Goal: Task Accomplishment & Management: Manage account settings

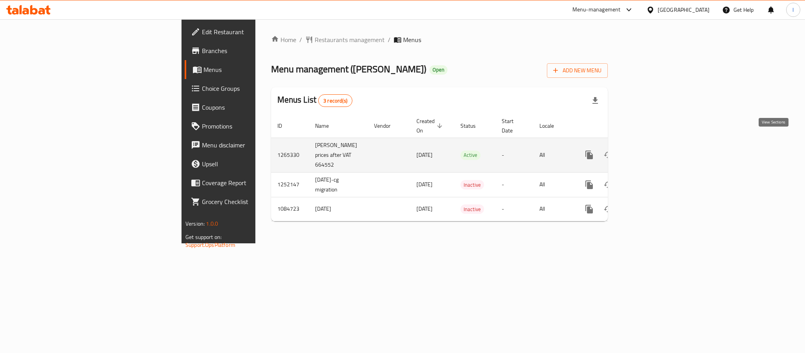
click at [649, 151] on icon "enhanced table" at bounding box center [645, 154] width 7 height 7
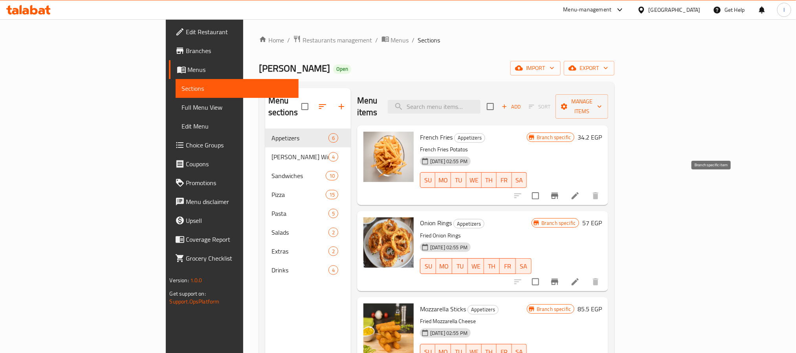
click at [558, 192] on icon "Branch-specific-item" at bounding box center [554, 195] width 7 height 6
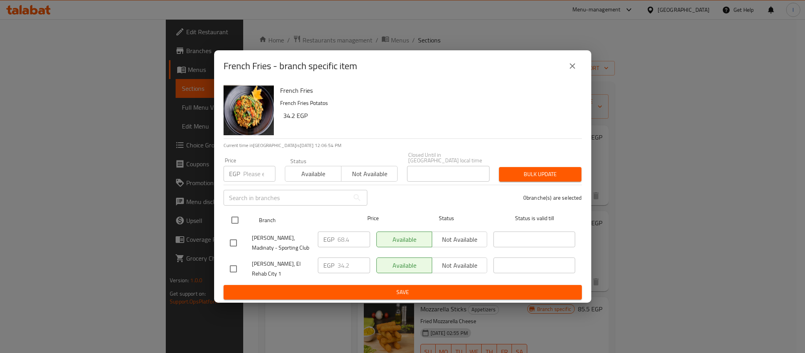
click at [239, 218] on input "checkbox" at bounding box center [235, 220] width 16 height 16
checkbox input "true"
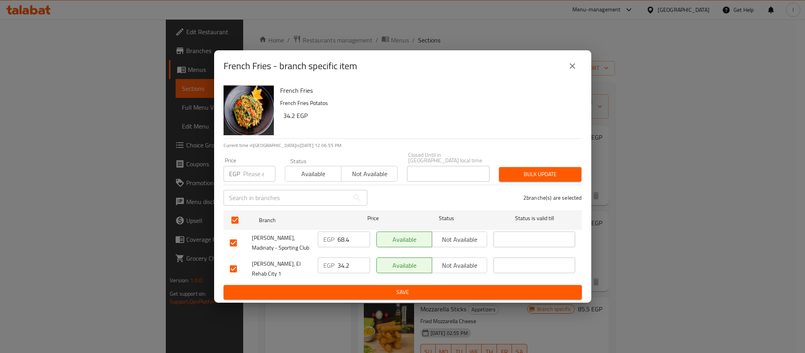
click at [348, 237] on input "68.4" at bounding box center [353, 239] width 33 height 16
type input "60"
click at [362, 288] on span "Save" at bounding box center [403, 292] width 346 height 10
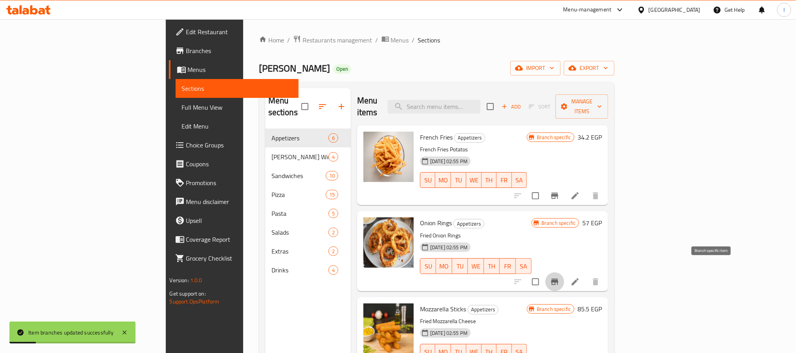
click at [559, 277] on icon "Branch-specific-item" at bounding box center [554, 281] width 9 height 9
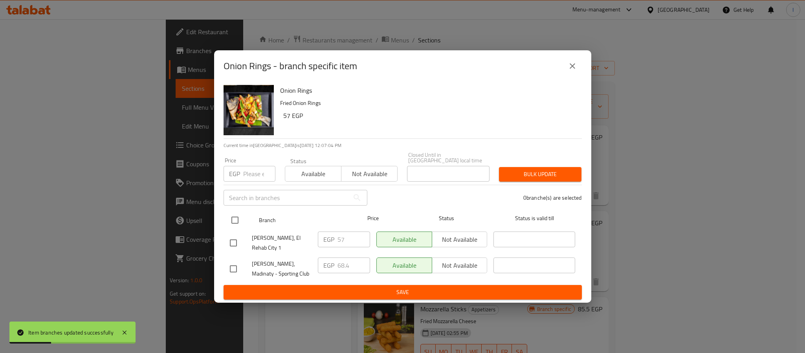
click at [237, 216] on input "checkbox" at bounding box center [235, 220] width 16 height 16
checkbox input "true"
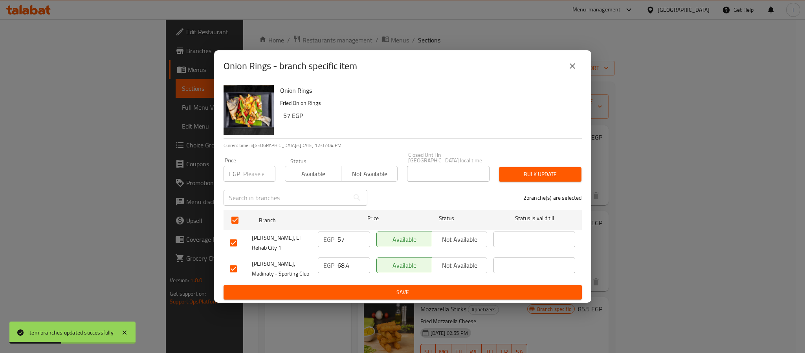
click at [348, 258] on input "68.4" at bounding box center [353, 265] width 33 height 16
type input "70"
click at [361, 287] on span "Save" at bounding box center [403, 292] width 346 height 10
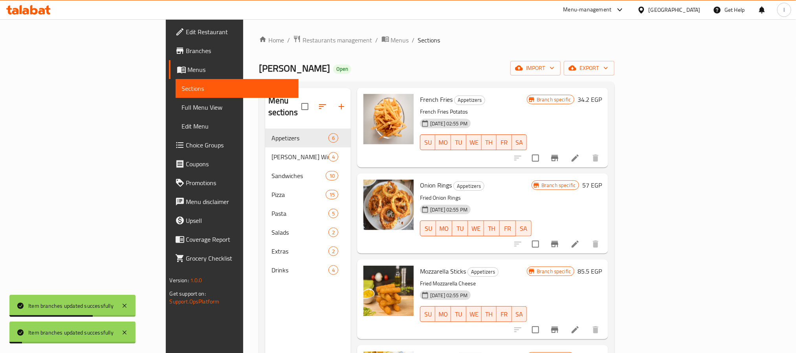
scroll to position [59, 0]
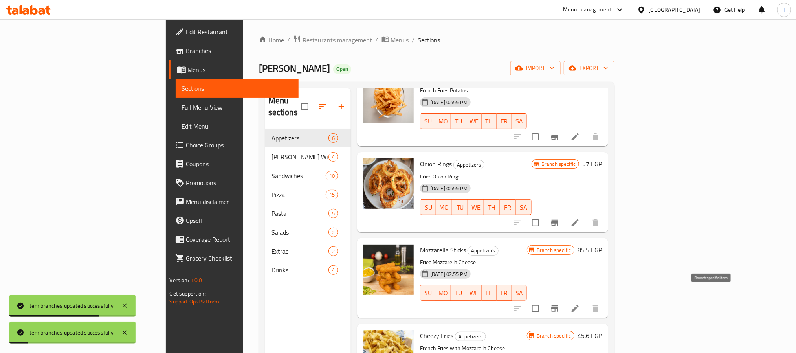
click at [558, 305] on icon "Branch-specific-item" at bounding box center [554, 308] width 7 height 6
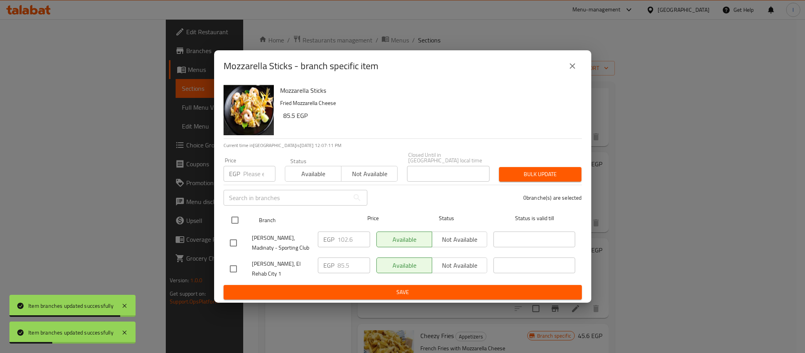
click at [234, 220] on input "checkbox" at bounding box center [235, 220] width 16 height 16
checkbox input "true"
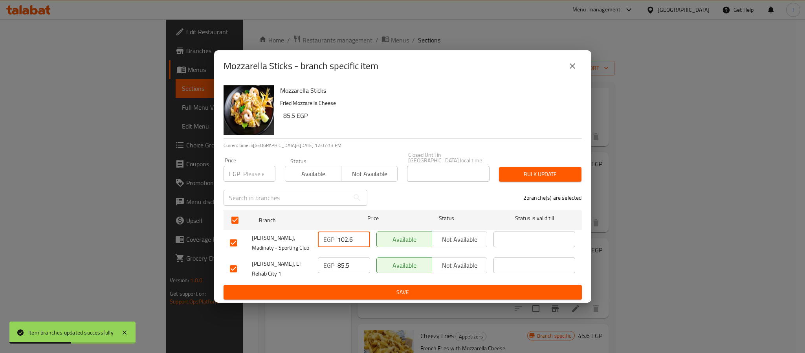
click at [350, 238] on input "102.6" at bounding box center [353, 239] width 33 height 16
type input "90"
click at [375, 278] on ul "Branch Price Status Status is valid till Lenzo, Madinaty - Sporting Club EGP 90…" at bounding box center [403, 246] width 358 height 78
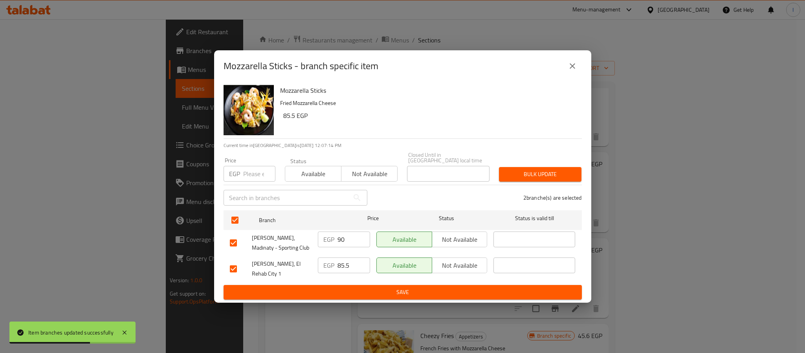
click at [375, 285] on button "Save" at bounding box center [403, 292] width 358 height 15
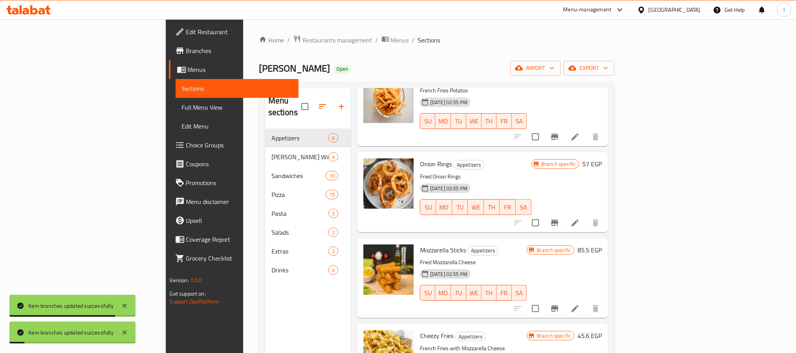
scroll to position [177, 0]
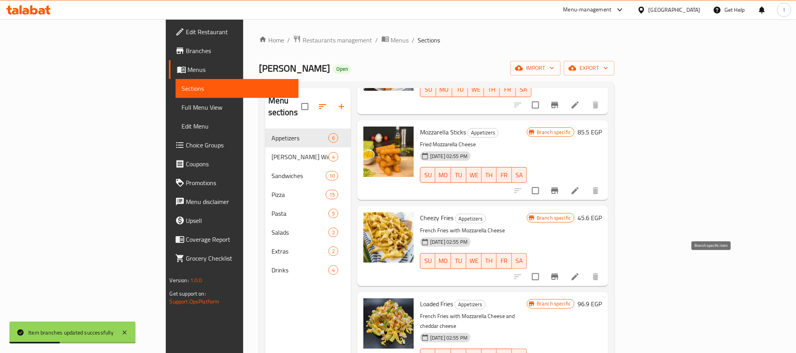
click at [559, 272] on icon "Branch-specific-item" at bounding box center [554, 276] width 9 height 9
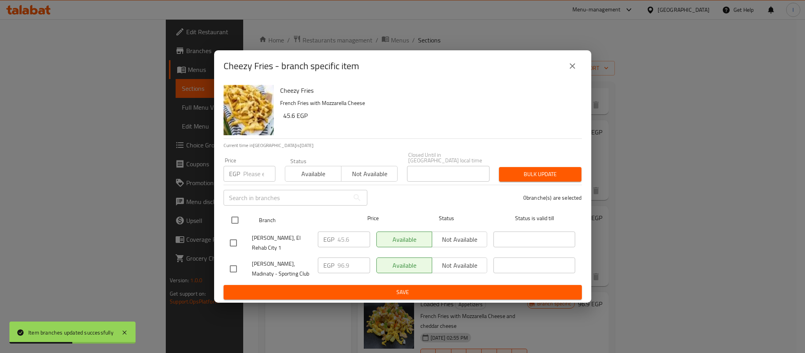
click at [236, 218] on input "checkbox" at bounding box center [235, 220] width 16 height 16
checkbox input "true"
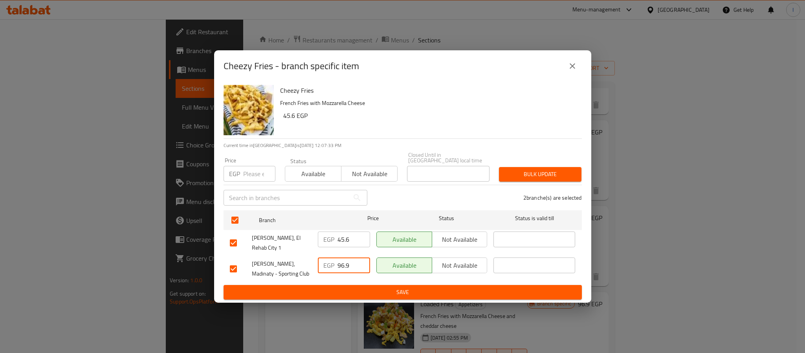
click at [348, 260] on input "96.9" at bounding box center [353, 265] width 33 height 16
type input "85"
click at [352, 295] on div "Cheezy Fries French Fries with Mozzarella Cheese 45.6 EGP Current time in Egypt…" at bounding box center [402, 192] width 377 height 221
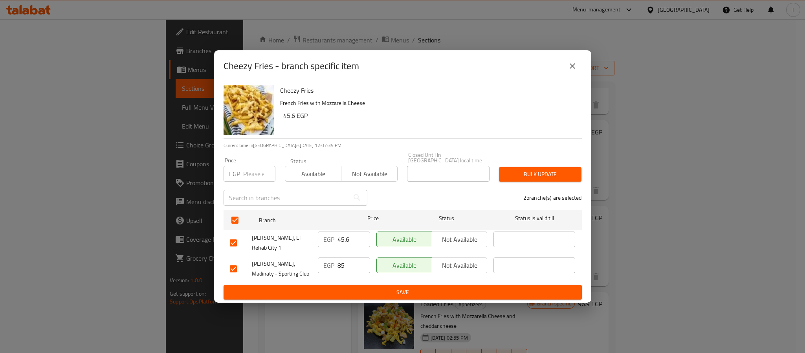
click at [353, 289] on span "Save" at bounding box center [403, 292] width 346 height 10
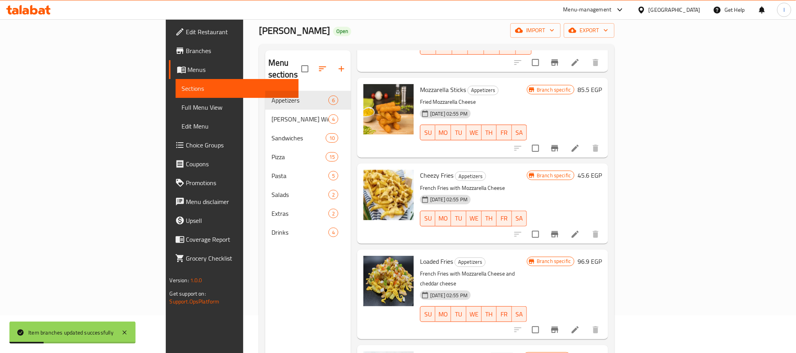
scroll to position [59, 0]
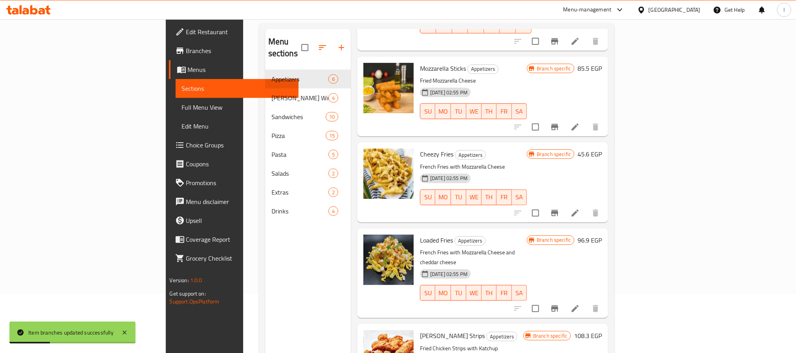
click at [558, 305] on icon "Branch-specific-item" at bounding box center [554, 308] width 7 height 6
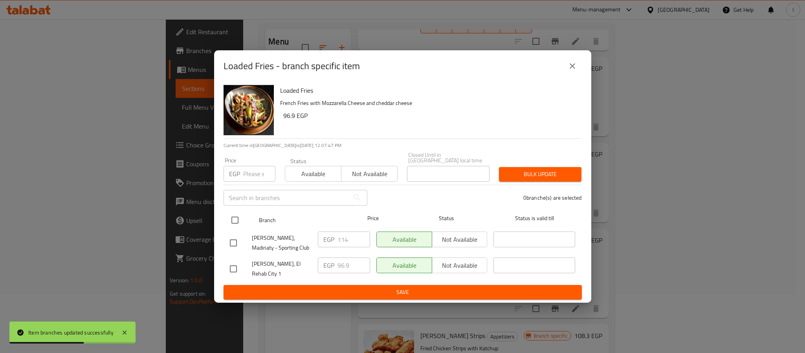
click at [233, 218] on input "checkbox" at bounding box center [235, 220] width 16 height 16
checkbox input "true"
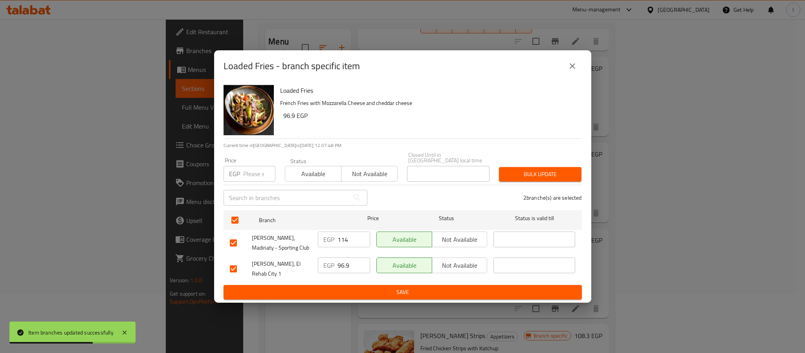
click at [352, 236] on input "114" at bounding box center [353, 239] width 33 height 16
paste input "0"
type input "110"
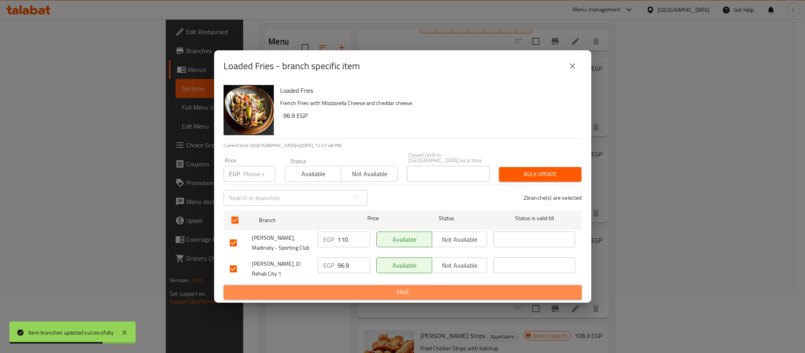
click at [361, 287] on span "Save" at bounding box center [403, 292] width 346 height 10
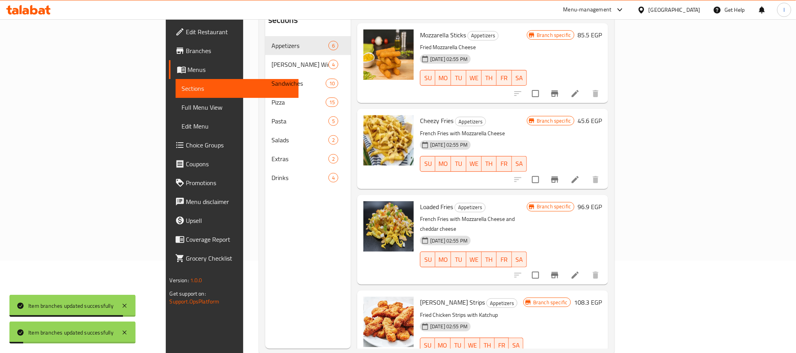
scroll to position [110, 0]
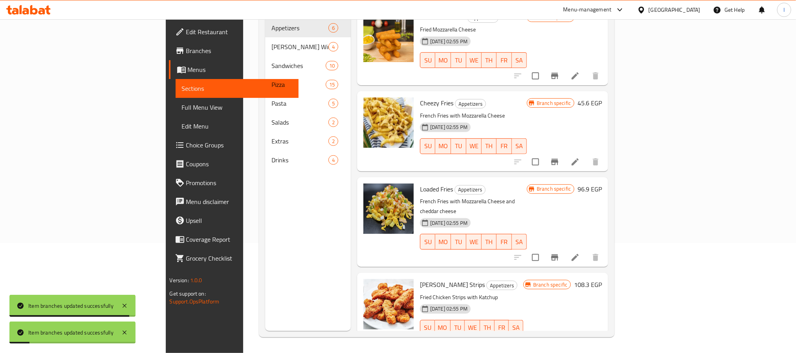
click at [558, 340] on icon "Branch-specific-item" at bounding box center [554, 343] width 7 height 6
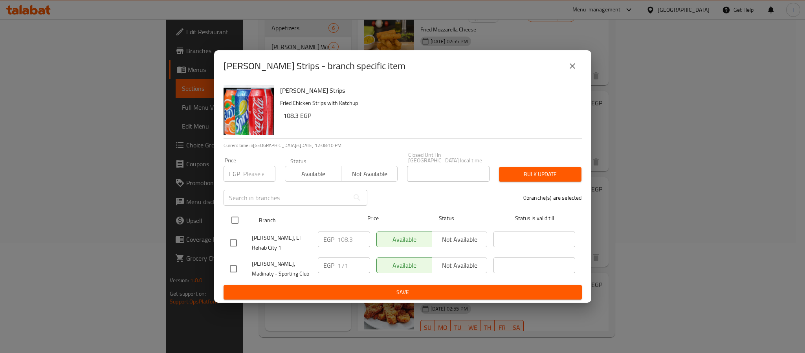
click at [229, 218] on input "checkbox" at bounding box center [235, 220] width 16 height 16
checkbox input "true"
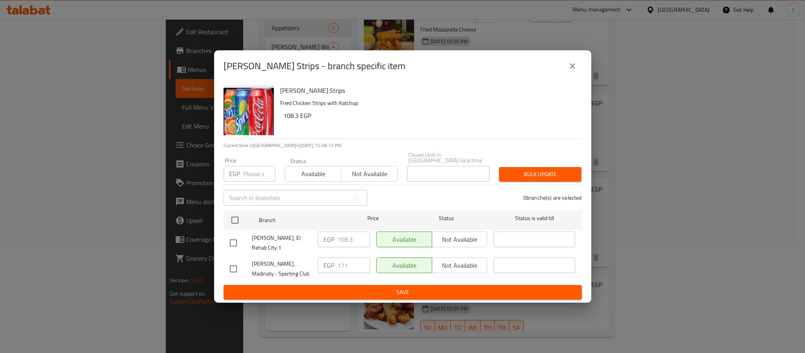
checkbox input "true"
click at [350, 257] on input "171" at bounding box center [353, 265] width 33 height 16
paste input "60"
type input "160"
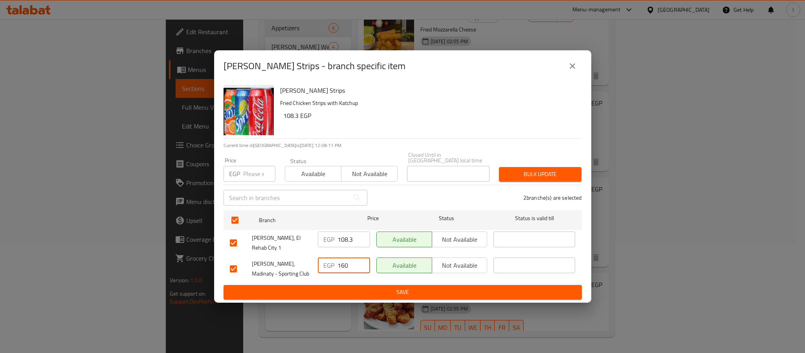
click at [356, 288] on span "Save" at bounding box center [403, 292] width 346 height 10
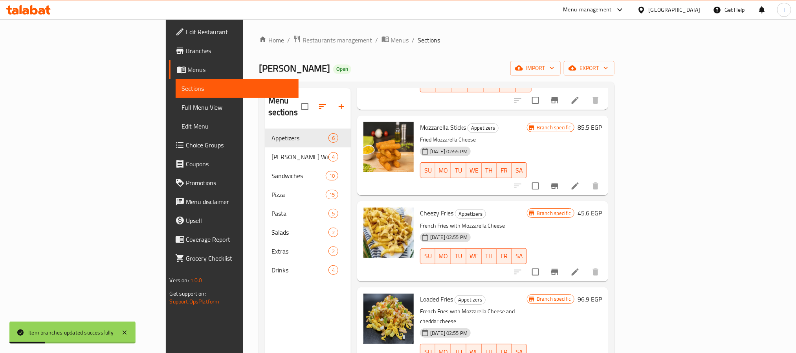
scroll to position [5, 0]
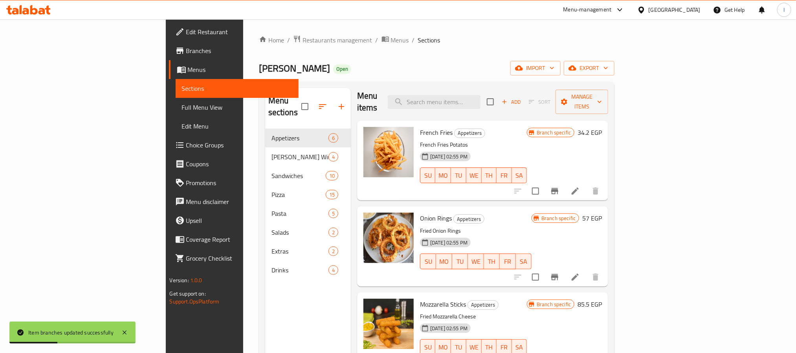
click at [388, 55] on div "Home / Restaurants management / Menus / Sections Lenzo Open import export Menu …" at bounding box center [437, 241] width 356 height 412
click at [390, 62] on div "Lenzo Open import export" at bounding box center [437, 68] width 356 height 15
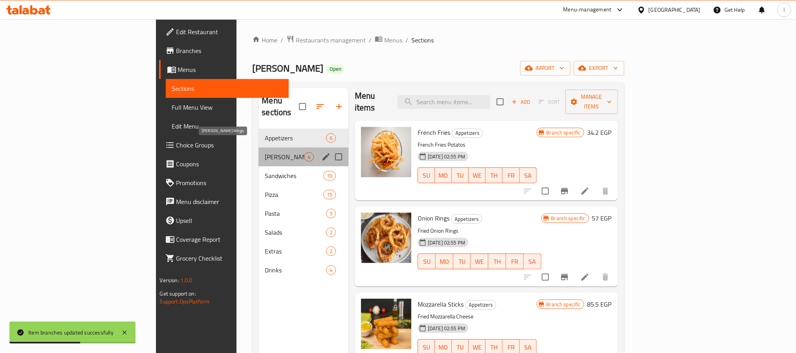
click at [265, 152] on span "Lenzo Wings" at bounding box center [284, 156] width 39 height 9
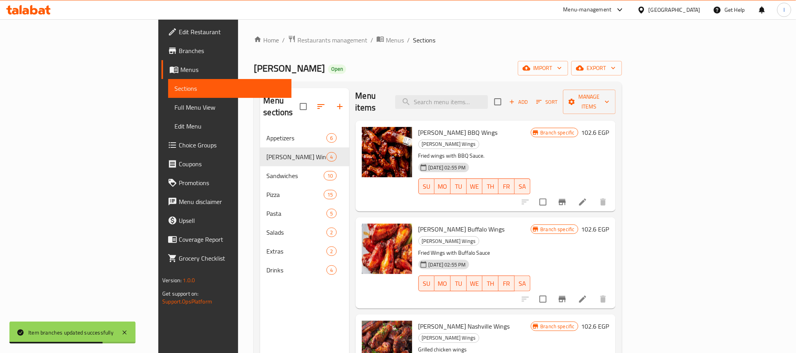
click at [362, 62] on div "Lenzo Open import export" at bounding box center [438, 68] width 368 height 15
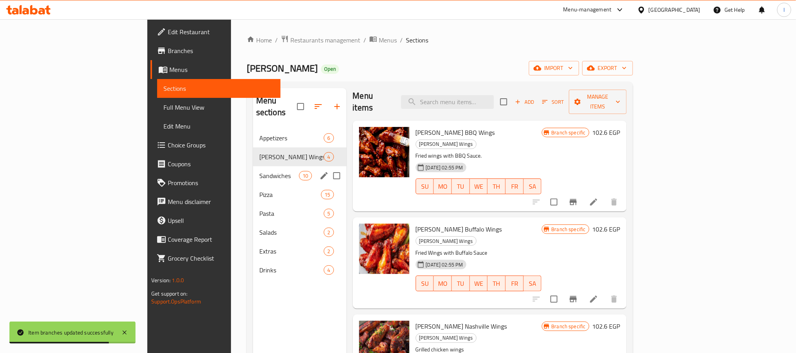
click at [253, 151] on div "Lenzo Wings 4" at bounding box center [299, 156] width 93 height 19
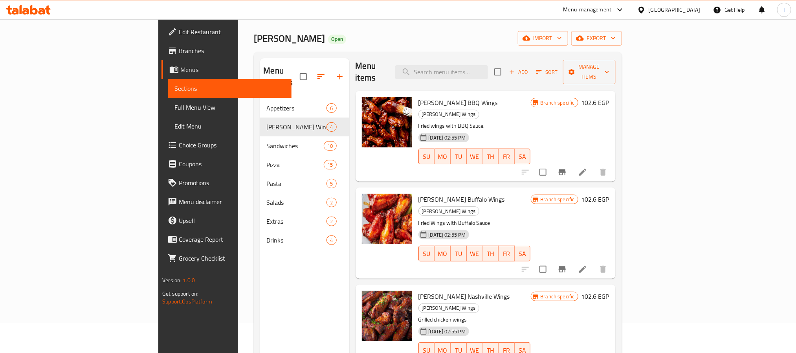
scroll to position [59, 0]
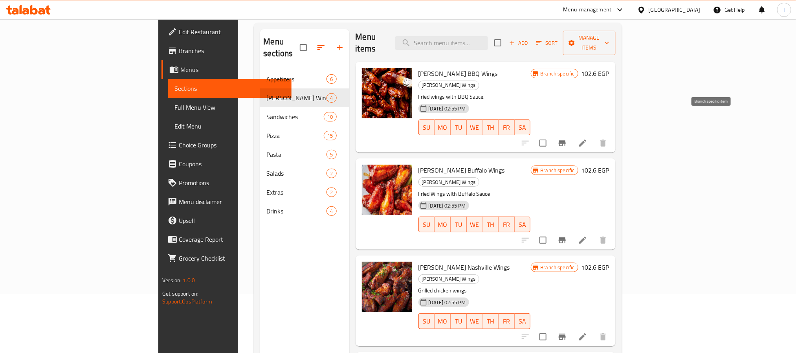
click at [566, 140] on icon "Branch-specific-item" at bounding box center [562, 143] width 7 height 6
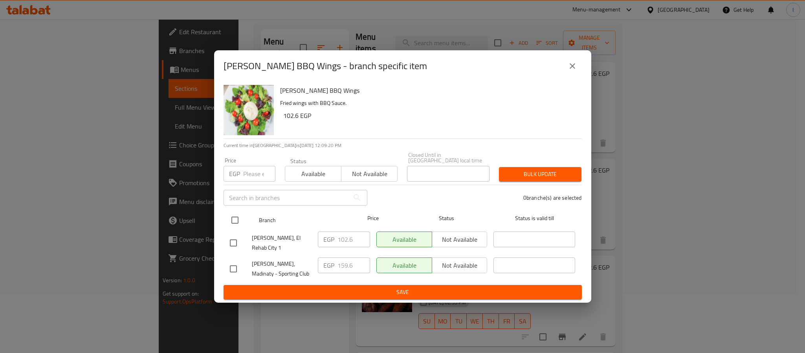
click at [236, 219] on input "checkbox" at bounding box center [235, 220] width 16 height 16
checkbox input "true"
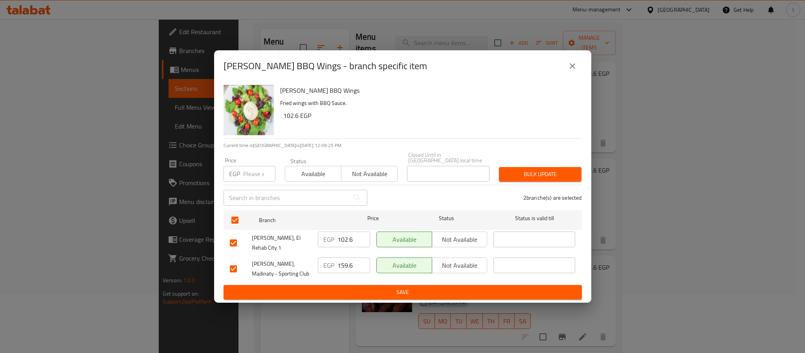
click at [343, 261] on input "159.6" at bounding box center [353, 265] width 33 height 16
paste input "25"
type input "125"
click at [361, 287] on span "Save" at bounding box center [403, 292] width 346 height 10
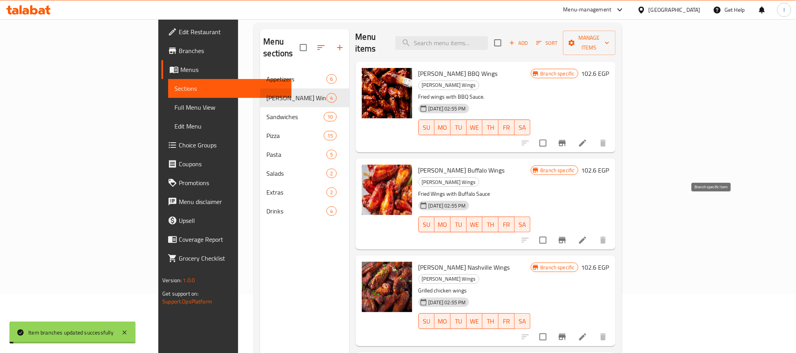
click at [567, 235] on icon "Branch-specific-item" at bounding box center [561, 239] width 9 height 9
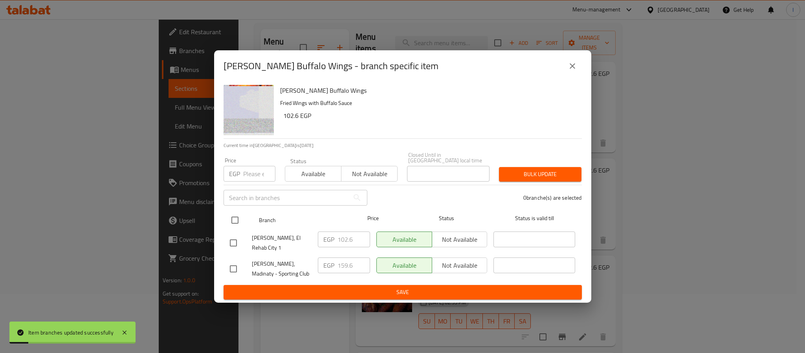
click at [235, 222] on input "checkbox" at bounding box center [235, 220] width 16 height 16
checkbox input "true"
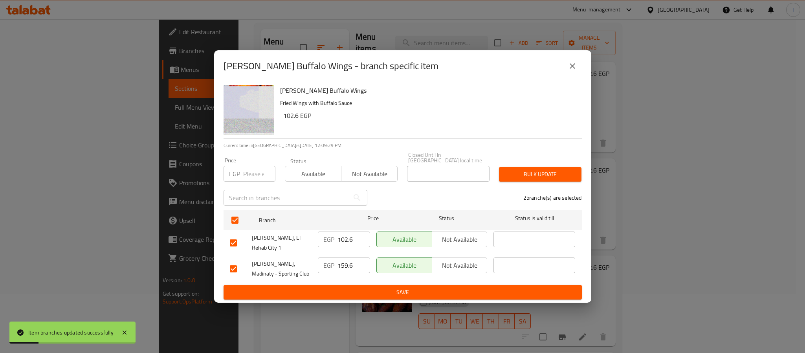
click at [349, 257] on input "159.6" at bounding box center [353, 265] width 33 height 16
paste input "25"
type input "125"
click at [357, 287] on span "Save" at bounding box center [403, 292] width 346 height 10
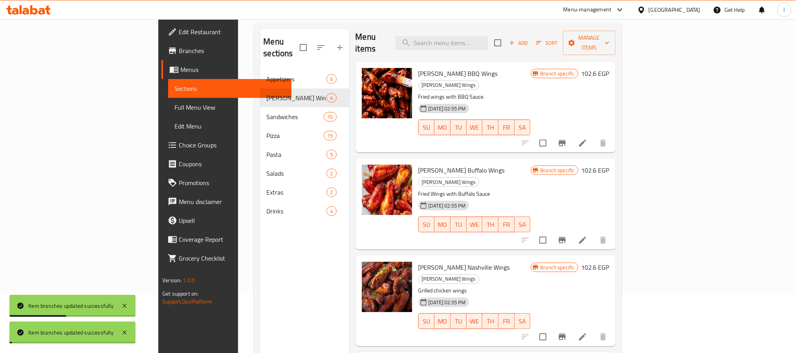
click at [567, 332] on icon "Branch-specific-item" at bounding box center [561, 336] width 9 height 9
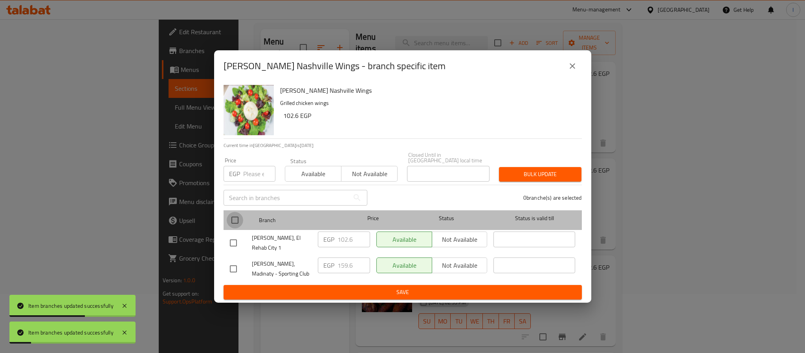
click at [236, 220] on input "checkbox" at bounding box center [235, 220] width 16 height 16
checkbox input "true"
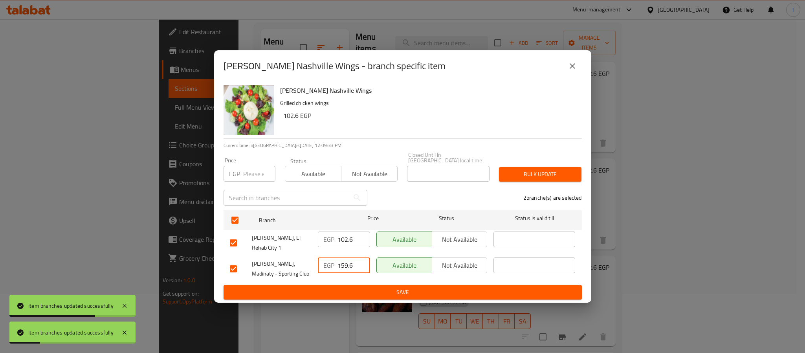
click at [348, 257] on input "159.6" at bounding box center [353, 265] width 33 height 16
paste input "25"
type input "125"
click at [353, 275] on div "EGP 125 ​" at bounding box center [344, 268] width 59 height 29
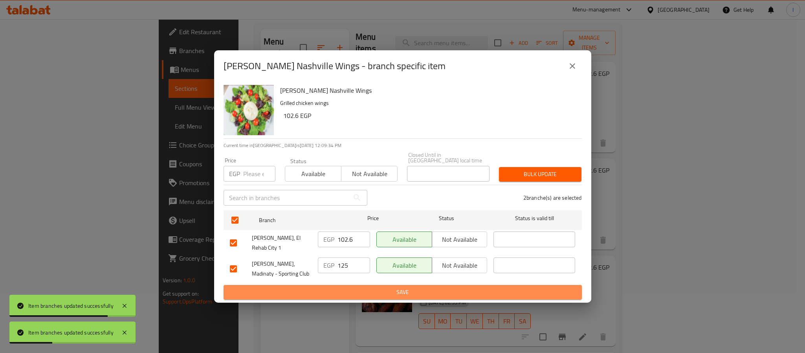
click at [443, 287] on span "Save" at bounding box center [403, 292] width 346 height 10
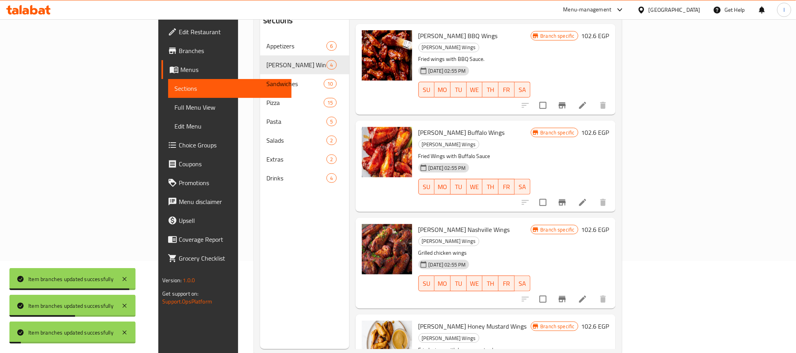
scroll to position [110, 0]
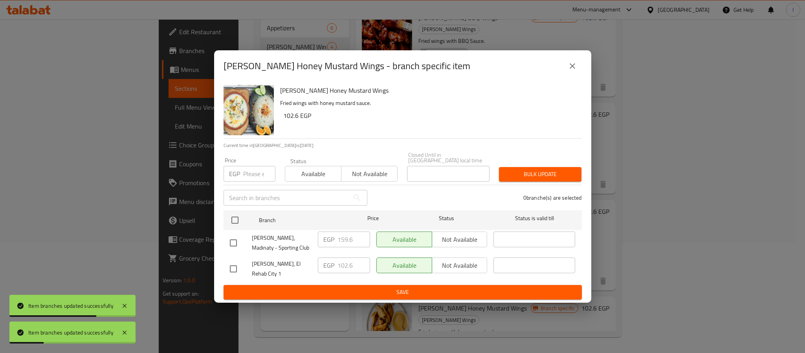
click at [236, 218] on input "checkbox" at bounding box center [235, 220] width 16 height 16
checkbox input "true"
click at [355, 267] on input "102.6" at bounding box center [353, 265] width 33 height 16
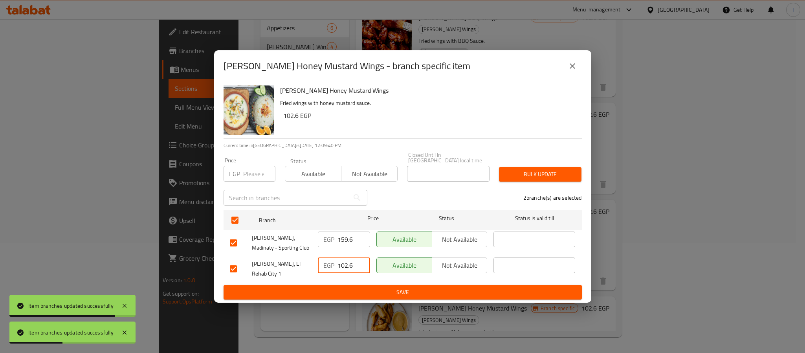
click at [348, 238] on input "159.6" at bounding box center [353, 239] width 33 height 16
paste input "25"
type input "125"
click at [381, 287] on span "Save" at bounding box center [403, 292] width 346 height 10
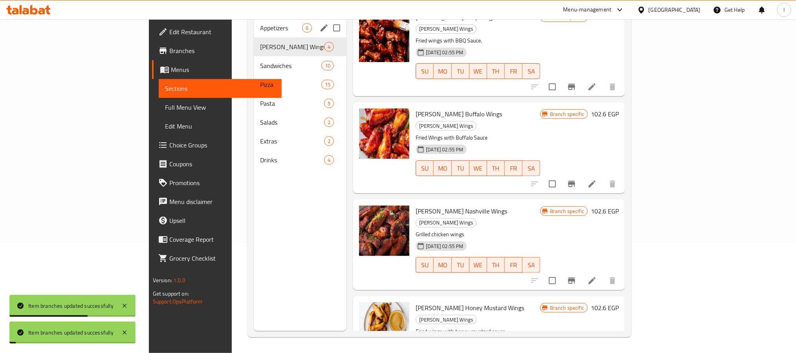
scroll to position [0, 0]
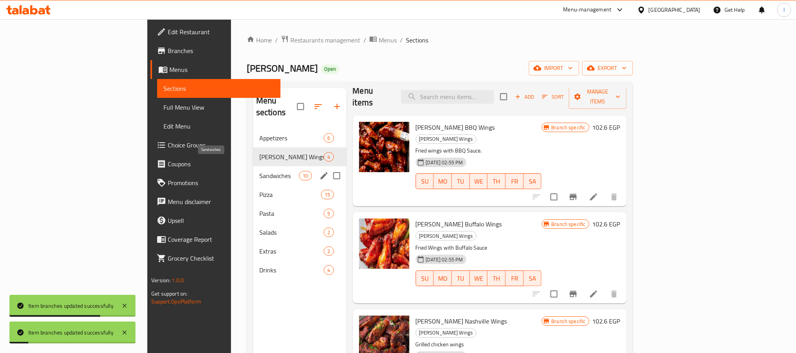
click at [259, 171] on span "Sandwiches" at bounding box center [279, 175] width 40 height 9
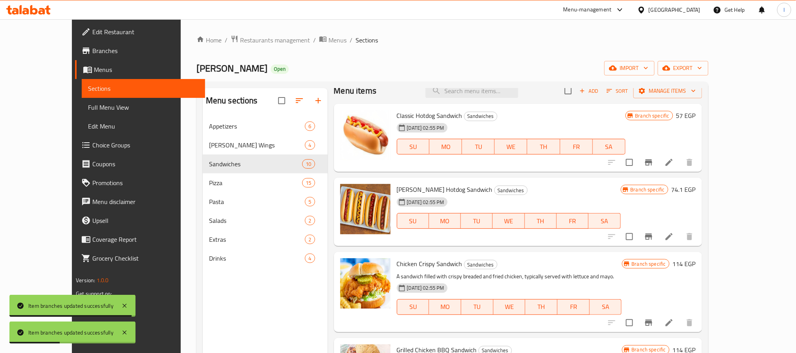
click at [653, 161] on icon "Branch-specific-item" at bounding box center [648, 162] width 9 height 9
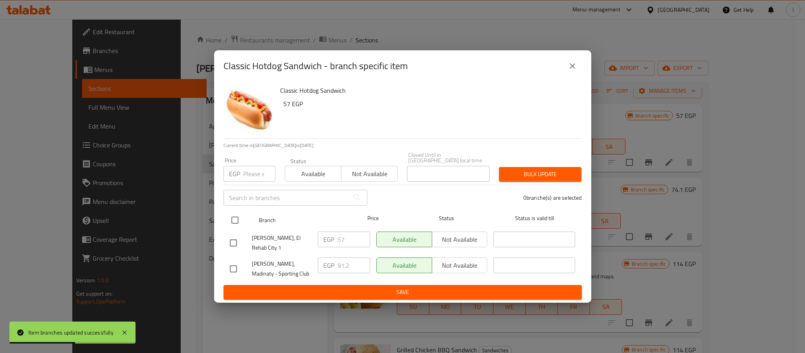
click at [236, 217] on input "checkbox" at bounding box center [235, 220] width 16 height 16
checkbox input "true"
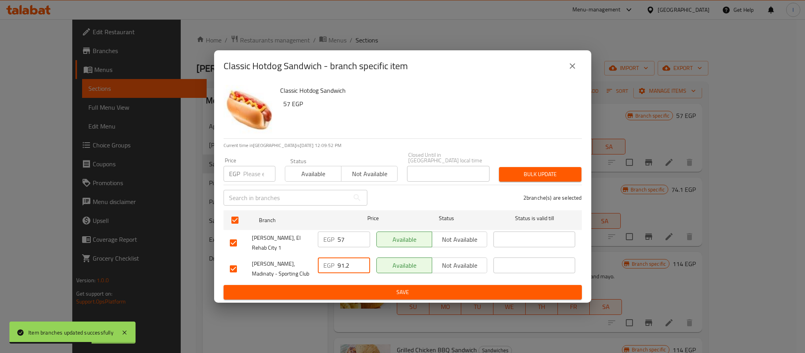
click at [349, 257] on input "91.2" at bounding box center [353, 265] width 33 height 16
type input "110"
click at [348, 285] on button "Save" at bounding box center [403, 292] width 358 height 15
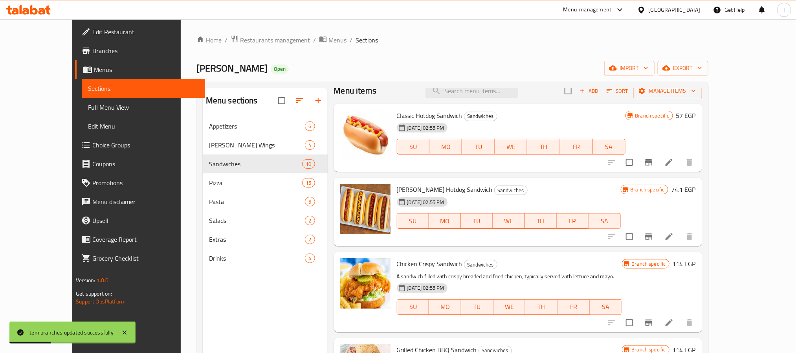
click at [653, 326] on icon "Branch-specific-item" at bounding box center [648, 322] width 9 height 9
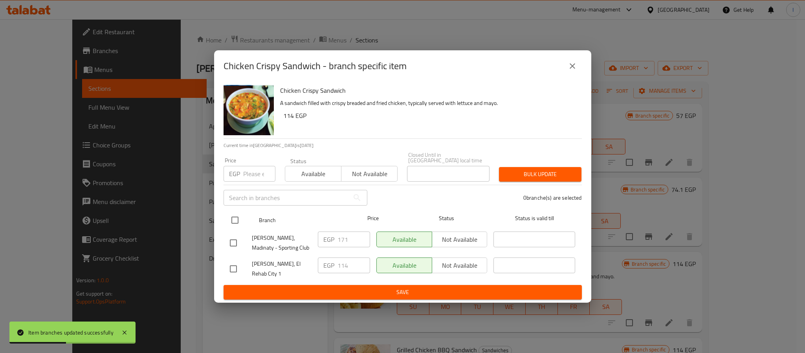
click at [231, 221] on input "checkbox" at bounding box center [235, 220] width 16 height 16
checkbox input "true"
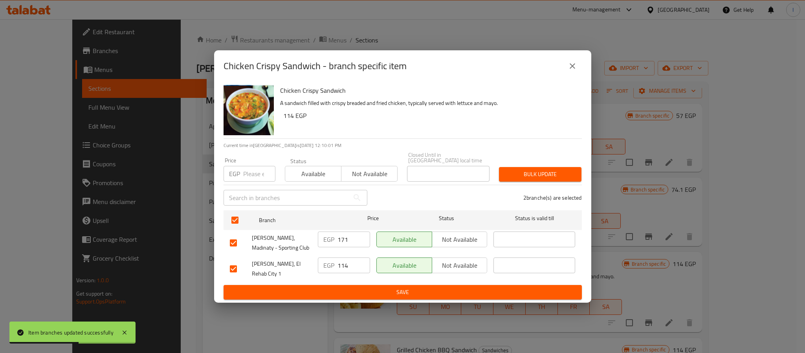
click at [348, 236] on input "171" at bounding box center [353, 239] width 33 height 16
click at [346, 243] on input "160" at bounding box center [353, 239] width 33 height 16
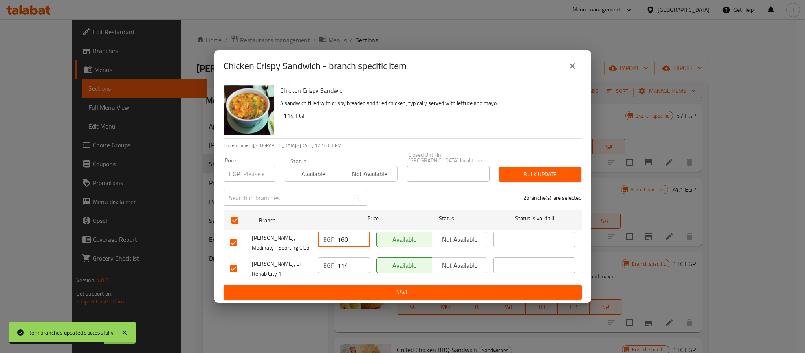
click at [346, 243] on input "160" at bounding box center [353, 239] width 33 height 16
type input "160"
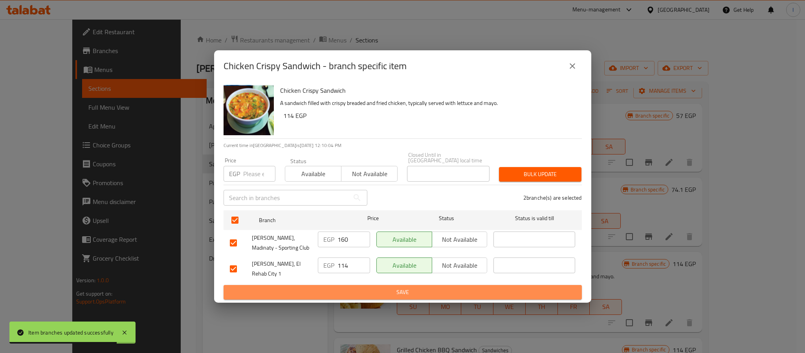
click at [362, 287] on span "Save" at bounding box center [403, 292] width 346 height 10
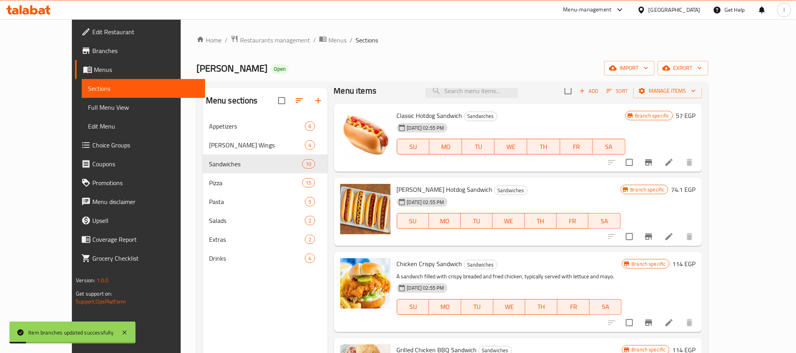
scroll to position [69, 0]
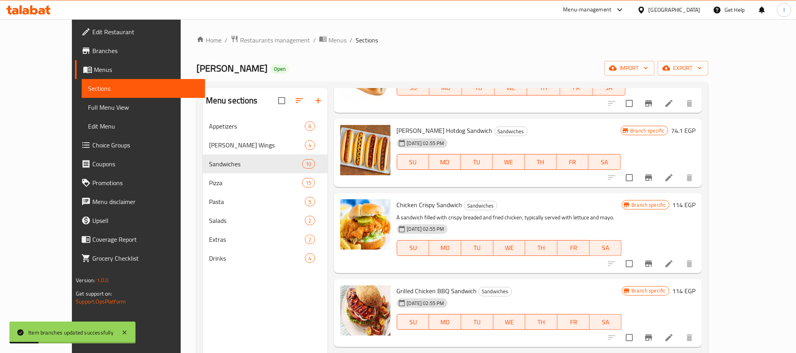
click at [652, 337] on icon "Branch-specific-item" at bounding box center [648, 337] width 7 height 6
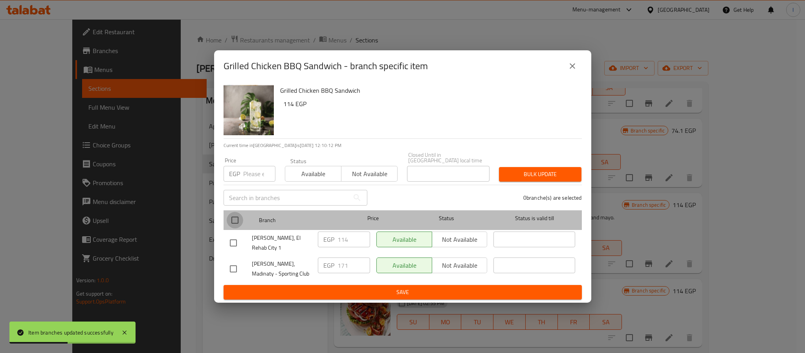
click at [235, 218] on input "checkbox" at bounding box center [235, 220] width 16 height 16
checkbox input "true"
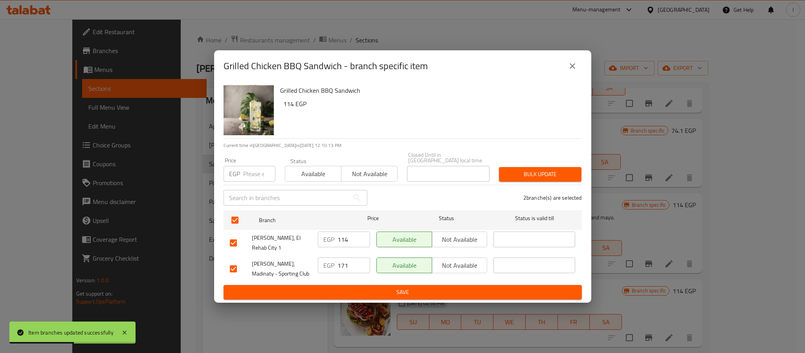
click at [346, 257] on input "171" at bounding box center [353, 265] width 33 height 16
paste input "60"
type input "160"
click at [354, 278] on ul "Branch Price Status Status is valid till Lenzo, El Rehab City 1 EGP 114 ​ Avail…" at bounding box center [403, 246] width 358 height 78
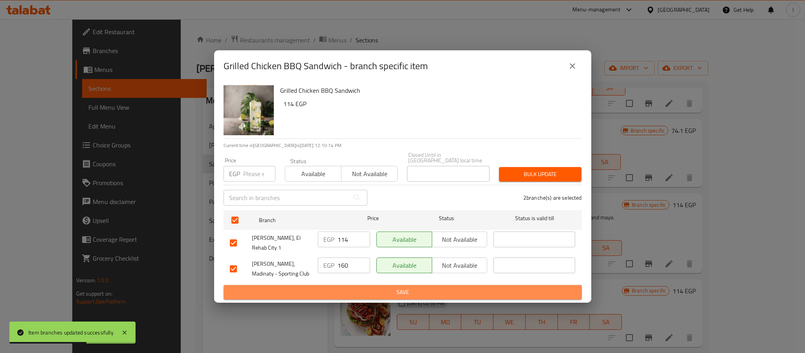
click at [357, 287] on span "Save" at bounding box center [403, 292] width 346 height 10
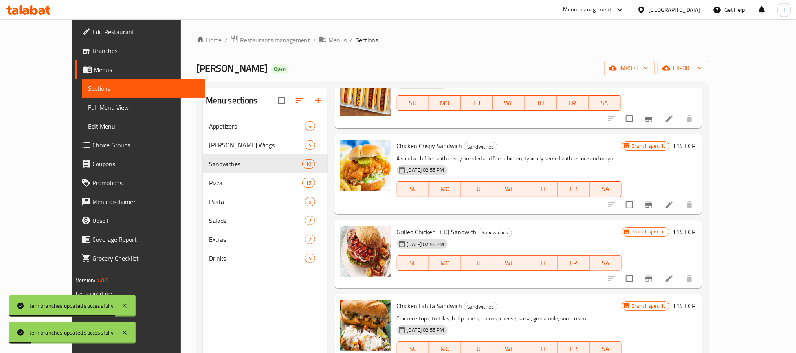
scroll to position [187, 0]
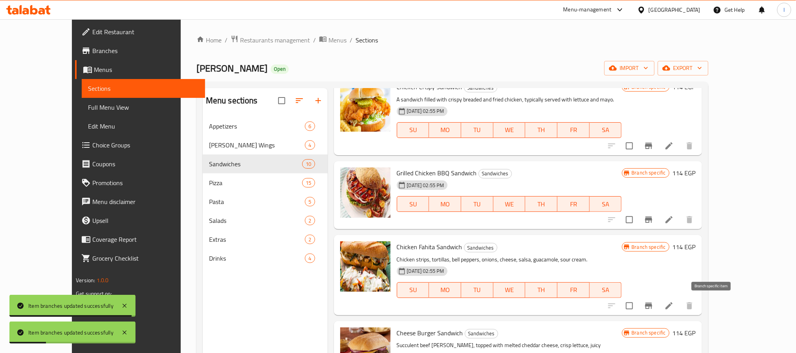
click at [658, 303] on button "Branch-specific-item" at bounding box center [648, 305] width 19 height 19
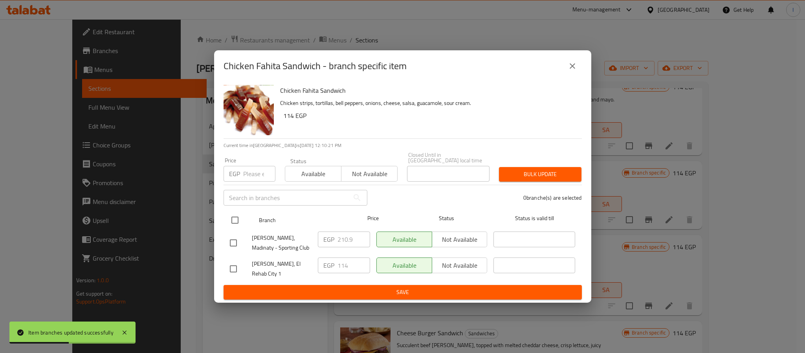
click at [233, 218] on input "checkbox" at bounding box center [235, 220] width 16 height 16
checkbox input "true"
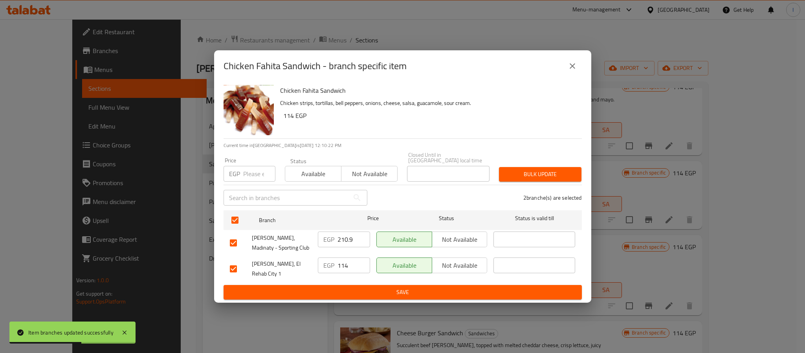
click at [350, 242] on input "210.9" at bounding box center [353, 239] width 33 height 16
paste input "160"
type input "160"
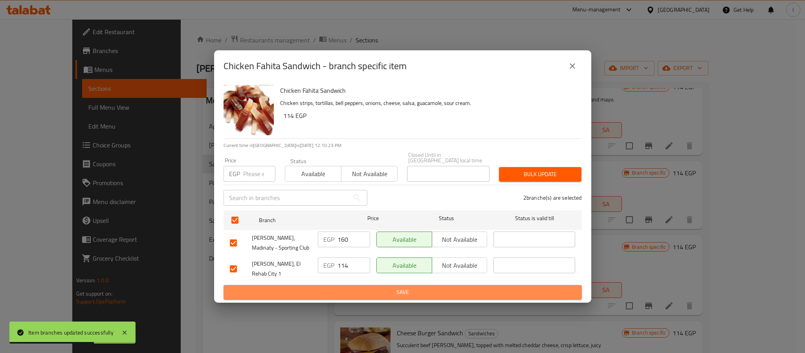
click at [359, 287] on span "Save" at bounding box center [403, 292] width 346 height 10
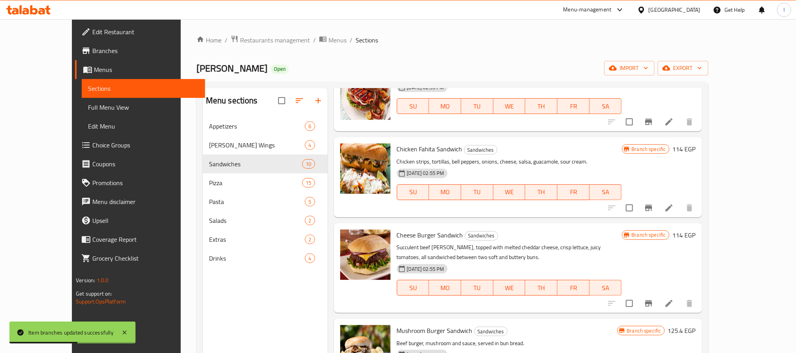
scroll to position [304, 0]
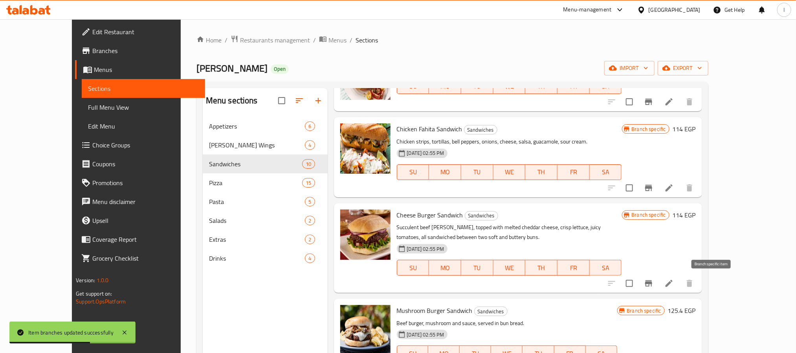
click at [652, 282] on icon "Branch-specific-item" at bounding box center [648, 283] width 7 height 6
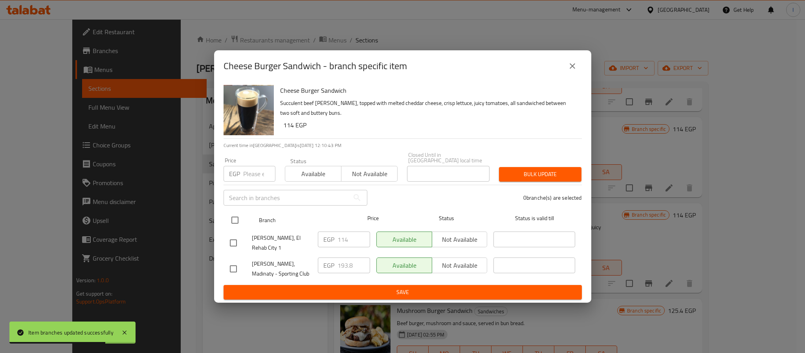
click at [233, 218] on input "checkbox" at bounding box center [235, 220] width 16 height 16
checkbox input "true"
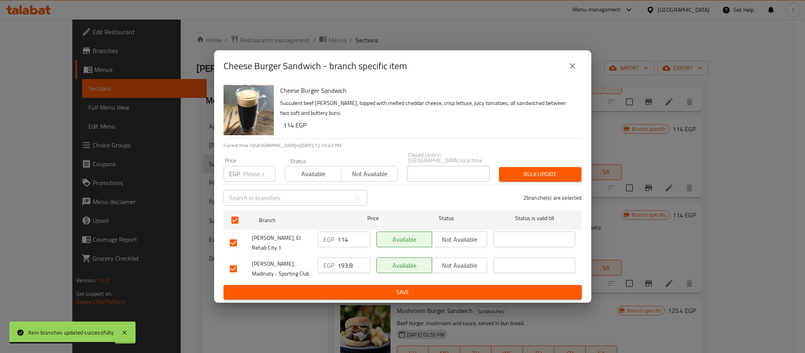
click at [351, 258] on input "193.8" at bounding box center [353, 265] width 33 height 16
paste input "75"
type input "175"
click at [354, 287] on span "Save" at bounding box center [403, 292] width 346 height 10
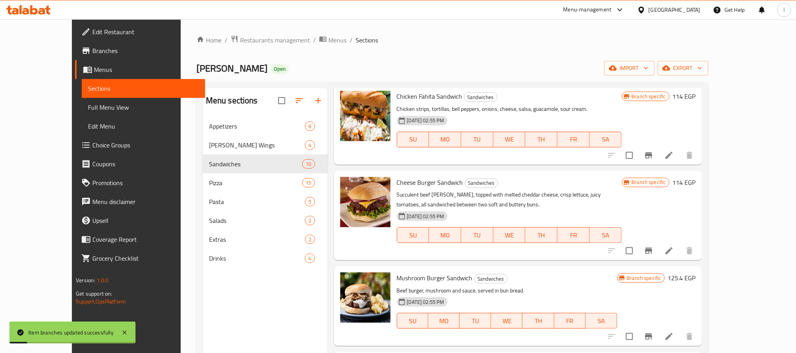
scroll to position [363, 0]
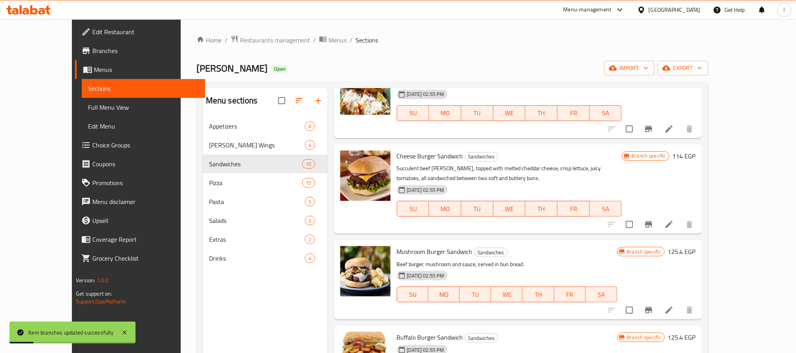
click at [658, 311] on button "Branch-specific-item" at bounding box center [648, 310] width 19 height 19
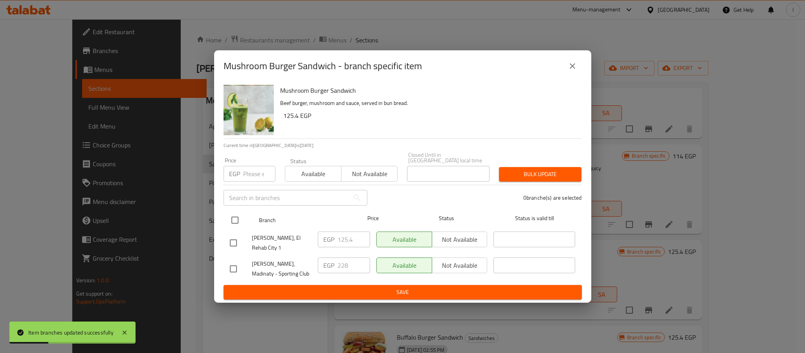
click at [235, 220] on input "checkbox" at bounding box center [235, 220] width 16 height 16
checkbox input "true"
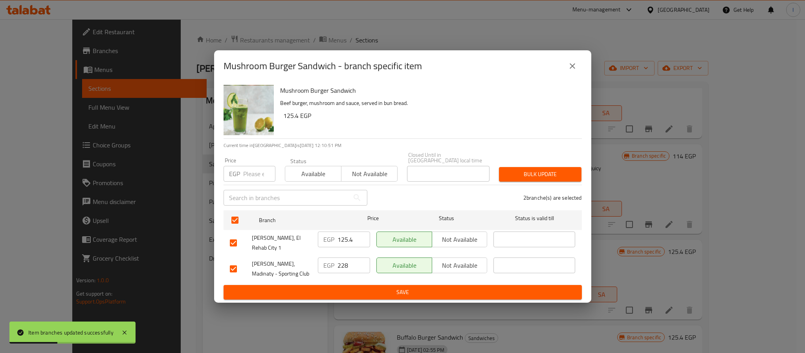
drag, startPoint x: 345, startPoint y: 259, endPoint x: 354, endPoint y: 265, distance: 10.5
click at [345, 258] on input "228" at bounding box center [353, 265] width 33 height 16
paste input "185"
type input "185"
click at [377, 287] on span "Save" at bounding box center [403, 292] width 346 height 10
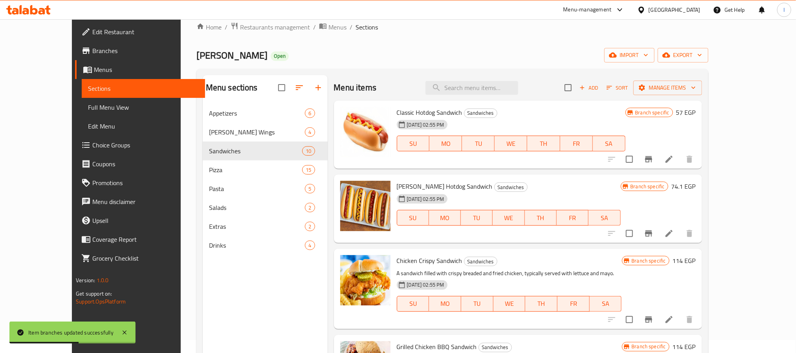
scroll to position [0, 0]
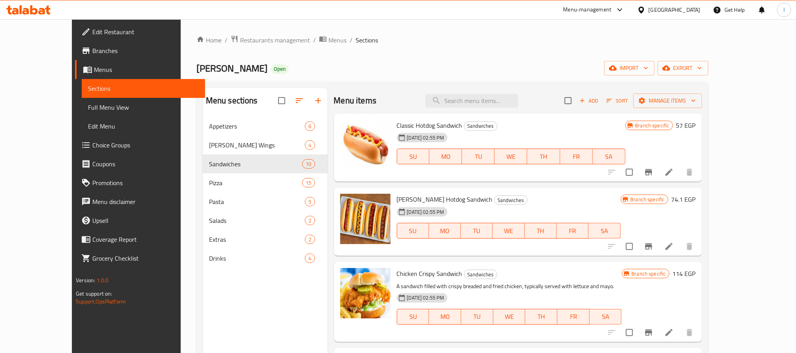
click at [480, 108] on div "Menu items Add Sort Manage items" at bounding box center [518, 101] width 368 height 26
click at [493, 102] on input "search" at bounding box center [471, 101] width 93 height 14
paste input "Bacon Burger"
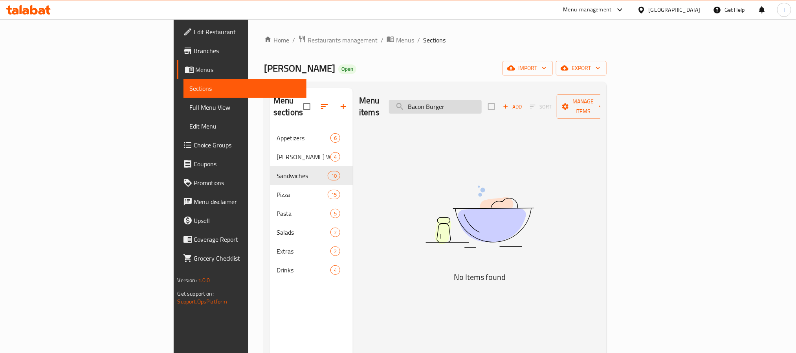
click at [482, 100] on input "Bacon Burger" at bounding box center [435, 107] width 93 height 14
type input "Bac"
click at [482, 101] on input "Bac" at bounding box center [435, 107] width 93 height 14
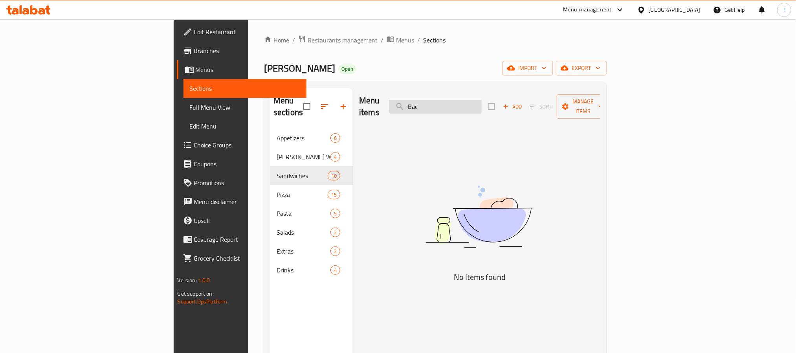
click at [482, 101] on input "Bac" at bounding box center [435, 107] width 93 height 14
click at [546, 69] on div "Lenzo Open import export" at bounding box center [435, 68] width 343 height 15
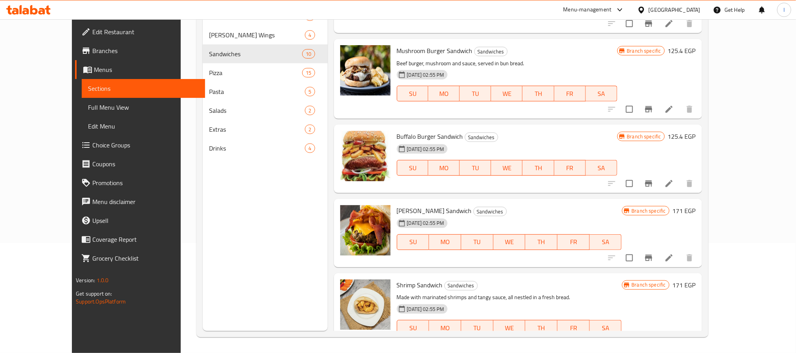
scroll to position [475, 0]
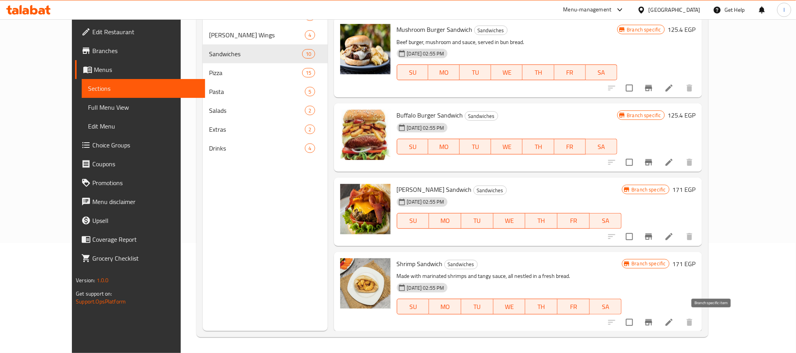
click at [653, 324] on icon "Branch-specific-item" at bounding box center [648, 321] width 9 height 9
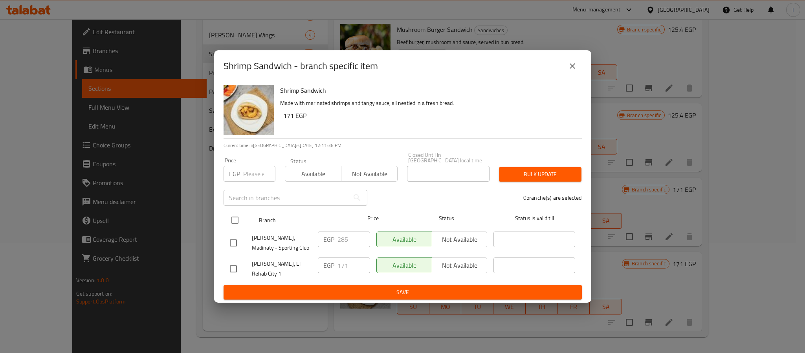
click at [231, 223] on input "checkbox" at bounding box center [235, 220] width 16 height 16
checkbox input "true"
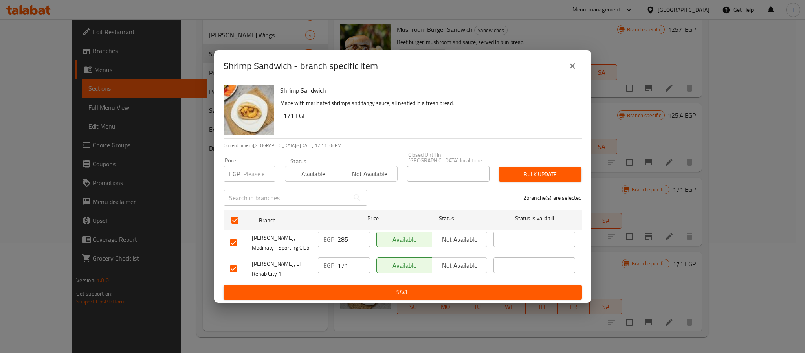
click at [350, 240] on input "285" at bounding box center [353, 239] width 33 height 16
paste input "50"
type input "250"
click at [362, 287] on span "Save" at bounding box center [403, 292] width 346 height 10
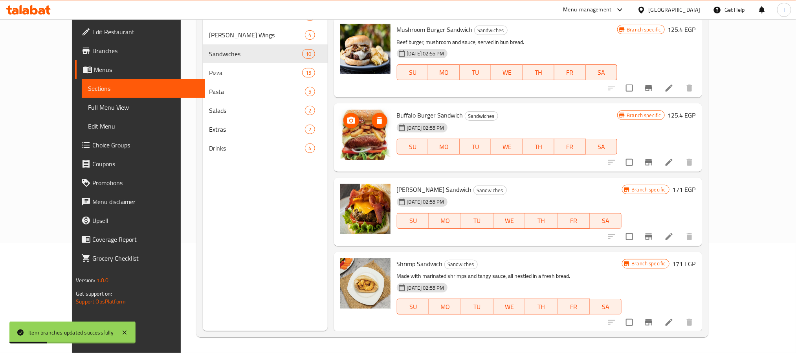
scroll to position [9, 0]
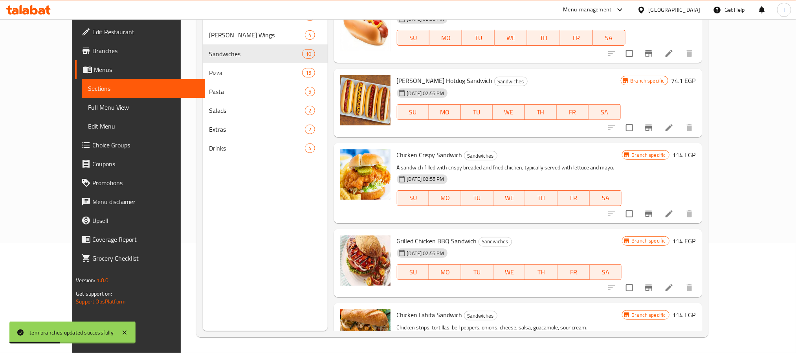
click at [658, 214] on button "Branch-specific-item" at bounding box center [648, 213] width 19 height 19
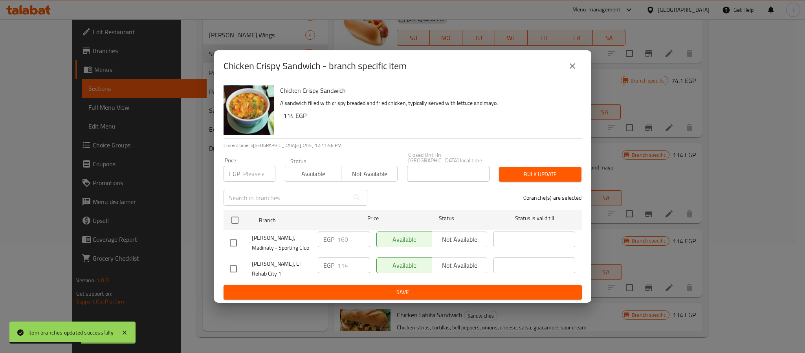
click at [568, 71] on icon "close" at bounding box center [572, 65] width 9 height 9
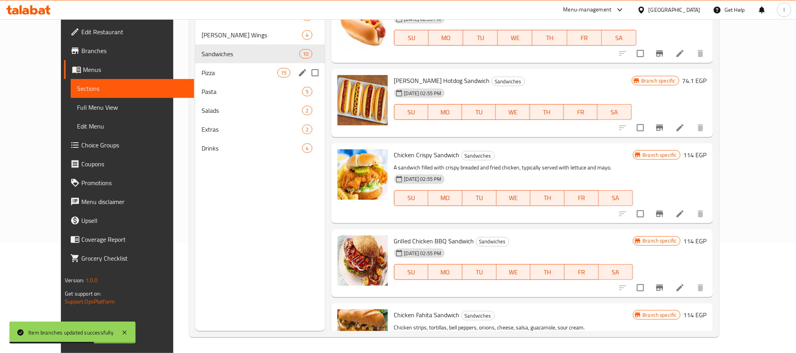
click at [202, 75] on span "Pizza" at bounding box center [240, 72] width 76 height 9
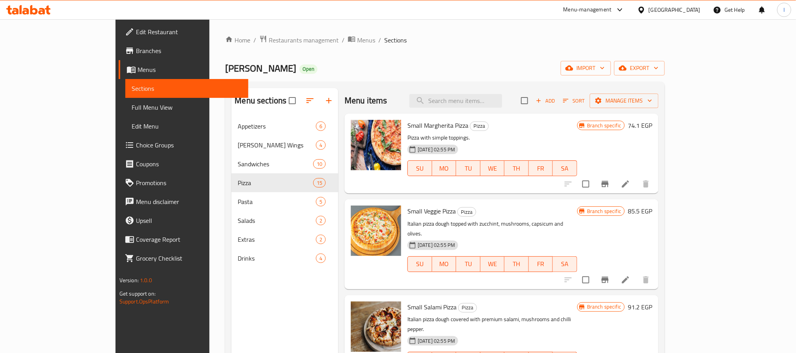
click at [559, 46] on div "Home / Restaurants management / Menus / Sections Lenzo Open import export Menu …" at bounding box center [445, 241] width 440 height 412
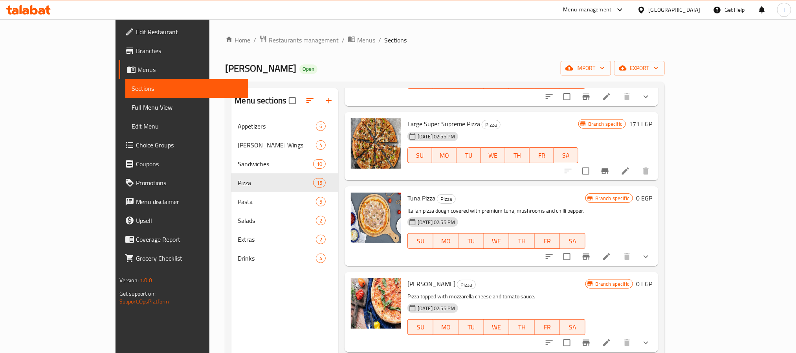
scroll to position [942, 0]
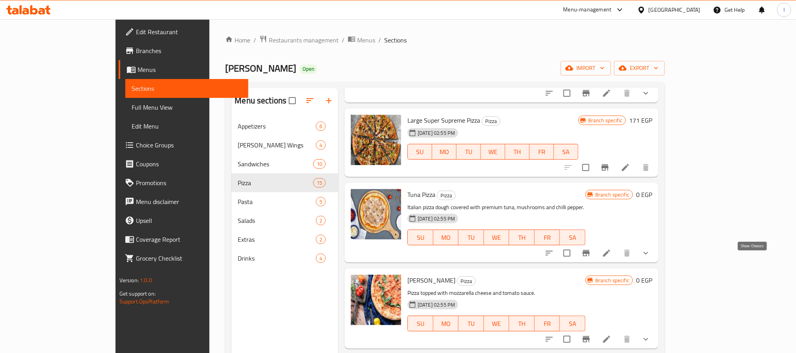
click at [648, 338] on icon "show more" at bounding box center [645, 339] width 5 height 3
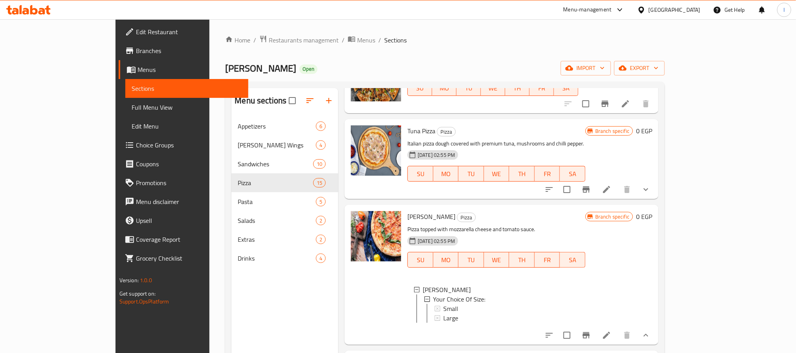
scroll to position [1010, 0]
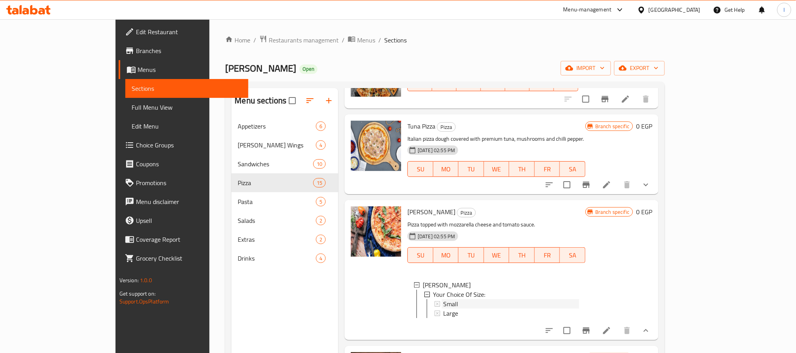
click at [443, 299] on div "Small" at bounding box center [511, 303] width 136 height 9
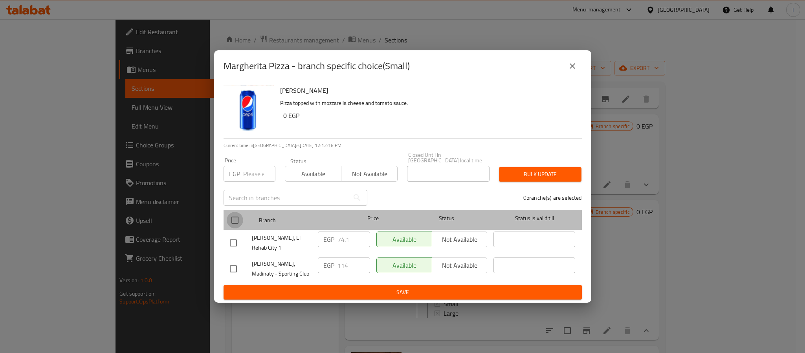
click at [235, 221] on input "checkbox" at bounding box center [235, 220] width 16 height 16
checkbox input "true"
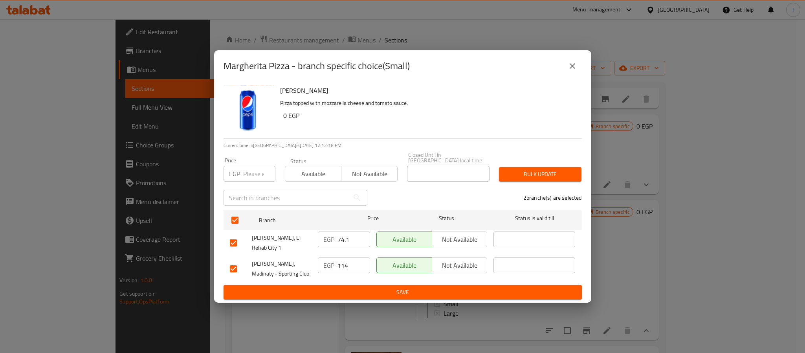
click at [346, 260] on input "114" at bounding box center [353, 265] width 33 height 16
paste input "00"
type input "100"
click at [359, 287] on span "Save" at bounding box center [403, 292] width 346 height 10
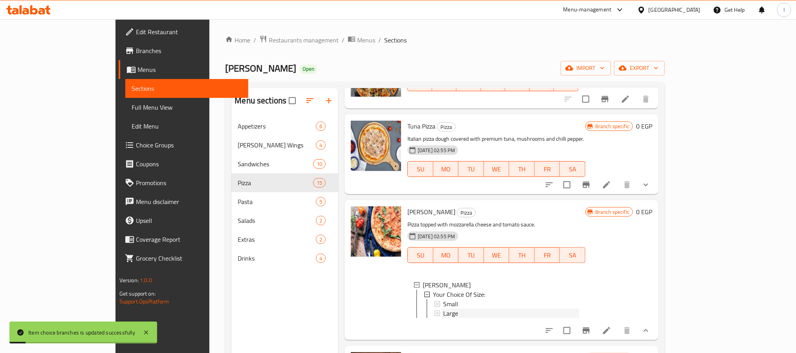
click at [443, 308] on div "Large" at bounding box center [511, 312] width 136 height 9
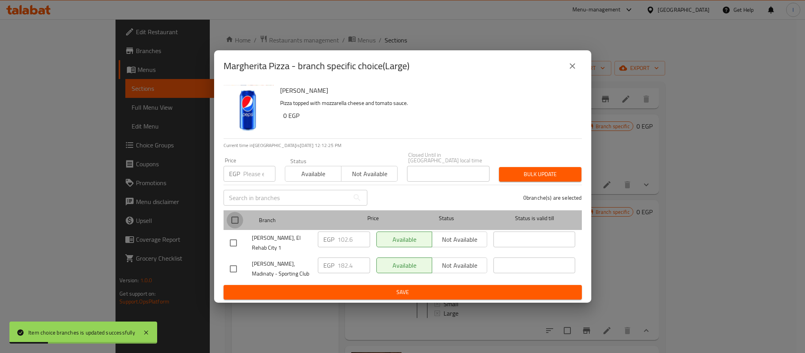
click at [236, 220] on input "checkbox" at bounding box center [235, 220] width 16 height 16
checkbox input "true"
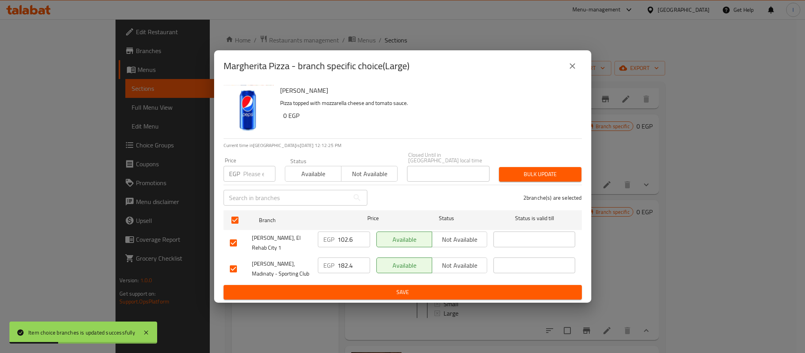
click at [343, 258] on input "182.4" at bounding box center [353, 265] width 33 height 16
paste input "50"
type input "150"
click at [368, 288] on span "Save" at bounding box center [403, 292] width 346 height 10
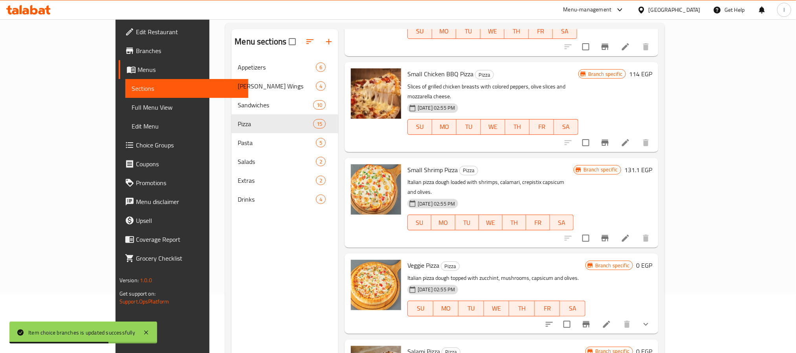
scroll to position [520, 0]
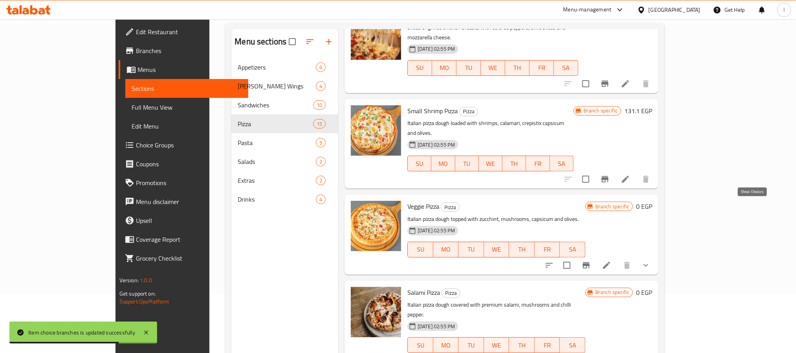
click at [651, 260] on icon "show more" at bounding box center [645, 264] width 9 height 9
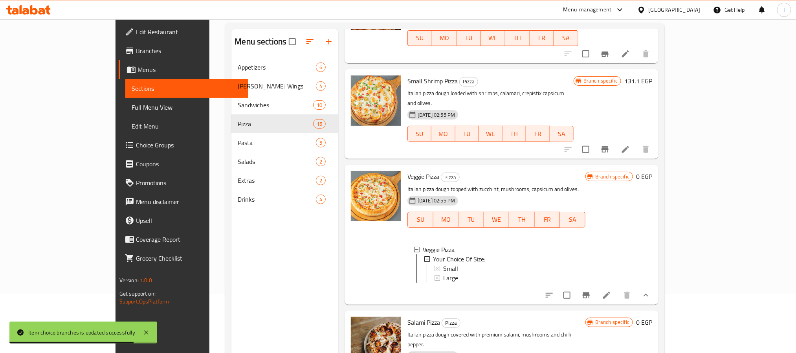
scroll to position [579, 0]
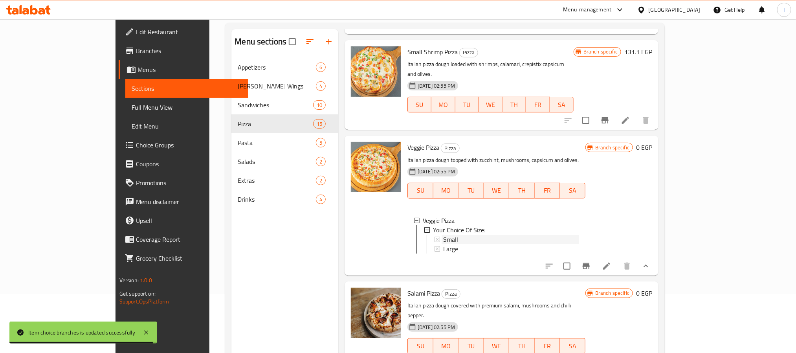
click at [443, 235] on div "Small" at bounding box center [511, 239] width 136 height 9
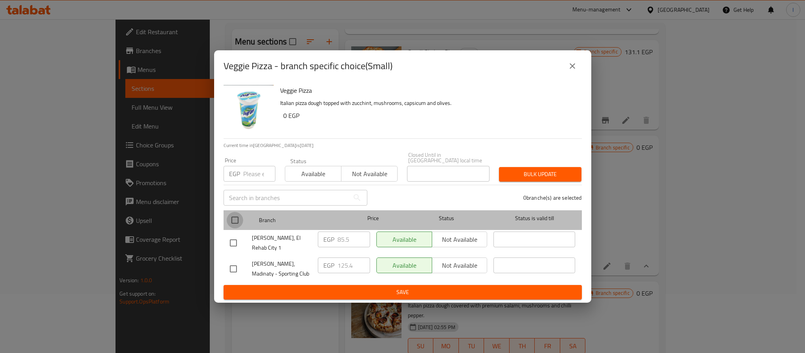
click at [235, 219] on input "checkbox" at bounding box center [235, 220] width 16 height 16
checkbox input "true"
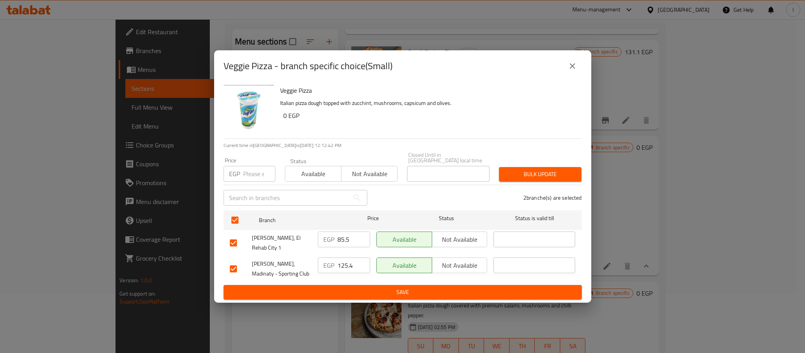
click at [347, 262] on input "125.4" at bounding box center [353, 265] width 33 height 16
paste input "15"
type input "115"
click at [376, 287] on span "Save" at bounding box center [403, 292] width 346 height 10
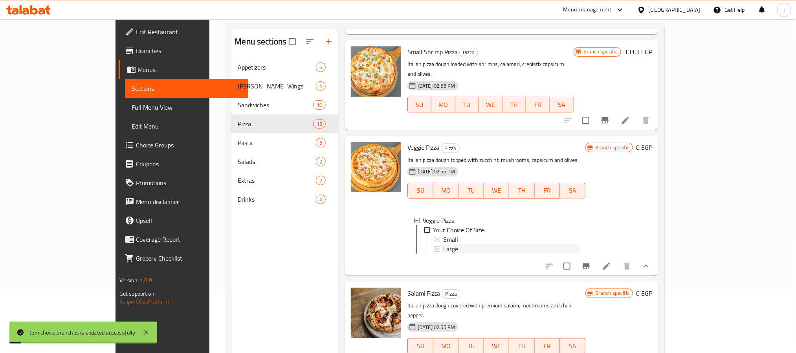
click at [443, 244] on div "Large" at bounding box center [511, 248] width 136 height 9
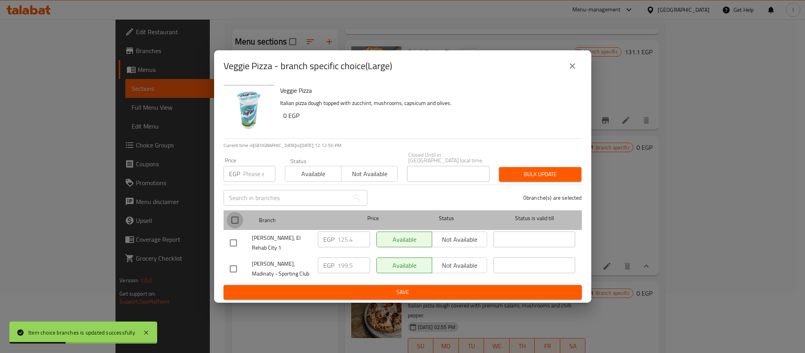
click at [235, 217] on input "checkbox" at bounding box center [235, 220] width 16 height 16
checkbox input "true"
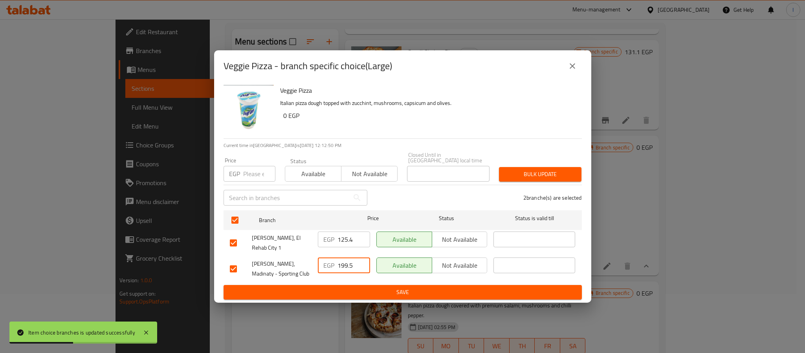
click at [348, 263] on input "199.5" at bounding box center [353, 265] width 33 height 16
paste input "7"
type input "175"
click at [375, 287] on span "Save" at bounding box center [403, 292] width 346 height 10
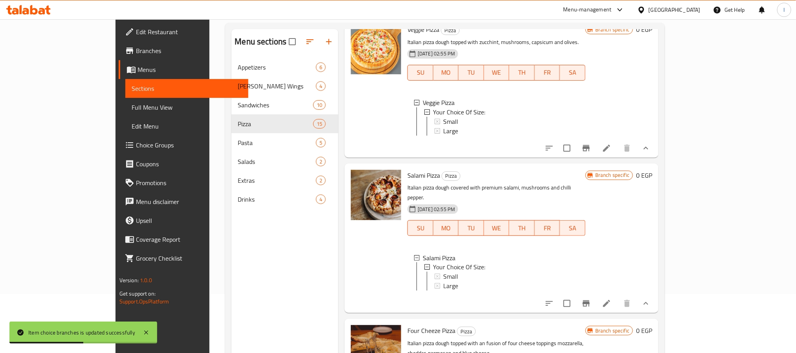
scroll to position [1, 0]
click at [443, 271] on div "Small" at bounding box center [511, 275] width 136 height 9
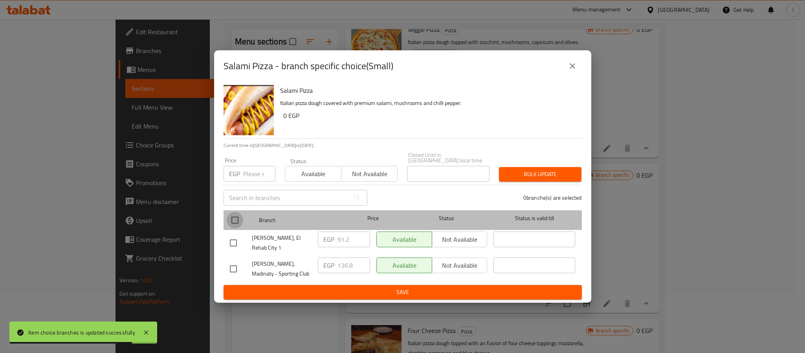
click at [238, 219] on input "checkbox" at bounding box center [235, 220] width 16 height 16
checkbox input "true"
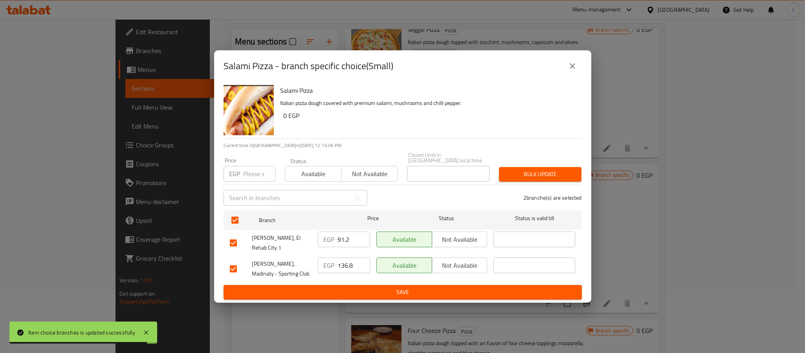
click at [348, 260] on input "136.8" at bounding box center [353, 265] width 33 height 16
paste input "25"
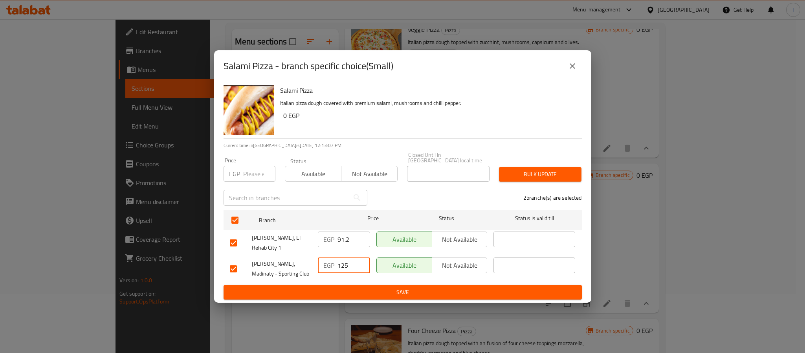
type input "125"
click at [375, 287] on span "Save" at bounding box center [403, 292] width 346 height 10
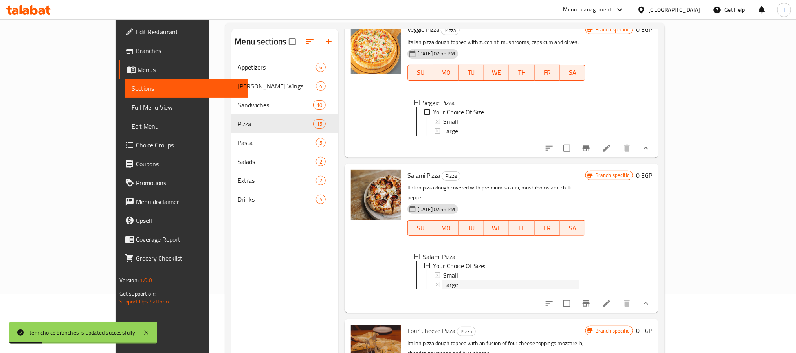
click at [443, 280] on div "Large" at bounding box center [511, 284] width 136 height 9
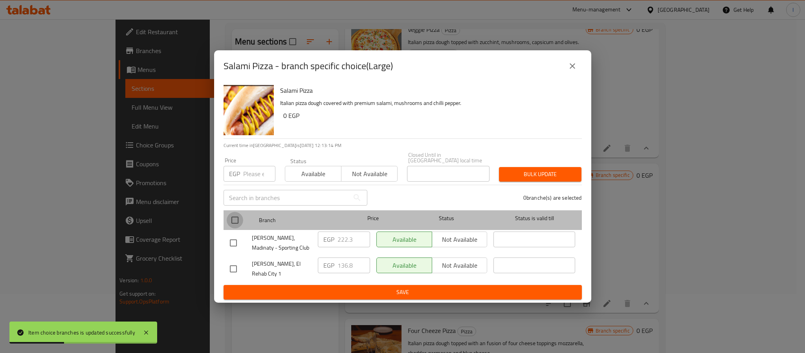
click at [236, 224] on input "checkbox" at bounding box center [235, 220] width 16 height 16
checkbox input "true"
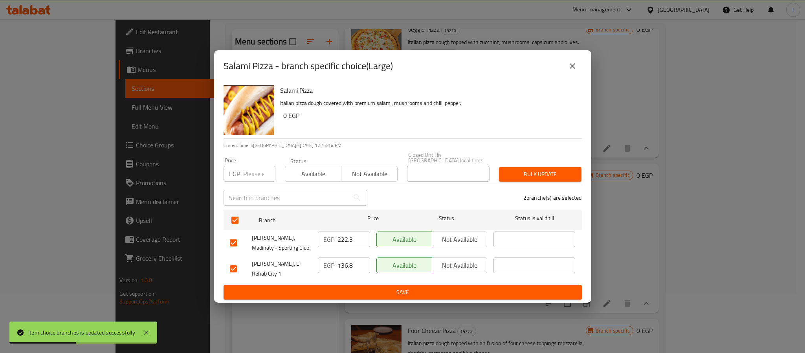
click at [346, 242] on input "222.3" at bounding box center [353, 239] width 33 height 16
paste input "185"
type input "185"
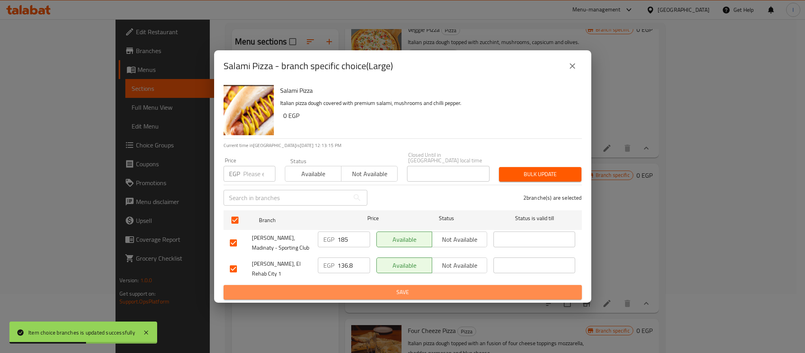
click at [381, 287] on span "Save" at bounding box center [403, 292] width 346 height 10
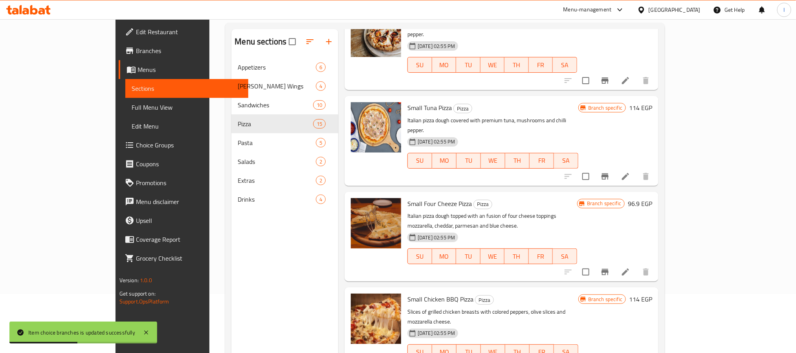
scroll to position [929, 0]
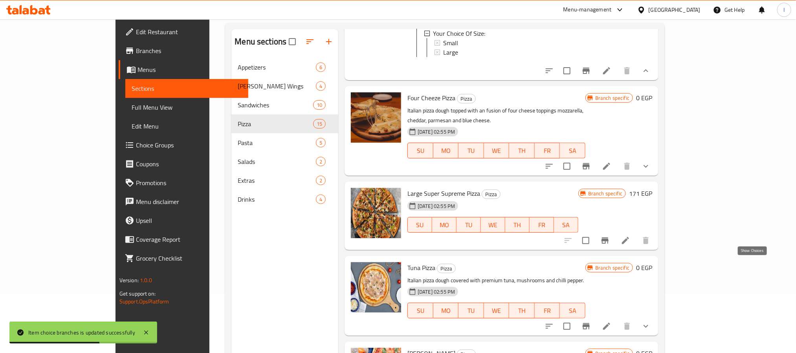
drag, startPoint x: 751, startPoint y: 268, endPoint x: 649, endPoint y: 241, distance: 105.7
click at [651, 321] on icon "show more" at bounding box center [645, 325] width 9 height 9
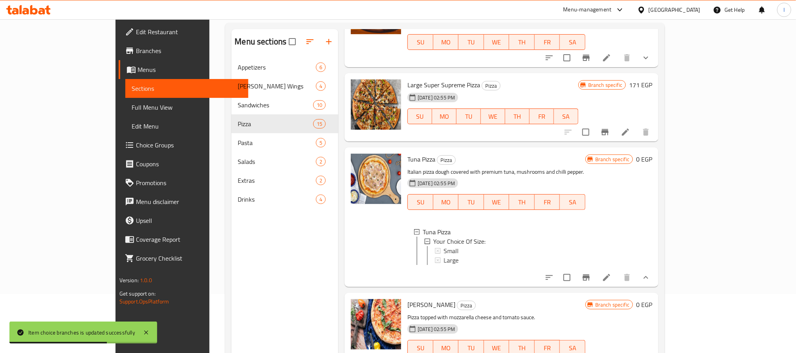
scroll to position [1047, 0]
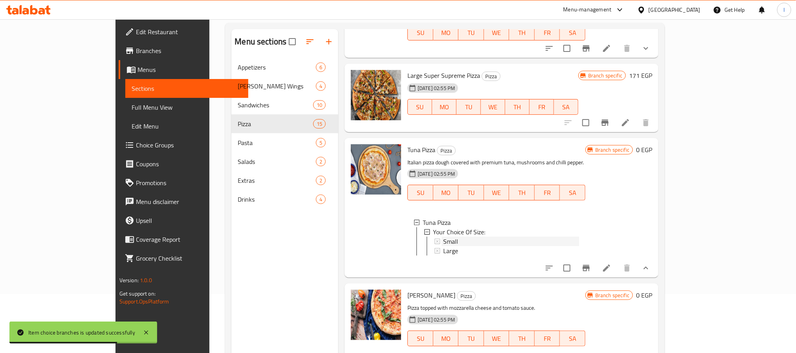
click at [443, 236] on span "Small" at bounding box center [450, 240] width 15 height 9
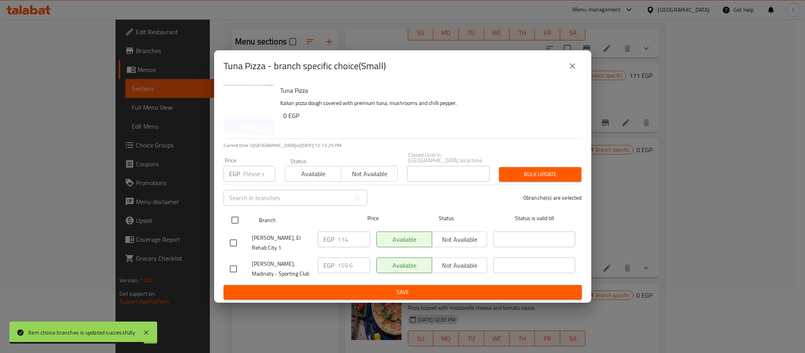
click at [233, 220] on input "checkbox" at bounding box center [235, 220] width 16 height 16
checkbox input "true"
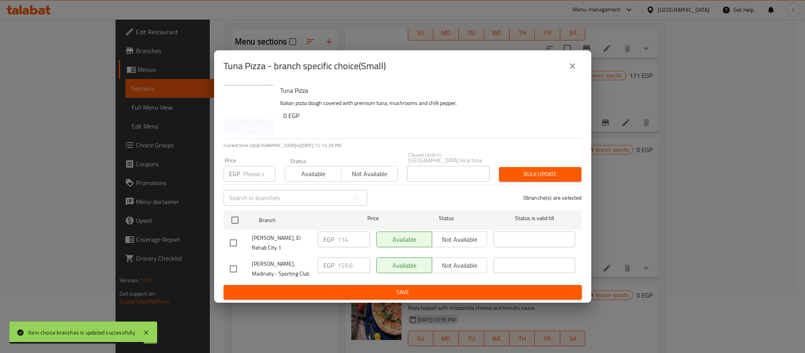
checkbox input "true"
click at [356, 257] on input "159.6" at bounding box center [353, 265] width 33 height 16
paste input "0"
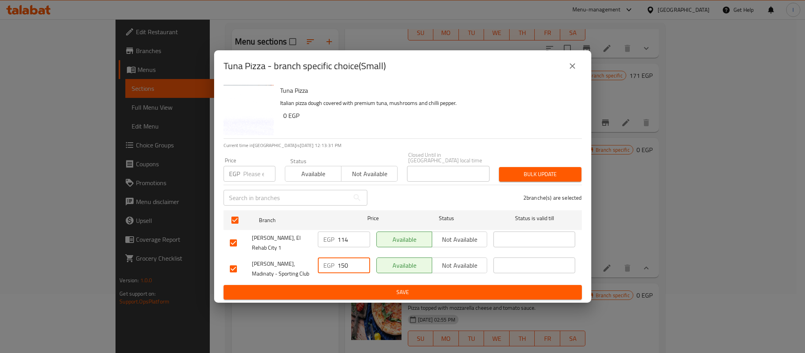
type input "150"
click at [361, 287] on span "Save" at bounding box center [403, 292] width 346 height 10
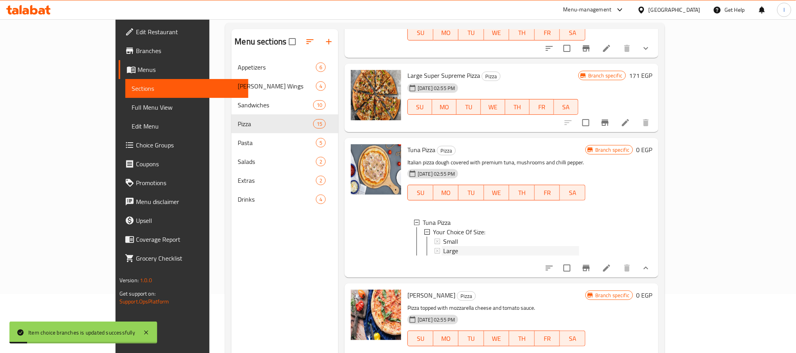
click at [443, 246] on div "Large" at bounding box center [511, 250] width 136 height 9
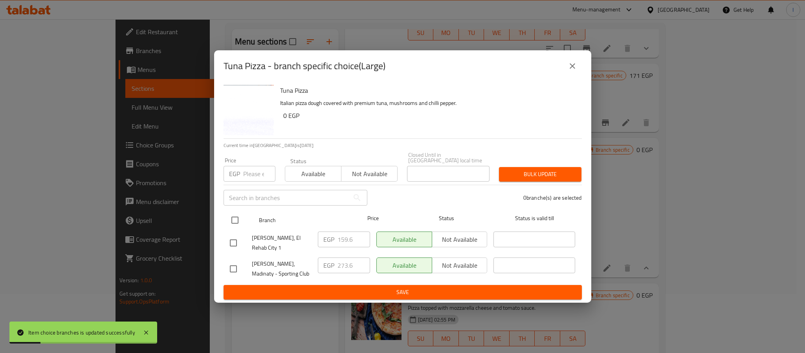
click at [230, 219] on input "checkbox" at bounding box center [235, 220] width 16 height 16
checkbox input "true"
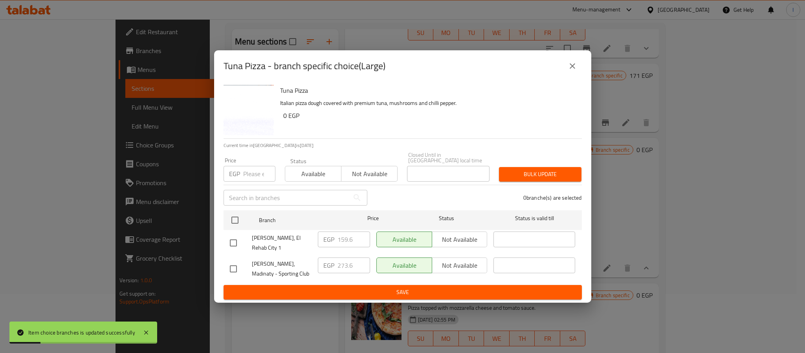
checkbox input "true"
click at [347, 264] on input "273.6" at bounding box center [353, 265] width 33 height 16
paste input "25"
type input "225"
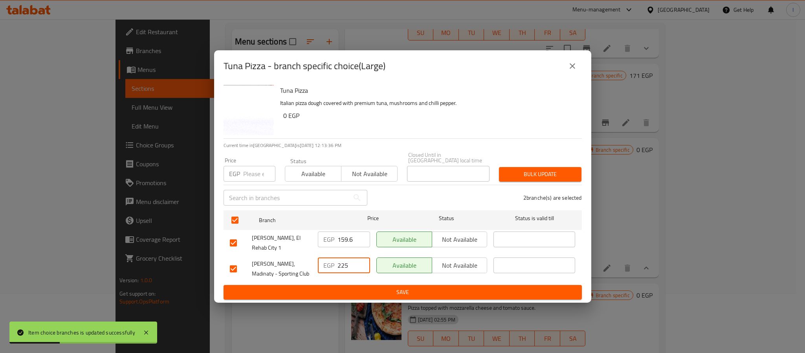
click at [388, 287] on span "Save" at bounding box center [403, 292] width 346 height 10
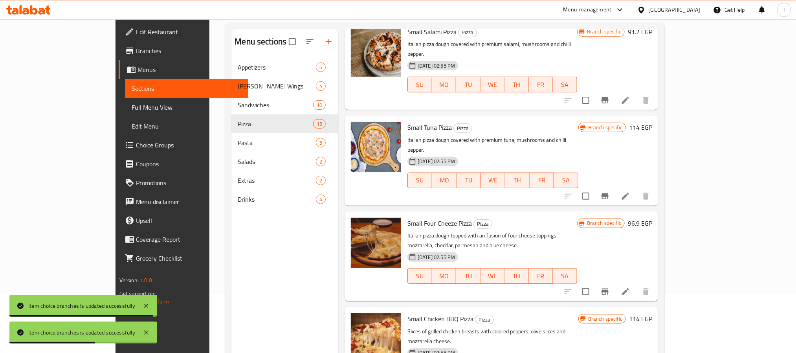
scroll to position [783, 0]
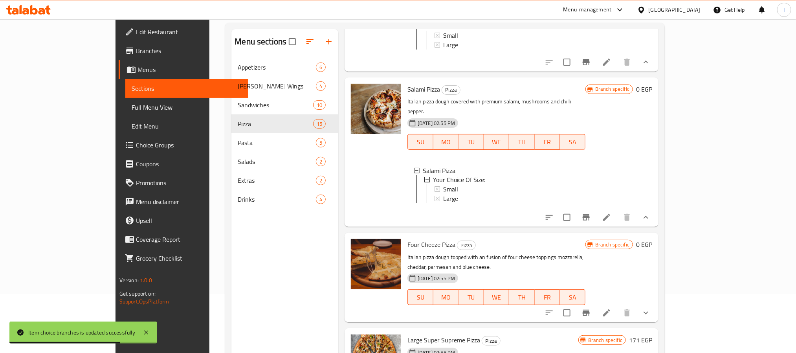
click at [651, 308] on icon "show more" at bounding box center [645, 312] width 9 height 9
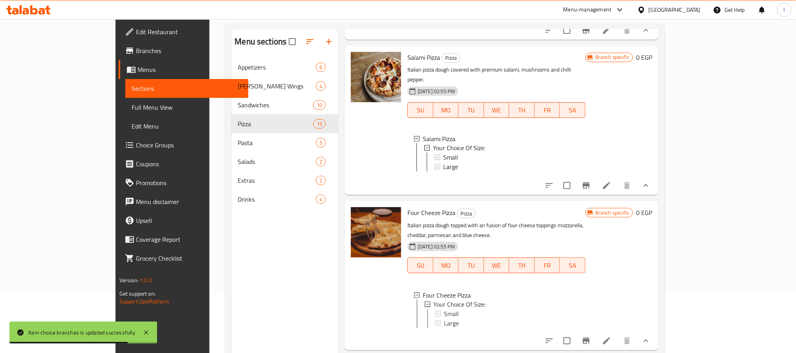
scroll to position [841, 0]
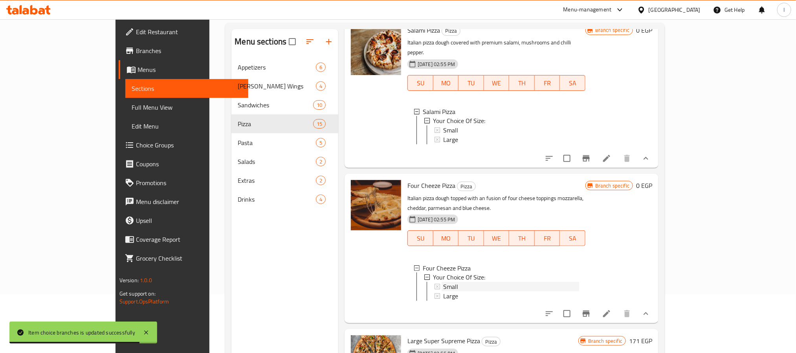
click at [469, 282] on div "Small" at bounding box center [511, 286] width 136 height 9
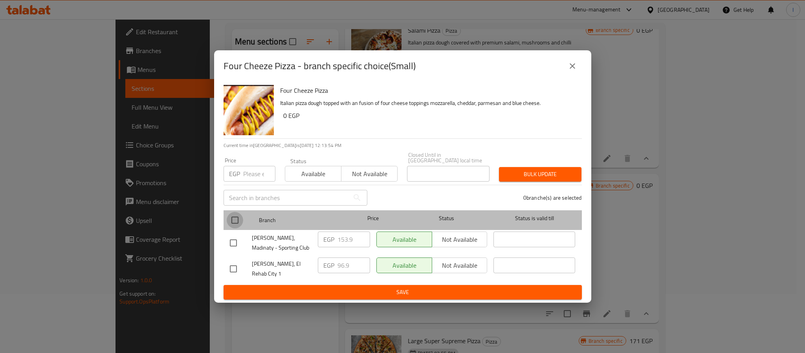
click at [236, 216] on input "checkbox" at bounding box center [235, 220] width 16 height 16
checkbox input "true"
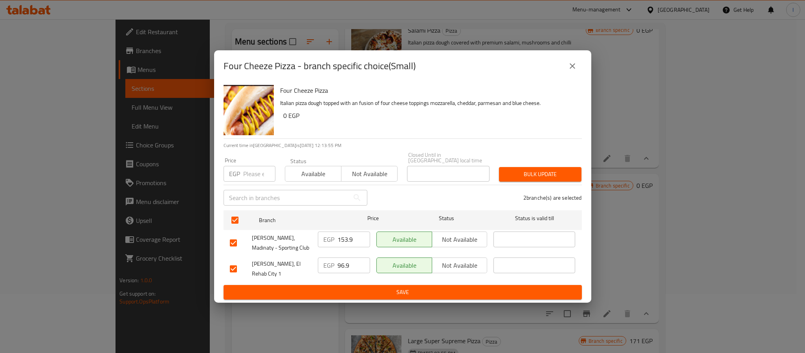
click at [344, 237] on input "153.9" at bounding box center [353, 239] width 33 height 16
paste input "40"
type input "140"
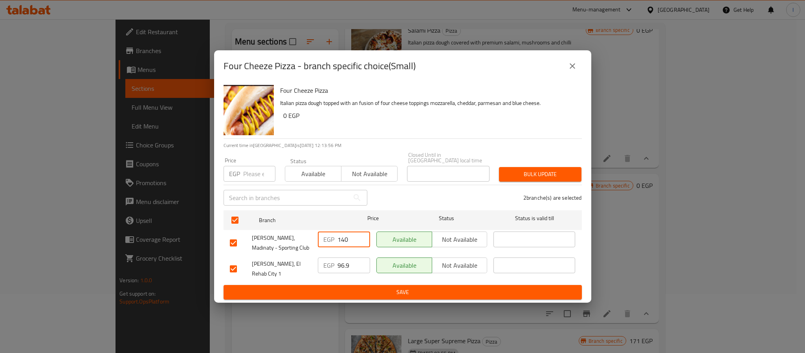
click at [357, 287] on span "Save" at bounding box center [403, 292] width 346 height 10
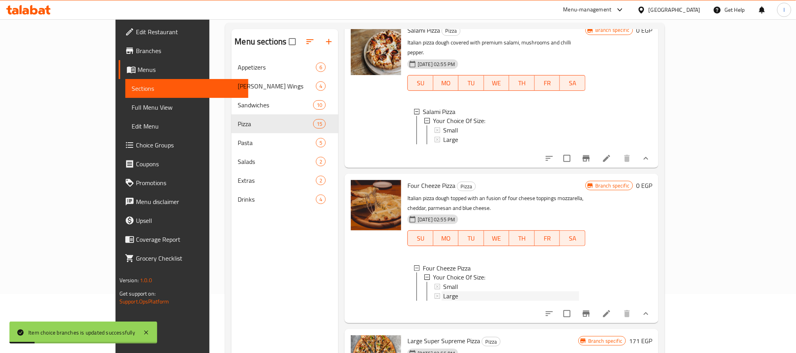
click at [443, 291] on div "Large" at bounding box center [511, 295] width 136 height 9
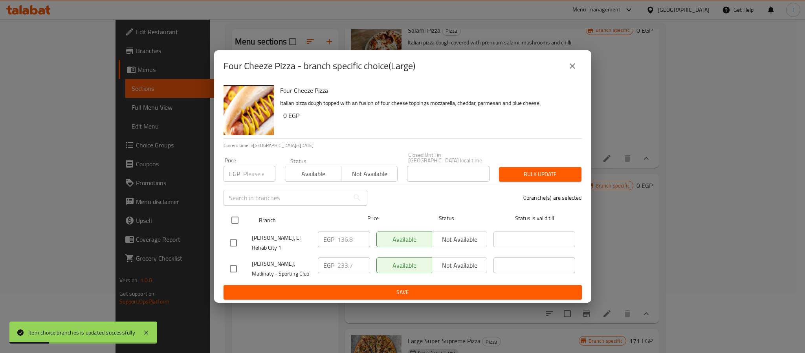
click at [238, 220] on input "checkbox" at bounding box center [235, 220] width 16 height 16
checkbox input "true"
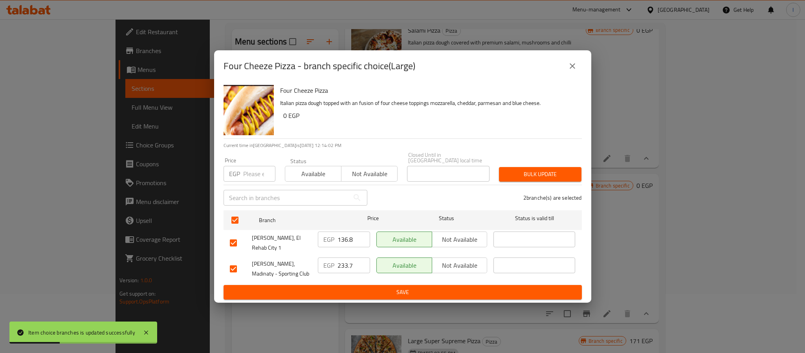
click at [341, 260] on input "233.7" at bounding box center [353, 265] width 33 height 16
paste input "10"
type input "210"
click at [370, 277] on div "EGP 210 ​" at bounding box center [344, 268] width 59 height 29
click at [376, 291] on button "Save" at bounding box center [403, 292] width 358 height 15
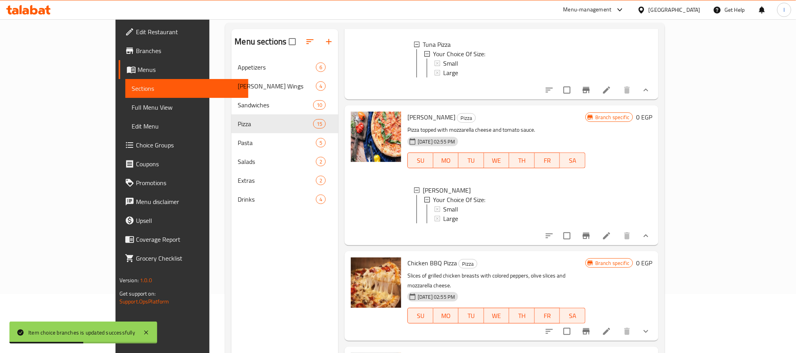
scroll to position [1, 0]
click at [651, 326] on icon "show more" at bounding box center [645, 330] width 9 height 9
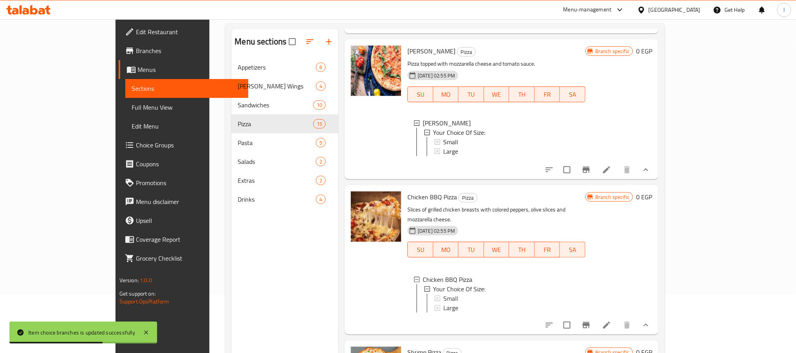
scroll to position [1352, 0]
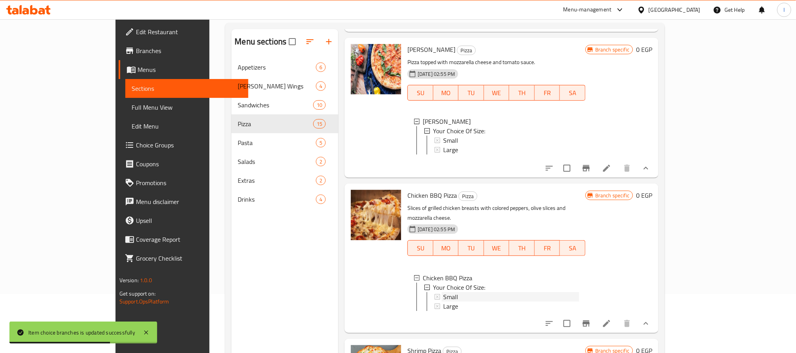
click at [457, 292] on div "Small" at bounding box center [511, 296] width 136 height 9
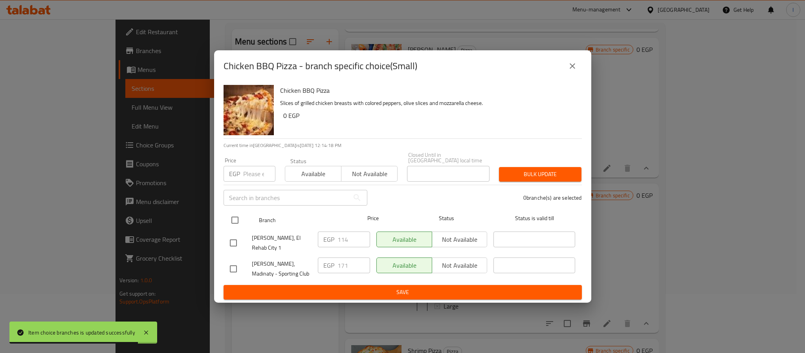
click at [236, 219] on input "checkbox" at bounding box center [235, 220] width 16 height 16
checkbox input "true"
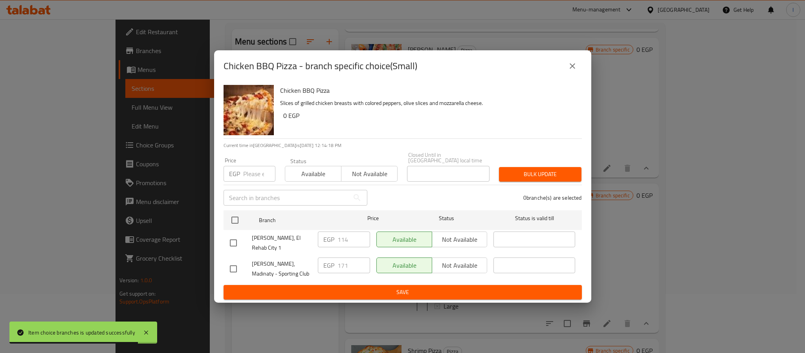
checkbox input "true"
click at [345, 258] on input "171" at bounding box center [353, 265] width 33 height 16
paste input "50"
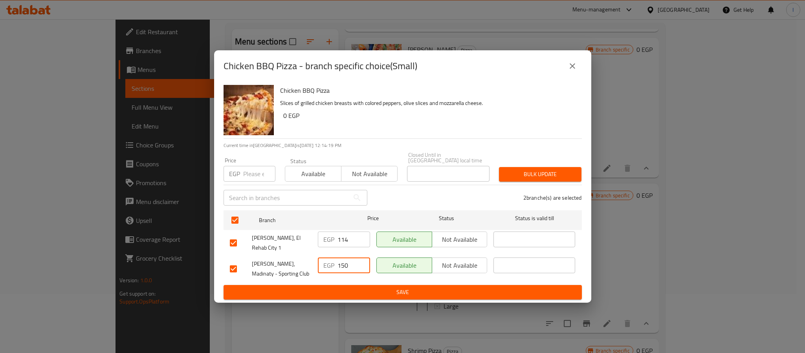
type input "150"
click at [376, 285] on button "Save" at bounding box center [403, 292] width 358 height 15
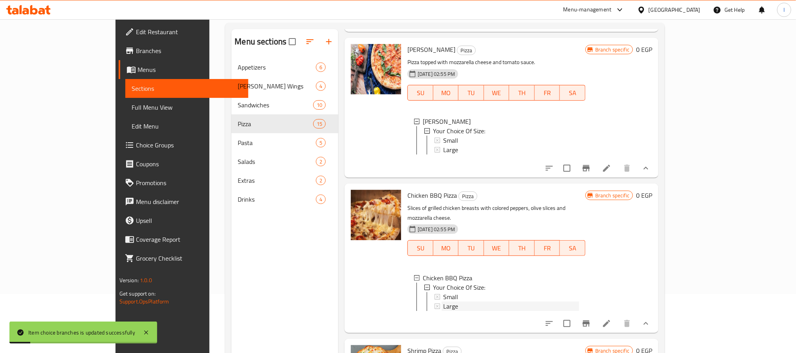
click at [443, 301] on span "Large" at bounding box center [450, 305] width 15 height 9
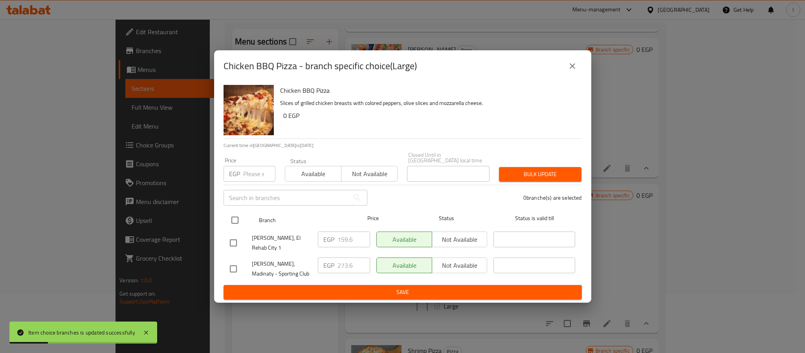
click at [235, 217] on input "checkbox" at bounding box center [235, 220] width 16 height 16
checkbox input "true"
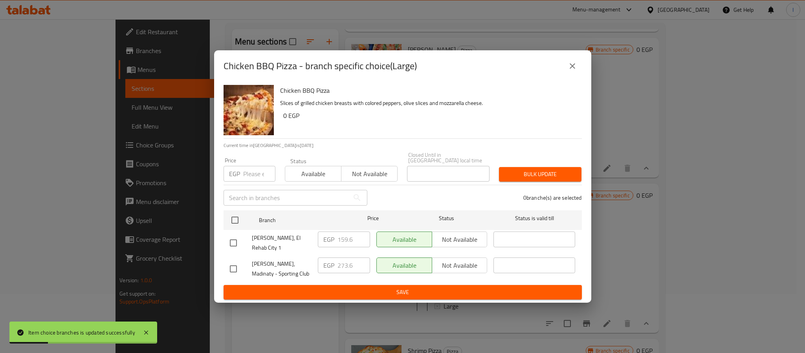
checkbox input "true"
click at [342, 257] on input "273.6" at bounding box center [353, 265] width 33 height 16
paste input "25"
type input "225"
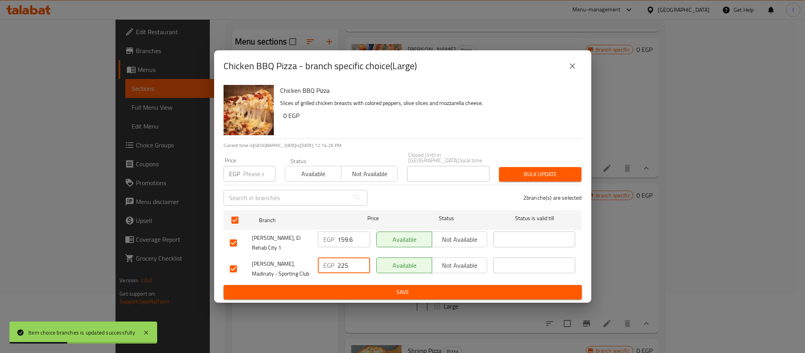
click at [363, 287] on span "Save" at bounding box center [403, 292] width 346 height 10
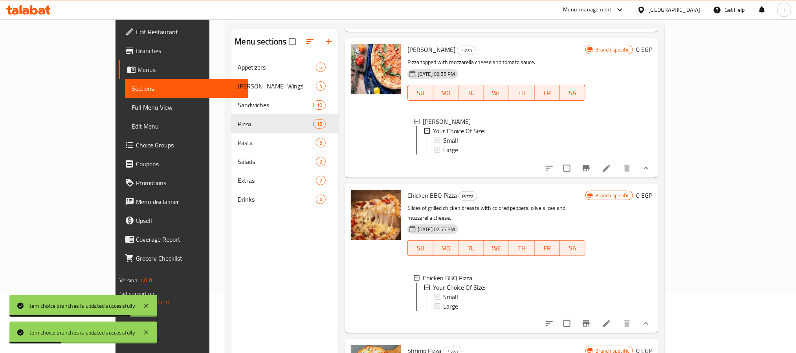
scroll to position [924, 0]
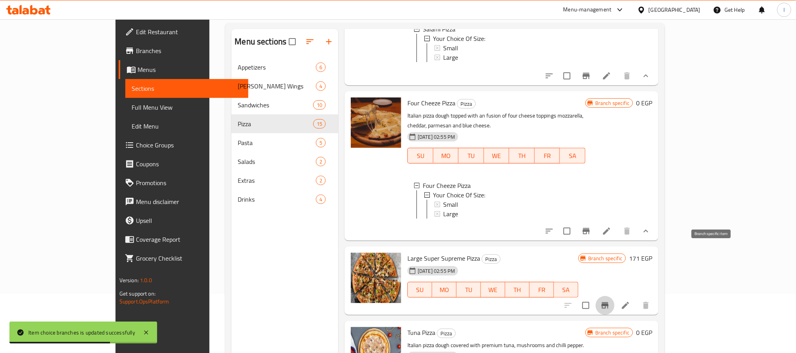
click at [608, 302] on icon "Branch-specific-item" at bounding box center [604, 305] width 7 height 6
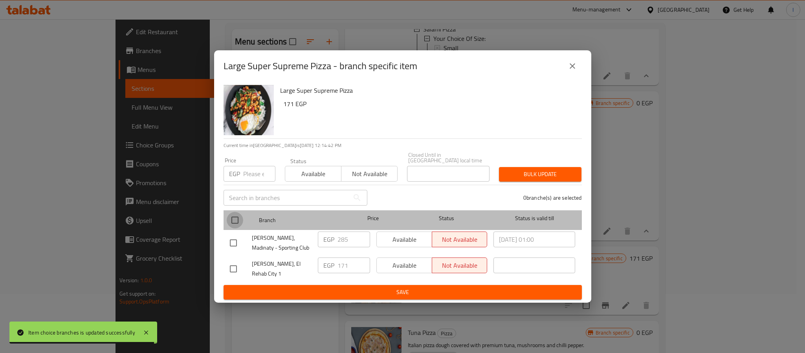
click at [231, 217] on input "checkbox" at bounding box center [235, 220] width 16 height 16
checkbox input "true"
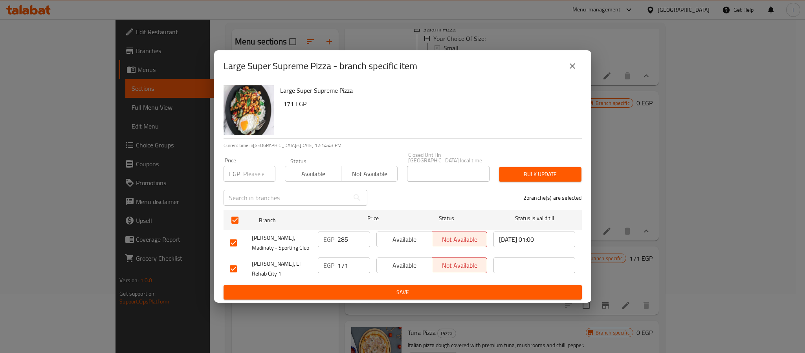
click at [346, 240] on input "285" at bounding box center [353, 239] width 33 height 16
paste input "7"
type input "275"
click at [379, 287] on span "Save" at bounding box center [403, 292] width 346 height 10
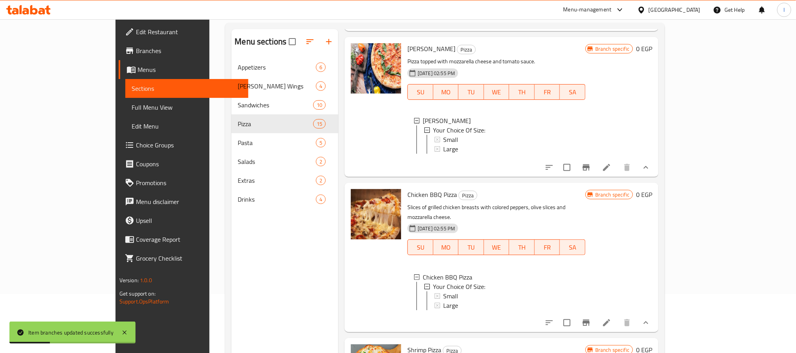
scroll to position [110, 0]
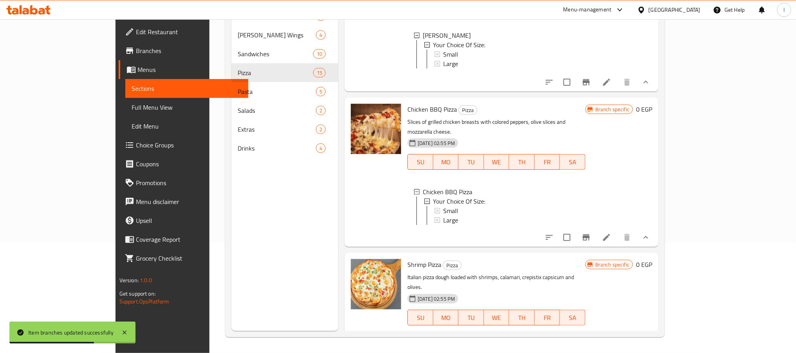
scroll to position [1421, 0]
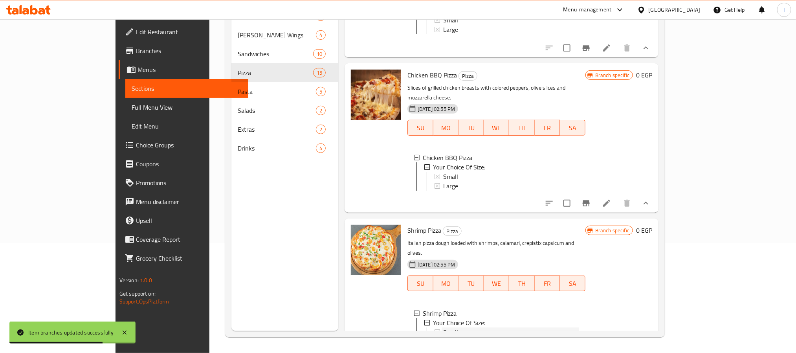
click at [449, 327] on div "Small" at bounding box center [511, 331] width 136 height 9
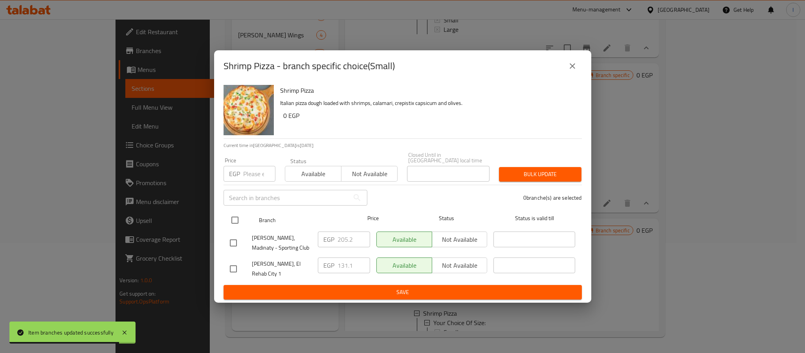
click at [237, 217] on input "checkbox" at bounding box center [235, 220] width 16 height 16
checkbox input "true"
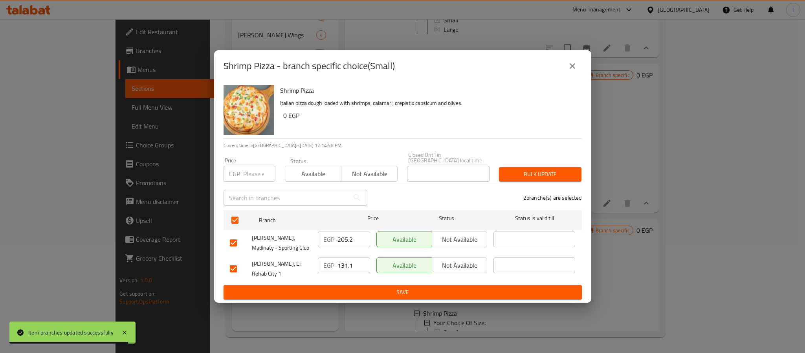
click at [342, 238] on input "205.2" at bounding box center [353, 239] width 33 height 16
paste input "175"
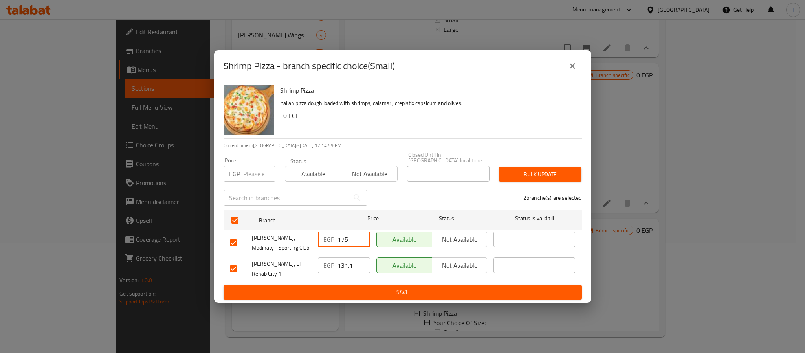
type input "175"
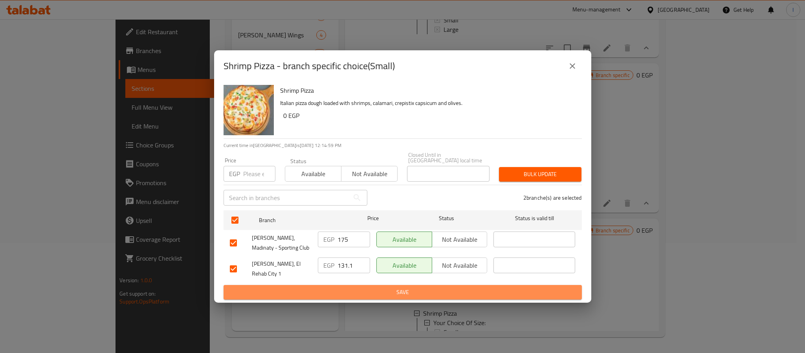
click at [368, 287] on span "Save" at bounding box center [403, 292] width 346 height 10
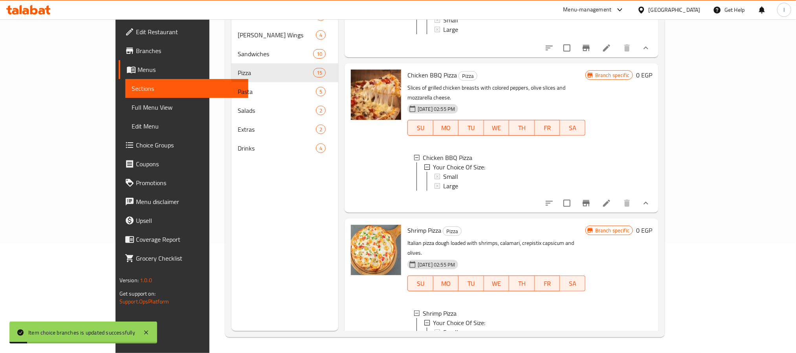
click at [443, 337] on div "Large" at bounding box center [511, 341] width 136 height 9
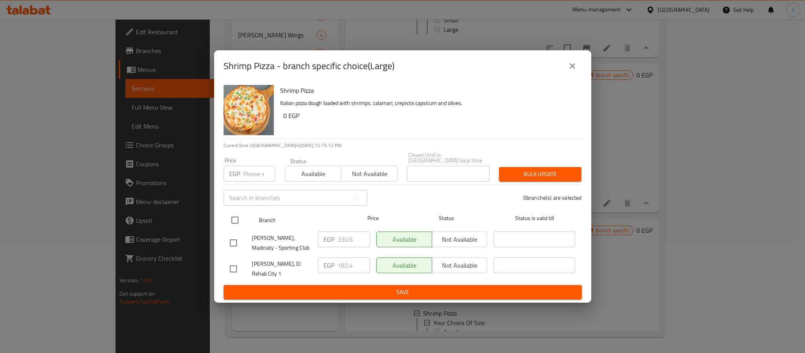
click at [235, 218] on input "checkbox" at bounding box center [235, 220] width 16 height 16
checkbox input "true"
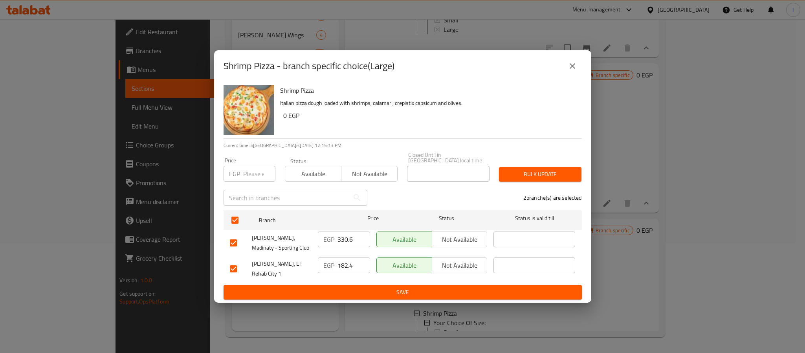
click at [349, 239] on input "330.6" at bounding box center [353, 239] width 33 height 16
paste input "00"
type input "300"
click at [367, 287] on span "Save" at bounding box center [403, 292] width 346 height 10
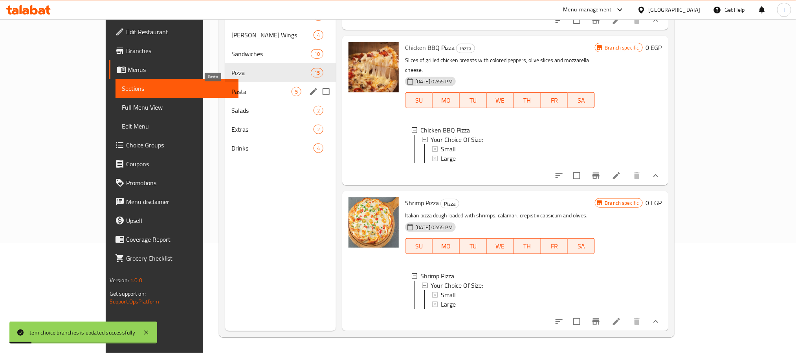
click at [231, 94] on span "Pasta" at bounding box center [261, 91] width 60 height 9
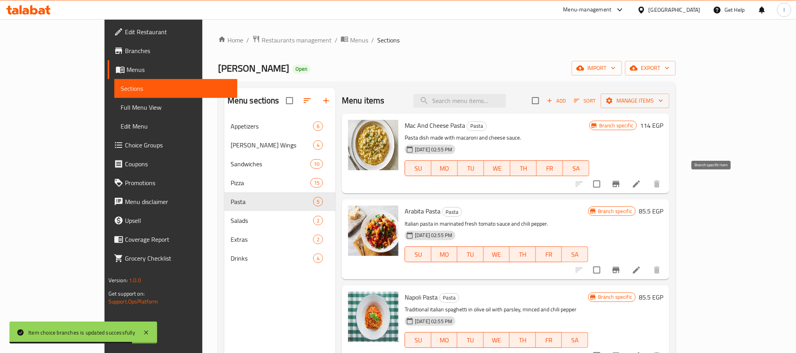
click at [619, 184] on icon "Branch-specific-item" at bounding box center [615, 184] width 7 height 6
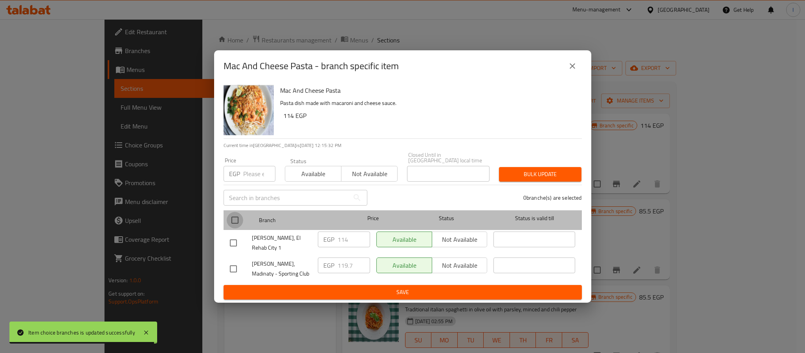
click at [234, 219] on input "checkbox" at bounding box center [235, 220] width 16 height 16
checkbox input "true"
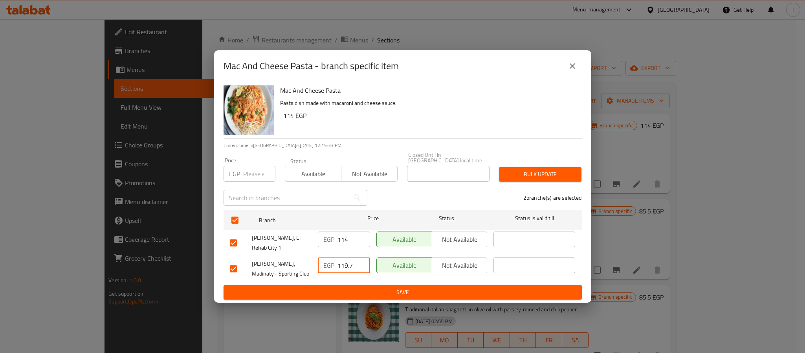
click at [345, 260] on input "119.7" at bounding box center [353, 265] width 33 height 16
type input "140"
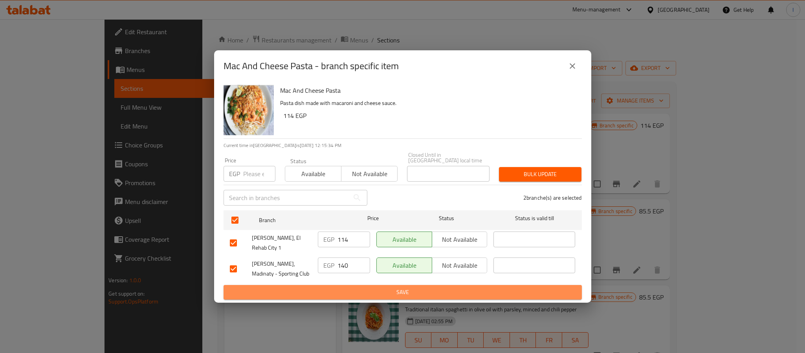
click at [363, 287] on span "Save" at bounding box center [403, 292] width 346 height 10
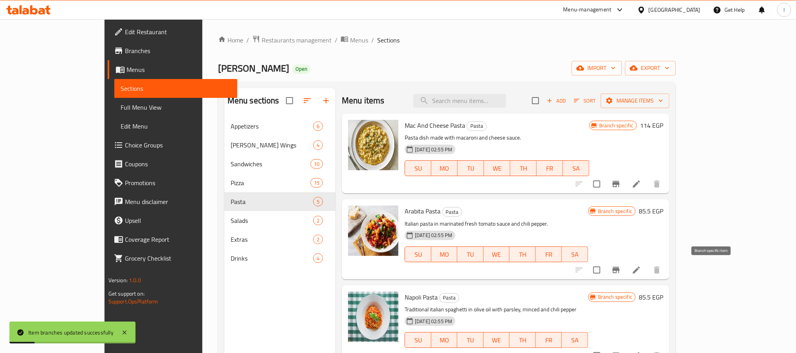
click at [625, 270] on button "Branch-specific-item" at bounding box center [616, 269] width 19 height 19
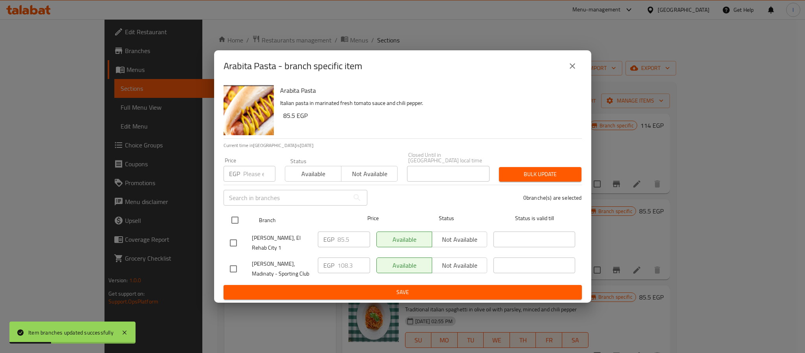
click at [238, 216] on input "checkbox" at bounding box center [235, 220] width 16 height 16
checkbox input "true"
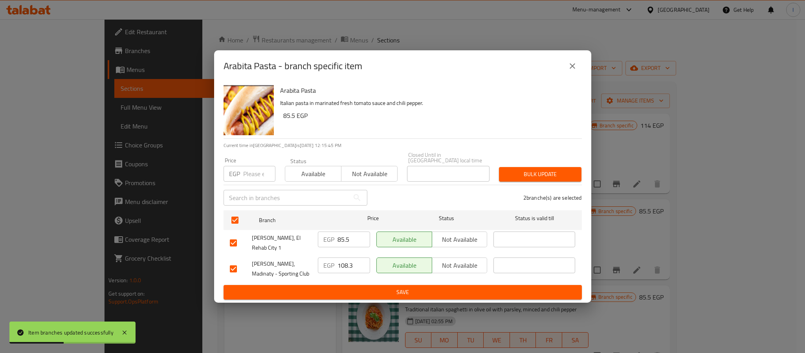
click at [346, 260] on input "108.3" at bounding box center [353, 265] width 33 height 16
paste input "25"
type input "125"
click at [370, 287] on span "Save" at bounding box center [403, 292] width 346 height 10
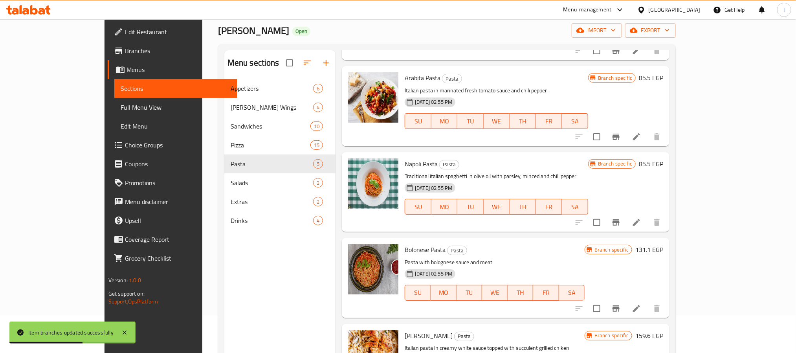
scroll to position [59, 0]
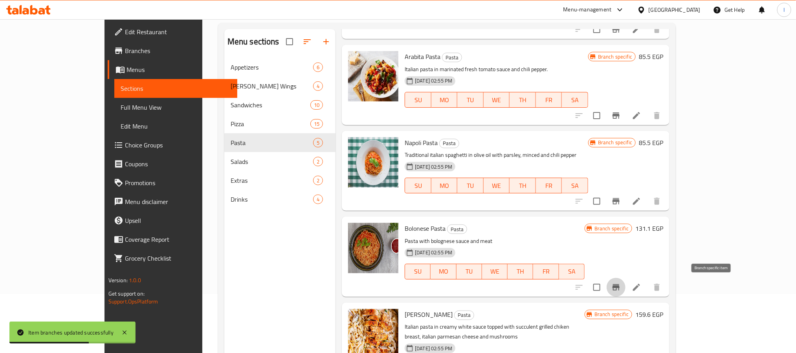
click at [621, 287] on icon "Branch-specific-item" at bounding box center [615, 286] width 9 height 9
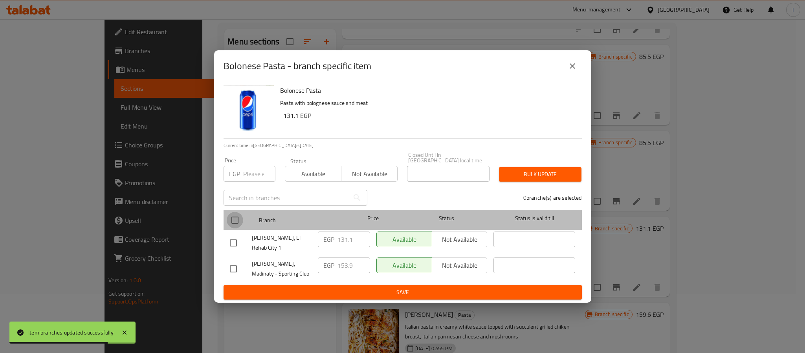
click at [236, 220] on input "checkbox" at bounding box center [235, 220] width 16 height 16
checkbox input "true"
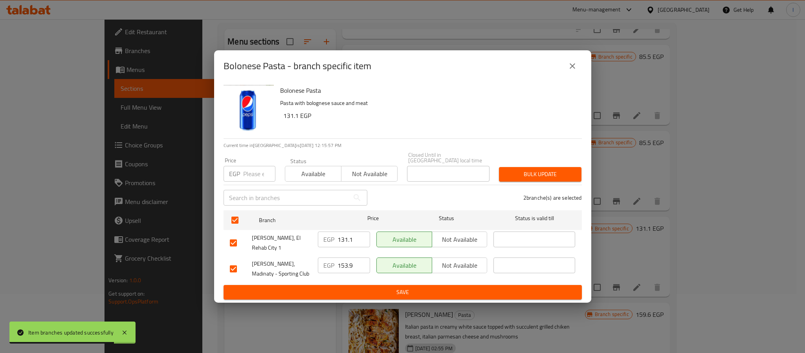
click at [342, 257] on input "153.9" at bounding box center [353, 265] width 33 height 16
paste input "60"
type input "160"
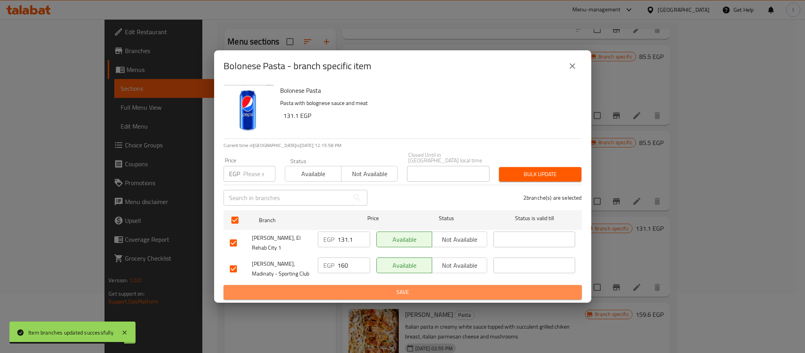
click at [359, 287] on span "Save" at bounding box center [403, 292] width 346 height 10
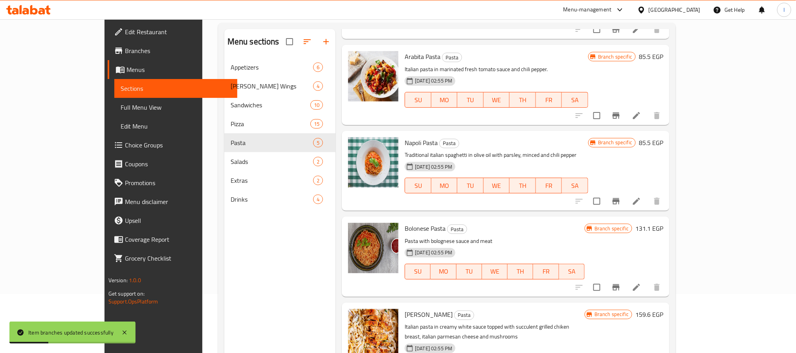
scroll to position [110, 0]
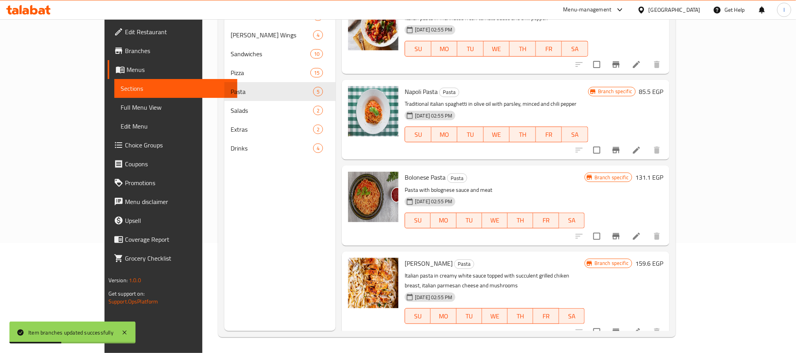
click at [621, 327] on icon "Branch-specific-item" at bounding box center [615, 331] width 9 height 9
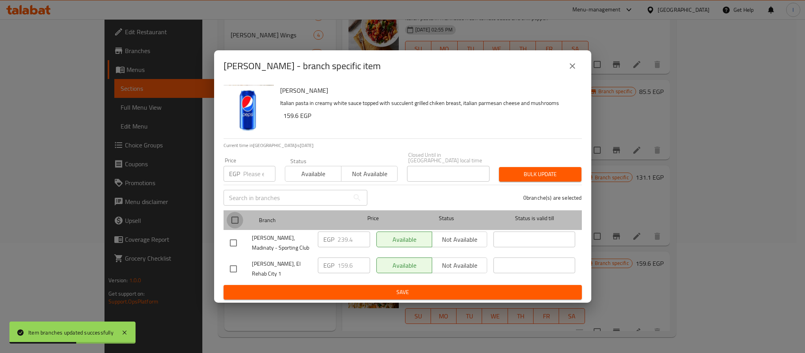
click at [236, 222] on input "checkbox" at bounding box center [235, 220] width 16 height 16
checkbox input "true"
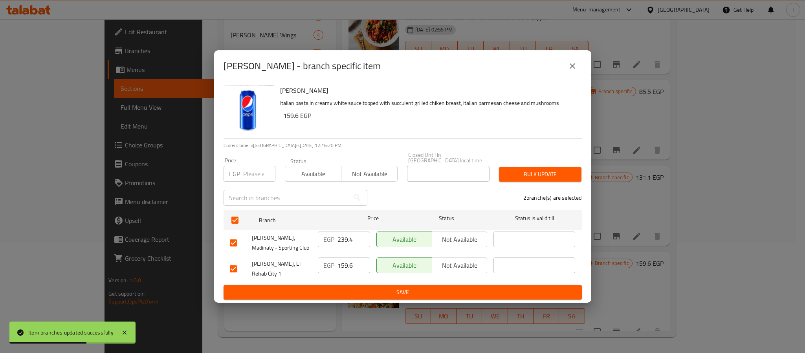
click at [344, 238] on input "239.4" at bounding box center [353, 239] width 33 height 16
paste input "25"
type input "225"
click at [381, 288] on span "Save" at bounding box center [403, 292] width 346 height 10
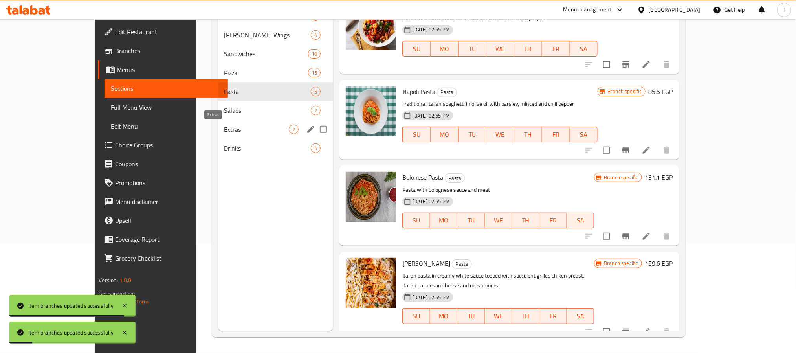
click at [224, 132] on span "Extras" at bounding box center [256, 129] width 64 height 9
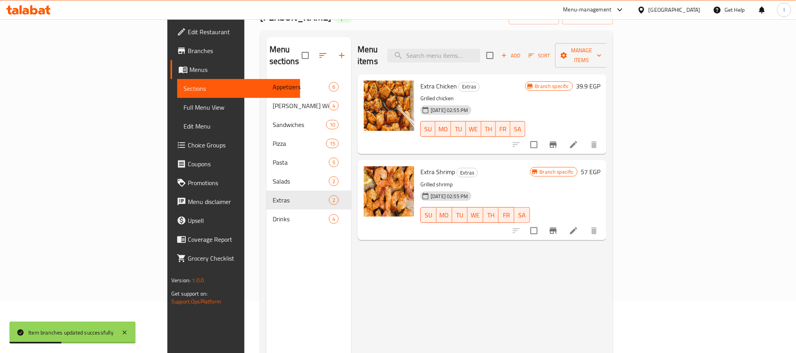
scroll to position [110, 0]
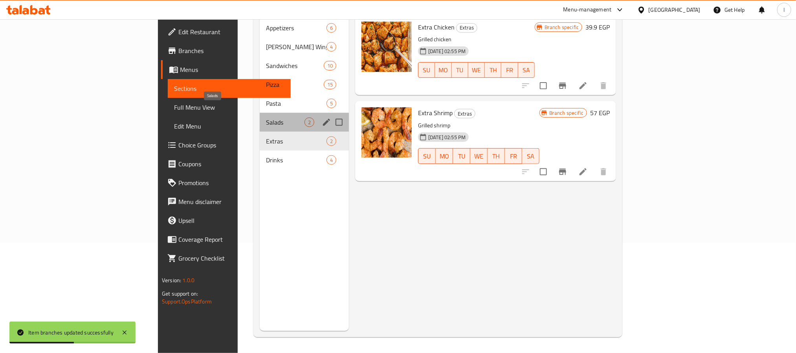
click at [266, 117] on span "Salads" at bounding box center [285, 121] width 38 height 9
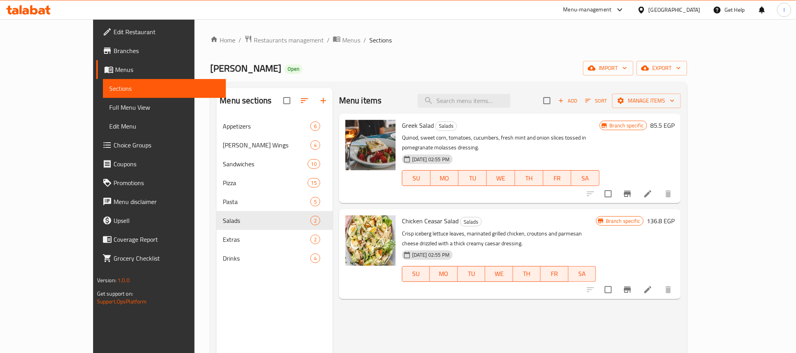
click at [632, 285] on icon "Branch-specific-item" at bounding box center [627, 289] width 9 height 9
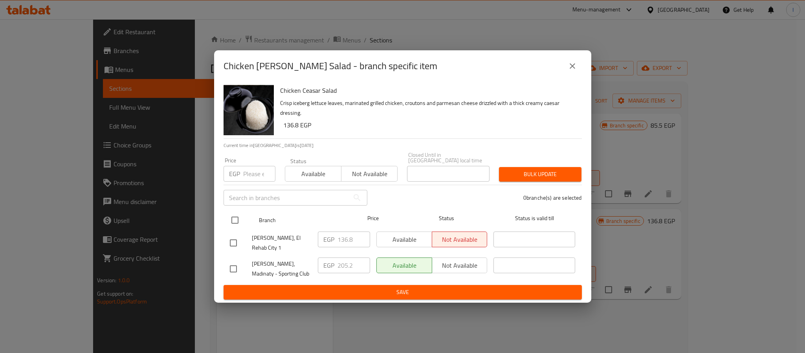
click at [237, 216] on input "checkbox" at bounding box center [235, 220] width 16 height 16
checkbox input "true"
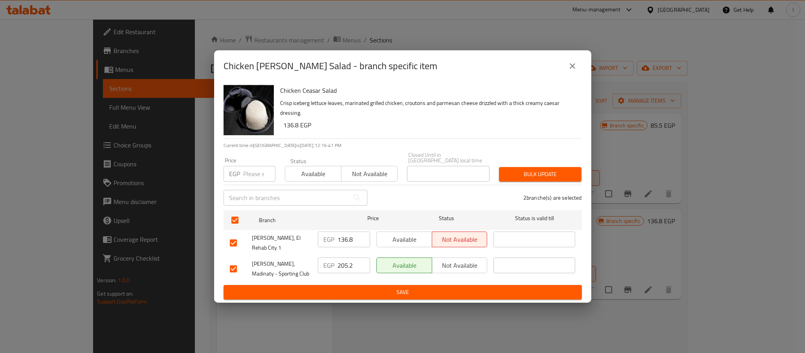
click at [341, 257] on input "205.2" at bounding box center [353, 265] width 33 height 16
type input "225"
click at [362, 289] on span "Save" at bounding box center [403, 292] width 346 height 10
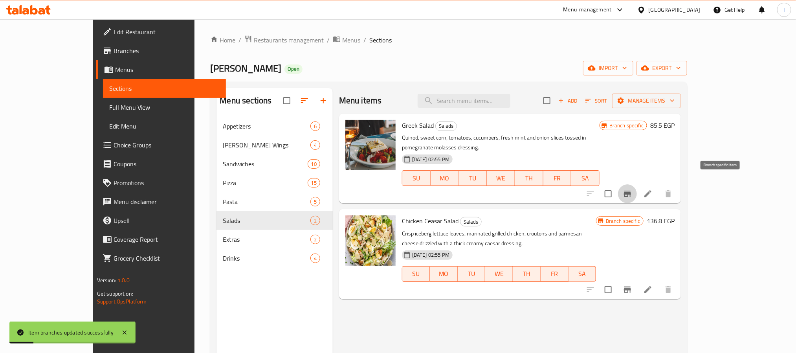
click at [637, 191] on button "Branch-specific-item" at bounding box center [627, 193] width 19 height 19
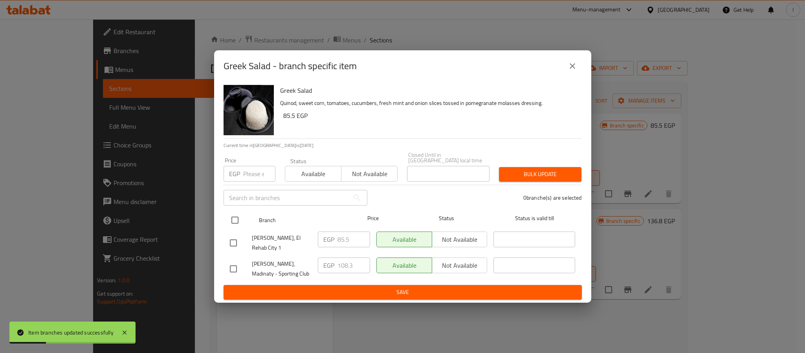
click at [231, 216] on input "checkbox" at bounding box center [235, 220] width 16 height 16
checkbox input "true"
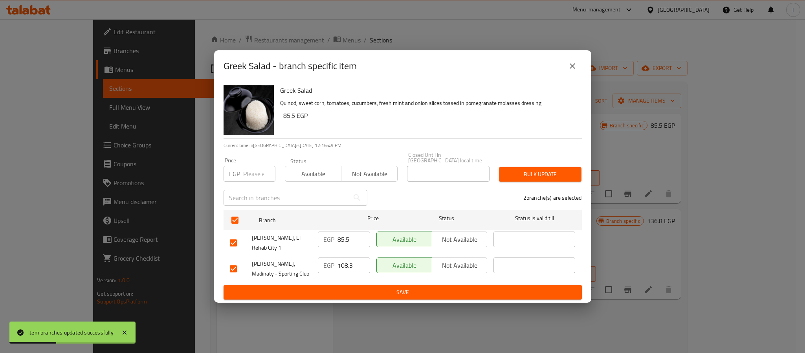
click at [349, 257] on input "108.3" at bounding box center [353, 265] width 33 height 16
type input "129"
click at [355, 287] on span "Save" at bounding box center [403, 292] width 346 height 10
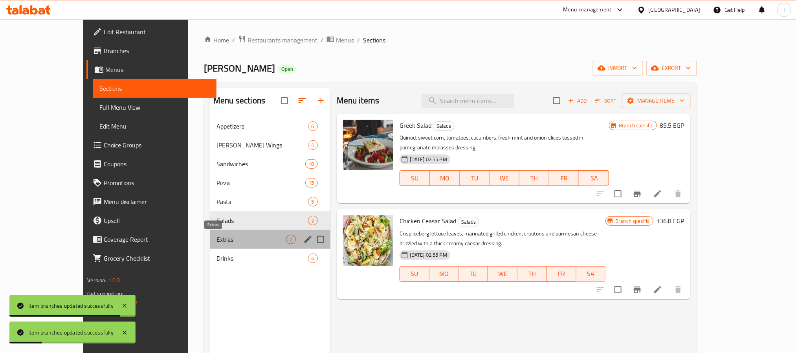
click at [216, 236] on span "Extras" at bounding box center [250, 239] width 69 height 9
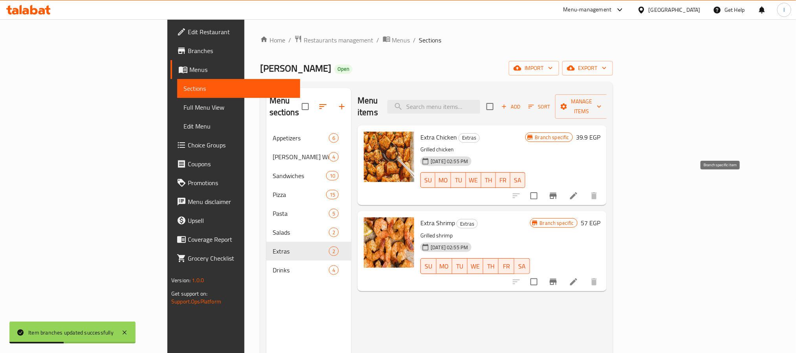
click at [558, 191] on icon "Branch-specific-item" at bounding box center [552, 195] width 9 height 9
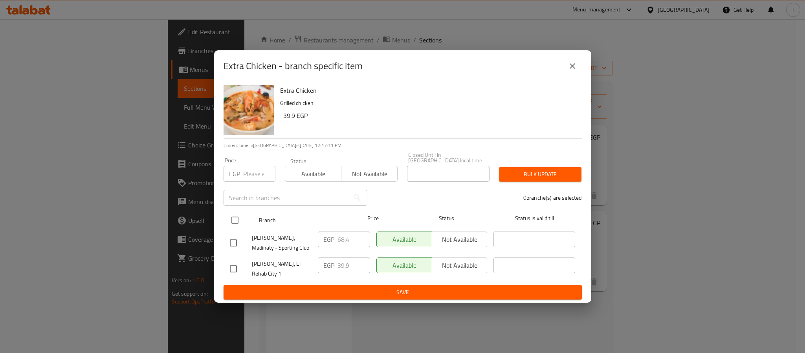
click at [236, 219] on input "checkbox" at bounding box center [235, 220] width 16 height 16
checkbox input "true"
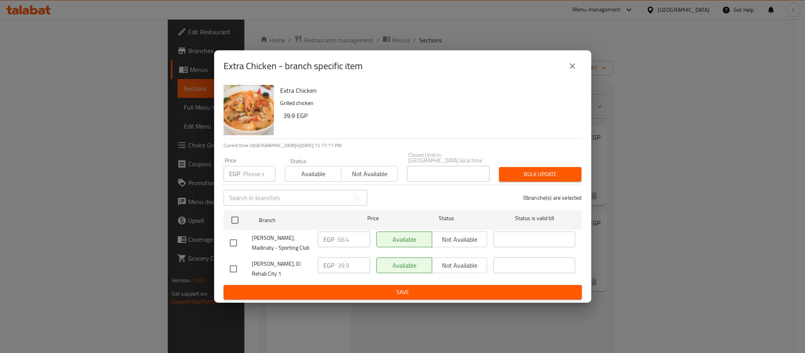
checkbox input "true"
click at [346, 241] on input "68.4" at bounding box center [353, 239] width 33 height 16
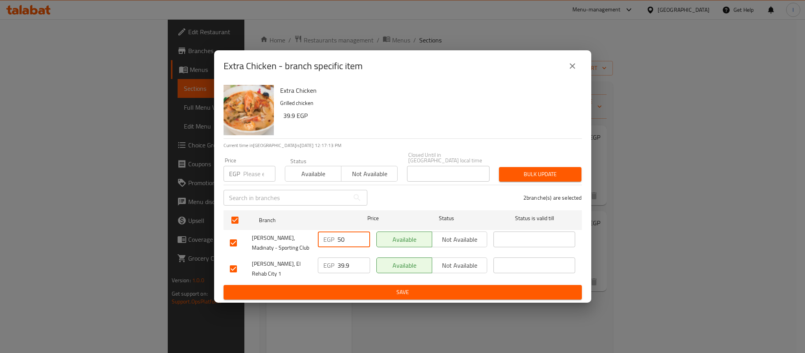
type input "50"
click at [357, 287] on span "Save" at bounding box center [403, 292] width 346 height 10
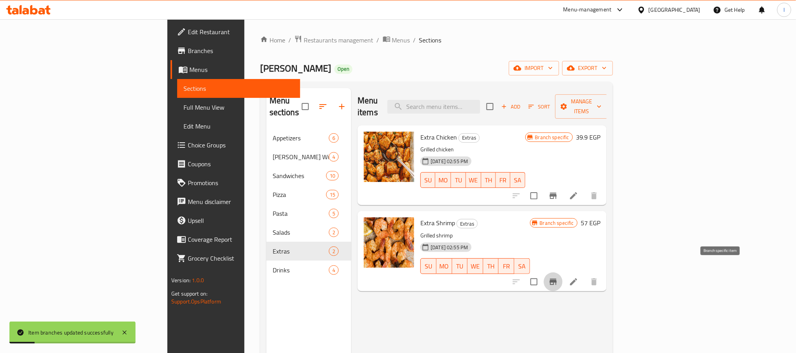
click at [557, 279] on icon "Branch-specific-item" at bounding box center [553, 282] width 7 height 6
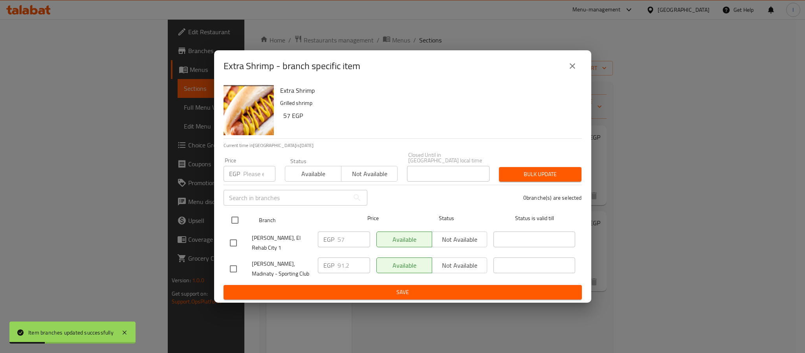
click at [231, 223] on input "checkbox" at bounding box center [235, 220] width 16 height 16
checkbox input "true"
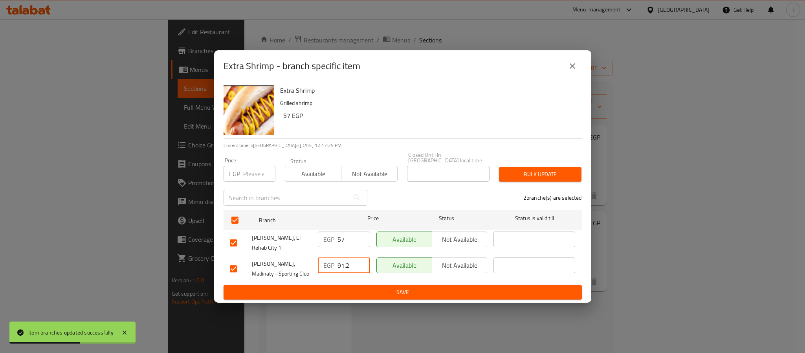
click at [345, 262] on input "91.2" at bounding box center [353, 265] width 33 height 16
type input "75"
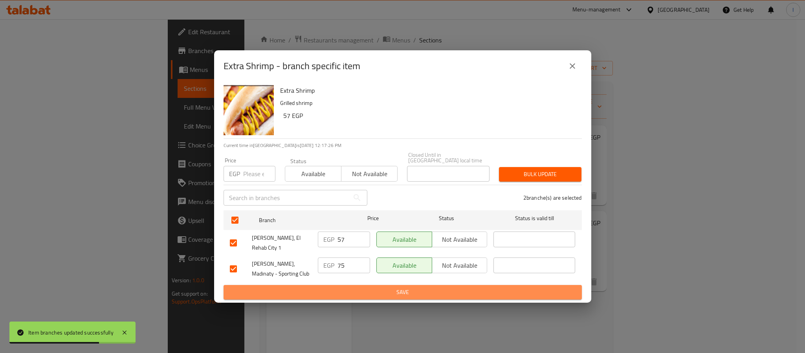
click at [370, 287] on span "Save" at bounding box center [403, 292] width 346 height 10
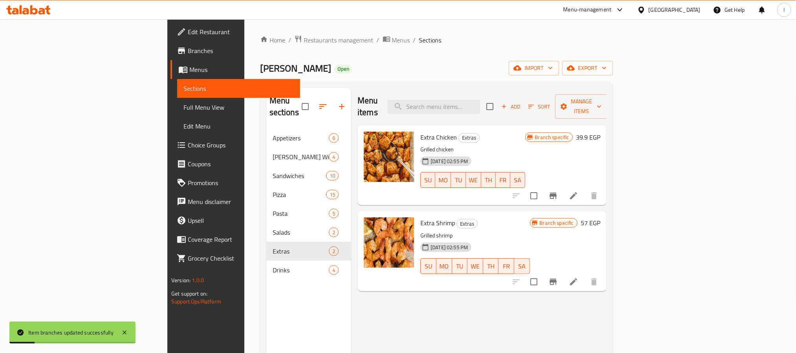
click at [260, 72] on span "Lenzo" at bounding box center [295, 68] width 71 height 18
copy span "Lenzo"
click at [304, 40] on span "Restaurants management" at bounding box center [339, 39] width 70 height 9
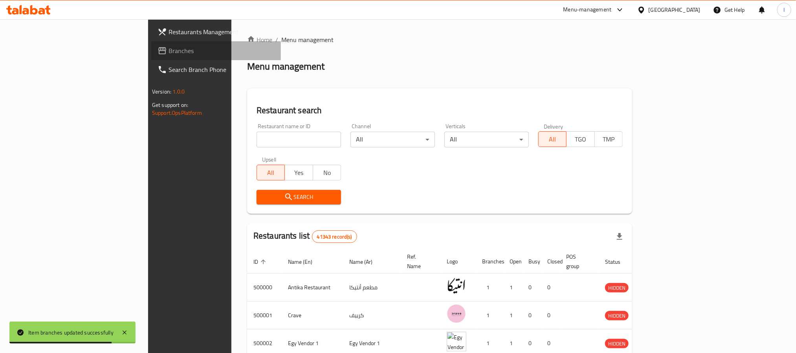
click at [169, 51] on span "Branches" at bounding box center [222, 50] width 106 height 9
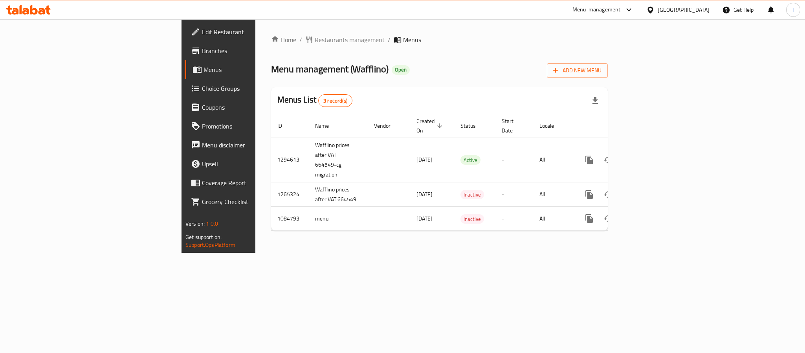
click at [306, 84] on div "Home / Restaurants management / Menus Menu management ( Wafflino ) Open Add New…" at bounding box center [439, 136] width 337 height 202
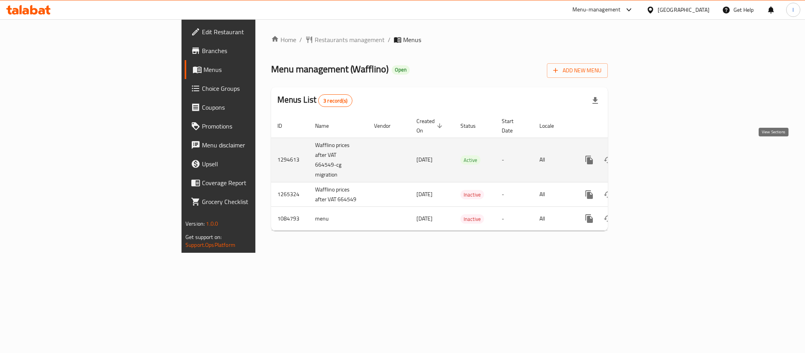
click at [651, 155] on icon "enhanced table" at bounding box center [645, 159] width 9 height 9
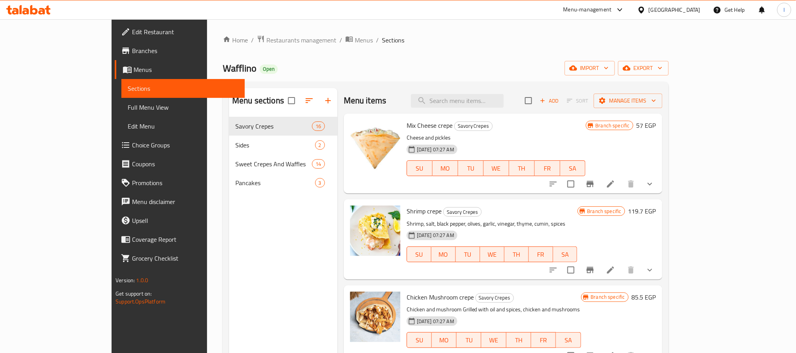
click at [454, 74] on div "Wafflino Open import export" at bounding box center [446, 68] width 446 height 15
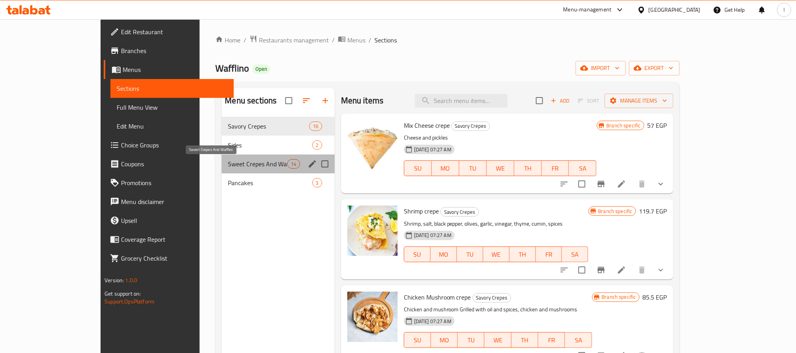
click at [236, 164] on span "Sweet Crepes And Waffles" at bounding box center [257, 163] width 59 height 9
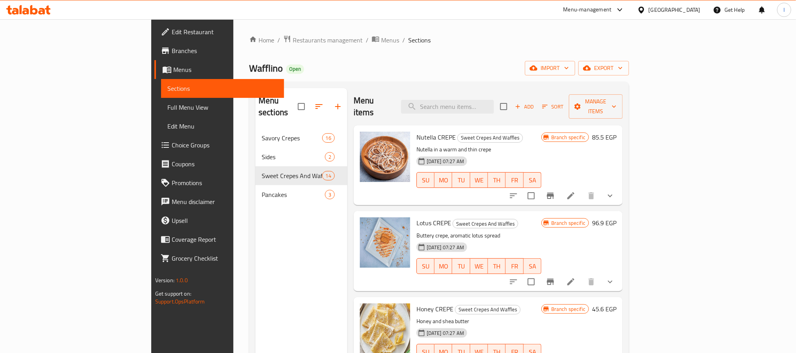
click at [411, 72] on div "Wafflino Open import export" at bounding box center [439, 68] width 380 height 15
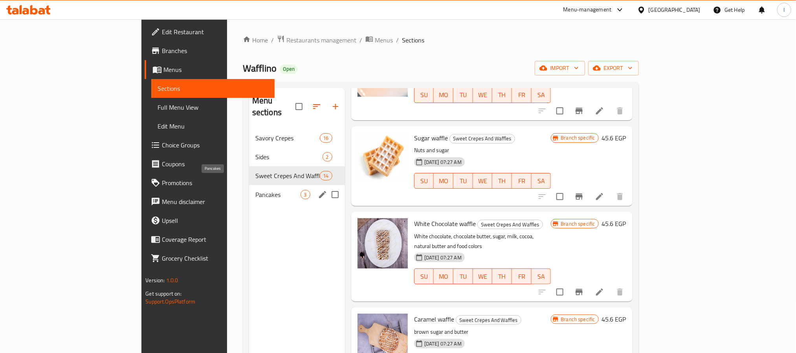
click at [255, 190] on span "Pancakes" at bounding box center [277, 194] width 45 height 9
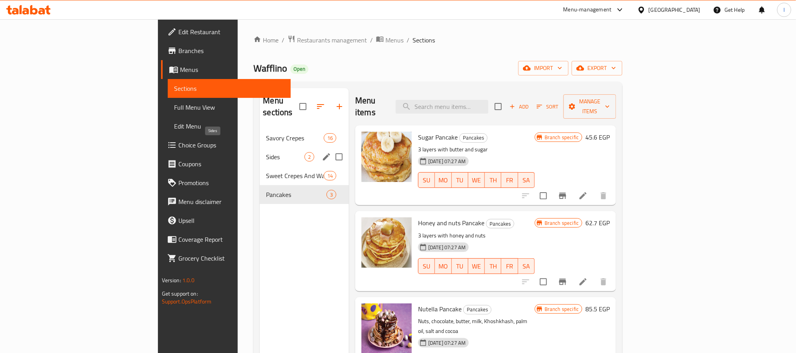
click at [266, 152] on span "Sides" at bounding box center [285, 156] width 38 height 9
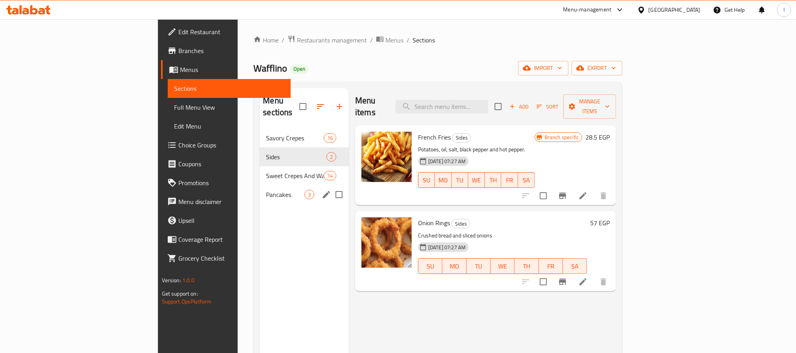
click at [266, 190] on span "Pancakes" at bounding box center [285, 194] width 38 height 9
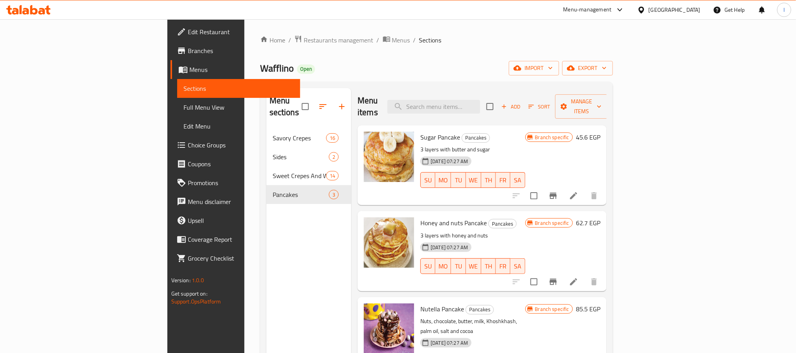
click at [369, 77] on div "Home / Restaurants management / Menus / Sections Wafflino Open import export Me…" at bounding box center [436, 241] width 353 height 412
click at [395, 42] on ol "Home / Restaurants management / Menus / Sections" at bounding box center [436, 40] width 353 height 10
click at [422, 53] on div "Home / Restaurants management / Menus / Sections Wafflino Open import export Me…" at bounding box center [436, 241] width 353 height 412
click at [423, 53] on div "Home / Restaurants management / Menus / Sections Wafflino Open import export Me…" at bounding box center [436, 241] width 353 height 412
click at [308, 64] on div "Wafflino Open import export" at bounding box center [436, 68] width 353 height 15
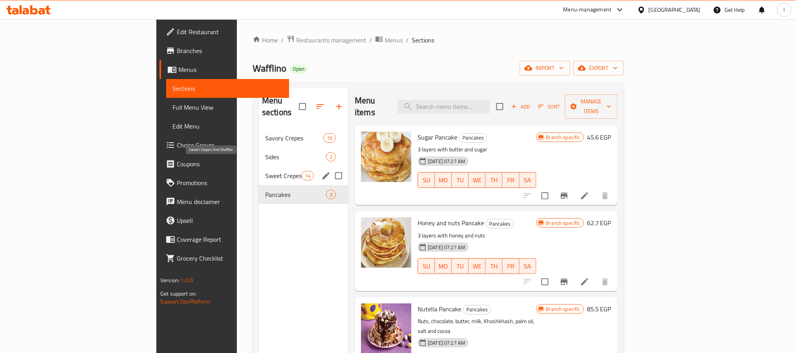
click at [265, 171] on span "Sweet Crepes And Waffles" at bounding box center [283, 175] width 36 height 9
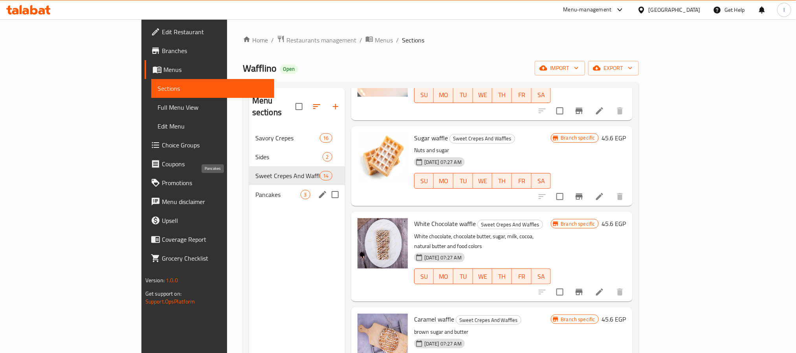
click at [255, 190] on span "Pancakes" at bounding box center [277, 194] width 45 height 9
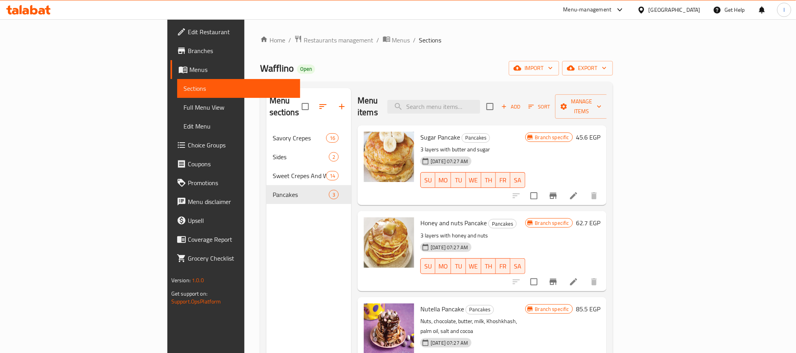
click at [354, 70] on div "Wafflino Open import export" at bounding box center [436, 68] width 353 height 15
click at [395, 72] on div "Wafflino Open import export" at bounding box center [436, 68] width 353 height 15
click at [265, 68] on div "Wafflino Open import export" at bounding box center [436, 68] width 353 height 15
click at [304, 38] on span "Restaurants management" at bounding box center [339, 39] width 70 height 9
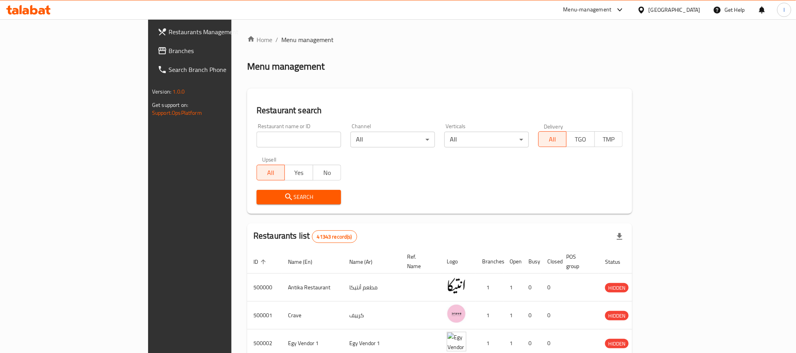
click at [316, 78] on div "Home / Menu management Menu management Restaurant search Restaurant name or ID …" at bounding box center [439, 294] width 385 height 519
click at [257, 134] on input "search" at bounding box center [299, 140] width 84 height 16
type input "zstop"
click button "Search" at bounding box center [299, 197] width 84 height 15
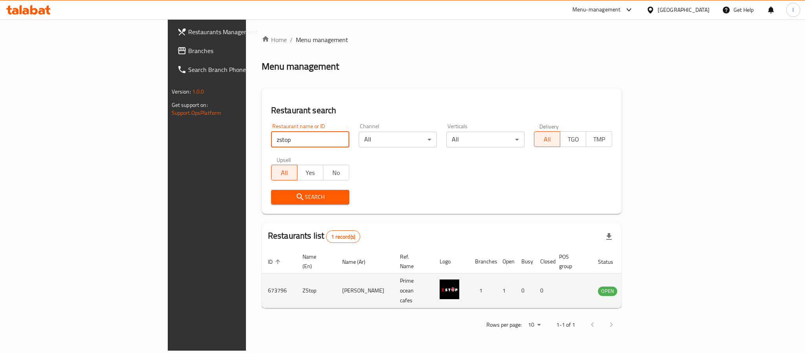
click at [649, 286] on icon "enhanced table" at bounding box center [643, 290] width 9 height 9
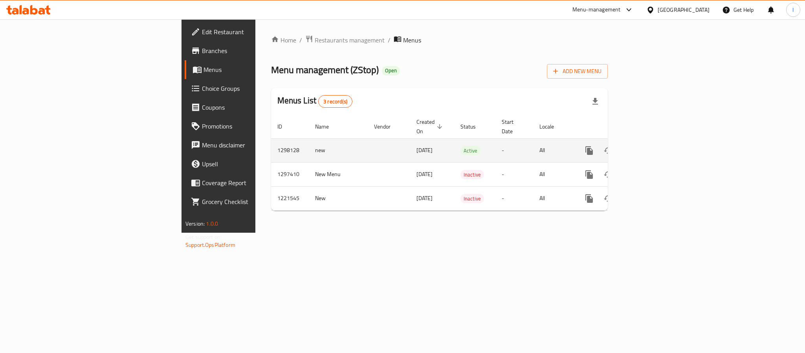
click at [662, 152] on td "enhanced table" at bounding box center [618, 150] width 88 height 24
click at [655, 148] on link "enhanced table" at bounding box center [645, 150] width 19 height 19
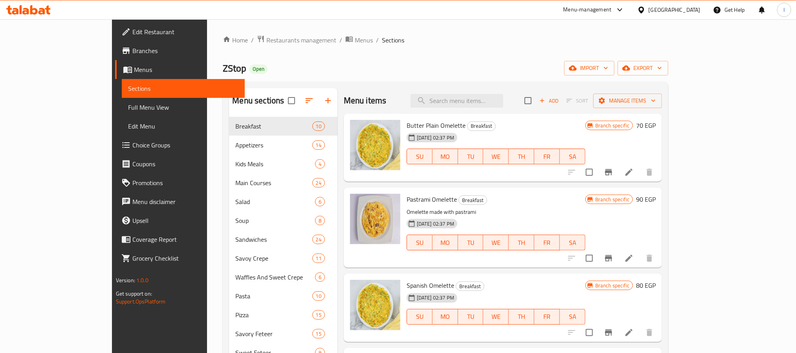
click at [367, 75] on div "ZStop Open import export" at bounding box center [445, 68] width 445 height 15
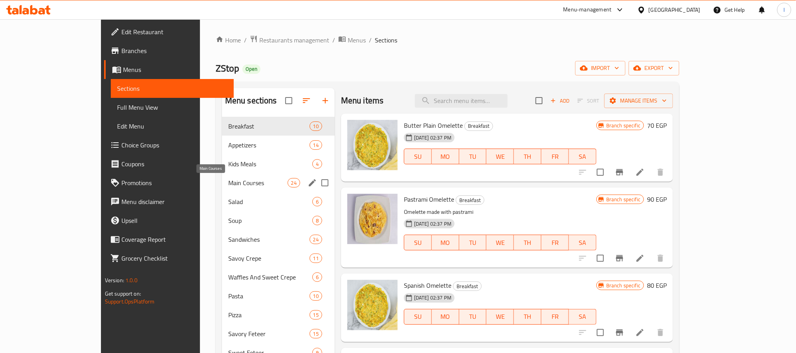
click at [228, 180] on span "Main Courses" at bounding box center [257, 182] width 59 height 9
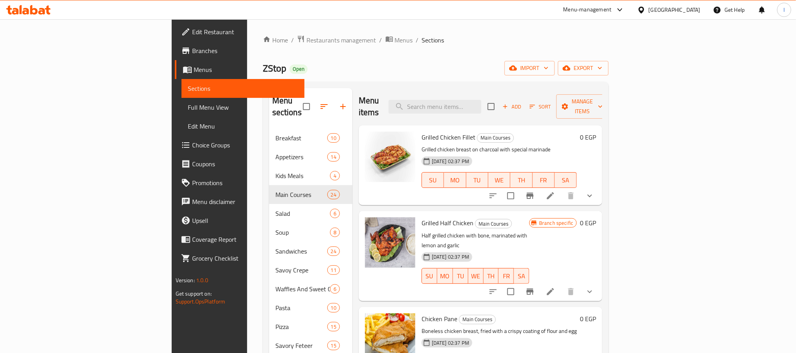
click at [435, 77] on div "Home / Restaurants management / Menus / Sections ZStop Open import export Menu …" at bounding box center [436, 303] width 346 height 537
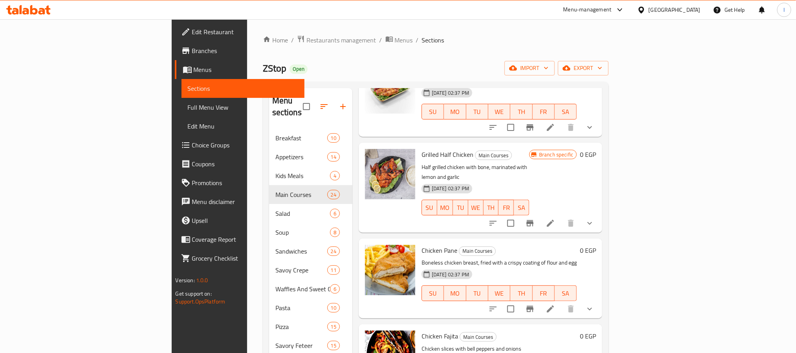
scroll to position [118, 0]
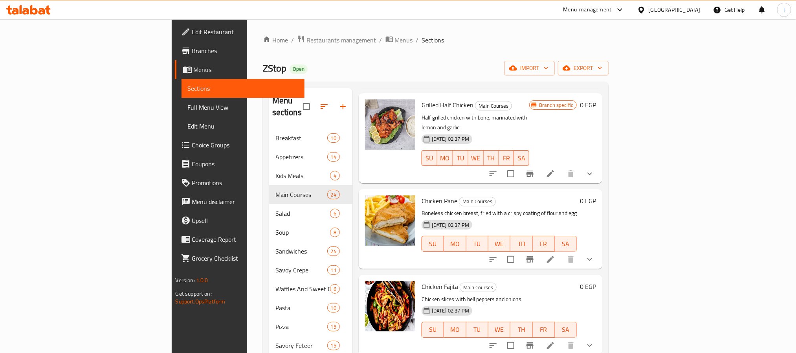
click at [535, 255] on icon "Branch-specific-item" at bounding box center [529, 259] width 9 height 9
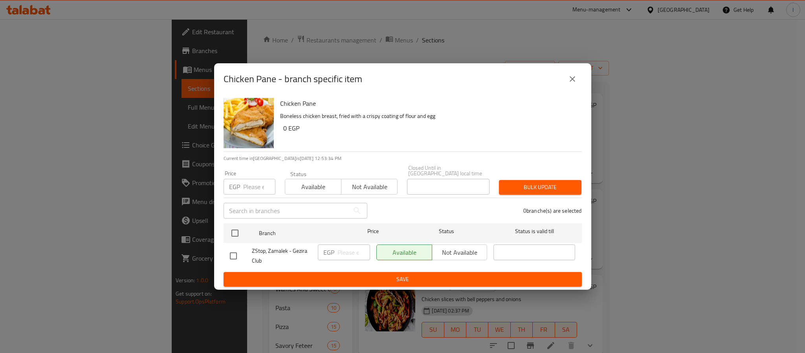
drag, startPoint x: 233, startPoint y: 230, endPoint x: 368, endPoint y: 257, distance: 137.1
click at [234, 230] on input "checkbox" at bounding box center [235, 233] width 16 height 16
checkbox input "true"
click at [348, 253] on input "number" at bounding box center [353, 252] width 33 height 16
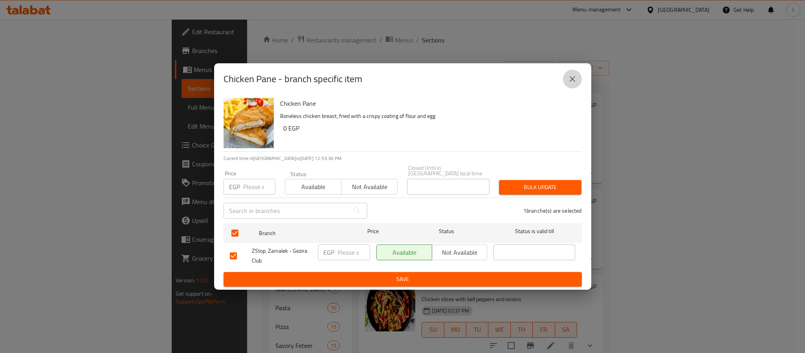
click at [574, 84] on icon "close" at bounding box center [572, 78] width 9 height 9
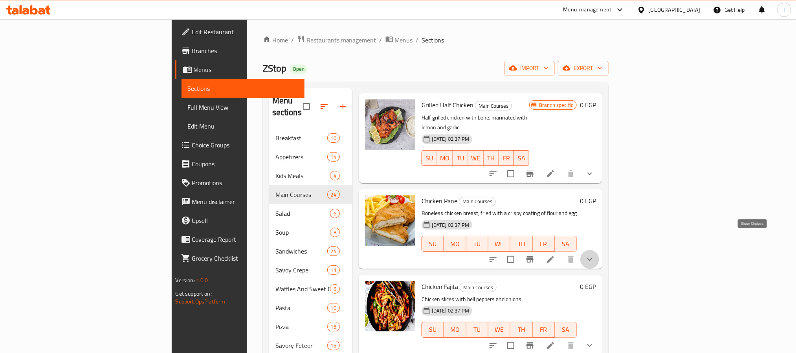
click at [594, 255] on icon "show more" at bounding box center [589, 259] width 9 height 9
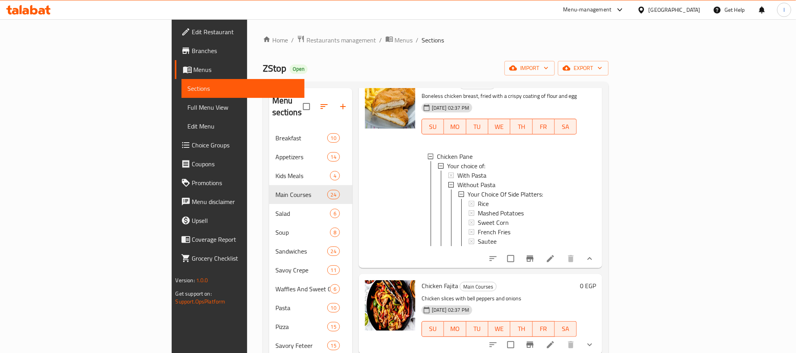
scroll to position [236, 0]
click at [450, 151] on div "Chicken Pane" at bounding box center [504, 155] width 134 height 9
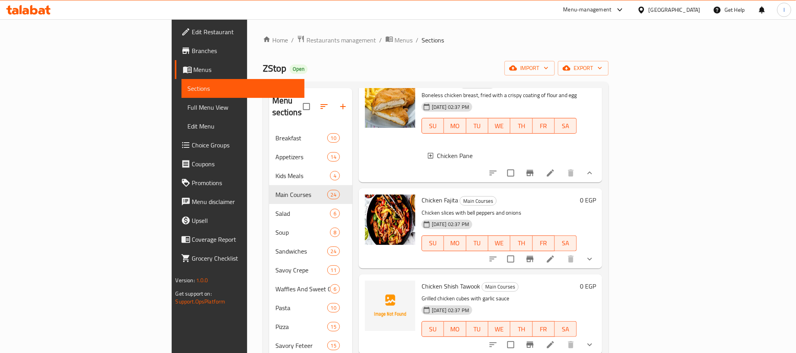
click at [489, 151] on div "Chicken Pane" at bounding box center [504, 155] width 134 height 9
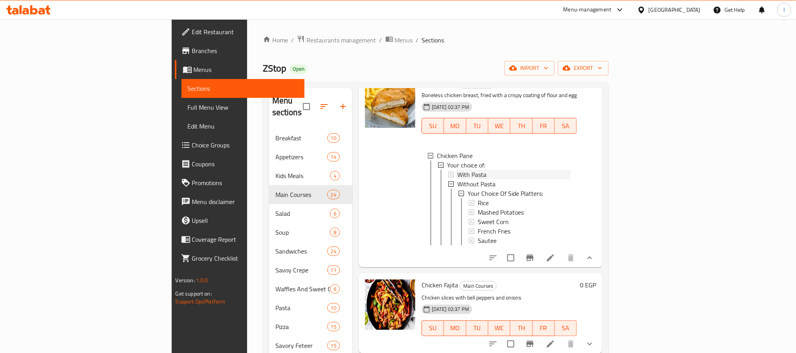
click at [457, 170] on div "With Pasta" at bounding box center [514, 174] width 114 height 9
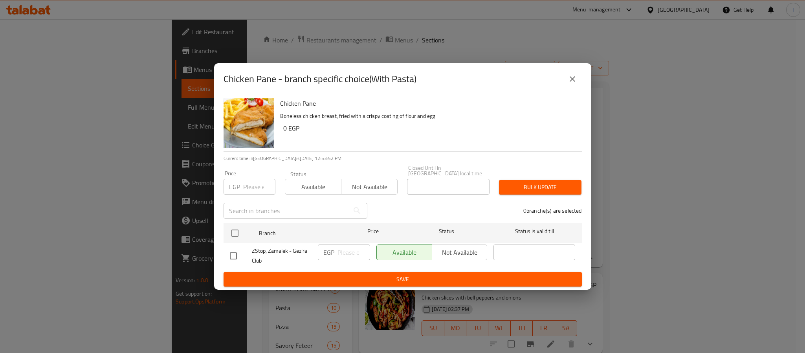
click at [568, 79] on icon "close" at bounding box center [572, 78] width 9 height 9
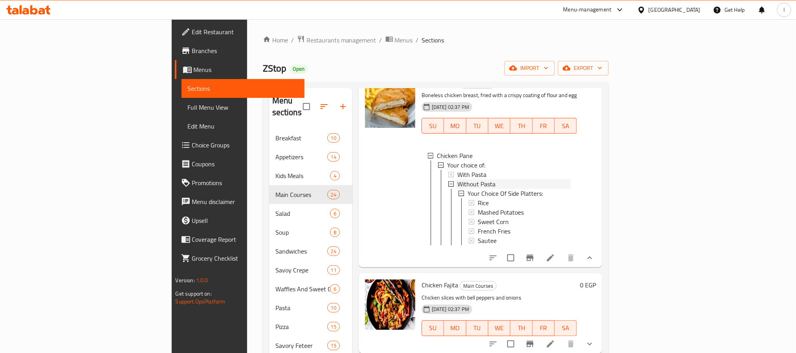
click at [457, 179] on span "Without Pasta" at bounding box center [476, 183] width 38 height 9
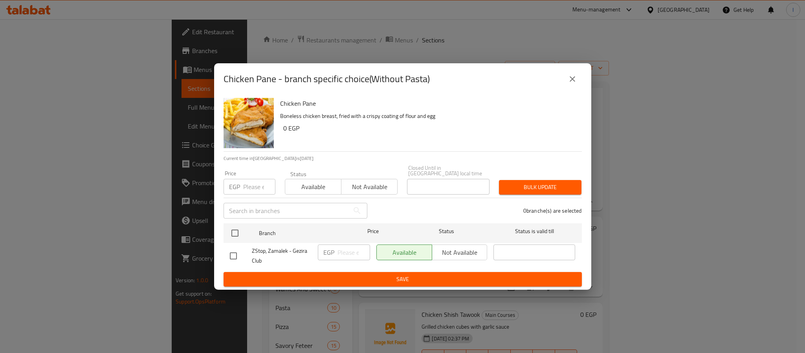
click at [567, 86] on button "close" at bounding box center [572, 79] width 19 height 19
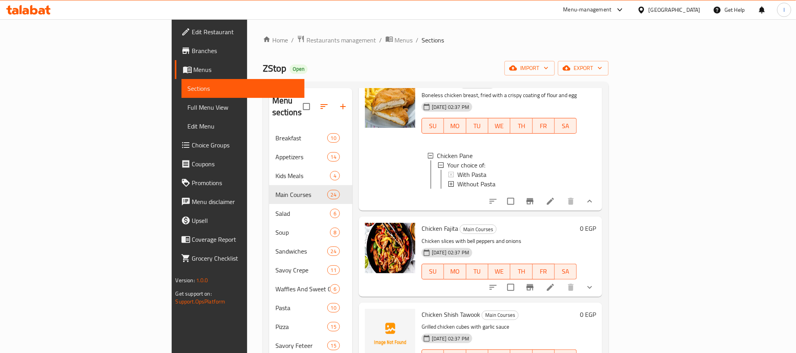
click at [448, 181] on icon at bounding box center [450, 183] width 5 height 5
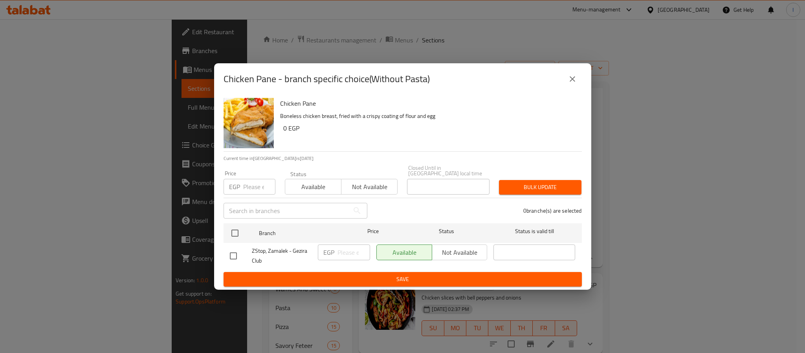
click at [570, 86] on button "close" at bounding box center [572, 79] width 19 height 19
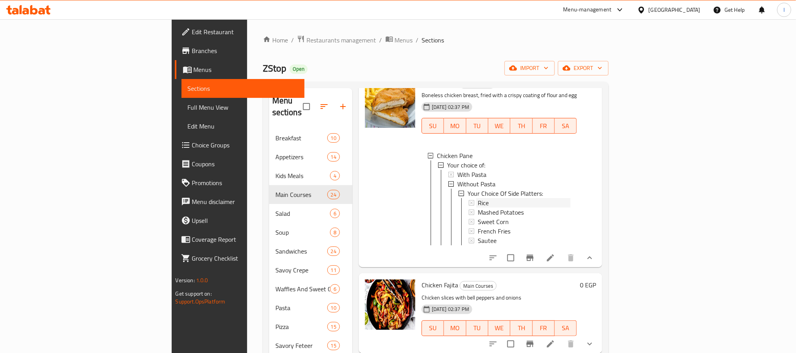
click at [489, 198] on div "Rice" at bounding box center [524, 202] width 93 height 9
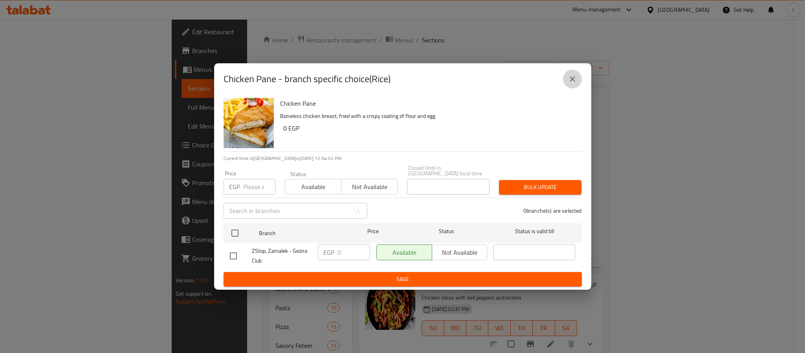
click at [568, 80] on icon "close" at bounding box center [572, 78] width 9 height 9
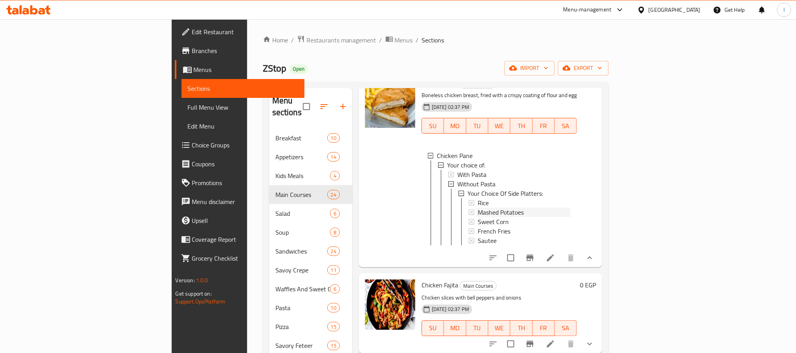
click at [480, 207] on span "Mashed Potatoes" at bounding box center [501, 211] width 46 height 9
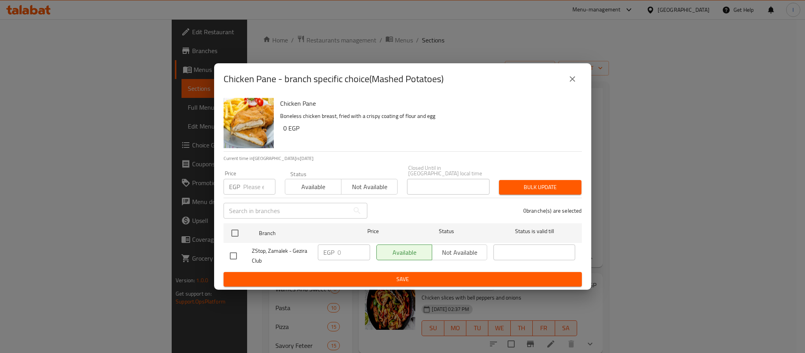
click at [570, 88] on button "close" at bounding box center [572, 79] width 19 height 19
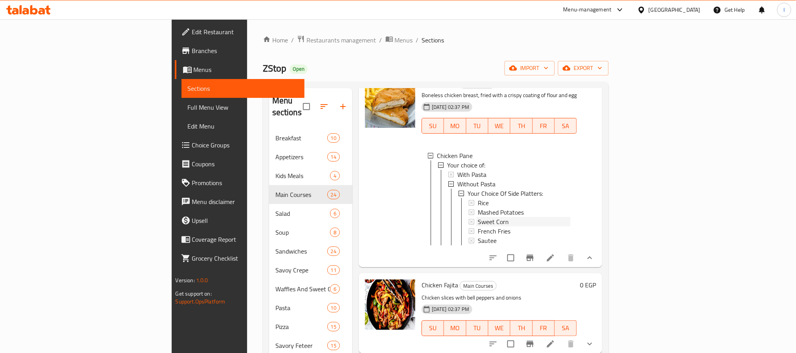
click at [496, 217] on div "Sweet Corn" at bounding box center [524, 221] width 93 height 9
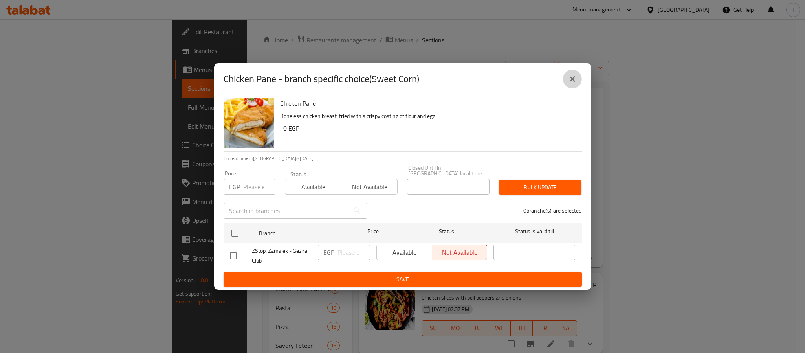
click at [575, 84] on icon "close" at bounding box center [572, 78] width 9 height 9
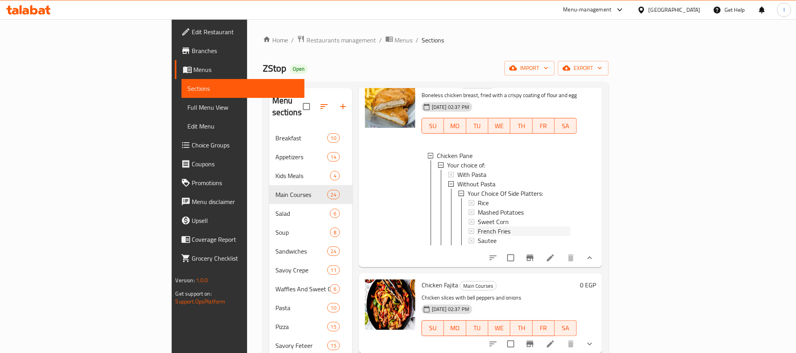
click at [478, 226] on span "French Fries" at bounding box center [494, 230] width 33 height 9
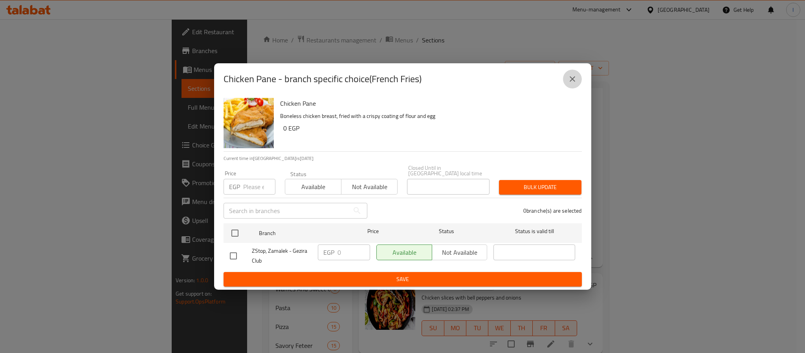
click at [576, 82] on icon "close" at bounding box center [572, 78] width 9 height 9
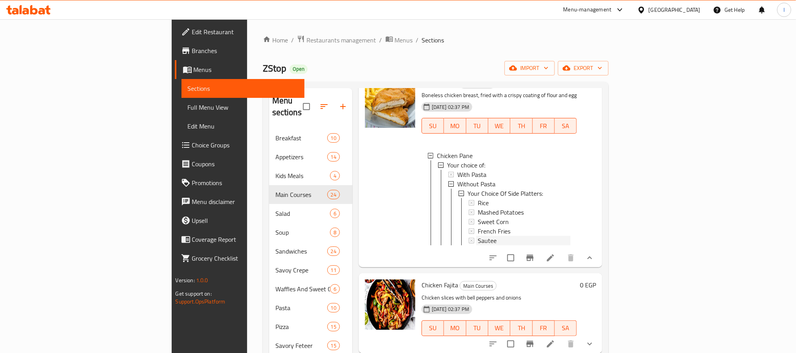
click at [481, 236] on div "Sautee" at bounding box center [524, 240] width 93 height 9
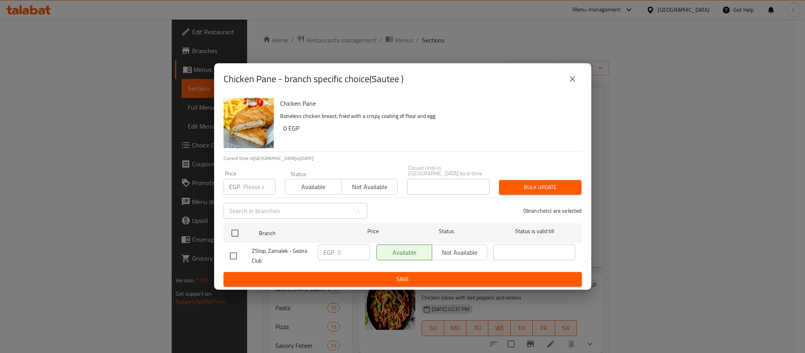
click at [573, 80] on icon "close" at bounding box center [572, 78] width 9 height 9
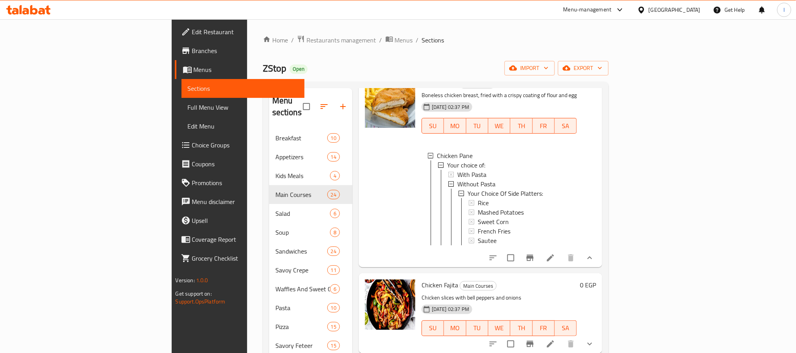
click at [399, 48] on div "Home / Restaurants management / Menus / Sections ZStop Open import export Menu …" at bounding box center [436, 303] width 346 height 537
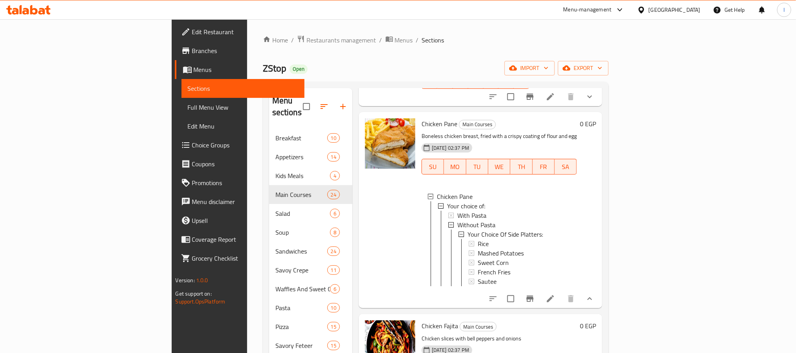
scroll to position [177, 0]
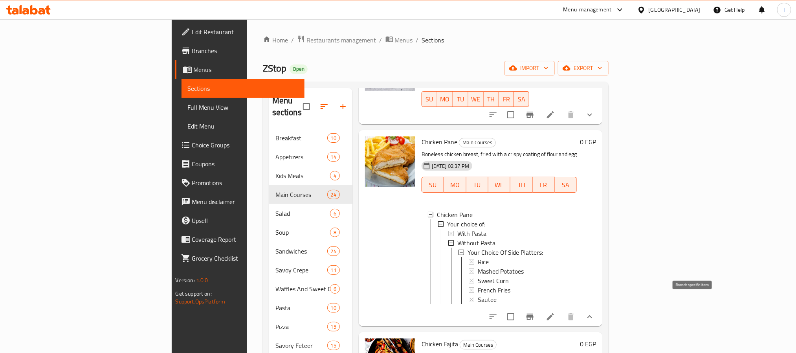
click at [535, 312] on icon "Branch-specific-item" at bounding box center [529, 316] width 9 height 9
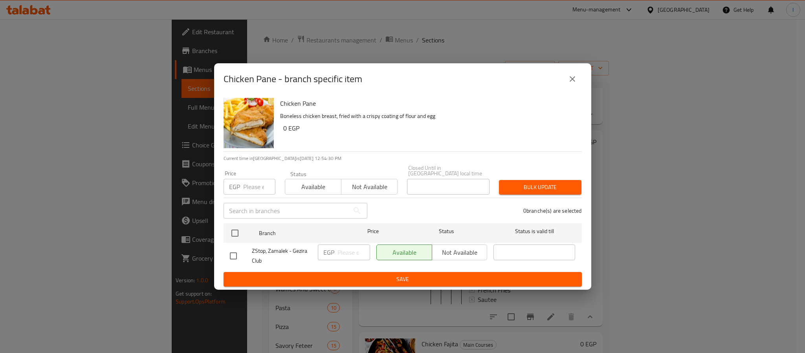
click at [235, 227] on input "checkbox" at bounding box center [235, 233] width 16 height 16
checkbox input "true"
click at [571, 79] on icon "close" at bounding box center [572, 78] width 9 height 9
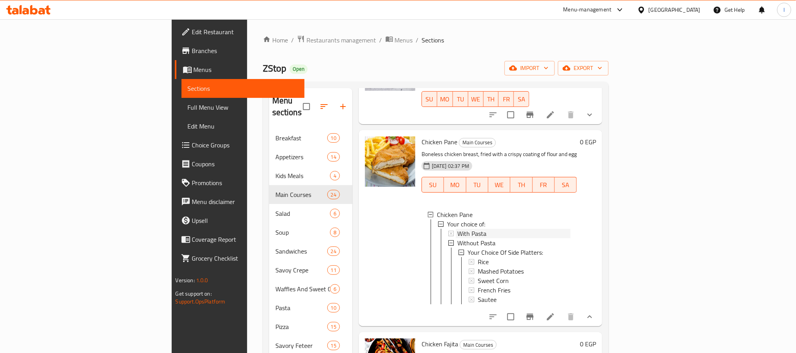
click at [457, 229] on div "With Pasta" at bounding box center [514, 233] width 114 height 9
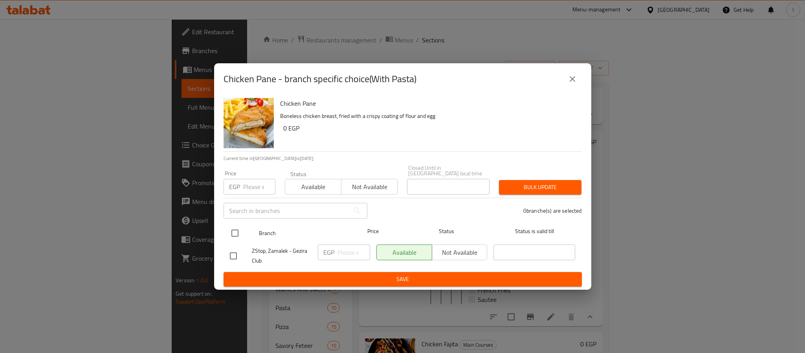
click at [236, 230] on input "checkbox" at bounding box center [235, 233] width 16 height 16
checkbox input "true"
click at [346, 249] on input "number" at bounding box center [353, 252] width 33 height 16
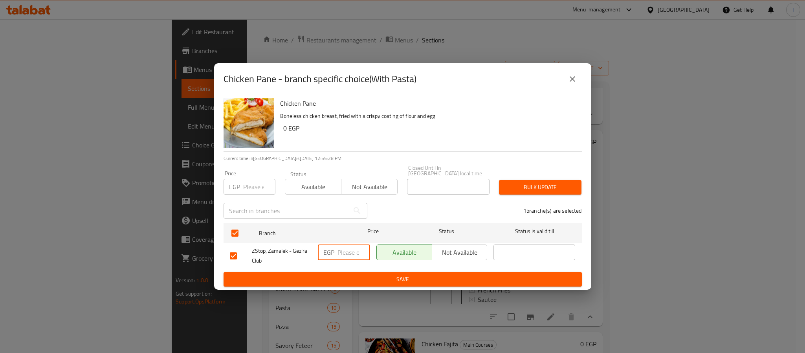
click at [575, 84] on icon "close" at bounding box center [572, 78] width 9 height 9
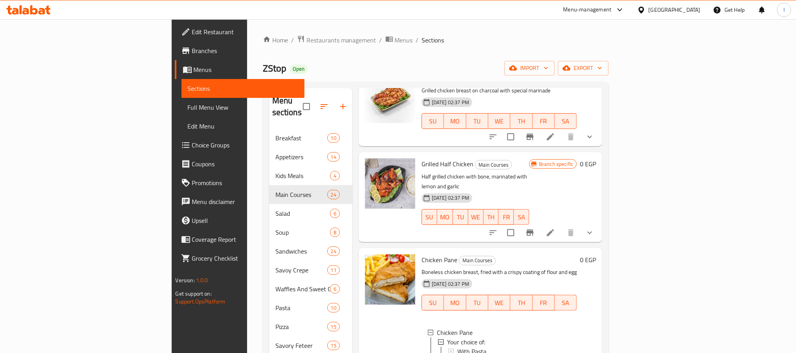
scroll to position [0, 0]
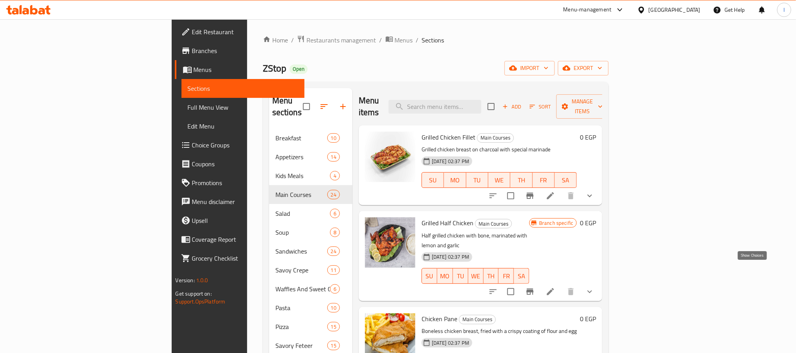
click at [594, 287] on icon "show more" at bounding box center [589, 291] width 9 height 9
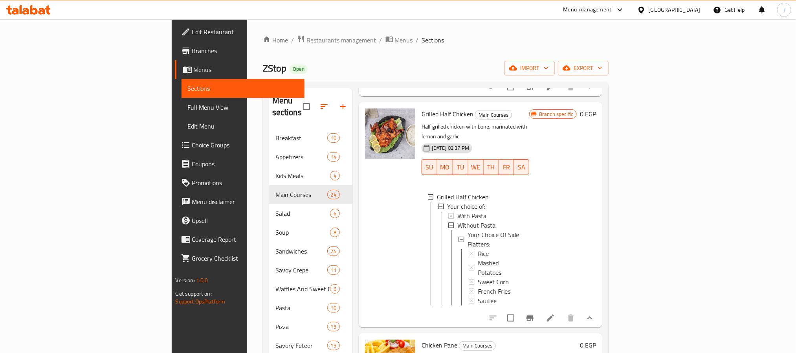
scroll to position [118, 0]
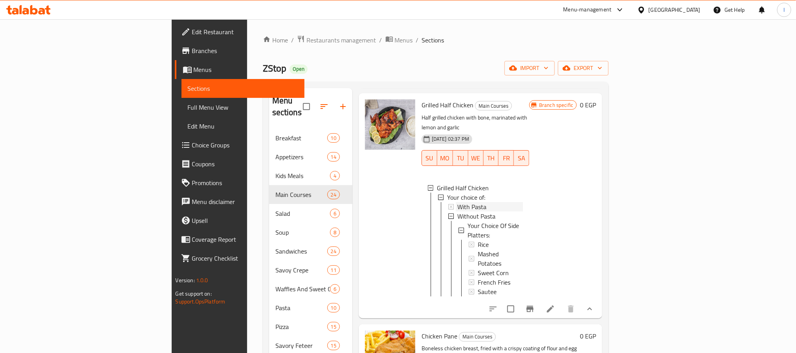
click at [478, 202] on div "With Pasta" at bounding box center [490, 206] width 66 height 9
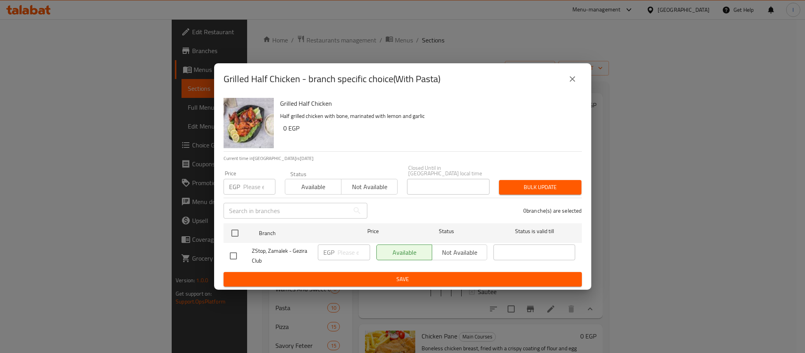
click at [574, 78] on icon "close" at bounding box center [572, 78] width 9 height 9
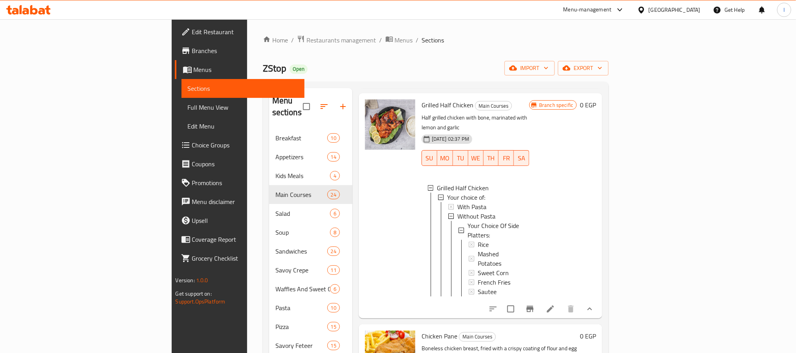
click at [421, 99] on span "Grilled Half Chicken" at bounding box center [447, 105] width 52 height 12
copy h6 "Grilled Half Chicken"
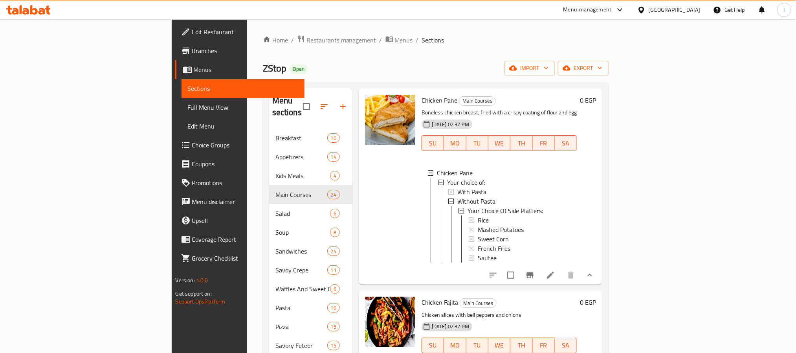
scroll to position [0, 0]
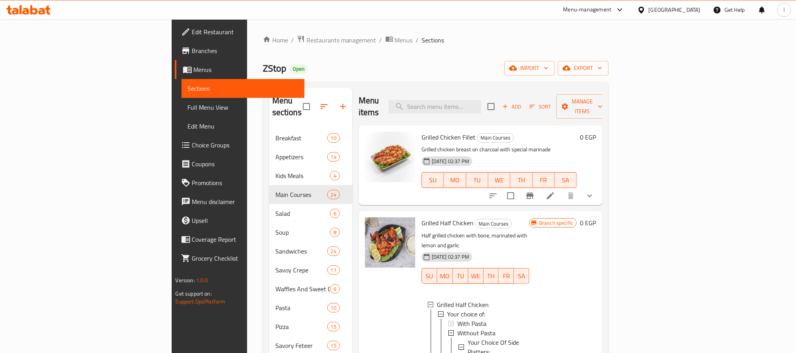
click at [263, 65] on span "ZStop" at bounding box center [275, 68] width 24 height 18
copy span "ZStop"
click at [392, 59] on div "Home / Restaurants management / Menus / Sections ZStop Open import export Menu …" at bounding box center [436, 303] width 346 height 537
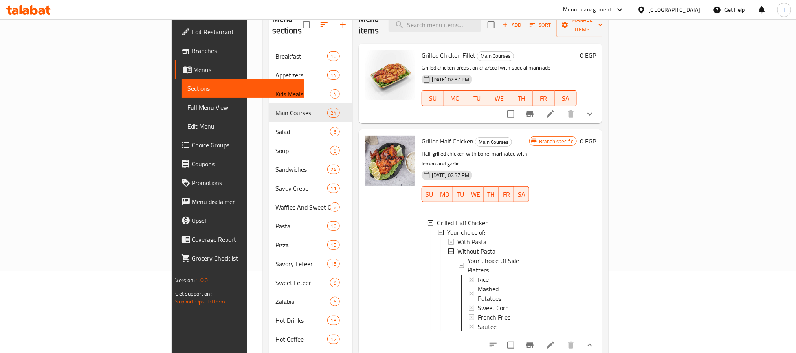
scroll to position [177, 0]
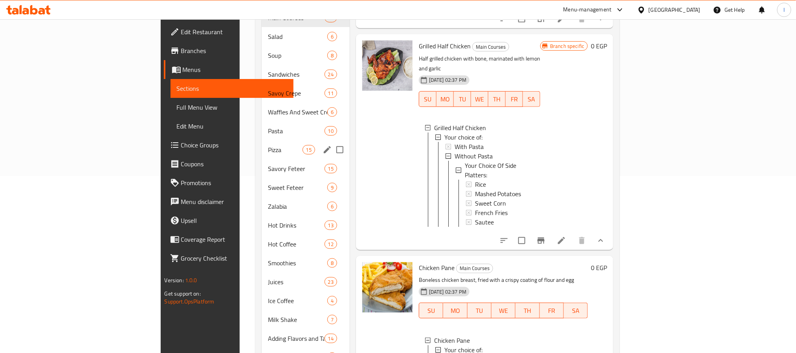
click at [268, 145] on span "Pizza" at bounding box center [285, 149] width 35 height 9
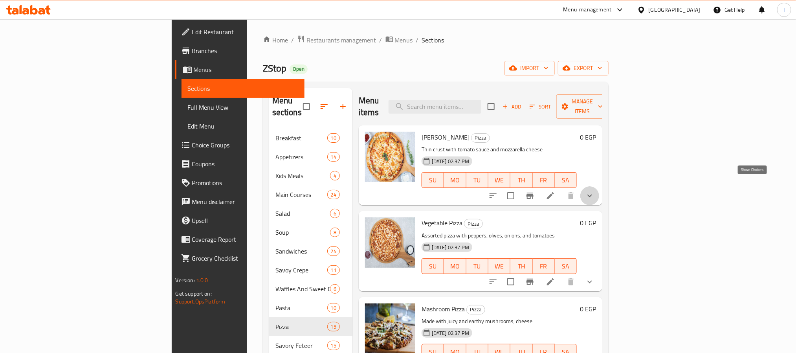
click at [594, 191] on icon "show more" at bounding box center [589, 195] width 9 height 9
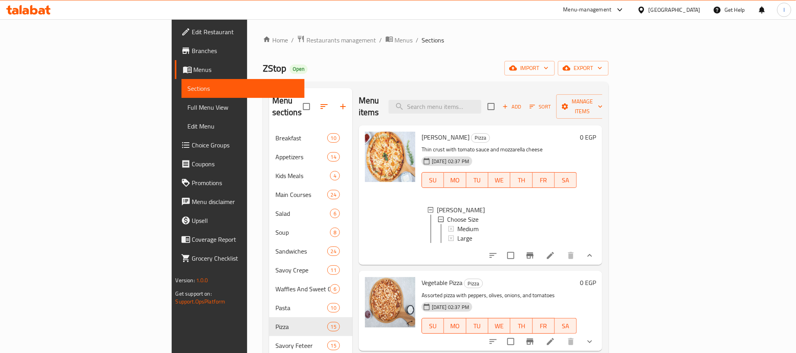
click at [411, 46] on div "Home / Restaurants management / Menus / Sections ZStop Open import export Menu …" at bounding box center [436, 303] width 346 height 537
click at [460, 224] on div "Medium" at bounding box center [514, 228] width 114 height 9
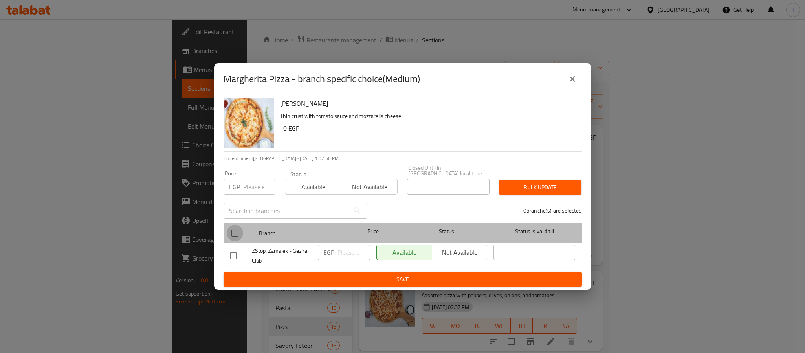
drag, startPoint x: 236, startPoint y: 231, endPoint x: 374, endPoint y: 246, distance: 138.7
click at [237, 231] on input "checkbox" at bounding box center [235, 233] width 16 height 16
checkbox input "true"
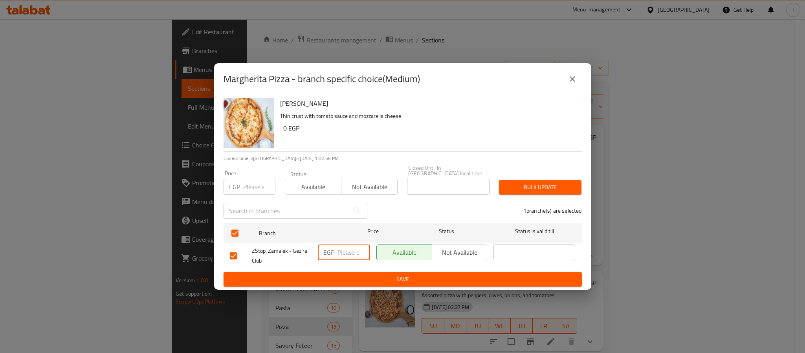
click at [349, 249] on input "number" at bounding box center [353, 252] width 33 height 16
type input "90"
click at [372, 274] on span "Save" at bounding box center [403, 279] width 346 height 10
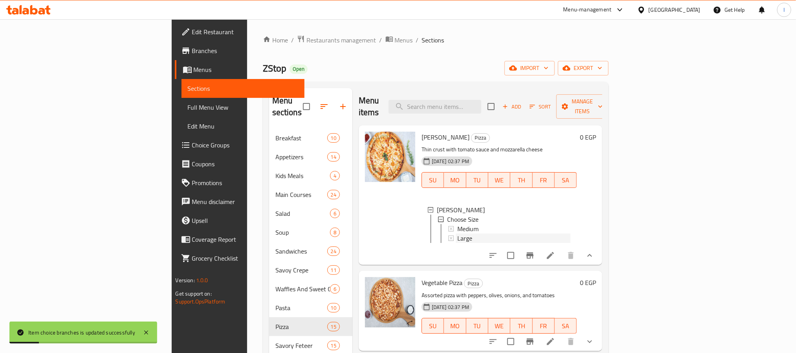
click at [457, 233] on div "Large" at bounding box center [514, 237] width 114 height 9
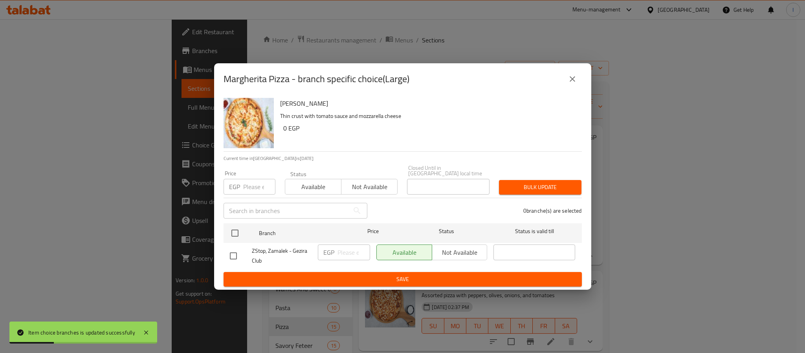
click at [231, 227] on input "checkbox" at bounding box center [235, 233] width 16 height 16
checkbox input "true"
click at [349, 251] on input "number" at bounding box center [353, 252] width 33 height 16
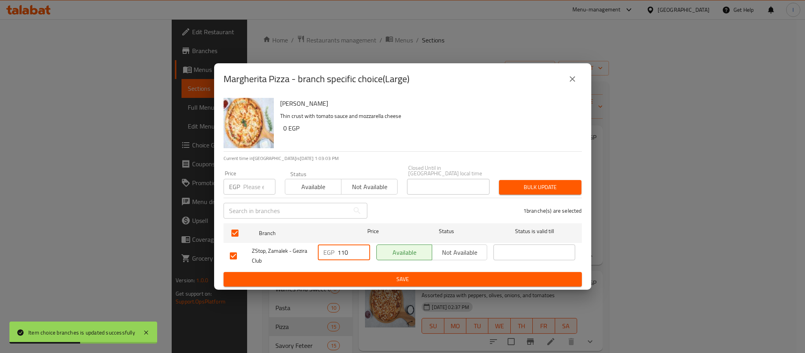
type input "110"
click at [362, 276] on span "Save" at bounding box center [403, 279] width 346 height 10
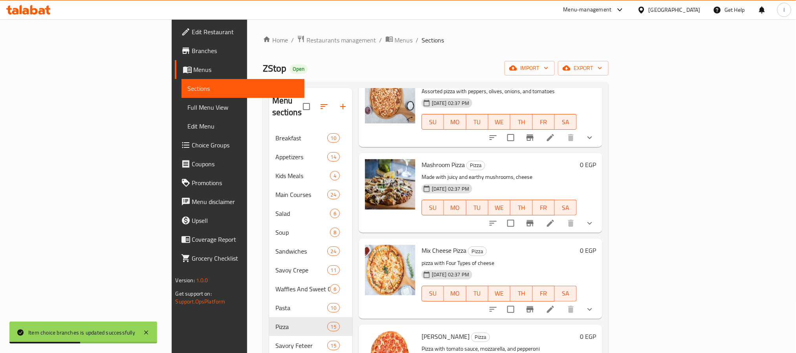
scroll to position [177, 0]
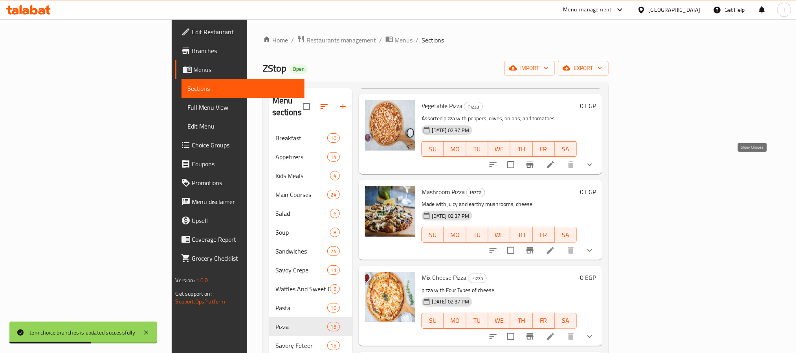
click at [594, 163] on icon "show more" at bounding box center [589, 164] width 9 height 9
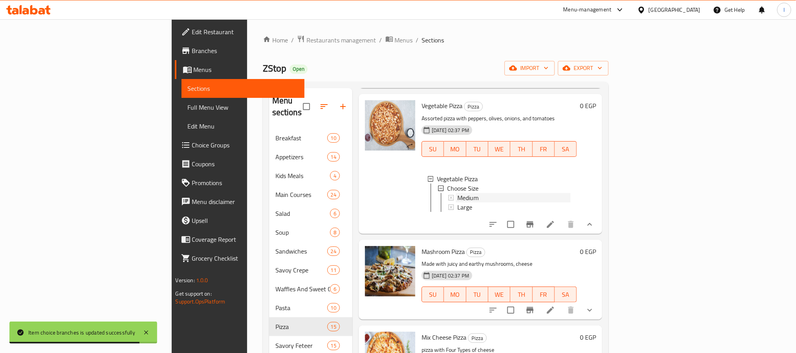
click at [457, 197] on span "Medium" at bounding box center [467, 197] width 21 height 9
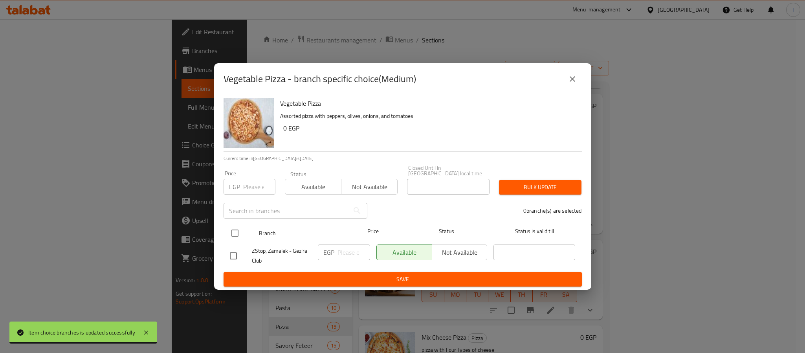
click at [237, 230] on input "checkbox" at bounding box center [235, 233] width 16 height 16
checkbox input "true"
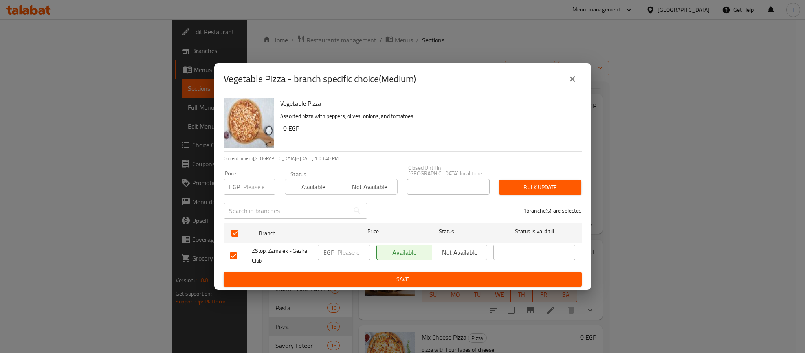
click at [346, 250] on input "number" at bounding box center [353, 252] width 33 height 16
type input "95"
click at [390, 282] on button "Save" at bounding box center [403, 279] width 358 height 15
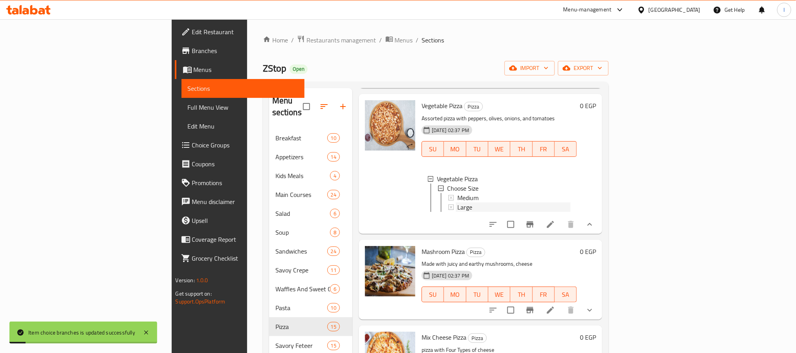
click at [457, 207] on div "Large" at bounding box center [514, 206] width 114 height 9
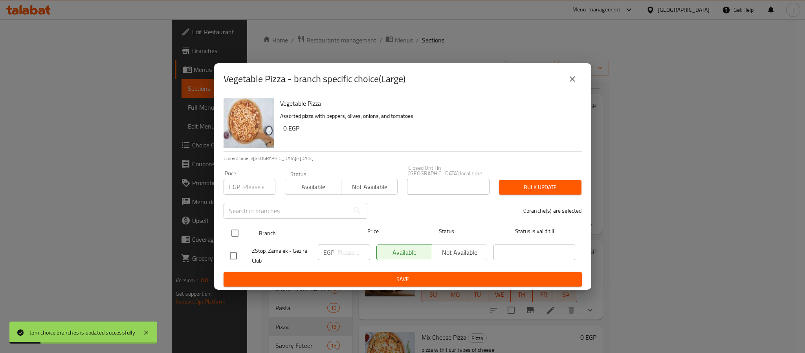
click at [237, 226] on input "checkbox" at bounding box center [235, 233] width 16 height 16
checkbox input "true"
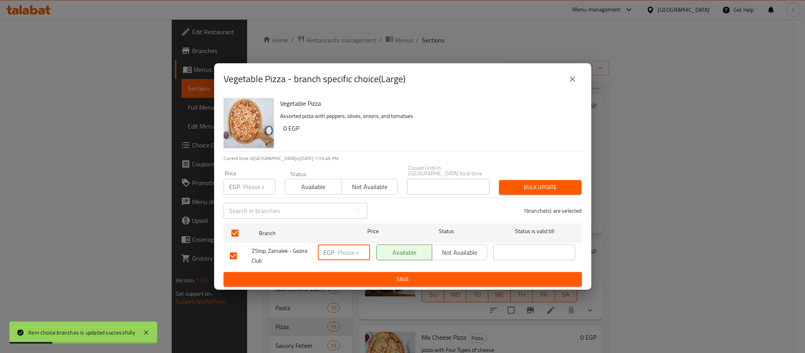
click at [339, 248] on input "number" at bounding box center [353, 252] width 33 height 16
type input "115"
click at [350, 272] on button "Save" at bounding box center [403, 279] width 358 height 15
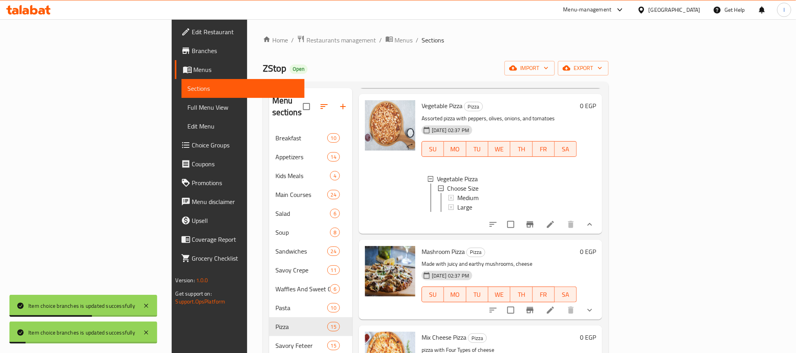
scroll to position [1, 0]
click at [594, 315] on icon "show more" at bounding box center [589, 309] width 9 height 9
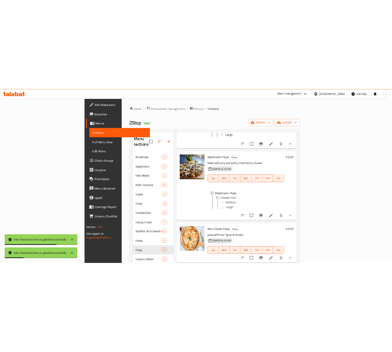
scroll to position [295, 0]
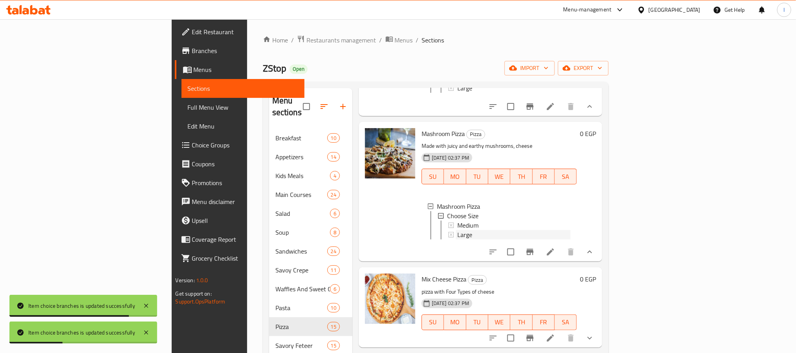
click at [457, 235] on span "Large" at bounding box center [464, 234] width 15 height 9
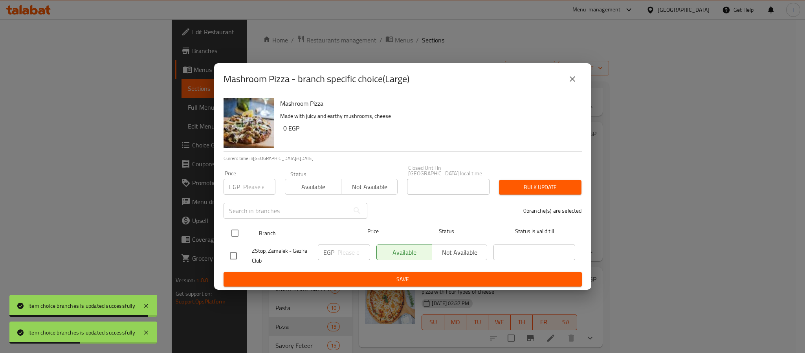
click at [235, 229] on input "checkbox" at bounding box center [235, 233] width 16 height 16
checkbox input "true"
click at [345, 246] on input "number" at bounding box center [353, 252] width 33 height 16
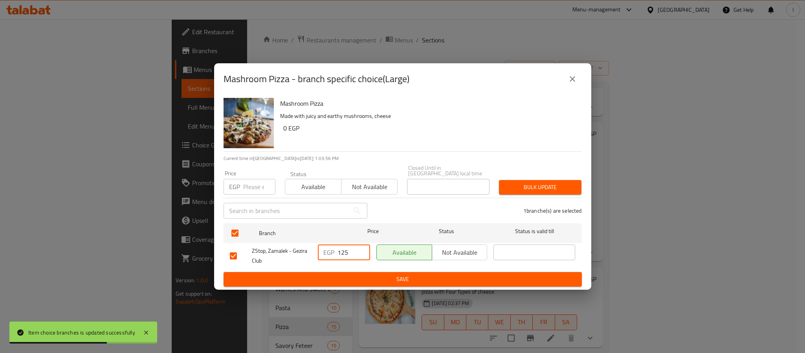
type input "125"
click at [355, 276] on span "Save" at bounding box center [403, 279] width 346 height 10
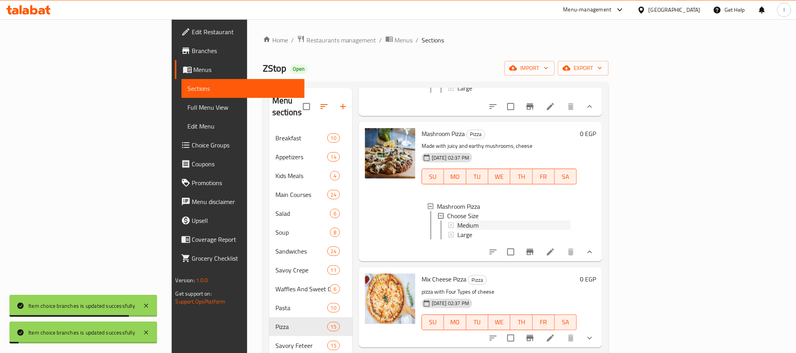
click at [457, 230] on span "Medium" at bounding box center [467, 224] width 21 height 9
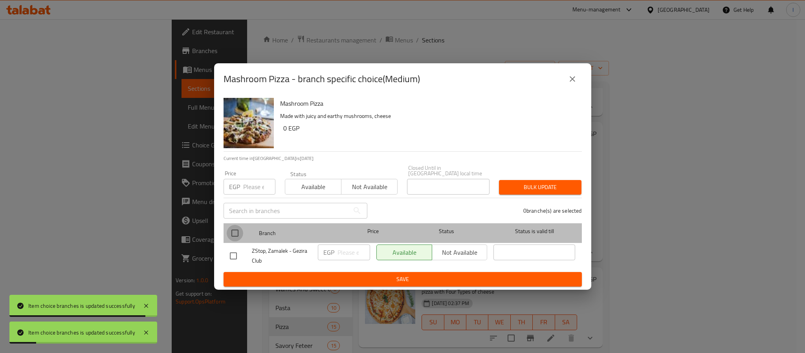
click at [233, 230] on input "checkbox" at bounding box center [235, 233] width 16 height 16
checkbox input "true"
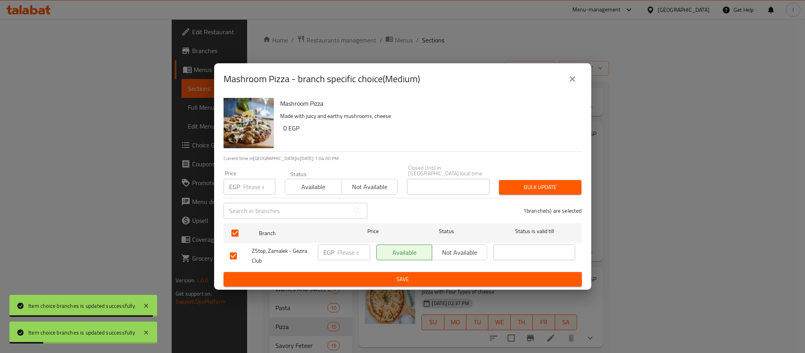
click at [341, 241] on div "EGP ​" at bounding box center [344, 255] width 59 height 29
click at [351, 249] on input "number" at bounding box center [353, 252] width 33 height 16
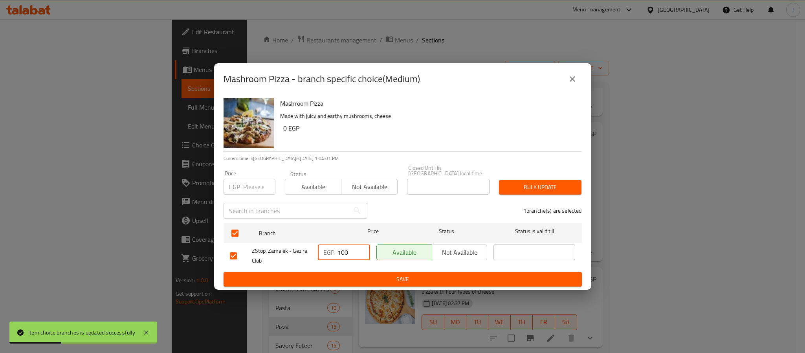
type input "100"
click at [361, 276] on span "Save" at bounding box center [403, 279] width 346 height 10
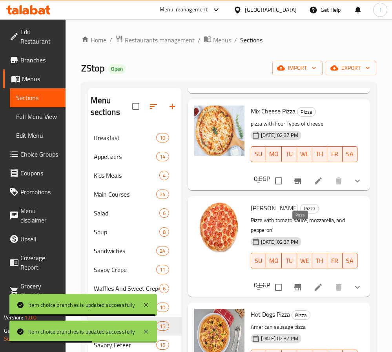
scroll to position [530, 0]
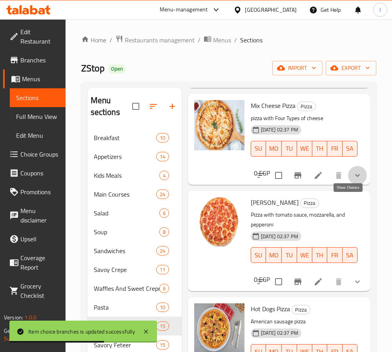
click at [356, 177] on icon "show more" at bounding box center [358, 175] width 5 height 3
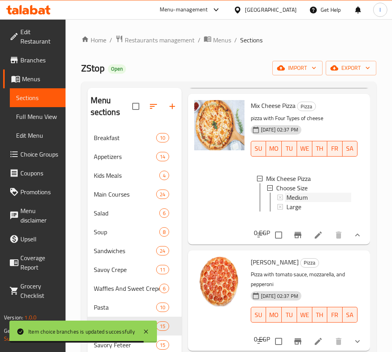
click at [304, 202] on span "Medium" at bounding box center [297, 197] width 21 height 9
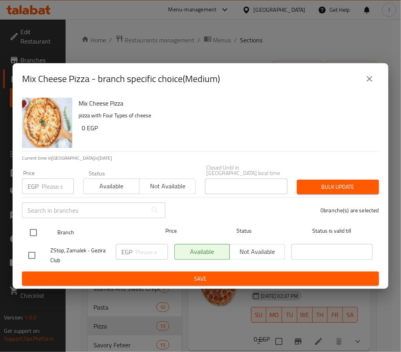
click at [32, 228] on input "checkbox" at bounding box center [33, 233] width 16 height 16
checkbox input "true"
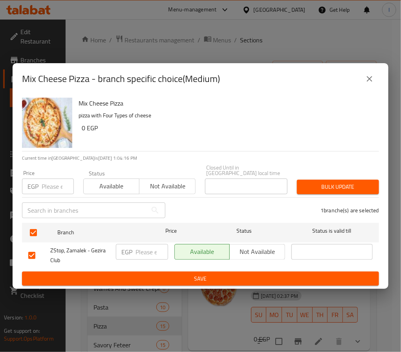
click at [141, 254] on input "number" at bounding box center [152, 252] width 33 height 16
type input "125"
click at [144, 274] on span "Save" at bounding box center [200, 279] width 345 height 10
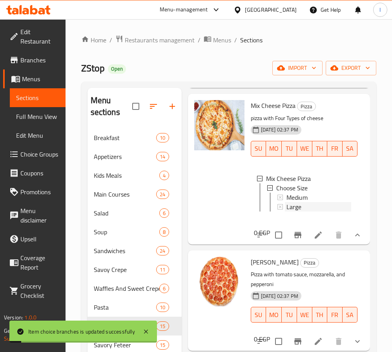
click at [299, 212] on span "Large" at bounding box center [294, 206] width 15 height 9
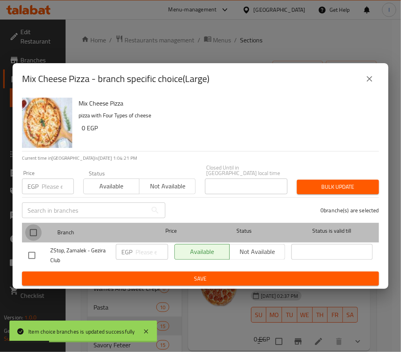
click at [34, 229] on input "checkbox" at bounding box center [33, 233] width 16 height 16
checkbox input "true"
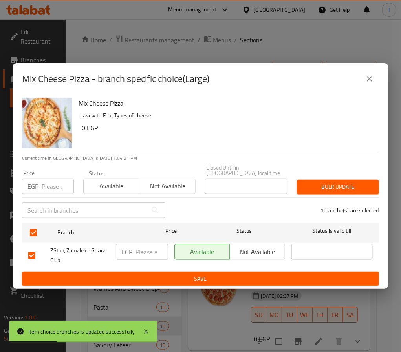
click at [143, 247] on input "number" at bounding box center [152, 252] width 33 height 16
type input "175"
click at [151, 278] on span "Save" at bounding box center [200, 279] width 345 height 10
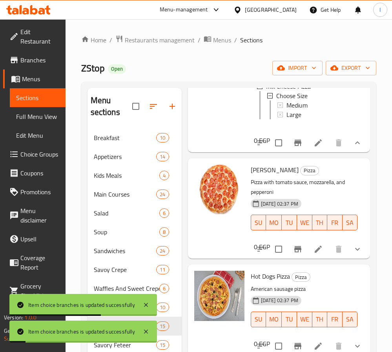
scroll to position [648, 0]
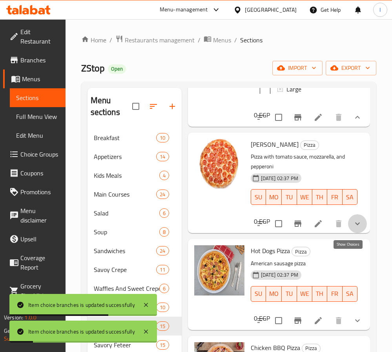
click at [353, 229] on icon "show more" at bounding box center [357, 223] width 9 height 9
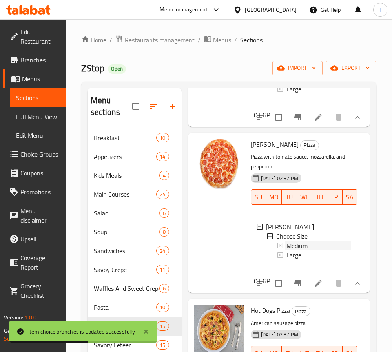
click at [307, 251] on span "Medium" at bounding box center [297, 245] width 21 height 9
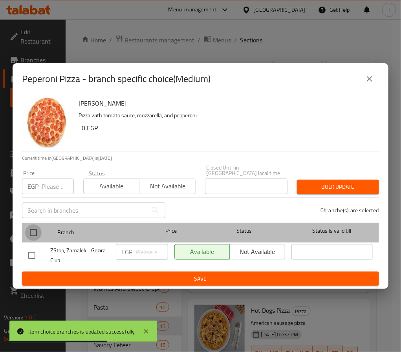
click at [39, 228] on input "checkbox" at bounding box center [33, 233] width 16 height 16
checkbox input "true"
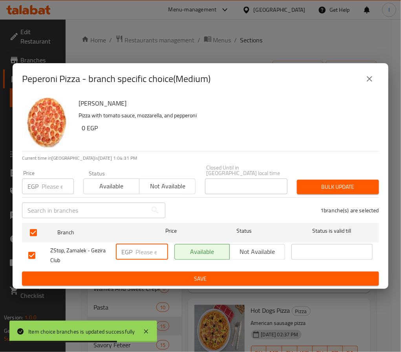
click at [137, 244] on input "number" at bounding box center [152, 252] width 33 height 16
type input "115"
click at [155, 280] on span "Save" at bounding box center [200, 279] width 345 height 10
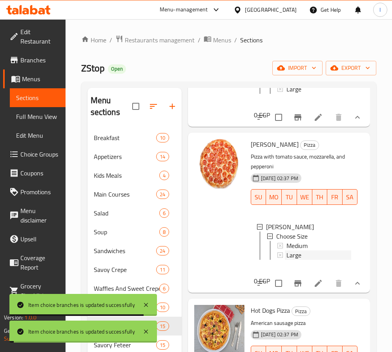
click at [296, 260] on span "Large" at bounding box center [294, 255] width 15 height 9
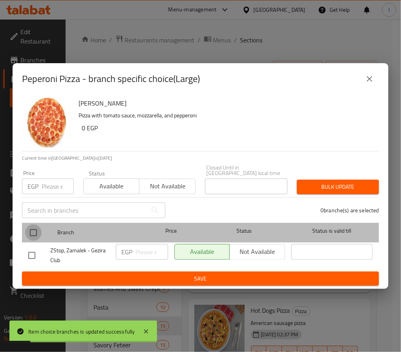
click at [34, 227] on input "checkbox" at bounding box center [33, 233] width 16 height 16
checkbox input "true"
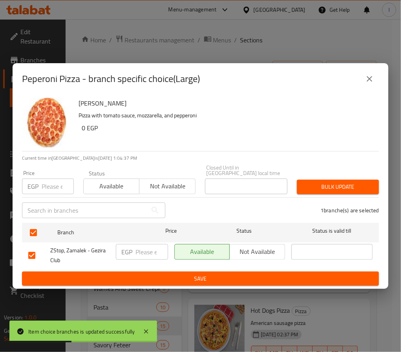
click at [143, 250] on input "number" at bounding box center [152, 252] width 33 height 16
type input "165"
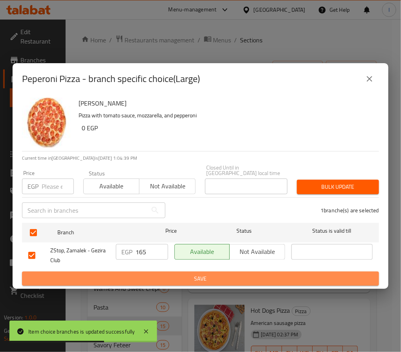
click at [148, 274] on span "Save" at bounding box center [200, 279] width 345 height 10
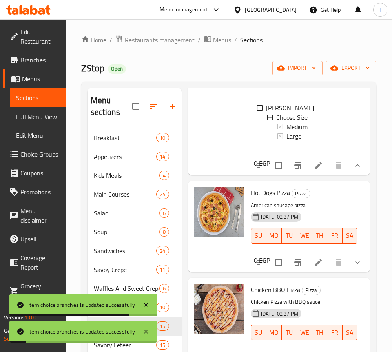
scroll to position [825, 0]
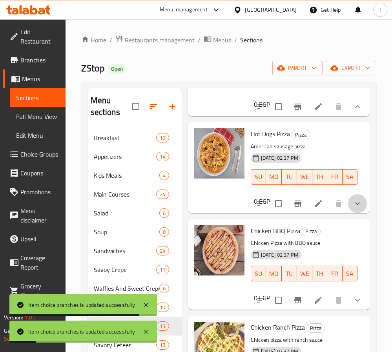
click at [353, 209] on icon "show more" at bounding box center [357, 203] width 9 height 9
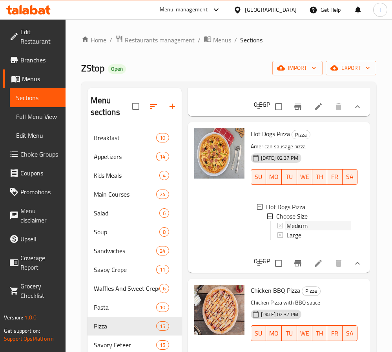
click at [306, 231] on span "Medium" at bounding box center [297, 225] width 21 height 9
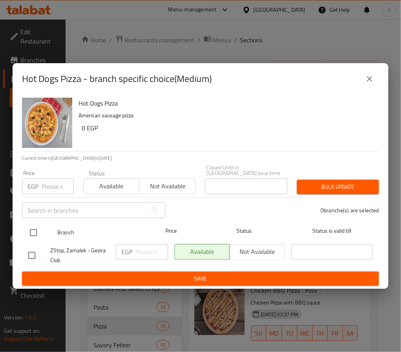
click at [36, 227] on input "checkbox" at bounding box center [33, 233] width 16 height 16
checkbox input "true"
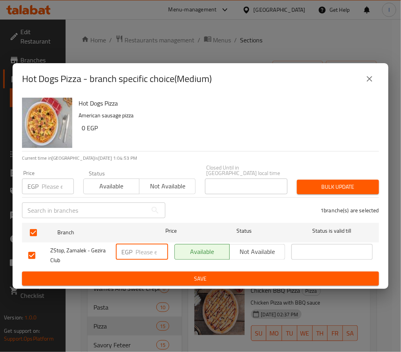
click at [140, 247] on input "number" at bounding box center [152, 252] width 33 height 16
type input "115"
click at [159, 272] on button "Save" at bounding box center [200, 279] width 357 height 15
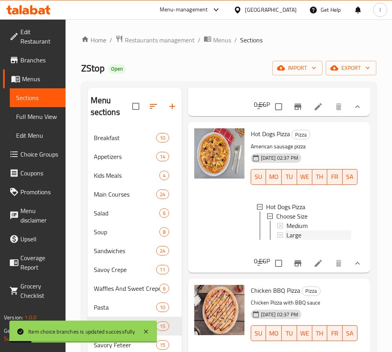
click at [304, 240] on div "Large" at bounding box center [319, 235] width 65 height 9
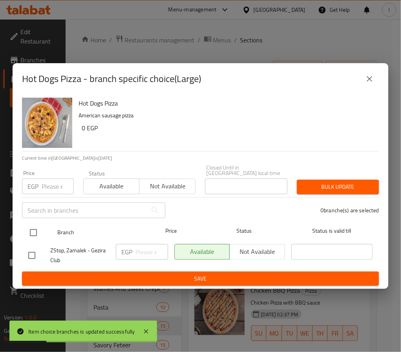
click at [36, 229] on input "checkbox" at bounding box center [33, 233] width 16 height 16
checkbox input "true"
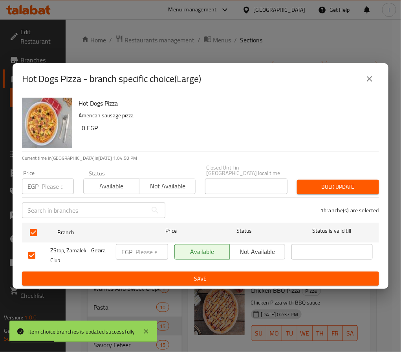
click at [137, 246] on input "number" at bounding box center [152, 252] width 33 height 16
type input "165"
click at [171, 274] on span "Save" at bounding box center [200, 279] width 345 height 10
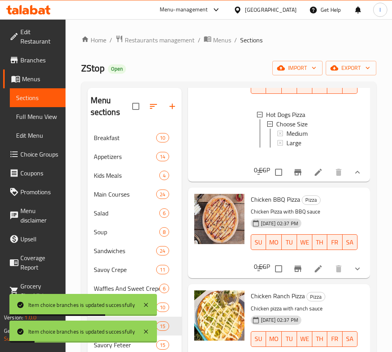
scroll to position [943, 0]
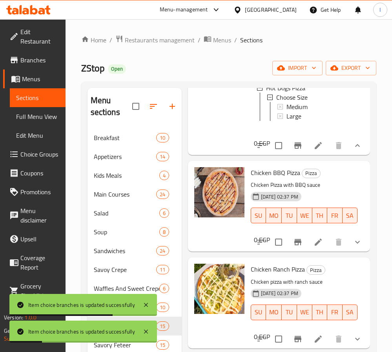
click at [348, 252] on button "show more" at bounding box center [357, 242] width 19 height 19
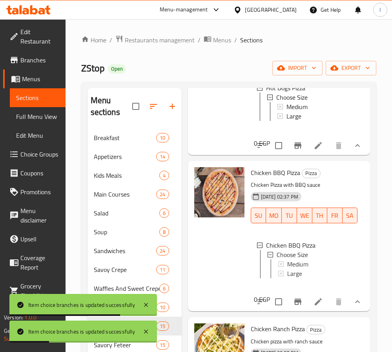
scroll to position [1002, 0]
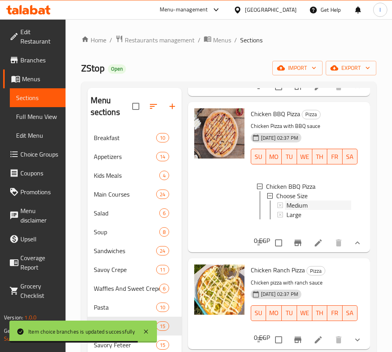
click at [306, 210] on span "Medium" at bounding box center [297, 205] width 21 height 9
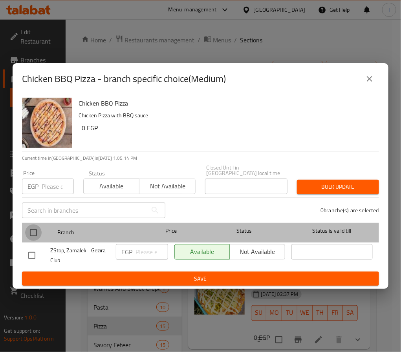
click at [32, 228] on input "checkbox" at bounding box center [33, 233] width 16 height 16
checkbox input "true"
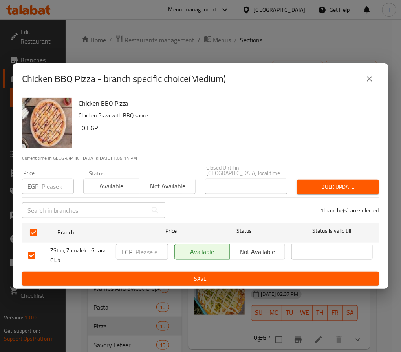
click at [137, 248] on input "number" at bounding box center [152, 252] width 33 height 16
type input "125"
click at [152, 275] on span "Save" at bounding box center [200, 279] width 345 height 10
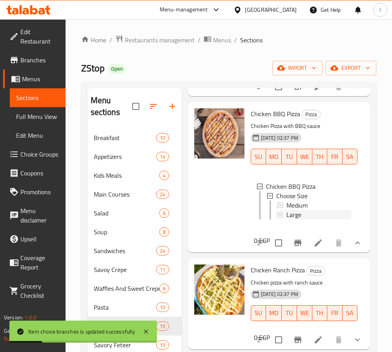
click at [304, 220] on div "Large" at bounding box center [319, 214] width 65 height 9
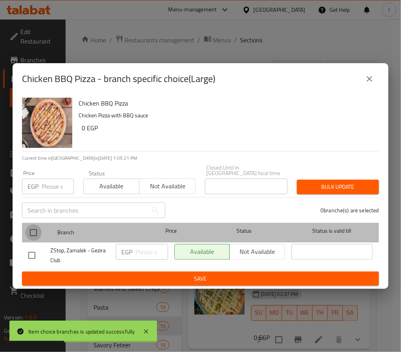
click at [37, 226] on input "checkbox" at bounding box center [33, 233] width 16 height 16
checkbox input "true"
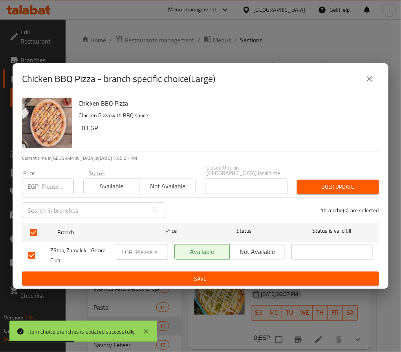
click at [149, 250] on input "number" at bounding box center [152, 252] width 33 height 16
type input "175"
click at [161, 274] on span "Save" at bounding box center [200, 279] width 345 height 10
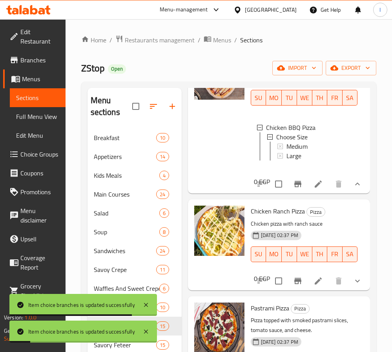
scroll to position [1120, 0]
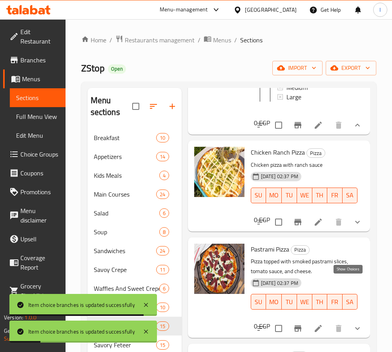
click at [353, 227] on icon "show more" at bounding box center [357, 222] width 9 height 9
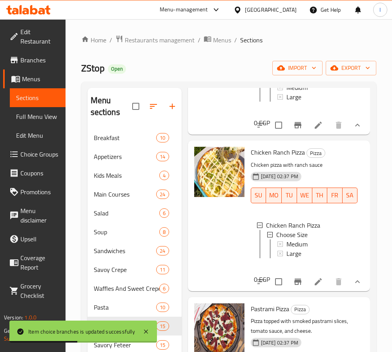
scroll to position [1178, 0]
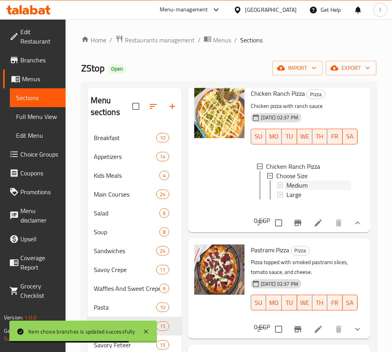
click at [301, 190] on span "Medium" at bounding box center [297, 185] width 21 height 9
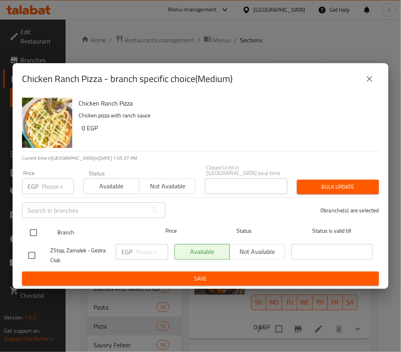
click at [33, 229] on input "checkbox" at bounding box center [33, 233] width 16 height 16
checkbox input "true"
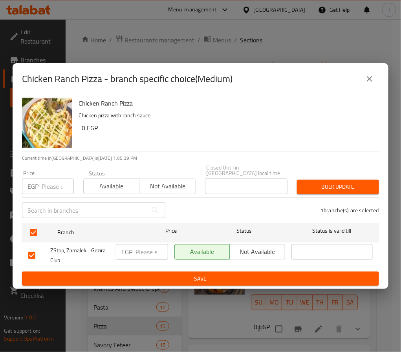
click at [147, 250] on input "number" at bounding box center [152, 252] width 33 height 16
type input "125"
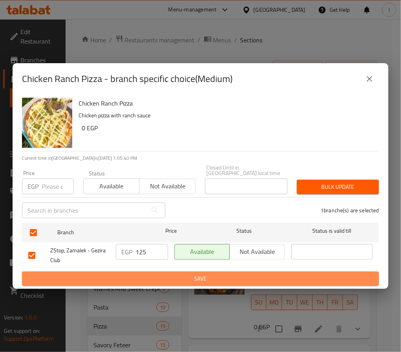
click at [150, 277] on span "Save" at bounding box center [200, 279] width 345 height 10
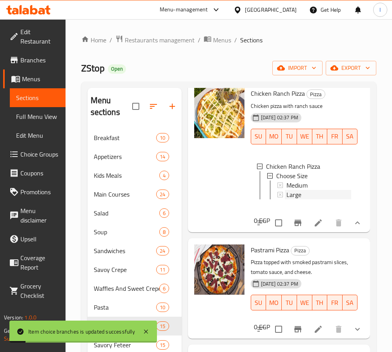
click at [292, 200] on span "Large" at bounding box center [294, 194] width 15 height 9
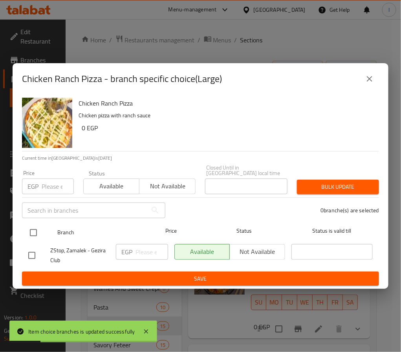
click at [33, 229] on input "checkbox" at bounding box center [33, 233] width 16 height 16
checkbox input "true"
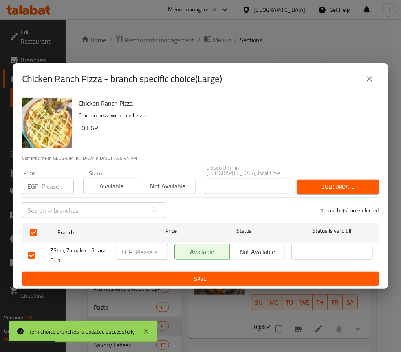
click at [147, 247] on input "number" at bounding box center [152, 252] width 33 height 16
type input "175"
click at [158, 274] on span "Save" at bounding box center [200, 279] width 345 height 10
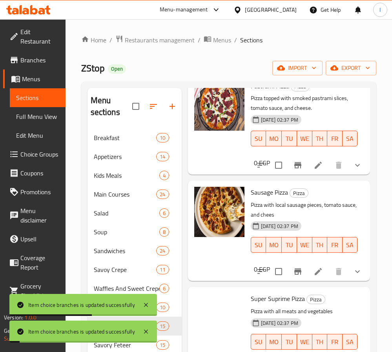
scroll to position [1355, 0]
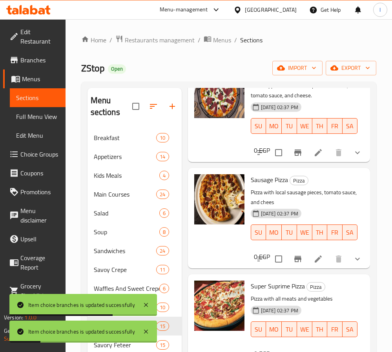
click at [353, 158] on icon "show more" at bounding box center [357, 152] width 9 height 9
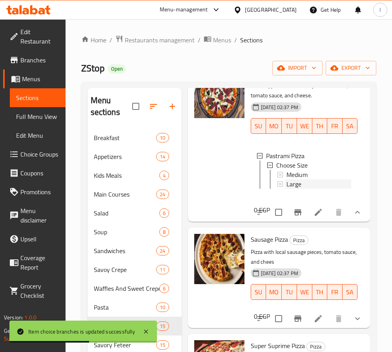
click at [290, 189] on span "Large" at bounding box center [294, 184] width 15 height 9
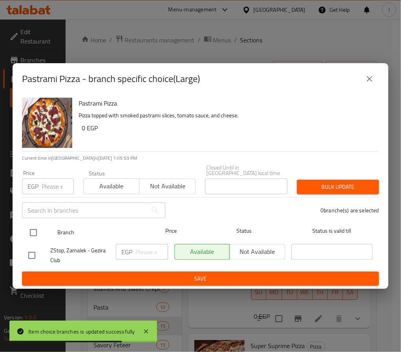
click at [34, 228] on input "checkbox" at bounding box center [33, 233] width 16 height 16
checkbox input "true"
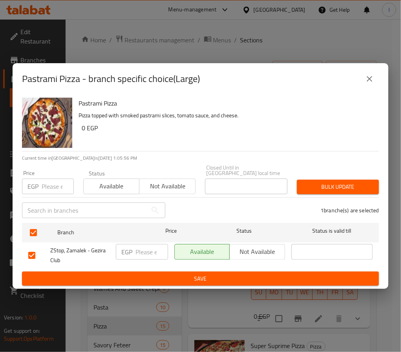
click at [153, 248] on input "number" at bounding box center [152, 252] width 33 height 16
type input "175"
click at [164, 279] on span "Save" at bounding box center [200, 279] width 345 height 10
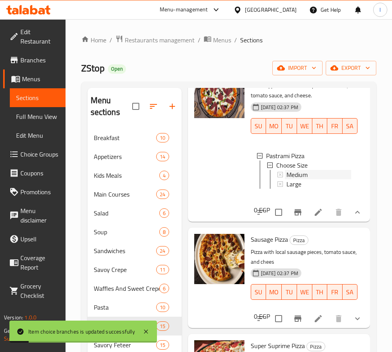
click at [293, 180] on span "Medium" at bounding box center [297, 174] width 21 height 9
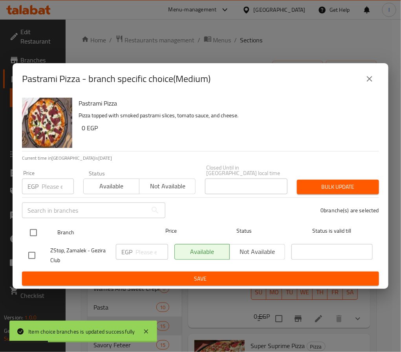
click at [38, 231] on input "checkbox" at bounding box center [33, 233] width 16 height 16
checkbox input "true"
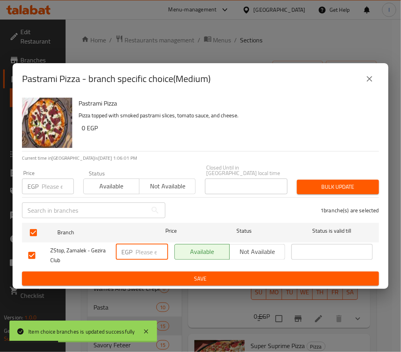
click at [139, 250] on input "number" at bounding box center [152, 252] width 33 height 16
type input "125"
click at [160, 274] on span "Save" at bounding box center [200, 279] width 345 height 10
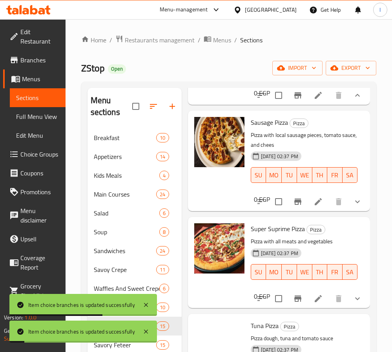
scroll to position [1473, 0]
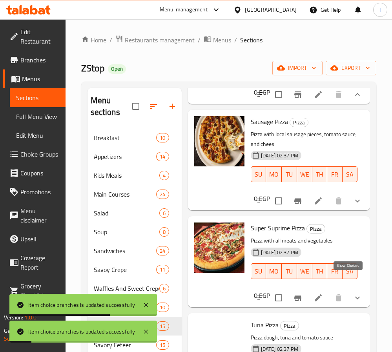
click at [353, 206] on icon "show more" at bounding box center [357, 200] width 9 height 9
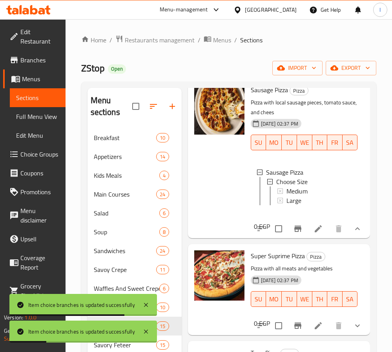
scroll to position [1532, 0]
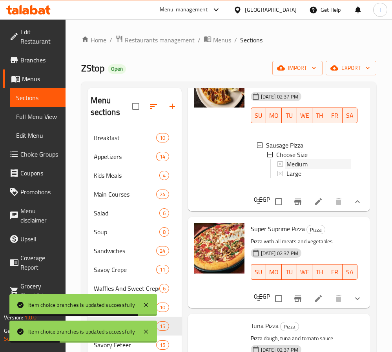
click at [304, 169] on span "Medium" at bounding box center [297, 163] width 21 height 9
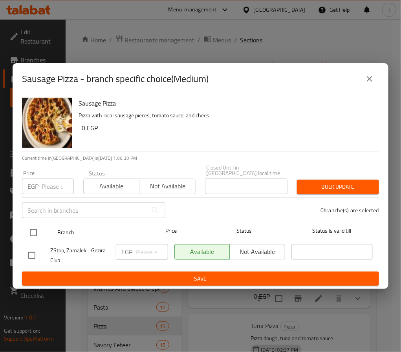
click at [35, 225] on input "checkbox" at bounding box center [33, 233] width 16 height 16
checkbox input "true"
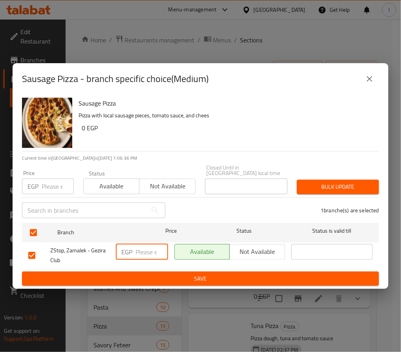
click at [144, 245] on input "number" at bounding box center [152, 252] width 33 height 16
type input "120"
click at [165, 274] on span "Save" at bounding box center [200, 279] width 345 height 10
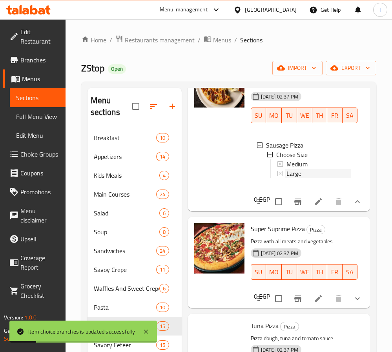
click at [290, 178] on span "Large" at bounding box center [294, 173] width 15 height 9
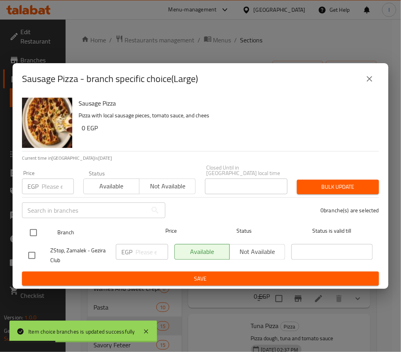
click at [37, 228] on input "checkbox" at bounding box center [33, 233] width 16 height 16
checkbox input "true"
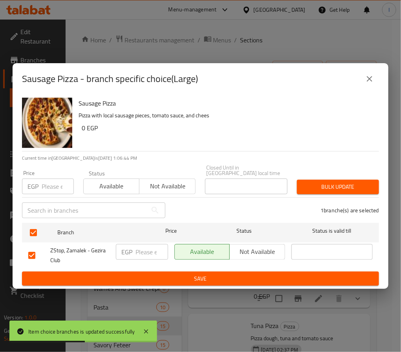
click at [144, 251] on input "number" at bounding box center [152, 252] width 33 height 16
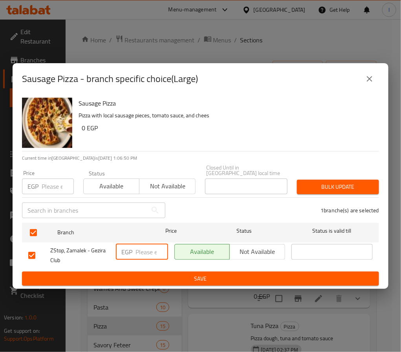
click at [140, 244] on input "number" at bounding box center [152, 252] width 33 height 16
type input "170"
click at [156, 274] on span "Save" at bounding box center [200, 279] width 345 height 10
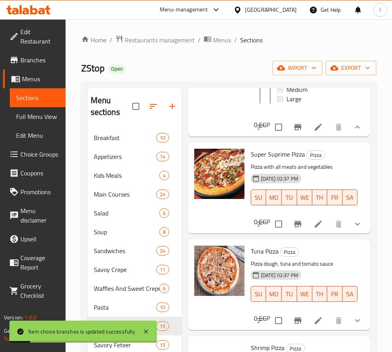
scroll to position [1650, 0]
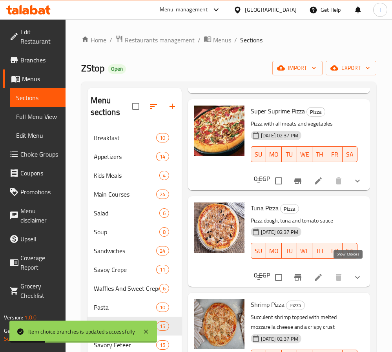
click at [353, 186] on icon "show more" at bounding box center [357, 180] width 9 height 9
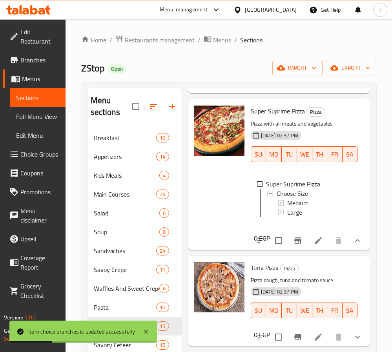
scroll to position [1709, 0]
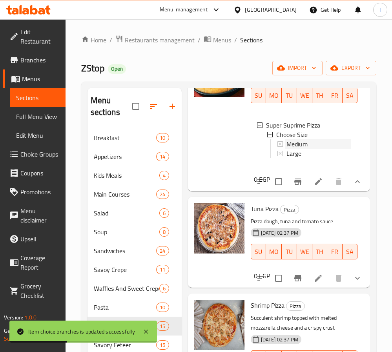
click at [303, 149] on span "Medium" at bounding box center [297, 143] width 21 height 9
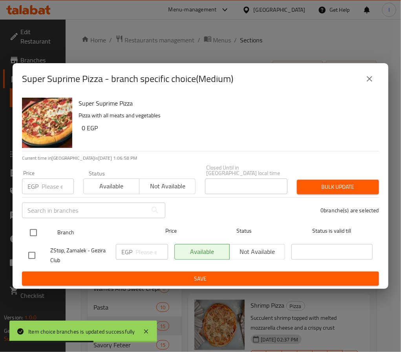
click at [32, 225] on input "checkbox" at bounding box center [33, 233] width 16 height 16
checkbox input "true"
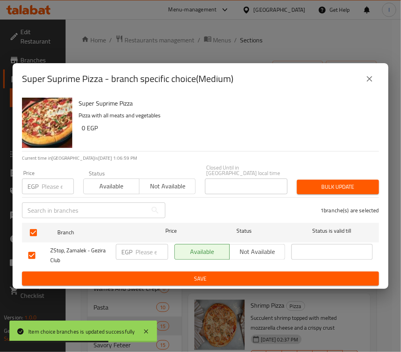
click at [154, 247] on input "number" at bounding box center [152, 252] width 33 height 16
type input "130"
click at [154, 263] on div "EGP 130 ​" at bounding box center [142, 255] width 59 height 29
click at [154, 265] on div "EGP 130 ​" at bounding box center [142, 255] width 59 height 29
click at [157, 272] on button "Save" at bounding box center [200, 279] width 357 height 15
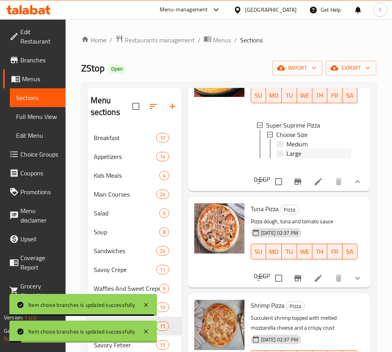
click at [297, 158] on span "Large" at bounding box center [294, 153] width 15 height 9
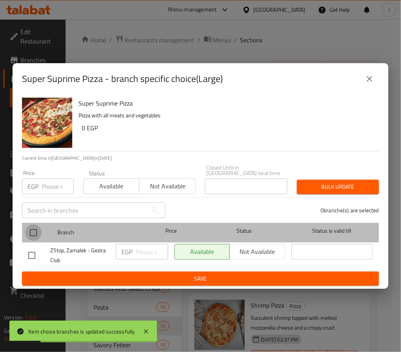
click at [37, 229] on input "checkbox" at bounding box center [33, 233] width 16 height 16
checkbox input "true"
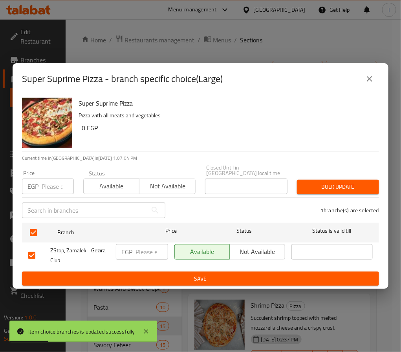
click at [138, 244] on input "number" at bounding box center [152, 252] width 33 height 16
type input "180"
click at [152, 277] on span "Save" at bounding box center [200, 279] width 345 height 10
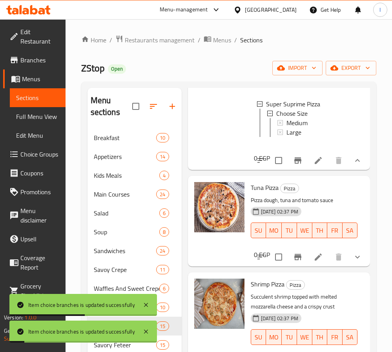
scroll to position [1827, 0]
click at [353, 257] on icon "show more" at bounding box center [357, 257] width 9 height 9
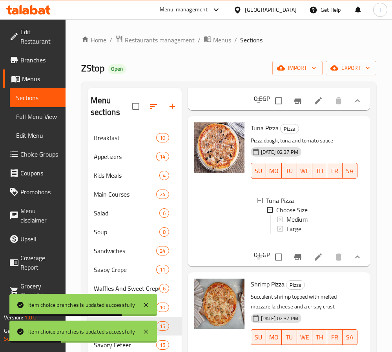
scroll to position [1886, 0]
click at [302, 224] on span "Medium" at bounding box center [297, 219] width 21 height 9
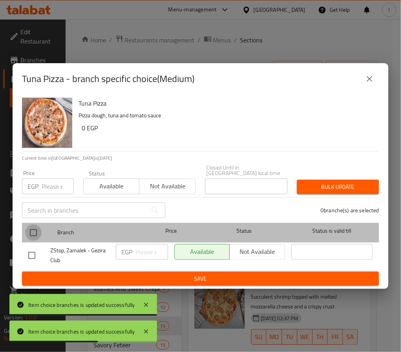
click at [35, 225] on input "checkbox" at bounding box center [33, 233] width 16 height 16
checkbox input "true"
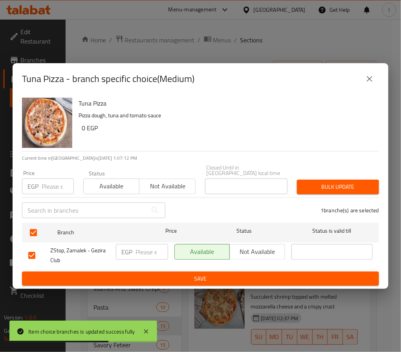
click at [148, 246] on input "number" at bounding box center [152, 252] width 33 height 16
type input "130"
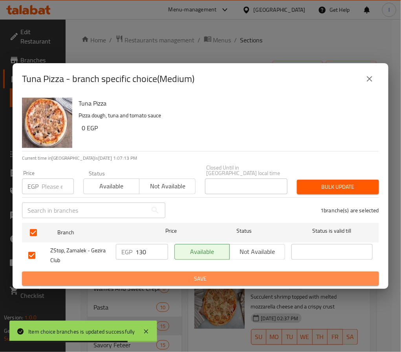
click at [154, 274] on span "Save" at bounding box center [200, 279] width 345 height 10
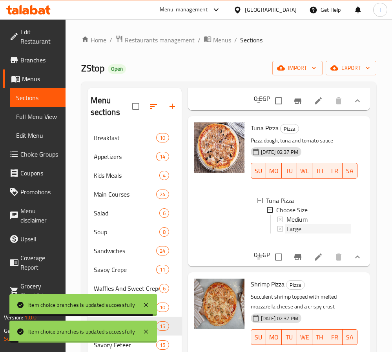
click at [301, 231] on span "Large" at bounding box center [294, 228] width 15 height 9
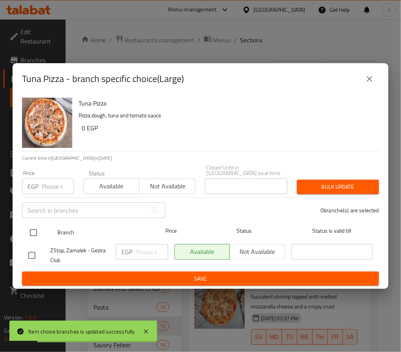
click at [32, 231] on input "checkbox" at bounding box center [33, 233] width 16 height 16
checkbox input "true"
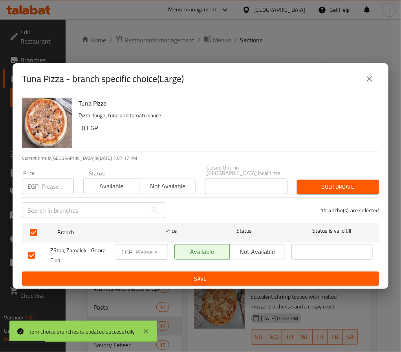
click at [146, 250] on input "number" at bounding box center [152, 252] width 33 height 16
type input "180"
click at [168, 277] on span "Save" at bounding box center [200, 279] width 345 height 10
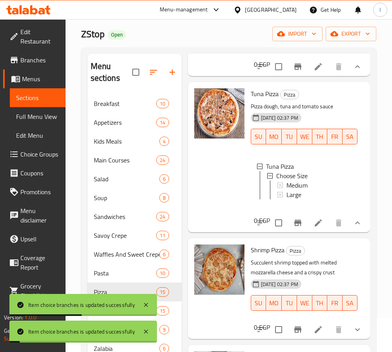
scroll to position [59, 0]
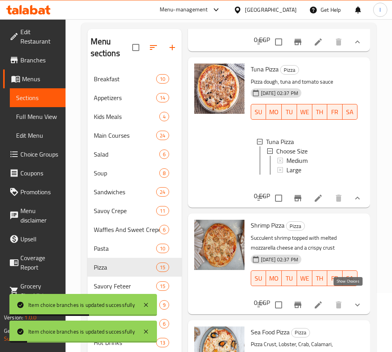
click at [353, 301] on icon "show more" at bounding box center [357, 305] width 9 height 9
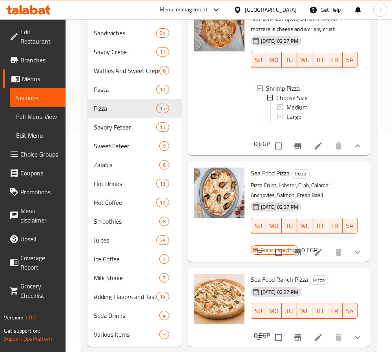
scroll to position [235, 0]
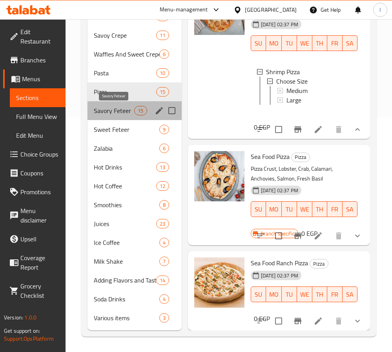
click at [117, 109] on span "Savory Feteer" at bounding box center [114, 110] width 41 height 9
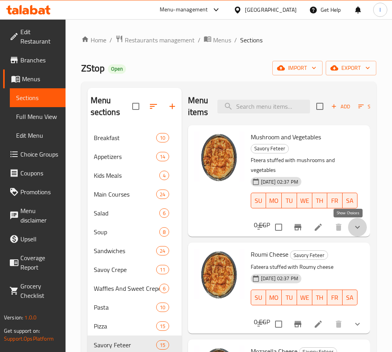
click at [353, 223] on icon "show more" at bounding box center [357, 227] width 9 height 9
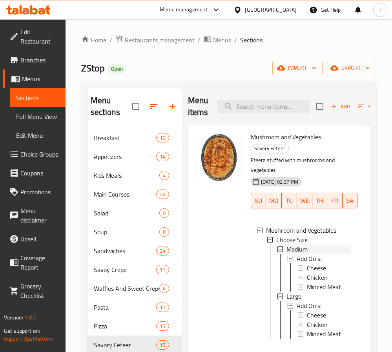
click at [312, 254] on div "Medium" at bounding box center [319, 249] width 65 height 9
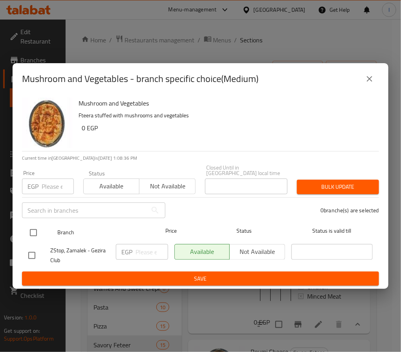
click at [34, 230] on input "checkbox" at bounding box center [33, 233] width 16 height 16
checkbox input "true"
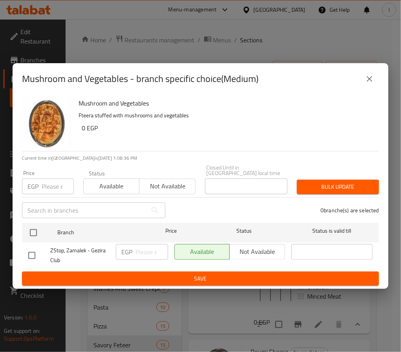
checkbox input "true"
click at [147, 249] on input "number" at bounding box center [152, 252] width 33 height 16
type input "100"
click at [156, 275] on span "Save" at bounding box center [200, 279] width 345 height 10
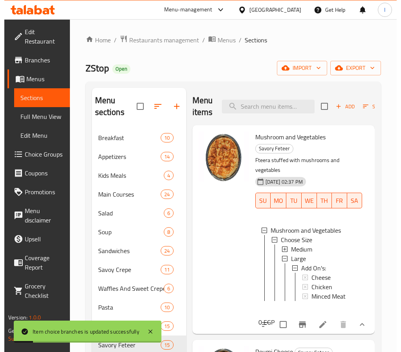
scroll to position [1, 0]
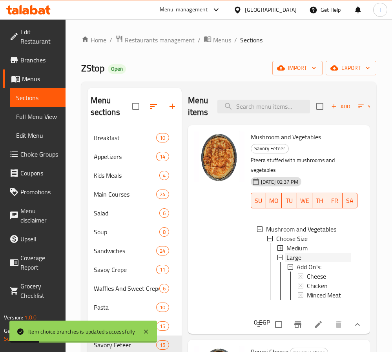
click at [313, 262] on div "Large" at bounding box center [319, 257] width 65 height 9
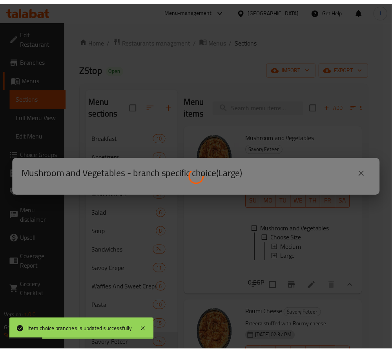
scroll to position [0, 0]
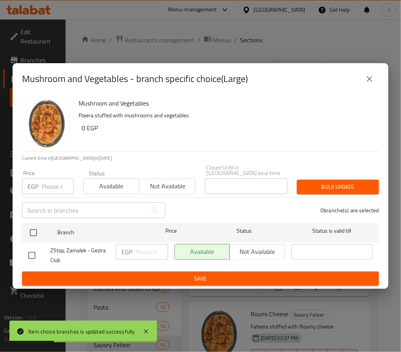
drag, startPoint x: 33, startPoint y: 224, endPoint x: 115, endPoint y: 241, distance: 84.1
click at [33, 225] on input "checkbox" at bounding box center [33, 233] width 16 height 16
checkbox input "true"
click at [134, 246] on div "EGP ​" at bounding box center [142, 252] width 52 height 16
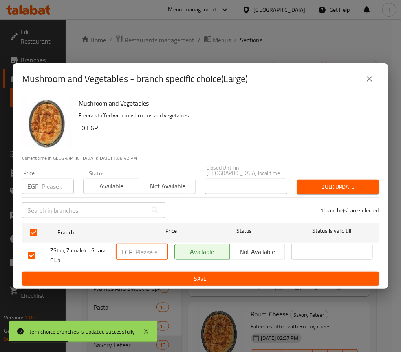
click at [141, 248] on input "number" at bounding box center [152, 252] width 33 height 16
type input "125"
click at [172, 277] on span "Save" at bounding box center [200, 279] width 345 height 10
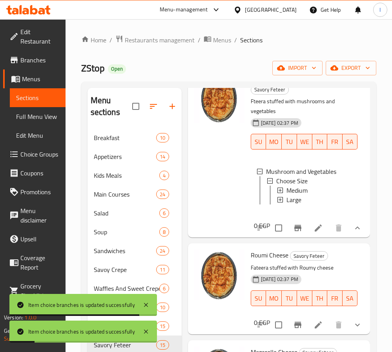
scroll to position [118, 0]
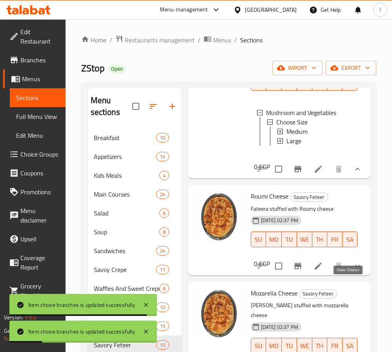
click at [353, 271] on icon "show more" at bounding box center [357, 266] width 9 height 9
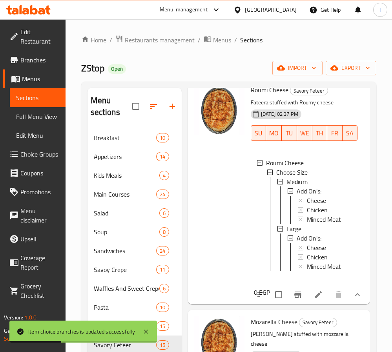
scroll to position [236, 0]
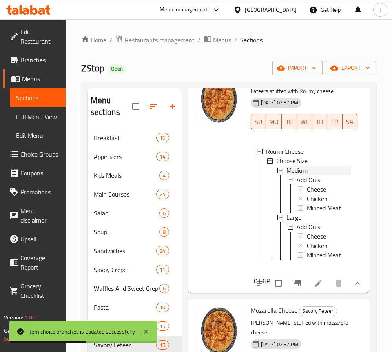
click at [303, 175] on span "Medium" at bounding box center [297, 170] width 21 height 9
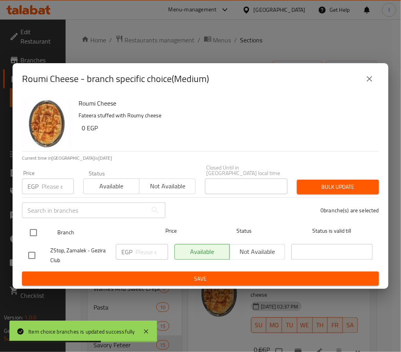
click at [27, 225] on input "checkbox" at bounding box center [33, 233] width 16 height 16
checkbox input "true"
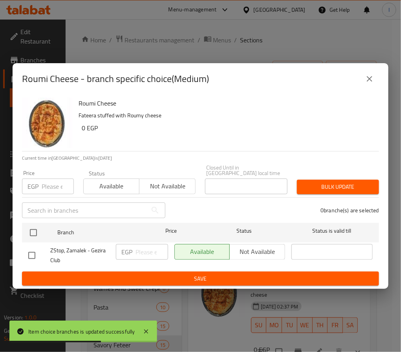
checkbox input "true"
click at [141, 249] on input "number" at bounding box center [152, 252] width 33 height 16
type input "95"
click at [158, 276] on span "Save" at bounding box center [200, 279] width 345 height 10
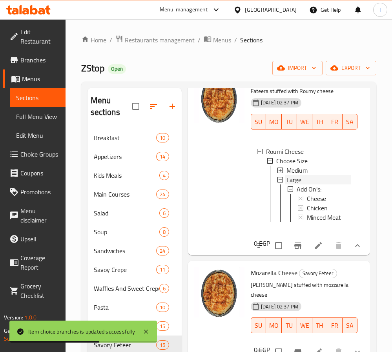
click at [309, 185] on div "Large" at bounding box center [319, 179] width 65 height 9
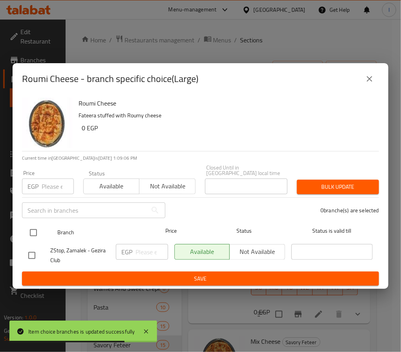
click at [36, 229] on input "checkbox" at bounding box center [33, 233] width 16 height 16
checkbox input "true"
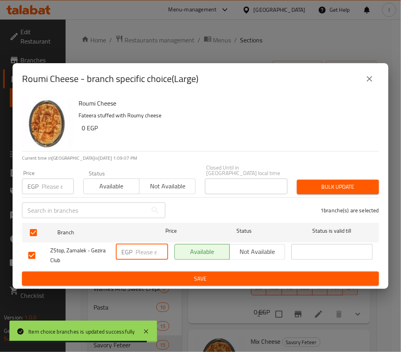
click at [144, 245] on input "number" at bounding box center [152, 252] width 33 height 16
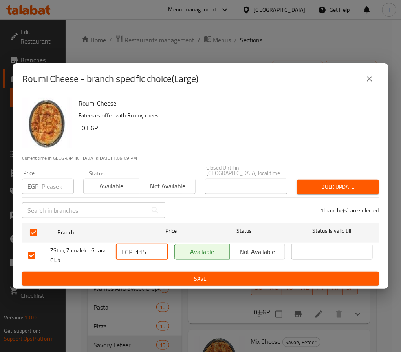
type input "115"
click at [145, 272] on button "Save" at bounding box center [200, 279] width 357 height 15
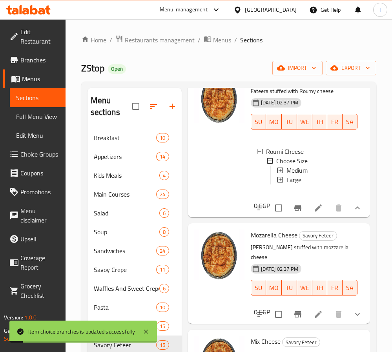
scroll to position [295, 0]
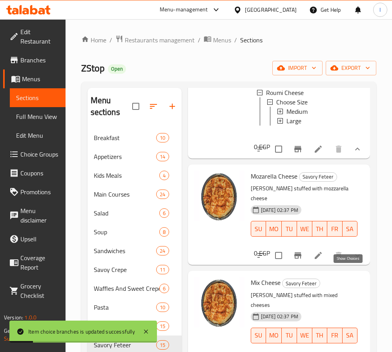
click at [353, 260] on icon "show more" at bounding box center [357, 255] width 9 height 9
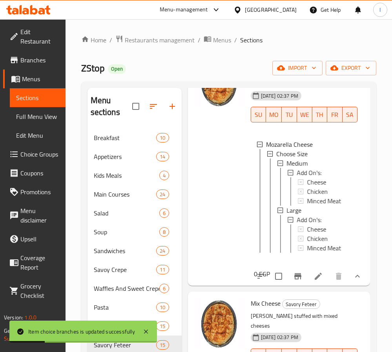
scroll to position [412, 0]
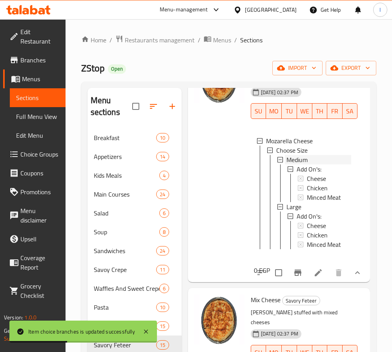
click at [300, 165] on span "Medium" at bounding box center [297, 159] width 21 height 9
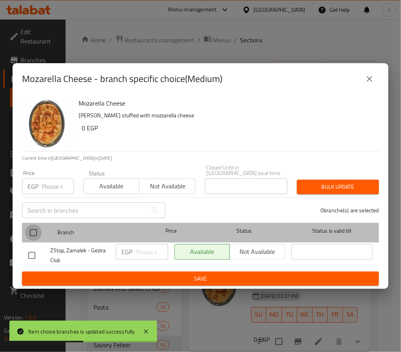
click at [37, 229] on input "checkbox" at bounding box center [33, 233] width 16 height 16
checkbox input "true"
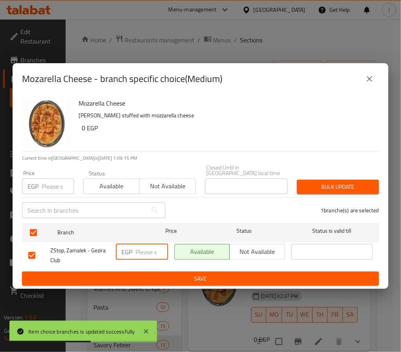
click at [147, 244] on input "number" at bounding box center [152, 252] width 33 height 16
type input "95"
click at [147, 272] on button "Save" at bounding box center [200, 279] width 357 height 15
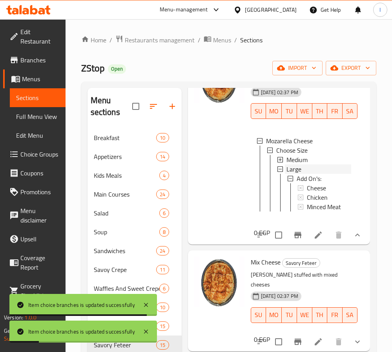
click at [304, 174] on div "Large" at bounding box center [319, 169] width 65 height 9
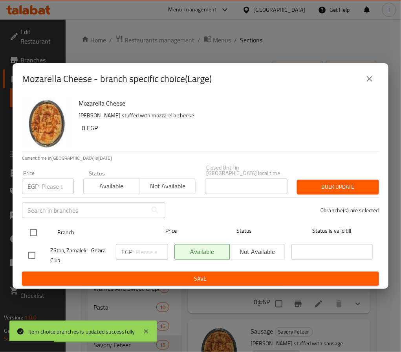
click at [35, 230] on input "checkbox" at bounding box center [33, 233] width 16 height 16
checkbox input "true"
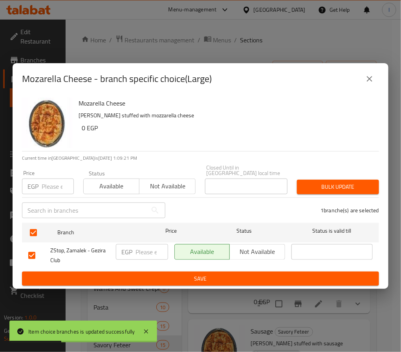
click at [150, 250] on input "number" at bounding box center [152, 252] width 33 height 16
type input "125"
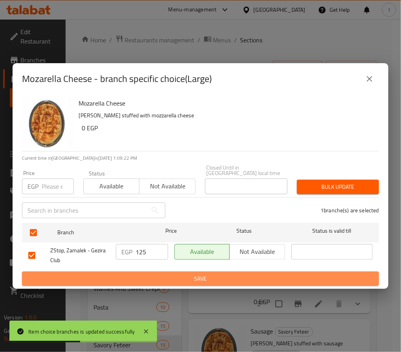
click at [147, 274] on span "Save" at bounding box center [200, 279] width 345 height 10
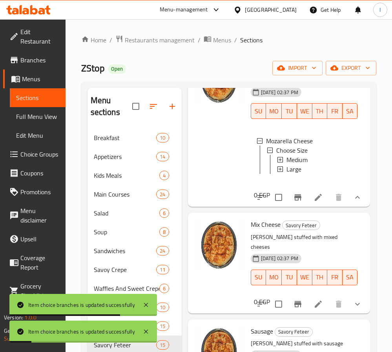
scroll to position [471, 0]
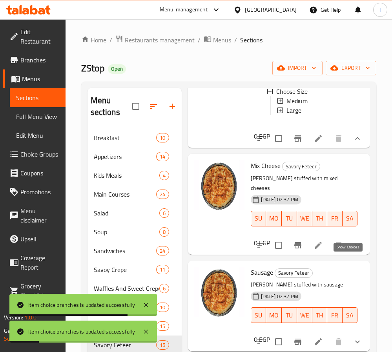
click at [356, 247] on icon "show more" at bounding box center [358, 245] width 5 height 3
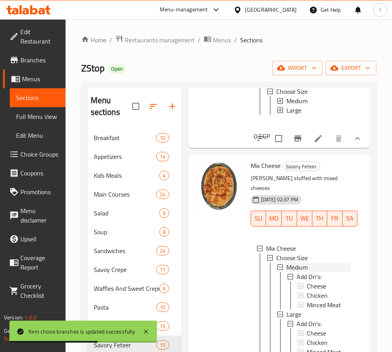
click at [301, 272] on span "Medium" at bounding box center [297, 267] width 21 height 9
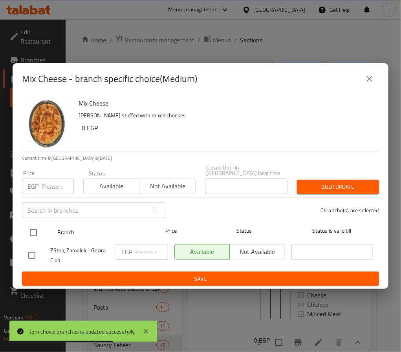
drag, startPoint x: 32, startPoint y: 226, endPoint x: 76, endPoint y: 235, distance: 44.5
click at [33, 226] on input "checkbox" at bounding box center [33, 233] width 16 height 16
checkbox input "true"
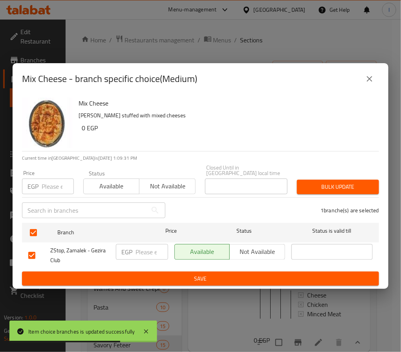
click at [137, 248] on input "number" at bounding box center [152, 252] width 33 height 16
type input "120"
click at [141, 275] on span "Save" at bounding box center [200, 279] width 345 height 10
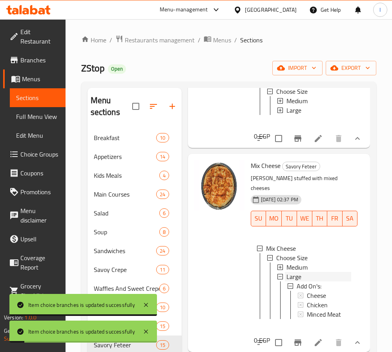
click at [302, 282] on div "Large" at bounding box center [319, 276] width 65 height 9
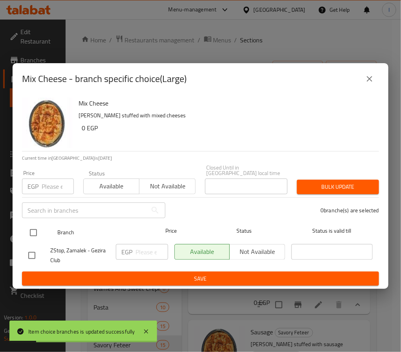
click at [25, 227] on input "checkbox" at bounding box center [33, 233] width 16 height 16
checkbox input "true"
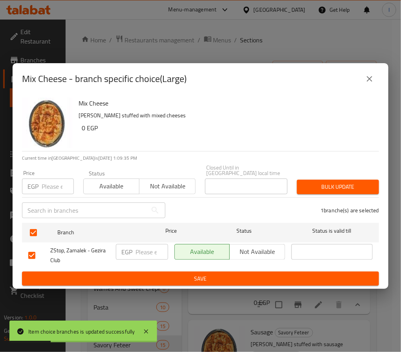
click at [134, 247] on div "EGP ​" at bounding box center [142, 252] width 52 height 16
type input "170"
click at [148, 276] on span "Save" at bounding box center [200, 279] width 345 height 10
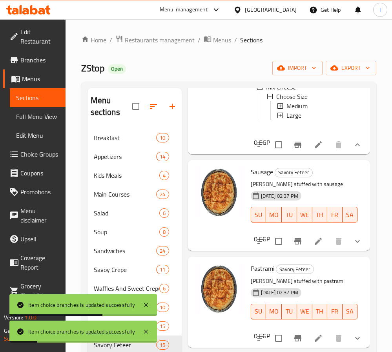
scroll to position [648, 0]
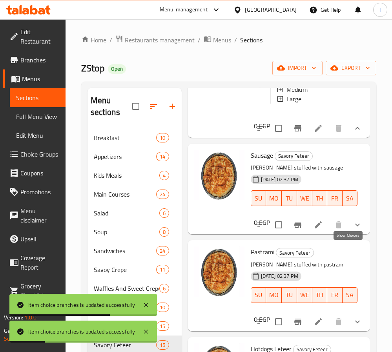
click at [353, 230] on icon "show more" at bounding box center [357, 224] width 9 height 9
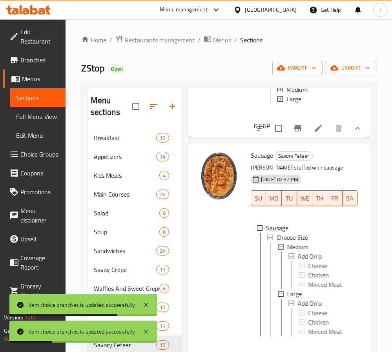
scroll to position [1, 0]
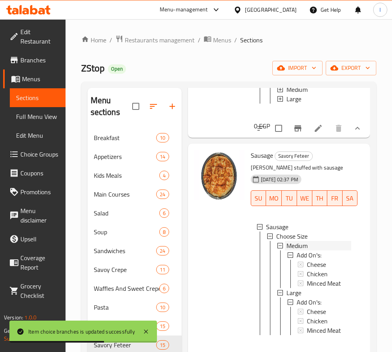
click at [303, 251] on span "Medium" at bounding box center [297, 245] width 21 height 9
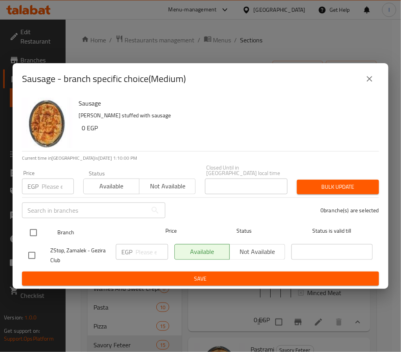
click at [31, 227] on input "checkbox" at bounding box center [33, 233] width 16 height 16
checkbox input "true"
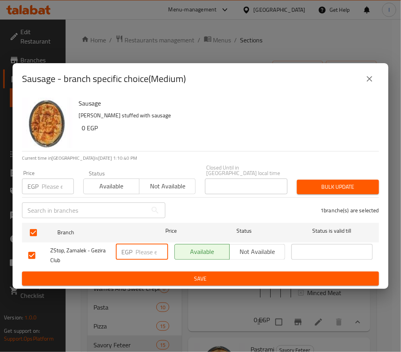
click at [142, 247] on input "number" at bounding box center [152, 252] width 33 height 16
click at [371, 75] on button "close" at bounding box center [369, 79] width 19 height 19
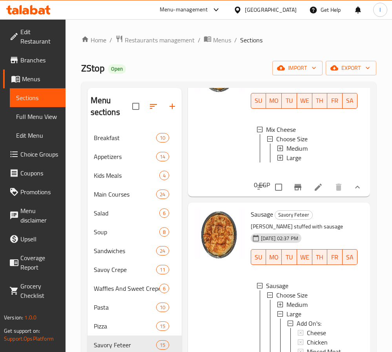
scroll to position [648, 0]
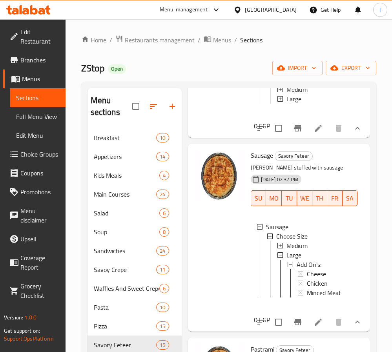
click at [309, 251] on div "Medium" at bounding box center [319, 245] width 65 height 9
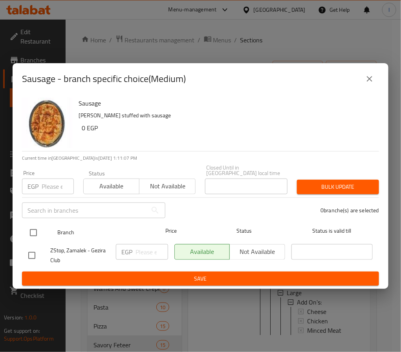
click at [37, 230] on input "checkbox" at bounding box center [33, 233] width 16 height 16
checkbox input "true"
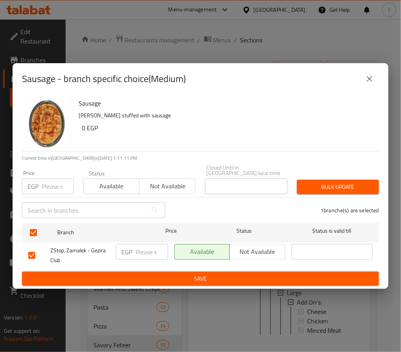
click at [131, 247] on p "EGP" at bounding box center [126, 251] width 11 height 9
click at [149, 245] on input "number" at bounding box center [152, 252] width 33 height 16
type input "120"
click at [162, 280] on span "Save" at bounding box center [200, 279] width 345 height 10
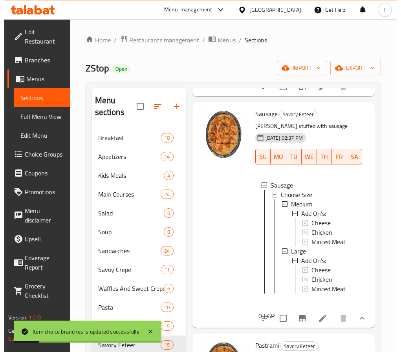
scroll to position [707, 0]
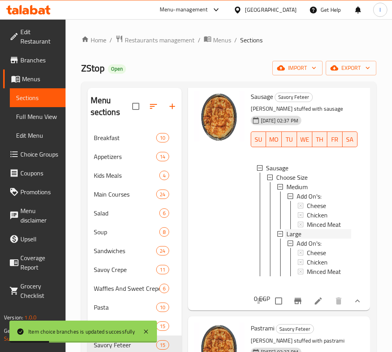
click at [308, 239] on div "Large" at bounding box center [319, 233] width 65 height 9
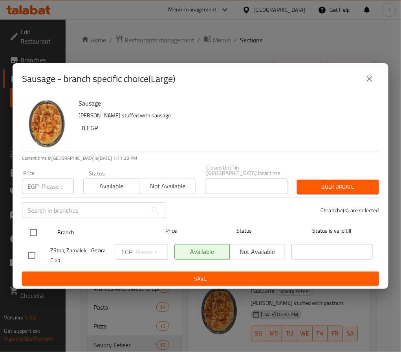
click at [33, 229] on input "checkbox" at bounding box center [33, 233] width 16 height 16
checkbox input "true"
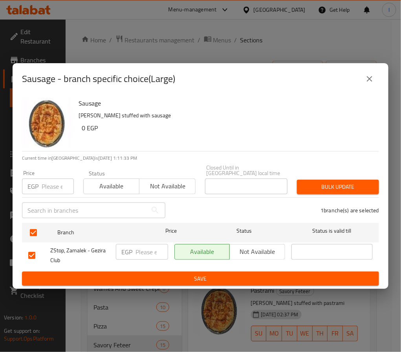
click at [137, 257] on input "number" at bounding box center [152, 252] width 33 height 16
click at [148, 249] on input "number" at bounding box center [152, 252] width 33 height 16
click at [146, 247] on input "number" at bounding box center [152, 252] width 33 height 16
type input "170"
click at [130, 275] on span "Save" at bounding box center [200, 279] width 345 height 10
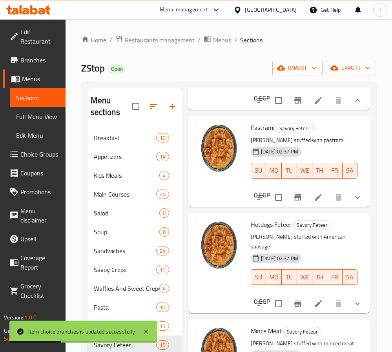
scroll to position [884, 0]
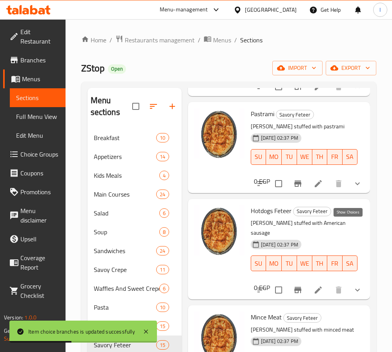
click at [353, 189] on icon "show more" at bounding box center [357, 183] width 9 height 9
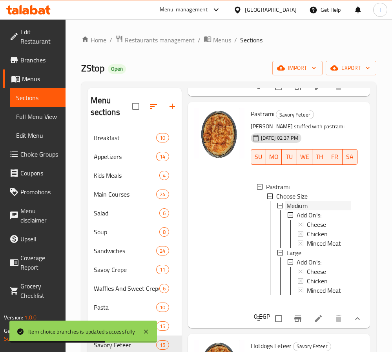
click at [305, 211] on span "Medium" at bounding box center [297, 205] width 21 height 9
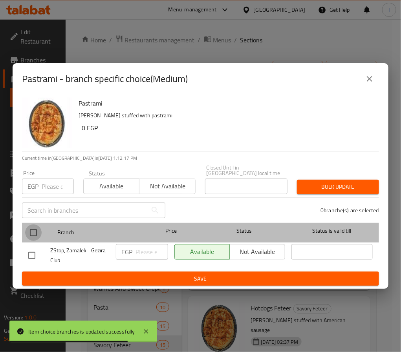
click at [33, 231] on input "checkbox" at bounding box center [33, 233] width 16 height 16
checkbox input "true"
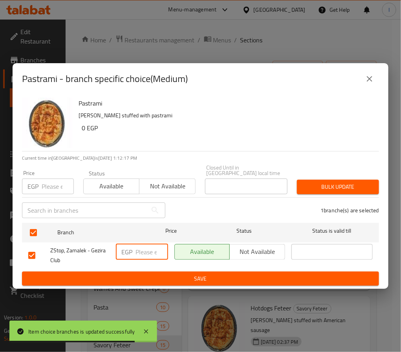
click at [139, 249] on input "number" at bounding box center [152, 252] width 33 height 16
type input "130"
click at [154, 274] on span "Save" at bounding box center [200, 279] width 345 height 10
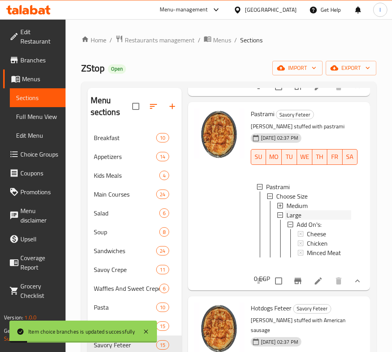
click at [298, 220] on span "Large" at bounding box center [294, 215] width 15 height 9
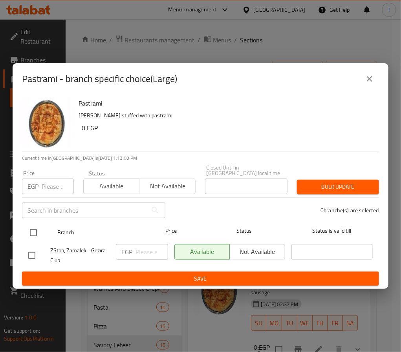
click at [34, 231] on input "checkbox" at bounding box center [33, 233] width 16 height 16
checkbox input "true"
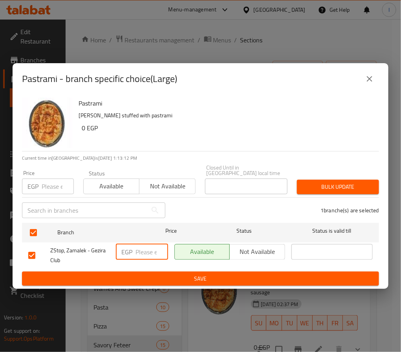
click at [145, 249] on input "number" at bounding box center [152, 252] width 33 height 16
type input "175"
click at [157, 278] on span "Save" at bounding box center [200, 279] width 345 height 10
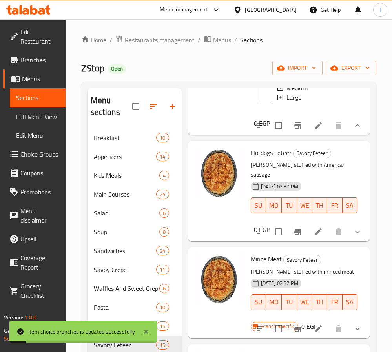
scroll to position [1061, 0]
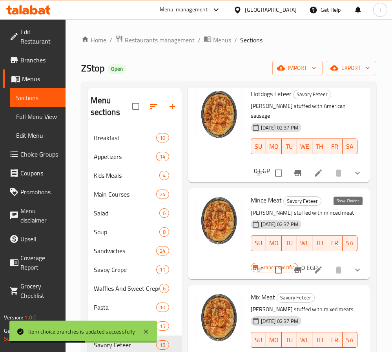
click at [353, 178] on icon "show more" at bounding box center [357, 173] width 9 height 9
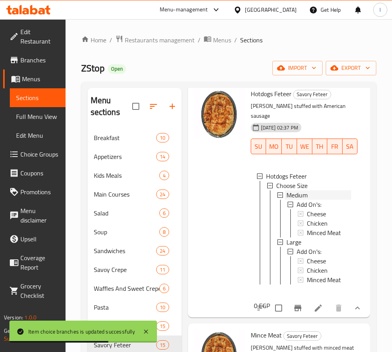
click at [310, 200] on div "Medium" at bounding box center [319, 195] width 65 height 9
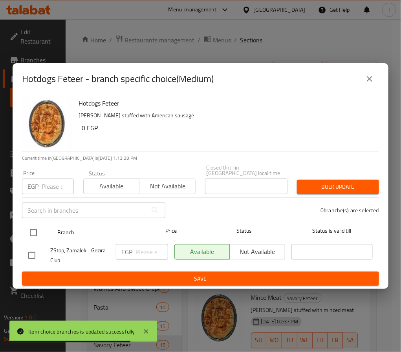
click at [32, 230] on input "checkbox" at bounding box center [33, 233] width 16 height 16
checkbox input "true"
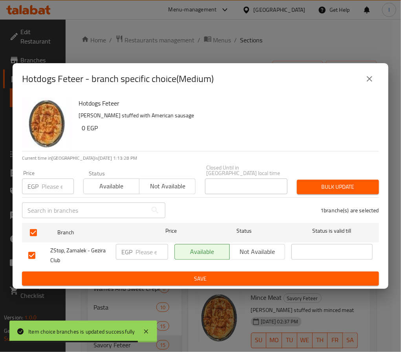
click at [136, 249] on input "number" at bounding box center [152, 252] width 33 height 16
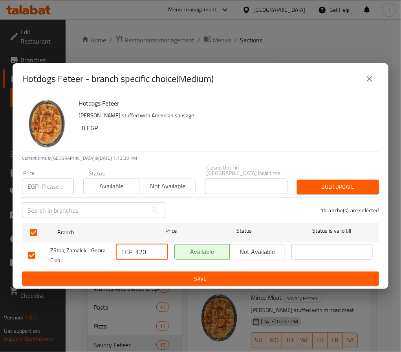
type input "120"
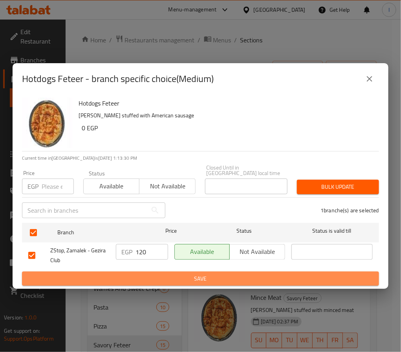
click at [120, 275] on span "Save" at bounding box center [200, 279] width 345 height 10
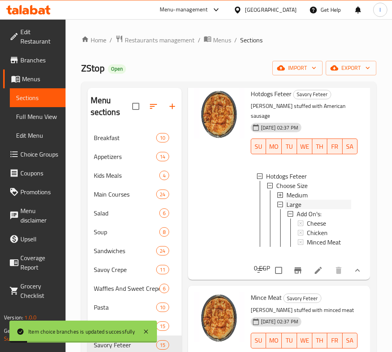
click at [308, 209] on div "Large" at bounding box center [319, 204] width 65 height 9
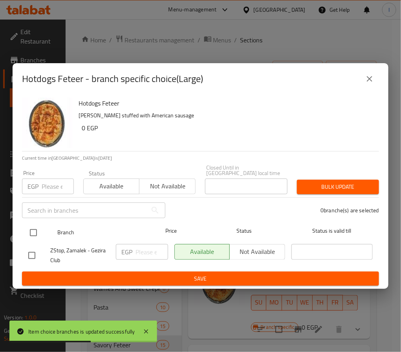
click at [35, 229] on input "checkbox" at bounding box center [33, 233] width 16 height 16
checkbox input "true"
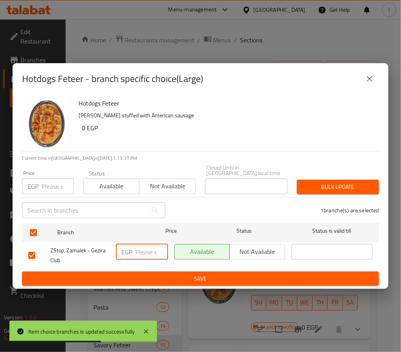
click at [139, 254] on input "number" at bounding box center [152, 252] width 33 height 16
type input "170"
click at [187, 276] on span "Save" at bounding box center [200, 279] width 345 height 10
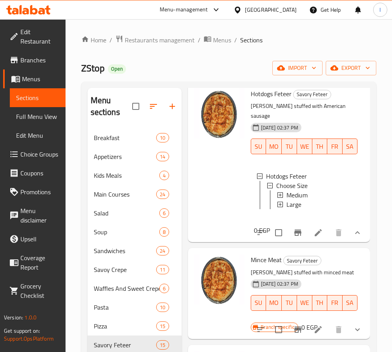
click at [301, 209] on span "Large" at bounding box center [294, 204] width 15 height 9
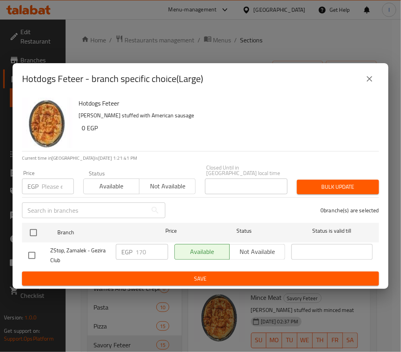
click at [369, 80] on icon "close" at bounding box center [369, 78] width 9 height 9
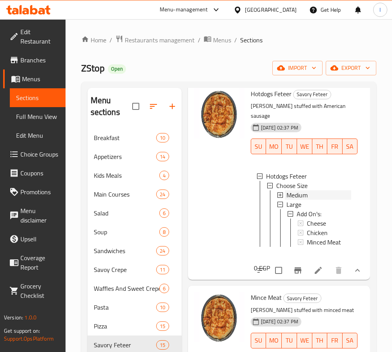
click at [297, 200] on span "Medium" at bounding box center [297, 195] width 21 height 9
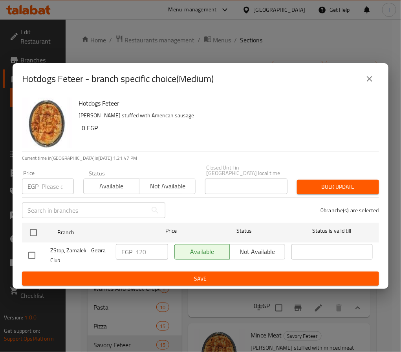
click at [372, 81] on icon "close" at bounding box center [369, 78] width 9 height 9
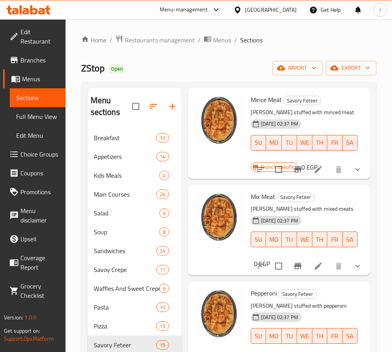
scroll to position [1414, 0]
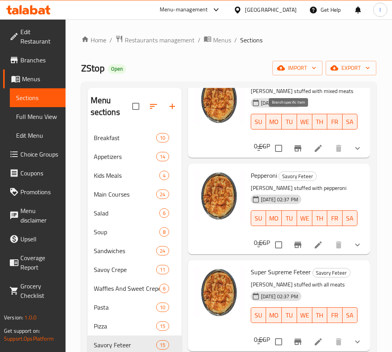
click at [295, 55] on icon "Branch-specific-item" at bounding box center [298, 52] width 7 height 6
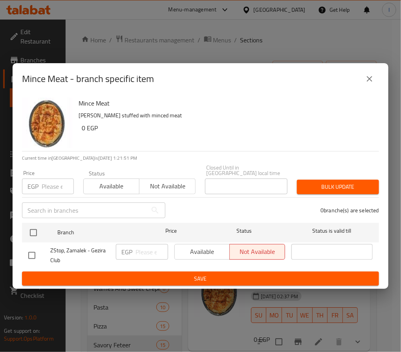
click at [373, 84] on icon "close" at bounding box center [369, 78] width 9 height 9
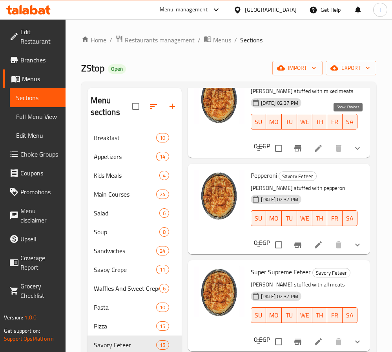
click at [353, 57] on icon "show more" at bounding box center [357, 51] width 9 height 9
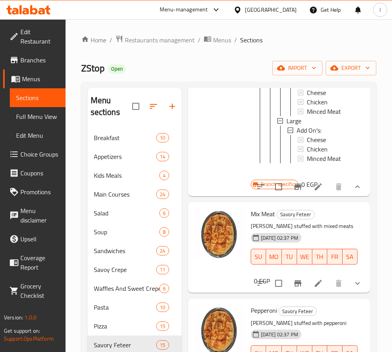
click at [299, 79] on span "Medium" at bounding box center [297, 73] width 21 height 9
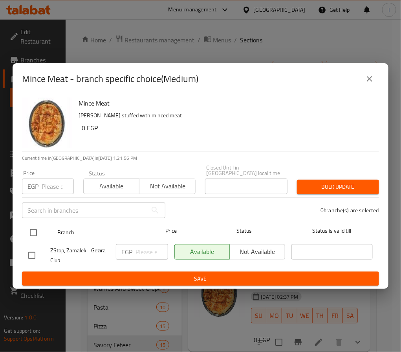
click at [40, 225] on input "checkbox" at bounding box center [33, 233] width 16 height 16
checkbox input "true"
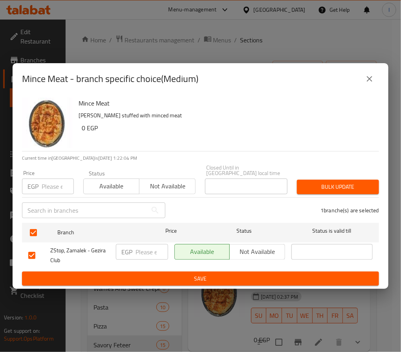
click at [372, 82] on icon "close" at bounding box center [369, 78] width 5 height 5
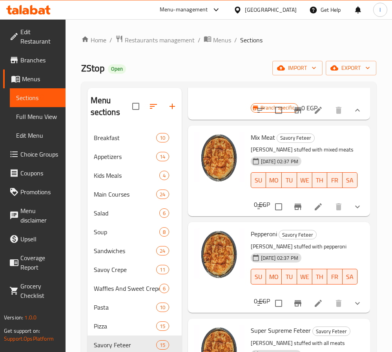
scroll to position [1473, 0]
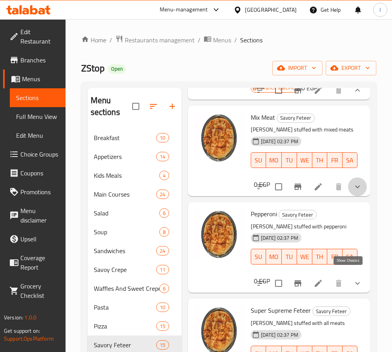
click at [353, 192] on icon "show more" at bounding box center [357, 186] width 9 height 9
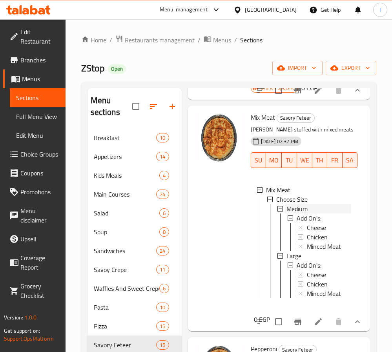
click at [296, 214] on span "Medium" at bounding box center [297, 208] width 21 height 9
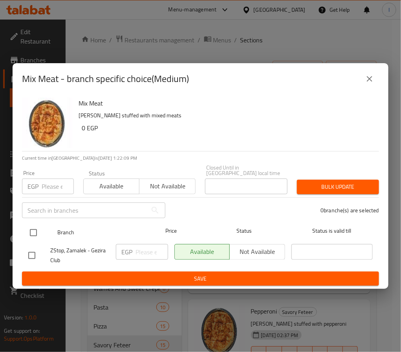
click at [34, 230] on input "checkbox" at bounding box center [33, 233] width 16 height 16
checkbox input "true"
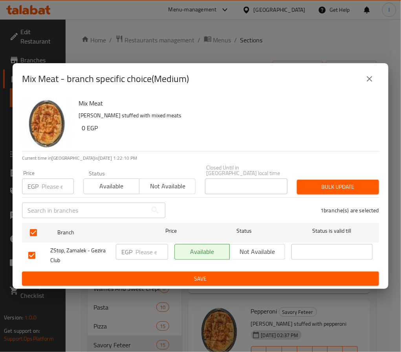
click at [144, 246] on input "number" at bounding box center [152, 252] width 33 height 16
type input "140"
click at [138, 272] on button "Save" at bounding box center [200, 279] width 357 height 15
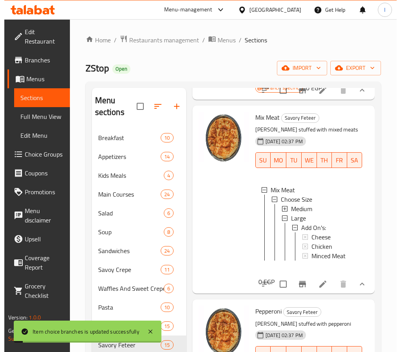
scroll to position [1, 0]
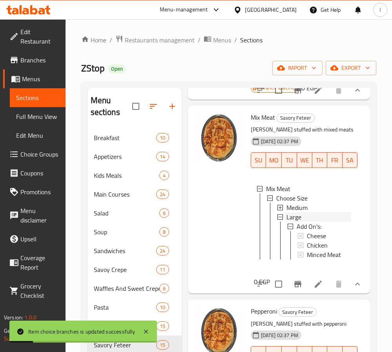
click at [310, 222] on div "Large" at bounding box center [319, 217] width 65 height 9
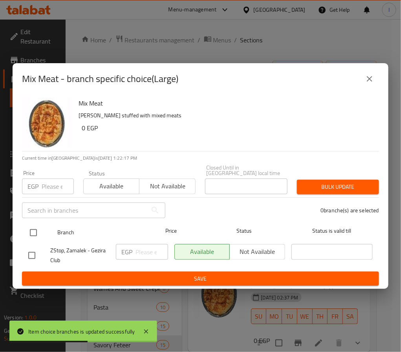
click at [35, 230] on input "checkbox" at bounding box center [33, 233] width 16 height 16
checkbox input "true"
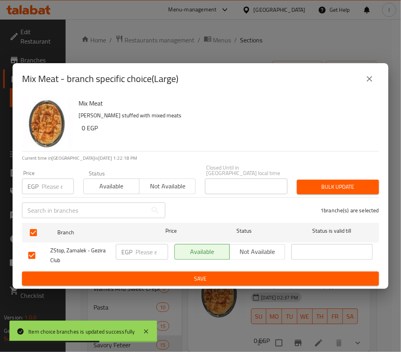
click at [141, 253] on input "number" at bounding box center [152, 252] width 33 height 16
type input "180"
click at [144, 279] on span "Save" at bounding box center [200, 279] width 345 height 10
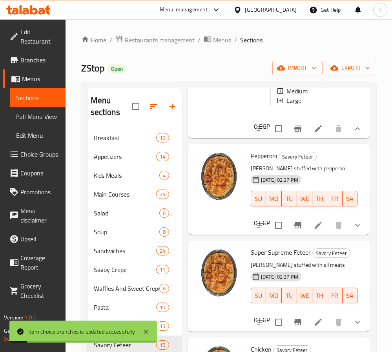
scroll to position [1650, 0]
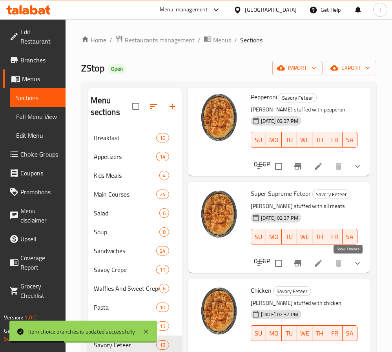
click at [353, 171] on icon "show more" at bounding box center [357, 166] width 9 height 9
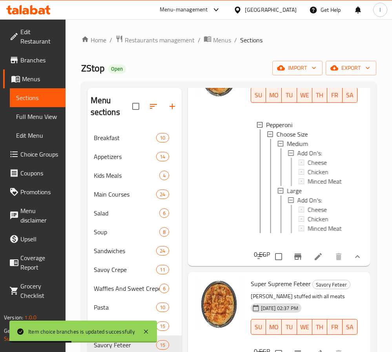
scroll to position [1709, 0]
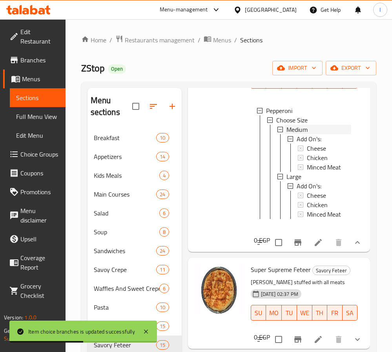
click at [308, 134] on span "Medium" at bounding box center [297, 129] width 21 height 9
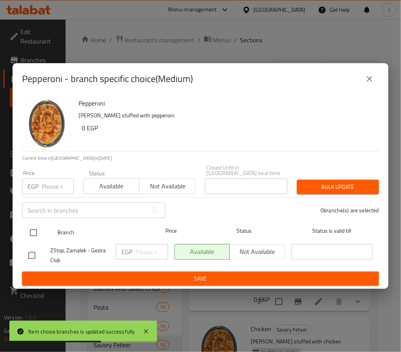
click at [36, 227] on input "checkbox" at bounding box center [33, 233] width 16 height 16
checkbox input "true"
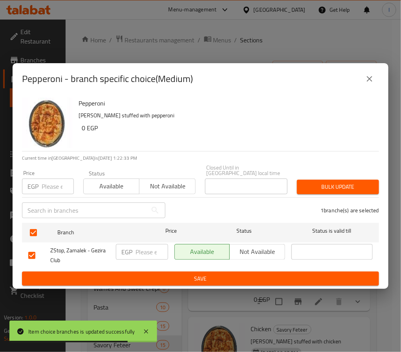
click at [138, 246] on input "number" at bounding box center [152, 252] width 33 height 16
type input "125"
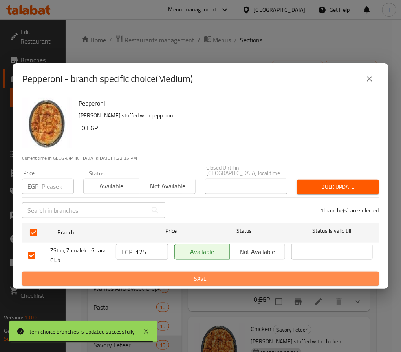
click at [137, 277] on span "Save" at bounding box center [200, 279] width 345 height 10
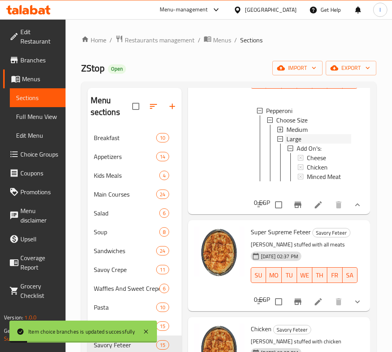
click at [304, 144] on div "Large" at bounding box center [319, 138] width 65 height 9
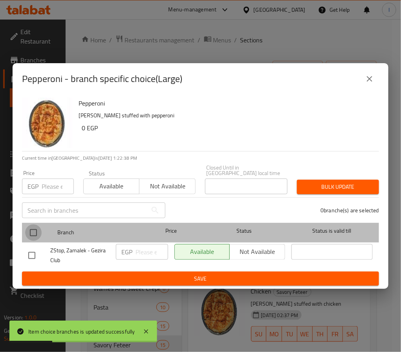
click at [28, 228] on input "checkbox" at bounding box center [33, 233] width 16 height 16
checkbox input "true"
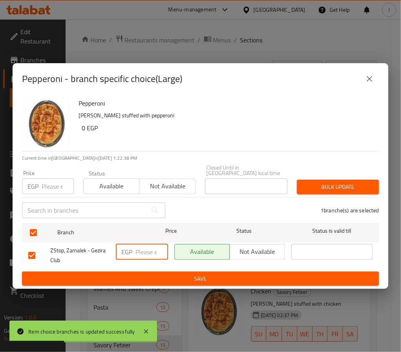
click at [139, 250] on input "number" at bounding box center [152, 252] width 33 height 16
type input "175"
click at [158, 277] on span "Save" at bounding box center [200, 279] width 345 height 10
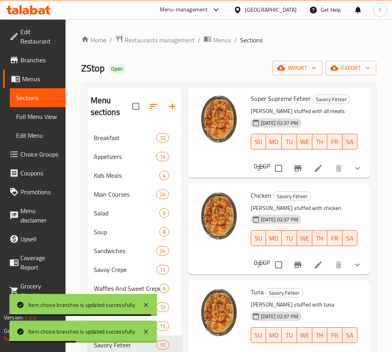
scroll to position [1919, 0]
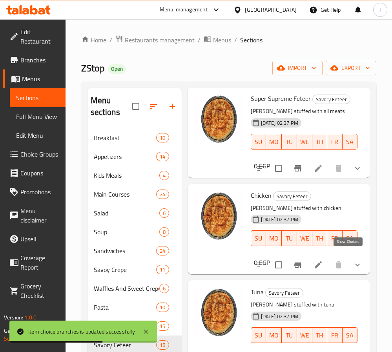
click at [353, 260] on icon "show more" at bounding box center [357, 264] width 9 height 9
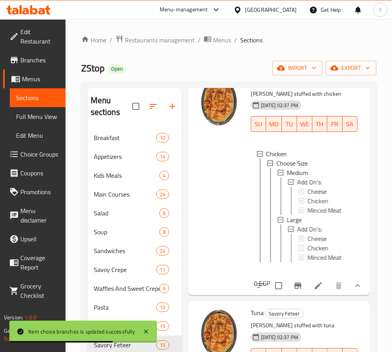
scroll to position [1978, 0]
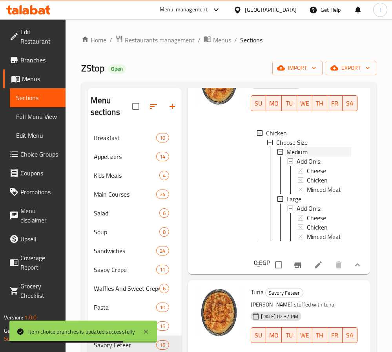
click at [301, 157] on span "Medium" at bounding box center [297, 151] width 21 height 9
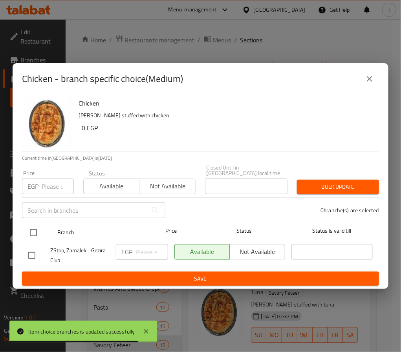
click at [35, 227] on input "checkbox" at bounding box center [33, 233] width 16 height 16
checkbox input "true"
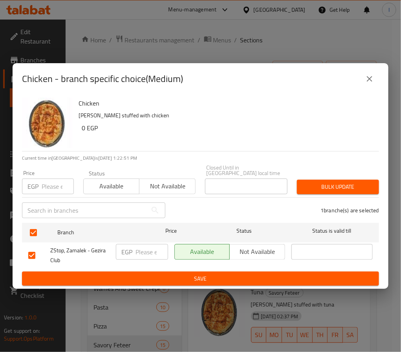
click at [145, 251] on input "number" at bounding box center [152, 252] width 33 height 16
type input "125"
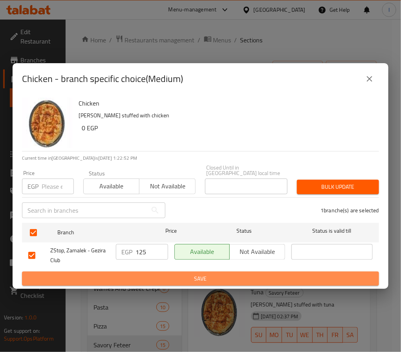
click at [148, 282] on button "Save" at bounding box center [200, 279] width 357 height 15
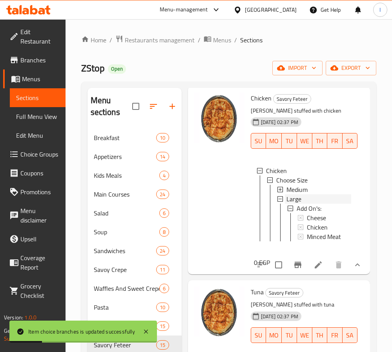
click at [313, 204] on div "Large" at bounding box center [319, 198] width 65 height 9
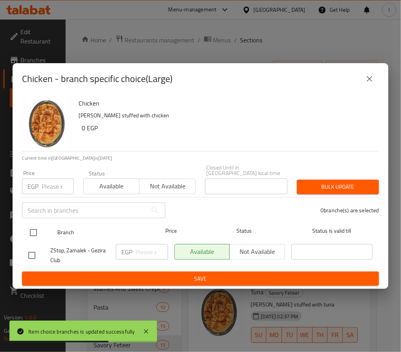
drag, startPoint x: 32, startPoint y: 226, endPoint x: 164, endPoint y: 254, distance: 134.4
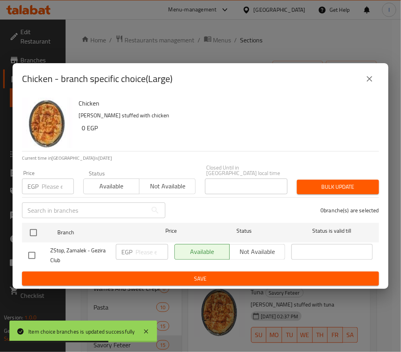
click at [33, 225] on input "checkbox" at bounding box center [33, 233] width 16 height 16
checkbox input "true"
click at [143, 252] on input "number" at bounding box center [152, 252] width 33 height 16
type input "175"
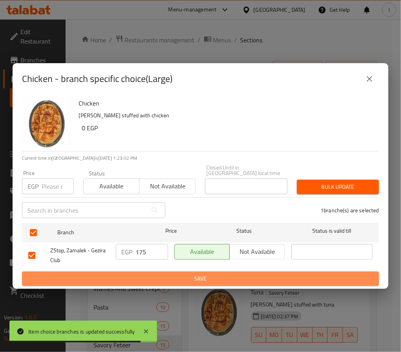
click at [146, 276] on span "Save" at bounding box center [200, 279] width 345 height 10
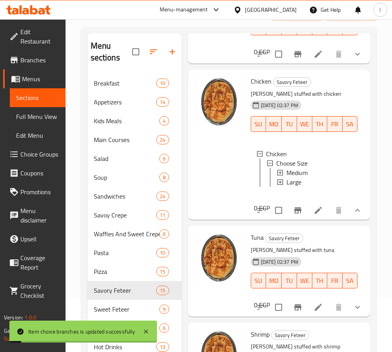
scroll to position [118, 0]
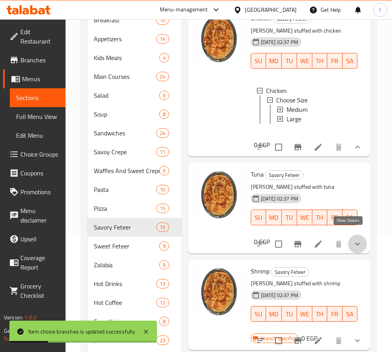
click at [353, 240] on icon "show more" at bounding box center [357, 244] width 9 height 9
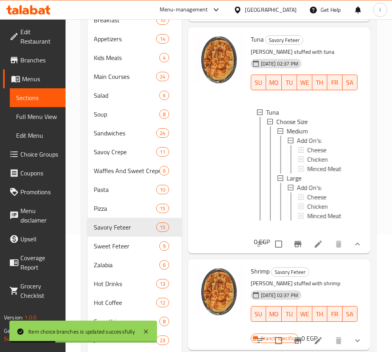
scroll to position [2047, 0]
click at [302, 136] on span "Medium" at bounding box center [297, 130] width 21 height 9
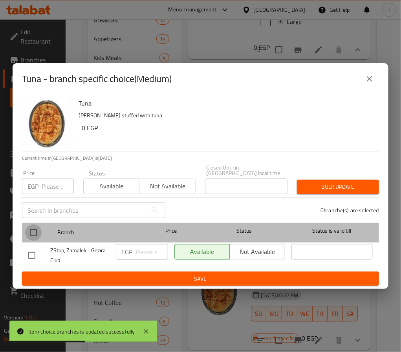
click at [32, 225] on input "checkbox" at bounding box center [33, 233] width 16 height 16
checkbox input "true"
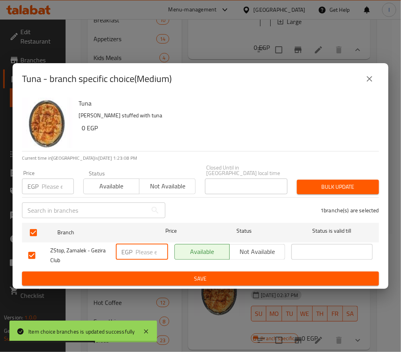
click at [143, 247] on input "number" at bounding box center [152, 252] width 33 height 16
type input "130"
click at [152, 282] on button "Save" at bounding box center [200, 279] width 357 height 15
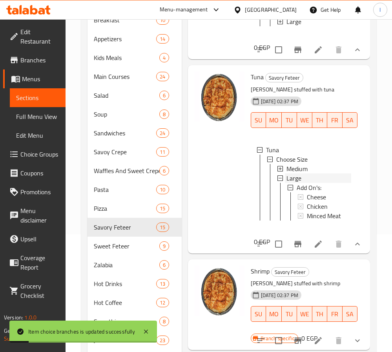
click at [293, 183] on span "Large" at bounding box center [294, 178] width 15 height 9
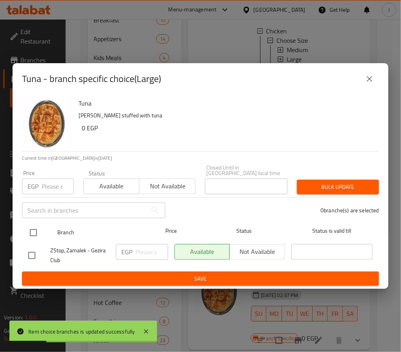
click at [33, 229] on input "checkbox" at bounding box center [33, 233] width 16 height 16
checkbox input "true"
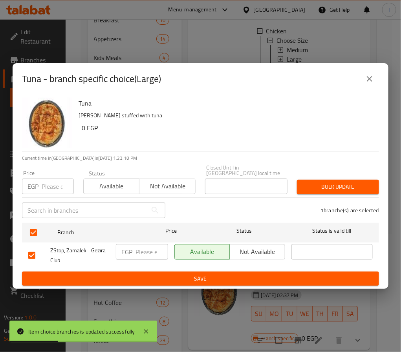
drag, startPoint x: 134, startPoint y: 246, endPoint x: 138, endPoint y: 249, distance: 5.3
click at [134, 246] on div "EGP ​" at bounding box center [142, 252] width 52 height 16
type input "180"
click at [143, 279] on span "Save" at bounding box center [200, 279] width 345 height 10
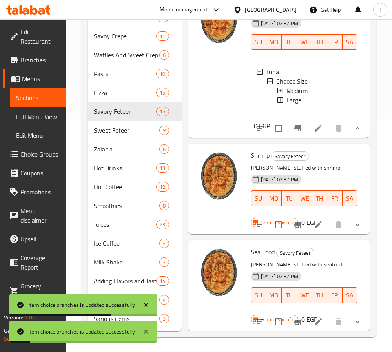
scroll to position [235, 0]
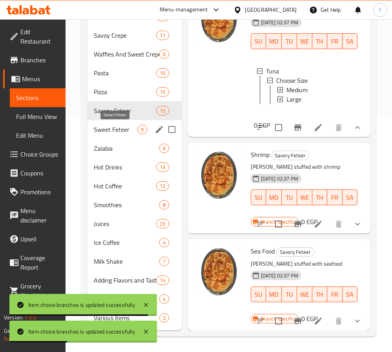
click at [115, 125] on span "Sweet Feteer" at bounding box center [116, 129] width 44 height 9
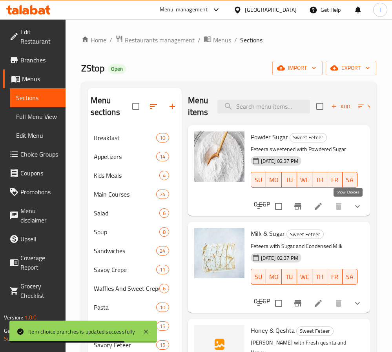
click at [353, 207] on icon "show more" at bounding box center [357, 206] width 9 height 9
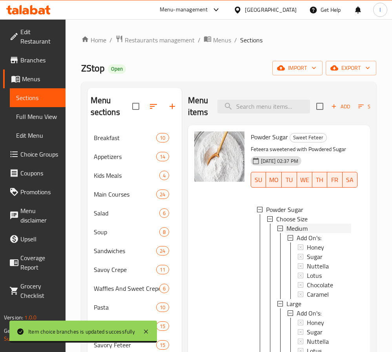
click at [299, 229] on span "Medium" at bounding box center [297, 228] width 21 height 9
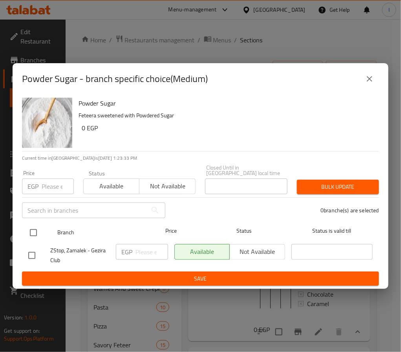
click at [33, 230] on input "checkbox" at bounding box center [33, 233] width 16 height 16
checkbox input "true"
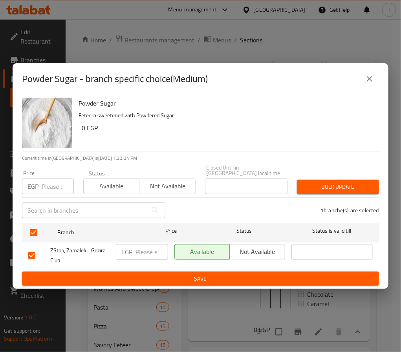
click at [144, 245] on input "number" at bounding box center [152, 252] width 33 height 16
type input "60"
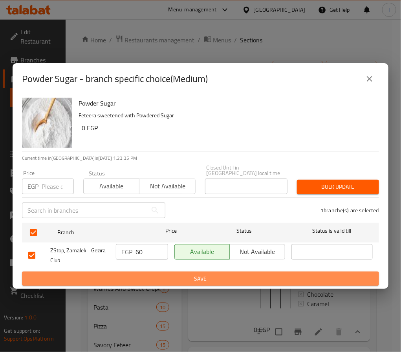
click at [144, 275] on span "Save" at bounding box center [200, 279] width 345 height 10
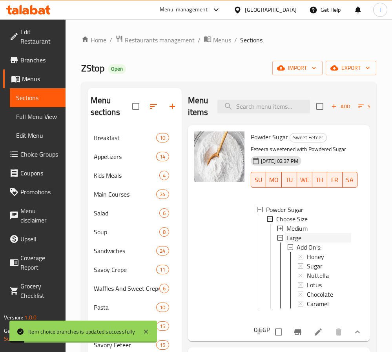
click at [294, 238] on span "Large" at bounding box center [294, 237] width 15 height 9
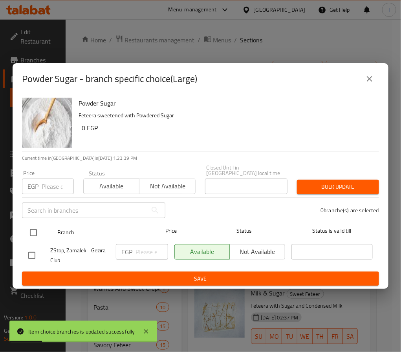
click at [35, 232] on input "checkbox" at bounding box center [33, 233] width 16 height 16
checkbox input "true"
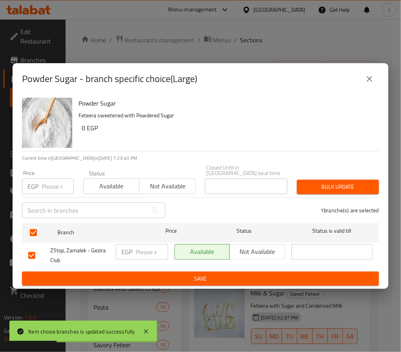
click at [135, 247] on div "EGP ​" at bounding box center [142, 252] width 52 height 16
type input "80"
click at [167, 274] on span "Save" at bounding box center [200, 279] width 345 height 10
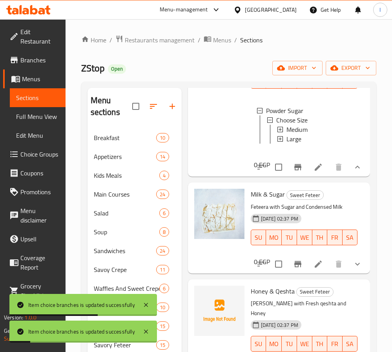
scroll to position [118, 0]
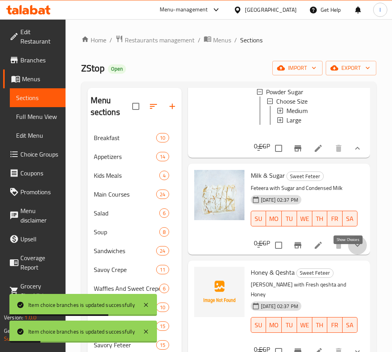
click at [353, 250] on icon "show more" at bounding box center [357, 245] width 9 height 9
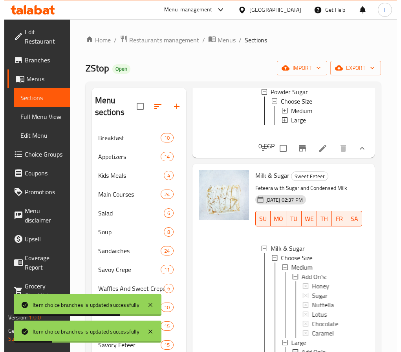
scroll to position [1, 0]
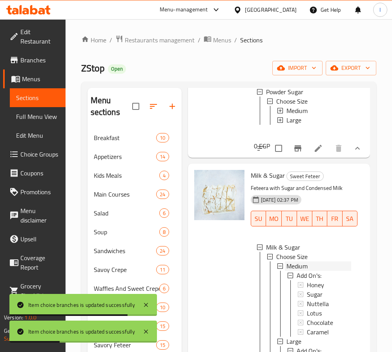
click at [303, 271] on span "Medium" at bounding box center [297, 266] width 21 height 9
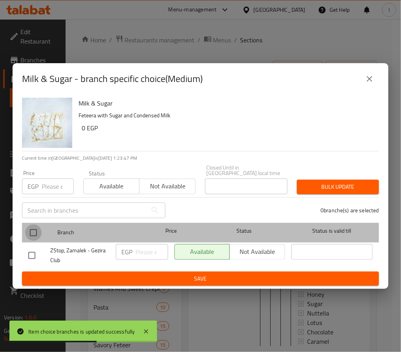
click at [33, 231] on input "checkbox" at bounding box center [33, 233] width 16 height 16
checkbox input "true"
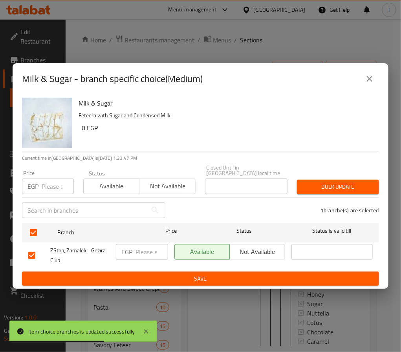
click at [143, 254] on input "number" at bounding box center [152, 252] width 33 height 16
type input "65"
click at [149, 274] on span "Save" at bounding box center [200, 279] width 345 height 10
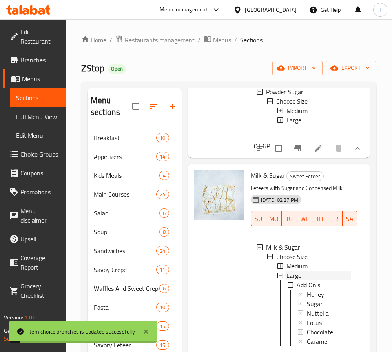
click at [304, 280] on div "Large" at bounding box center [319, 275] width 65 height 9
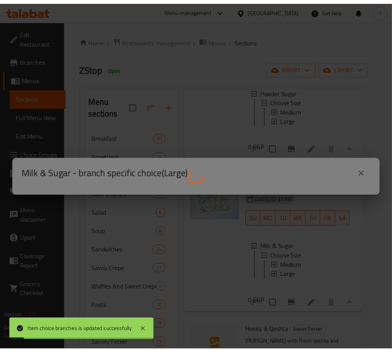
scroll to position [0, 0]
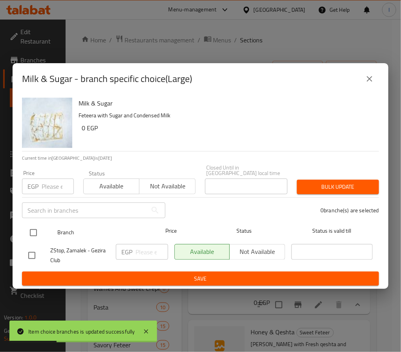
click at [36, 229] on input "checkbox" at bounding box center [33, 233] width 16 height 16
checkbox input "true"
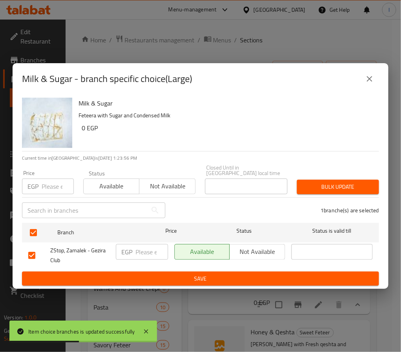
click at [139, 251] on input "number" at bounding box center [152, 252] width 33 height 16
type input "85"
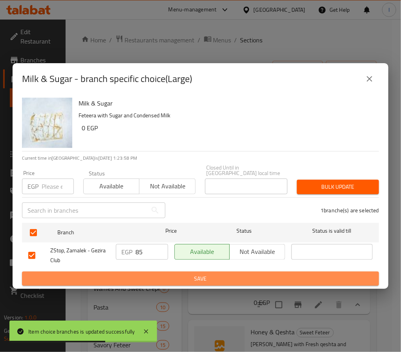
click at [144, 275] on span "Save" at bounding box center [200, 279] width 345 height 10
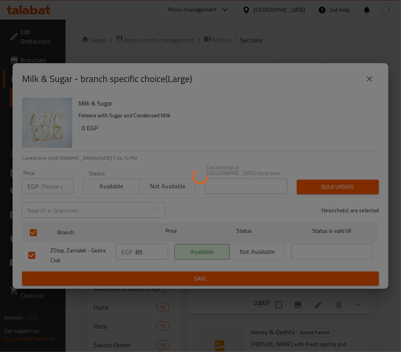
click at [247, 295] on div at bounding box center [200, 176] width 401 height 352
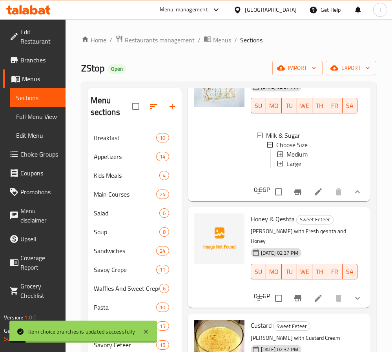
scroll to position [236, 0]
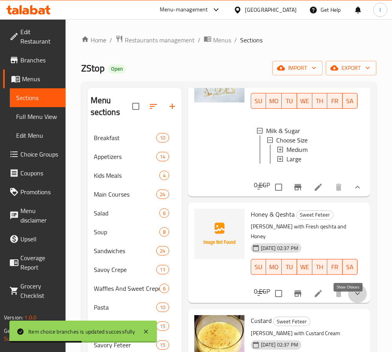
click at [353, 299] on icon "show more" at bounding box center [357, 293] width 9 height 9
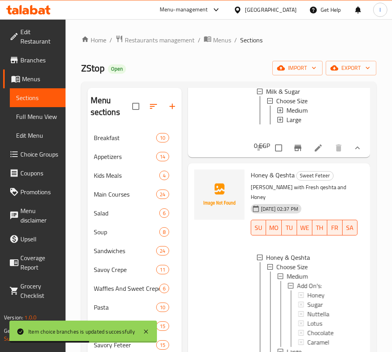
scroll to position [295, 0]
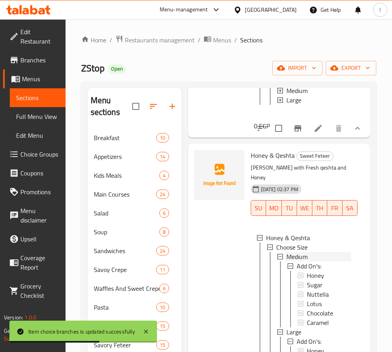
click at [306, 262] on span "Medium" at bounding box center [297, 256] width 21 height 9
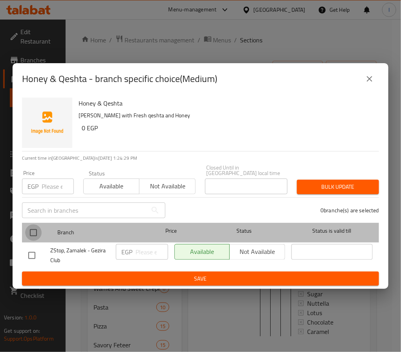
click at [32, 228] on input "checkbox" at bounding box center [33, 233] width 16 height 16
checkbox input "true"
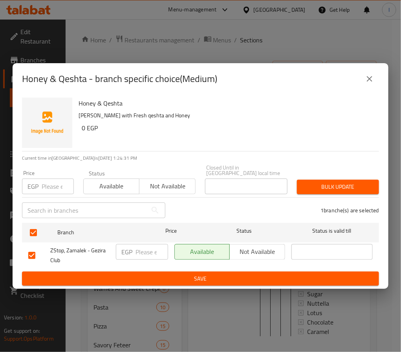
click at [141, 250] on input "number" at bounding box center [152, 252] width 33 height 16
type input "100"
click at [198, 274] on span "Save" at bounding box center [200, 279] width 345 height 10
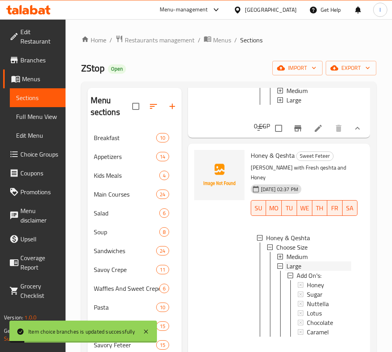
click at [308, 271] on div "Large" at bounding box center [319, 266] width 65 height 9
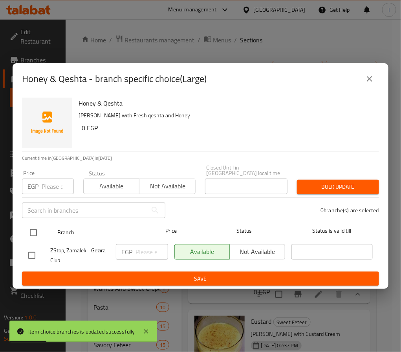
click at [34, 225] on input "checkbox" at bounding box center [33, 233] width 16 height 16
checkbox input "true"
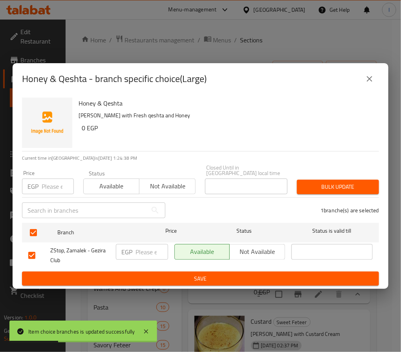
click at [145, 250] on input "number" at bounding box center [152, 252] width 33 height 16
type input "130"
click at [152, 276] on span "Save" at bounding box center [200, 279] width 345 height 10
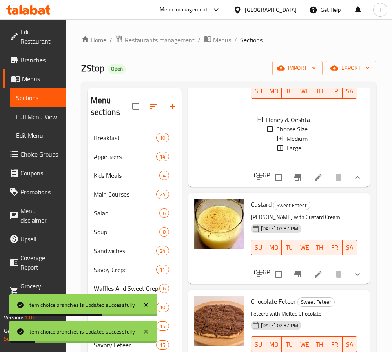
scroll to position [412, 0]
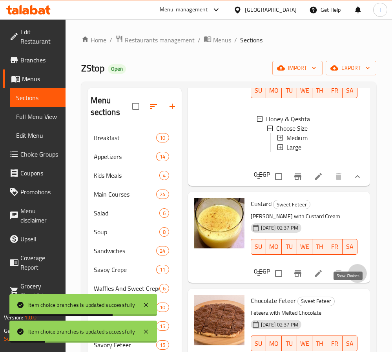
click at [353, 279] on icon "show more" at bounding box center [357, 273] width 9 height 9
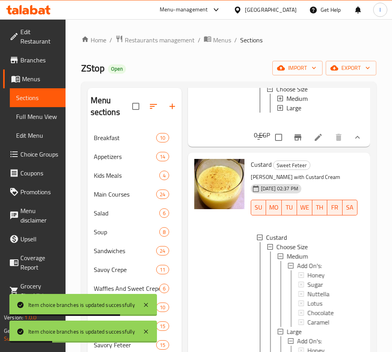
scroll to position [471, 0]
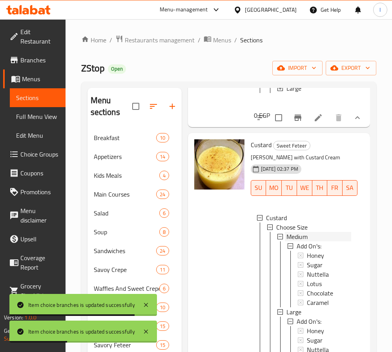
click at [297, 242] on span "Medium" at bounding box center [297, 236] width 21 height 9
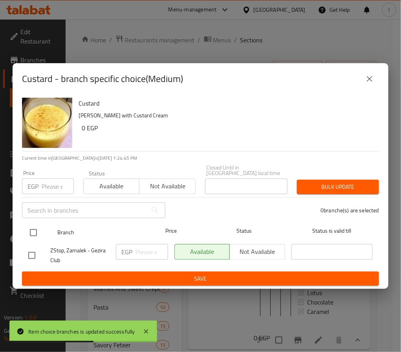
drag, startPoint x: 26, startPoint y: 226, endPoint x: 83, endPoint y: 235, distance: 57.2
click at [26, 225] on input "checkbox" at bounding box center [33, 233] width 16 height 16
checkbox input "true"
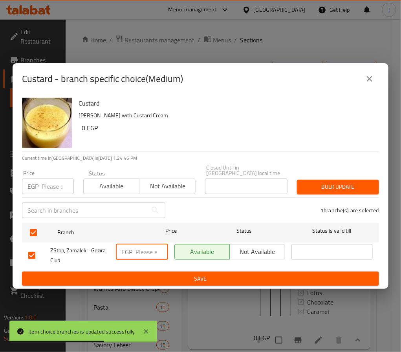
click at [148, 252] on input "number" at bounding box center [152, 252] width 33 height 16
type input "80"
click at [155, 274] on span "Save" at bounding box center [200, 279] width 345 height 10
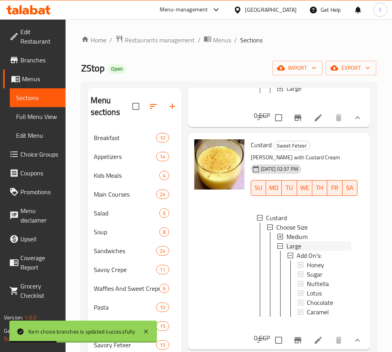
click at [308, 251] on div "Large" at bounding box center [319, 246] width 65 height 9
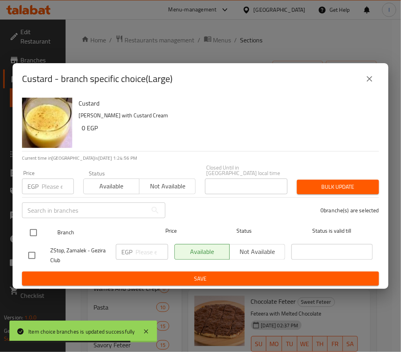
click at [35, 231] on input "checkbox" at bounding box center [33, 233] width 16 height 16
checkbox input "true"
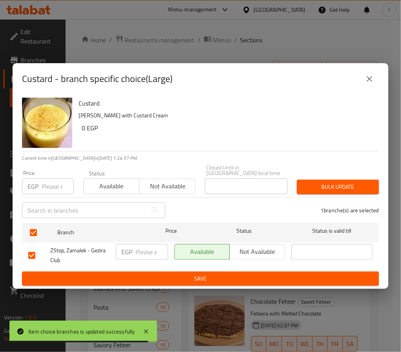
click at [144, 252] on input "number" at bounding box center [152, 252] width 33 height 16
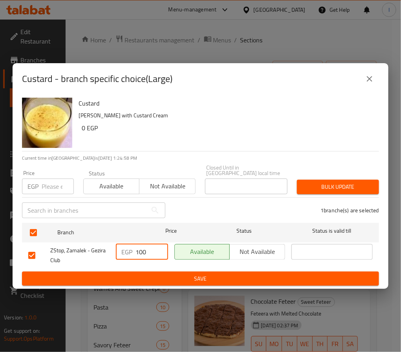
type input "100"
click at [145, 274] on span "Save" at bounding box center [200, 279] width 345 height 10
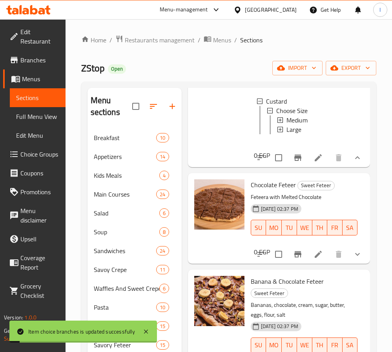
scroll to position [589, 0]
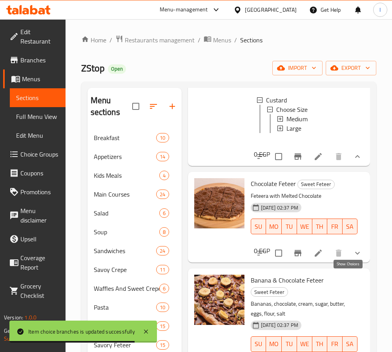
click at [353, 258] on icon "show more" at bounding box center [357, 253] width 9 height 9
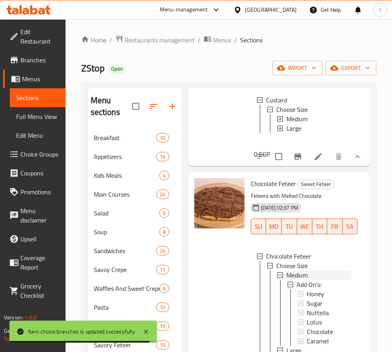
click at [289, 280] on span "Medium" at bounding box center [297, 275] width 21 height 9
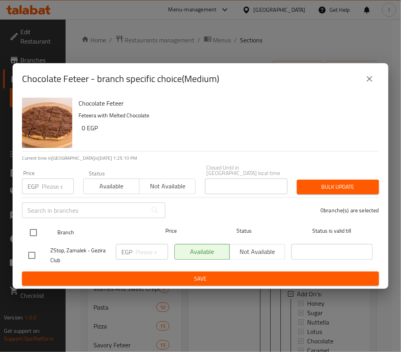
click at [31, 229] on input "checkbox" at bounding box center [33, 233] width 16 height 16
checkbox input "true"
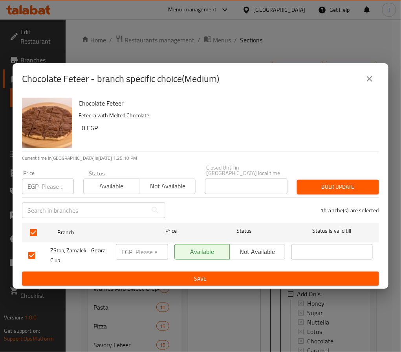
click at [141, 249] on input "number" at bounding box center [152, 252] width 33 height 16
click at [144, 244] on input "number" at bounding box center [152, 252] width 33 height 16
type input "100"
click at [151, 272] on button "Save" at bounding box center [200, 279] width 357 height 15
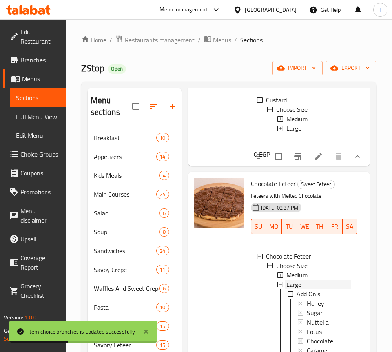
click at [292, 290] on span "Large" at bounding box center [294, 284] width 15 height 9
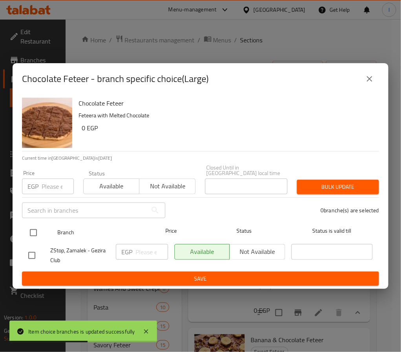
click at [32, 229] on input "checkbox" at bounding box center [33, 233] width 16 height 16
checkbox input "true"
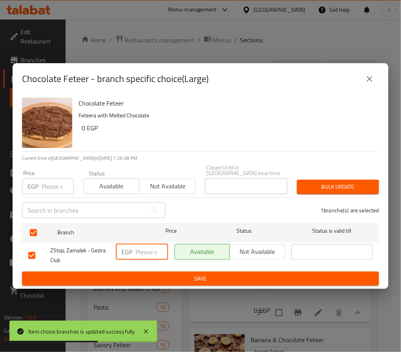
click at [147, 251] on input "number" at bounding box center [152, 252] width 33 height 16
type input "125"
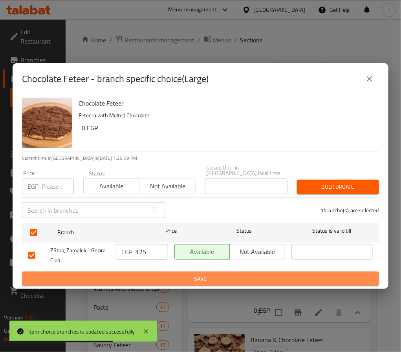
click at [170, 277] on span "Save" at bounding box center [200, 279] width 345 height 10
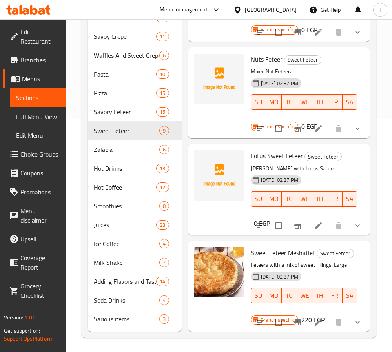
scroll to position [235, 0]
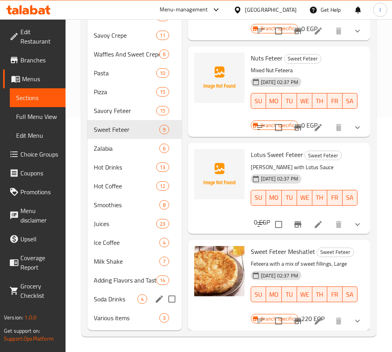
click at [114, 307] on div "Soda Drinks 4" at bounding box center [135, 299] width 94 height 19
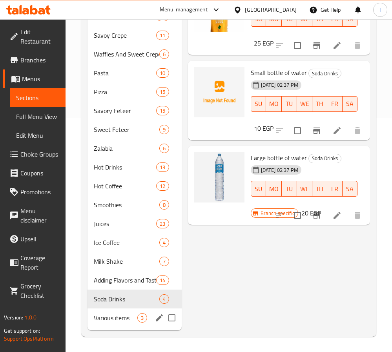
click at [115, 316] on span "Various items" at bounding box center [116, 317] width 44 height 9
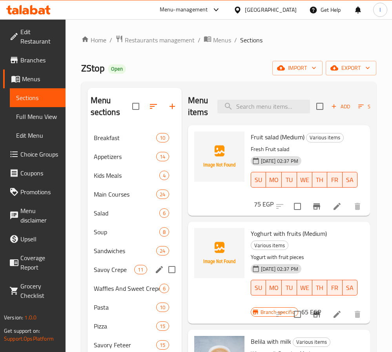
scroll to position [59, 0]
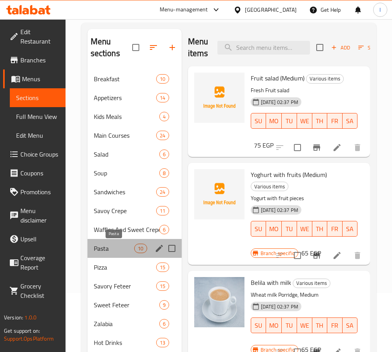
click at [120, 251] on span "Pasta" at bounding box center [114, 248] width 41 height 9
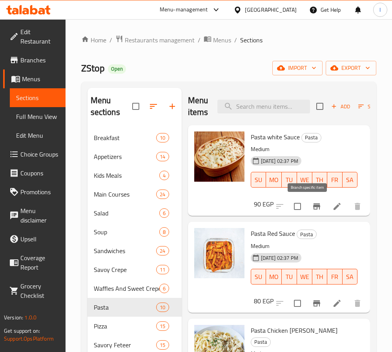
click at [312, 210] on icon "Branch-specific-item" at bounding box center [316, 206] width 9 height 9
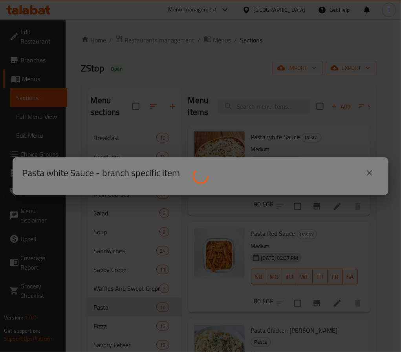
click at [218, 94] on div at bounding box center [200, 176] width 401 height 352
click at [233, 130] on div at bounding box center [200, 176] width 401 height 352
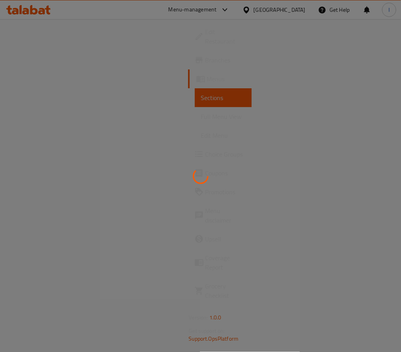
click at [117, 136] on div at bounding box center [200, 176] width 401 height 352
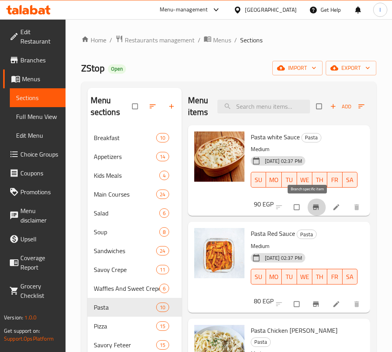
click at [312, 209] on icon "Branch-specific-item" at bounding box center [316, 207] width 8 height 8
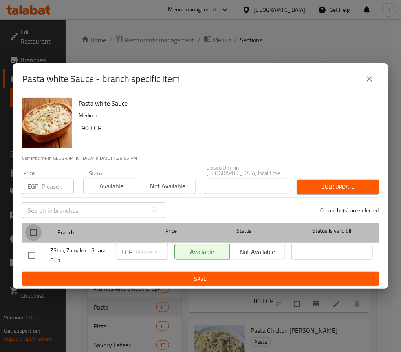
click at [31, 231] on input "checkbox" at bounding box center [33, 233] width 16 height 16
checkbox input "true"
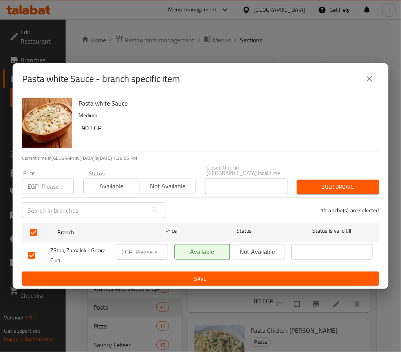
click at [137, 247] on input "number" at bounding box center [152, 252] width 33 height 16
type input "70"
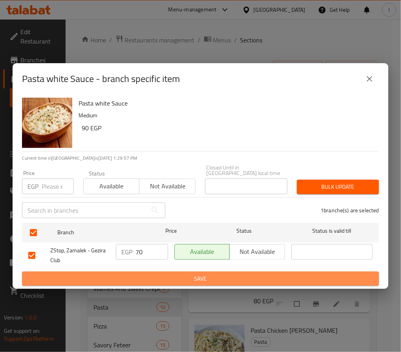
click at [152, 274] on span "Save" at bounding box center [200, 279] width 345 height 10
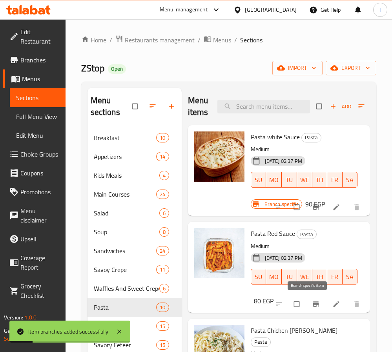
click at [313, 304] on icon "Branch-specific-item" at bounding box center [316, 304] width 6 height 5
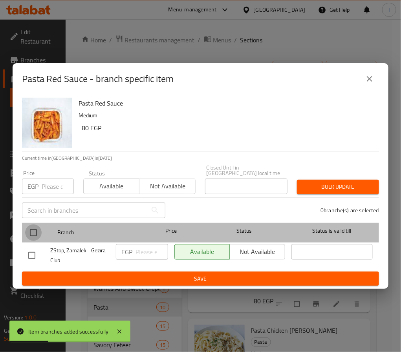
click at [34, 227] on input "checkbox" at bounding box center [33, 233] width 16 height 16
checkbox input "true"
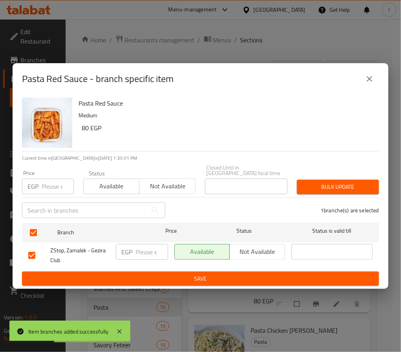
click at [151, 250] on input "number" at bounding box center [152, 252] width 33 height 16
type input "60"
drag, startPoint x: 167, startPoint y: 268, endPoint x: 175, endPoint y: 280, distance: 14.4
click at [167, 269] on form "Branch Price Status Status is valid till ZStop, Zamalek - Gezira Club EGP 60 ​ …" at bounding box center [200, 253] width 357 height 66
click at [175, 280] on span "Save" at bounding box center [200, 279] width 345 height 10
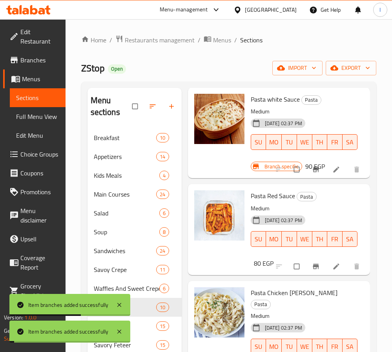
scroll to position [59, 0]
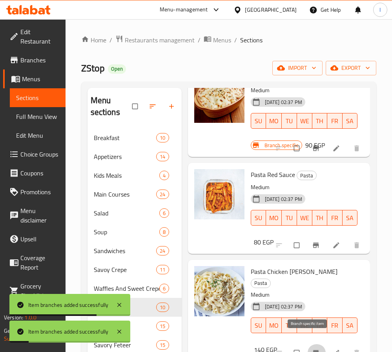
click at [308, 345] on button "Branch-specific-item" at bounding box center [317, 353] width 19 height 17
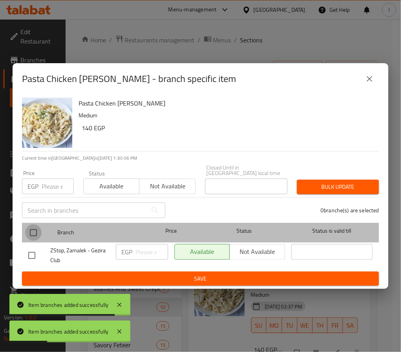
click at [36, 229] on input "checkbox" at bounding box center [33, 233] width 16 height 16
checkbox input "true"
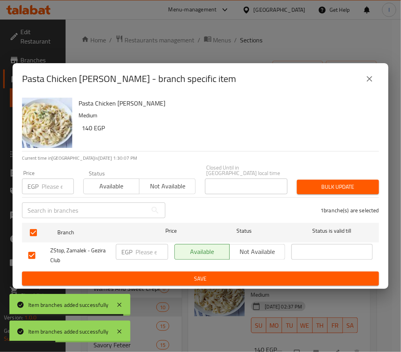
click at [145, 250] on input "number" at bounding box center [152, 252] width 33 height 16
type input "110"
click at [148, 274] on span "Save" at bounding box center [200, 279] width 345 height 10
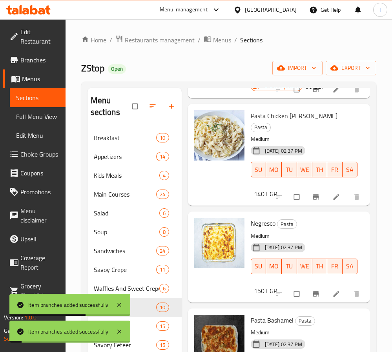
scroll to position [236, 0]
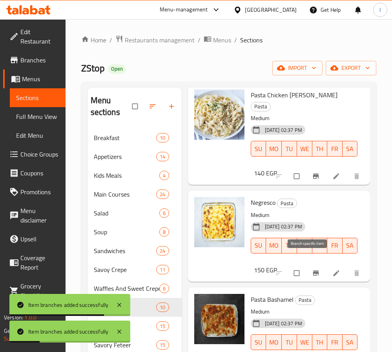
click at [313, 271] on icon "Branch-specific-item" at bounding box center [316, 273] width 6 height 5
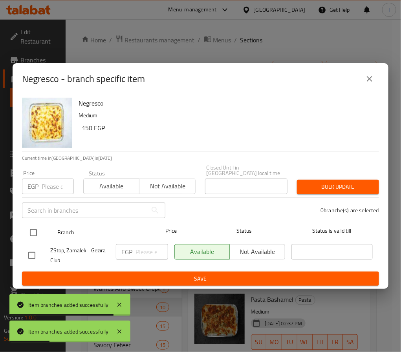
click at [39, 227] on input "checkbox" at bounding box center [33, 233] width 16 height 16
checkbox input "true"
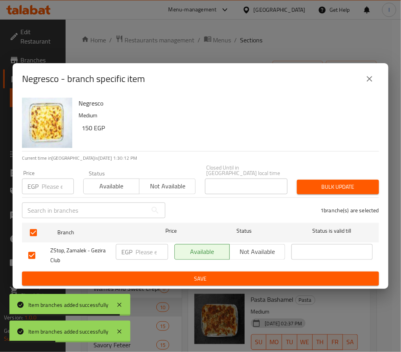
click at [146, 249] on input "number" at bounding box center [152, 252] width 33 height 16
type input "120"
click at [163, 275] on span "Save" at bounding box center [200, 279] width 345 height 10
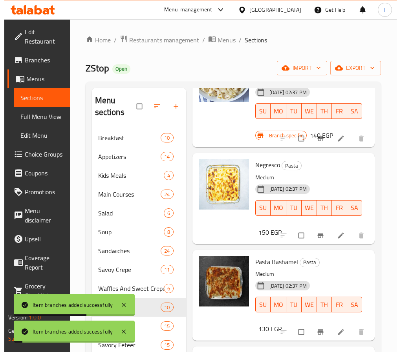
scroll to position [295, 0]
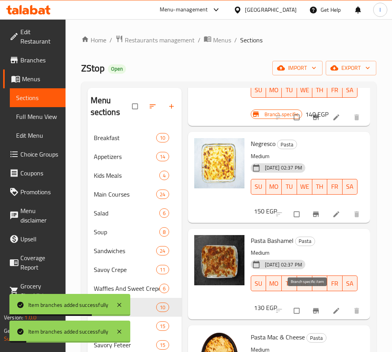
click at [312, 307] on icon "Branch-specific-item" at bounding box center [316, 311] width 8 height 8
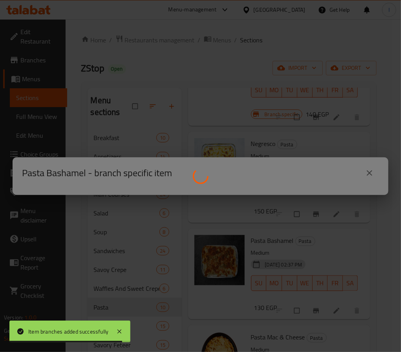
click at [305, 255] on div at bounding box center [200, 176] width 401 height 352
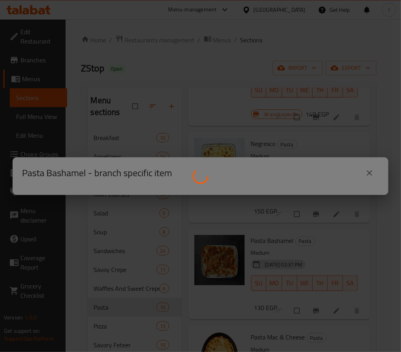
click at [370, 175] on div at bounding box center [200, 176] width 401 height 352
click at [313, 266] on div at bounding box center [200, 176] width 401 height 352
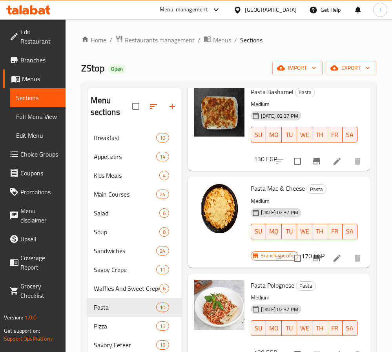
scroll to position [471, 0]
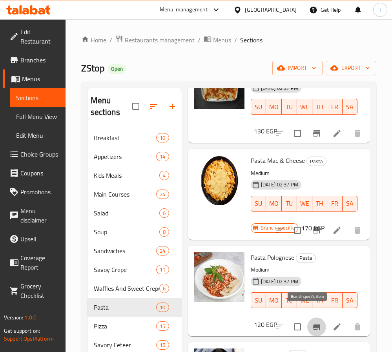
click at [312, 323] on icon "Branch-specific-item" at bounding box center [316, 327] width 9 height 9
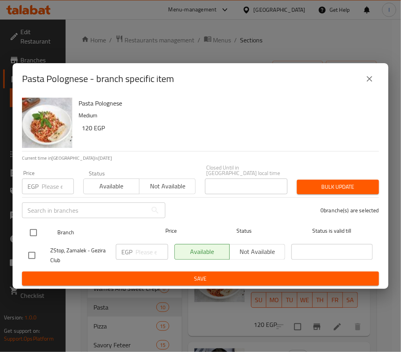
click at [32, 229] on input "checkbox" at bounding box center [33, 233] width 16 height 16
checkbox input "true"
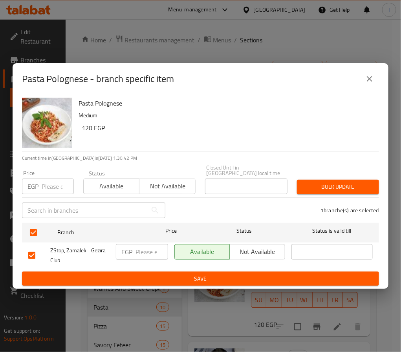
click at [138, 250] on input "number" at bounding box center [152, 252] width 33 height 16
type input "130"
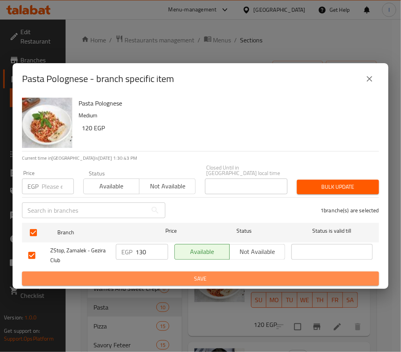
click at [148, 272] on button "Save" at bounding box center [200, 279] width 357 height 15
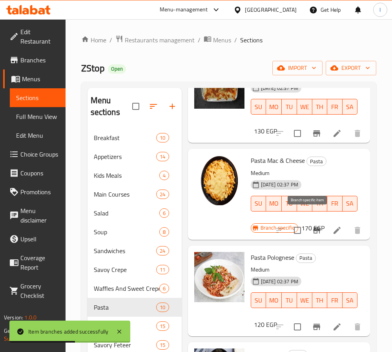
click at [313, 227] on icon "Branch-specific-item" at bounding box center [316, 230] width 7 height 6
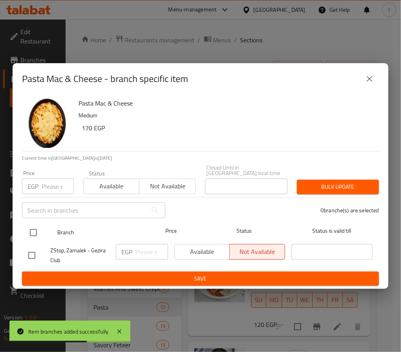
click at [35, 233] on input "checkbox" at bounding box center [33, 233] width 16 height 16
checkbox input "true"
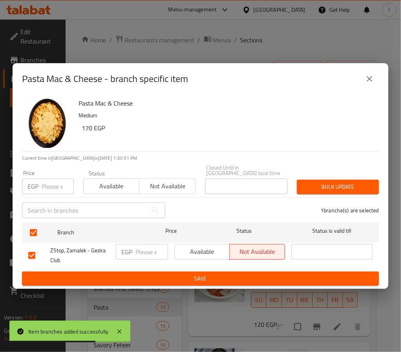
click at [137, 253] on input "number" at bounding box center [152, 252] width 33 height 16
type input "130"
click at [157, 277] on span "Save" at bounding box center [200, 279] width 345 height 10
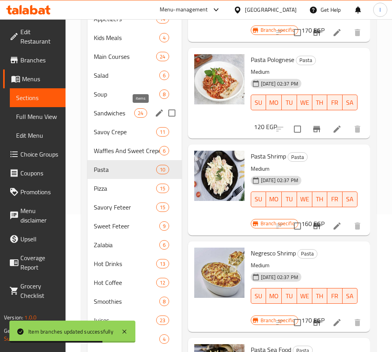
scroll to position [117, 0]
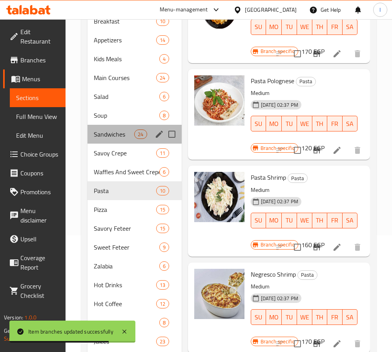
click at [123, 139] on div "Sandwiches 24" at bounding box center [135, 134] width 94 height 19
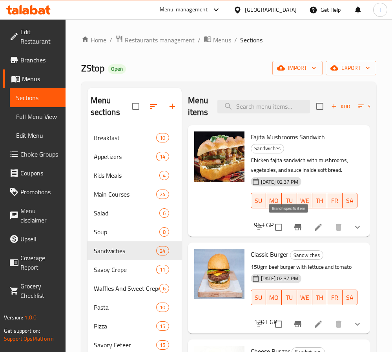
click at [293, 225] on icon "Branch-specific-item" at bounding box center [297, 227] width 9 height 9
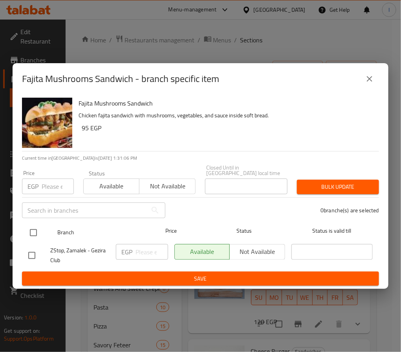
click at [31, 231] on input "checkbox" at bounding box center [33, 233] width 16 height 16
checkbox input "true"
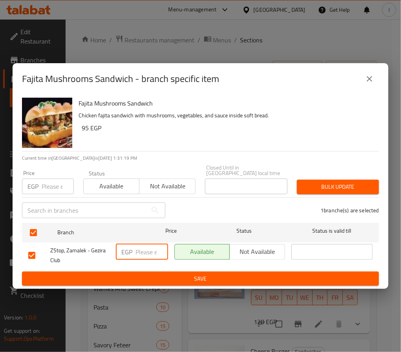
click at [141, 246] on input "number" at bounding box center [152, 252] width 33 height 16
type input "100"
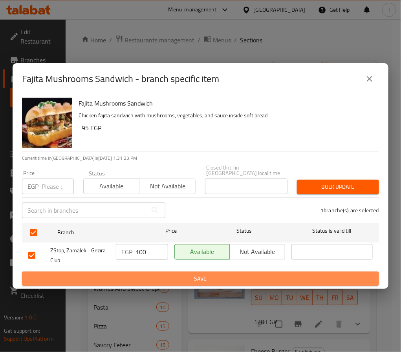
click at [150, 283] on button "Save" at bounding box center [200, 279] width 357 height 15
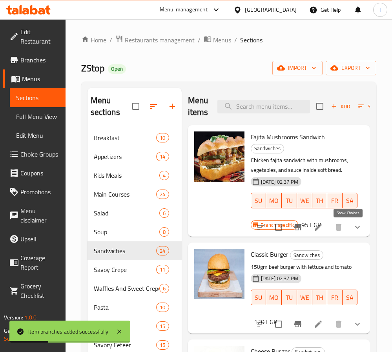
click at [353, 227] on icon "show more" at bounding box center [357, 227] width 9 height 9
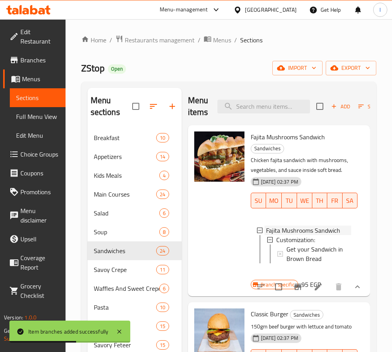
click at [290, 235] on span "Fajita Mushrooms Sandwich" at bounding box center [303, 230] width 74 height 9
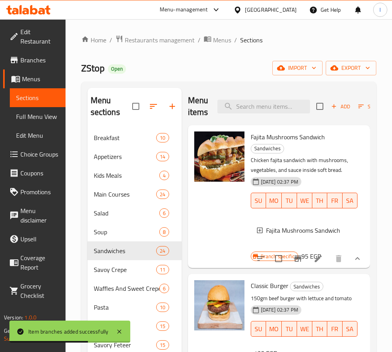
click at [290, 235] on span "Fajita Mushrooms Sandwich" at bounding box center [303, 230] width 74 height 9
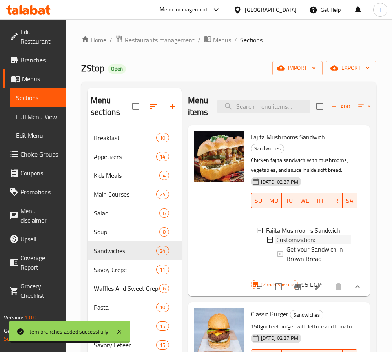
click at [293, 245] on span "Customization:" at bounding box center [296, 239] width 39 height 9
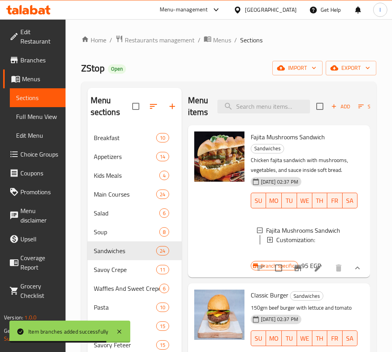
click at [293, 245] on span "Customization:" at bounding box center [296, 239] width 39 height 9
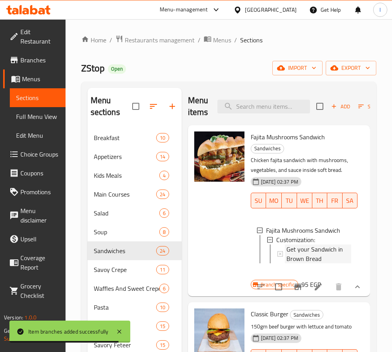
click at [305, 256] on span "Get your Sandwich in Brown Bread" at bounding box center [319, 254] width 65 height 19
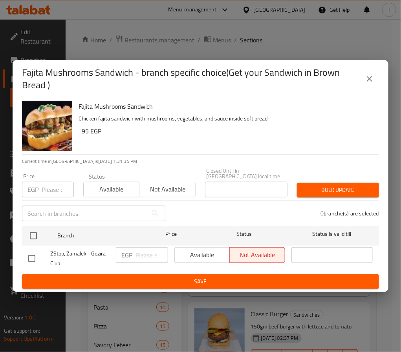
click at [371, 79] on icon "close" at bounding box center [369, 78] width 9 height 9
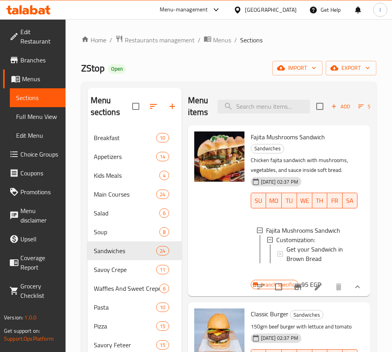
click at [308, 264] on span "Get your Sandwich in Brown Bread" at bounding box center [319, 254] width 65 height 19
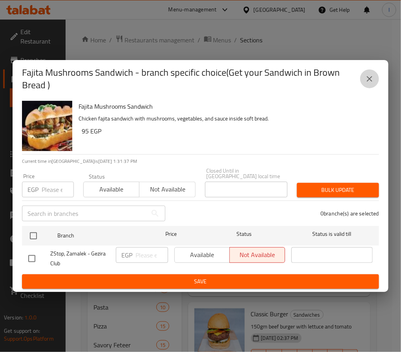
click at [367, 77] on icon "close" at bounding box center [369, 78] width 9 height 9
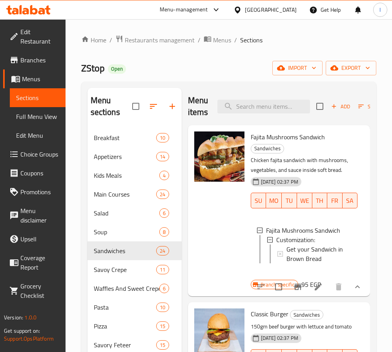
click at [262, 136] on span "Fajita Mushrooms Sandwich" at bounding box center [288, 137] width 74 height 12
copy h6 "Fajita Mushrooms Sandwich"
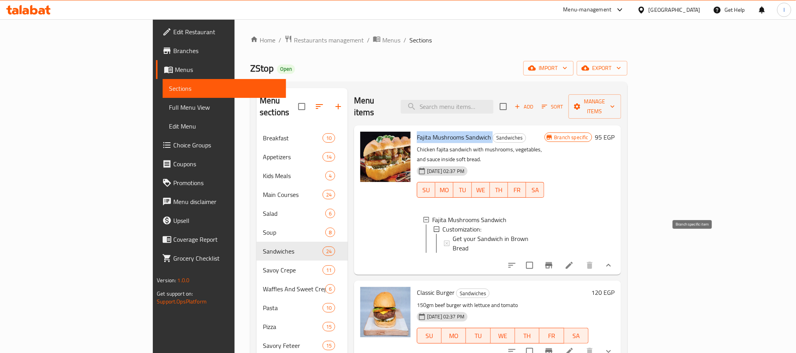
click at [392, 260] on icon "Branch-specific-item" at bounding box center [548, 264] width 9 height 9
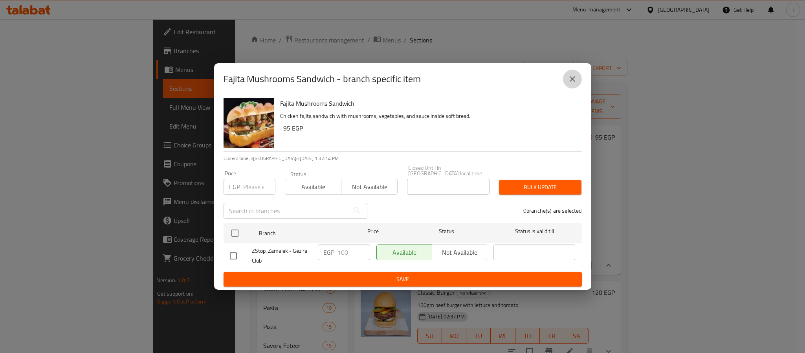
click at [392, 81] on icon "close" at bounding box center [572, 78] width 9 height 9
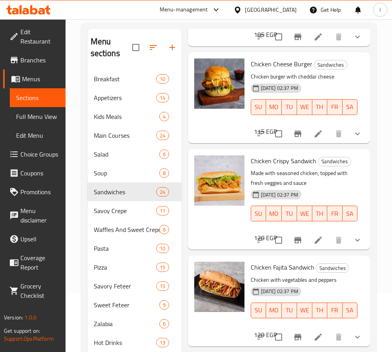
scroll to position [589, 0]
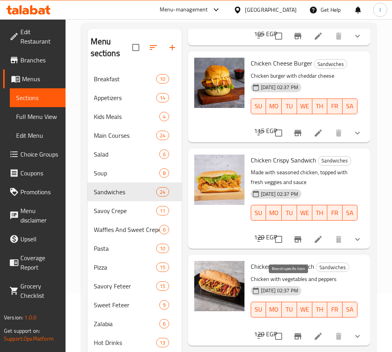
click at [295, 243] on icon "Branch-specific-item" at bounding box center [298, 239] width 7 height 6
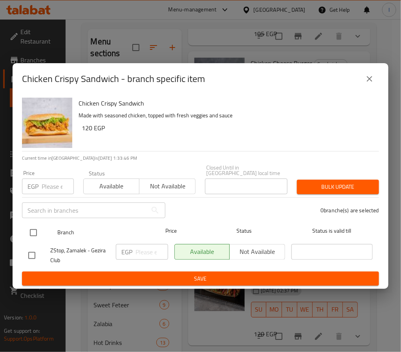
click at [35, 227] on input "checkbox" at bounding box center [33, 233] width 16 height 16
checkbox input "true"
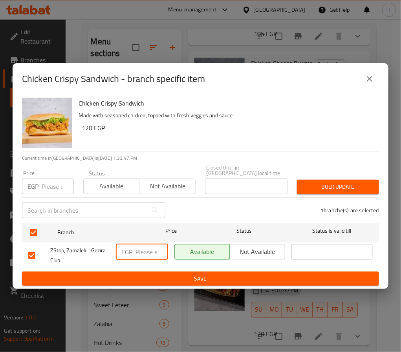
click at [148, 250] on input "number" at bounding box center [152, 252] width 33 height 16
click at [374, 73] on button "close" at bounding box center [369, 79] width 19 height 19
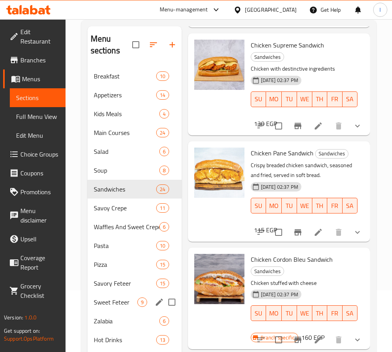
scroll to position [58, 0]
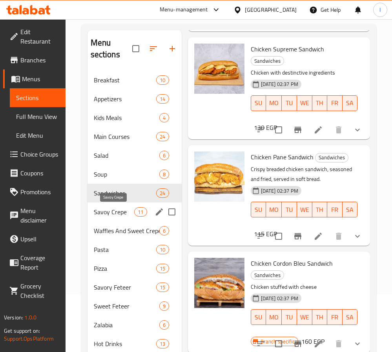
click at [128, 216] on span "Savoy Crepe" at bounding box center [114, 211] width 41 height 9
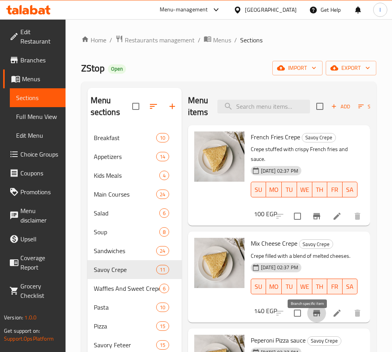
click at [313, 317] on icon "Branch-specific-item" at bounding box center [316, 313] width 7 height 6
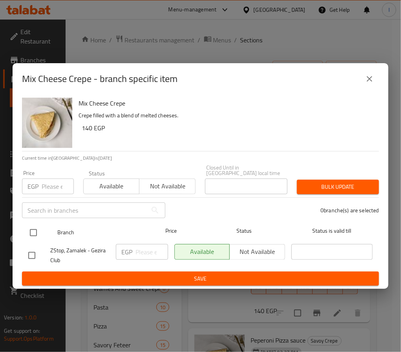
click at [33, 225] on input "checkbox" at bounding box center [33, 233] width 16 height 16
checkbox input "true"
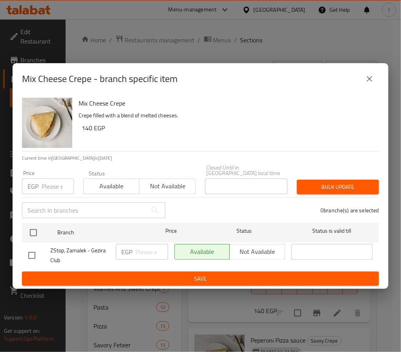
checkbox input "true"
click at [134, 249] on div "EGP ​" at bounding box center [142, 252] width 52 height 16
click at [143, 249] on input "number" at bounding box center [152, 252] width 33 height 16
type input "100"
click at [151, 272] on button "Save" at bounding box center [200, 279] width 357 height 15
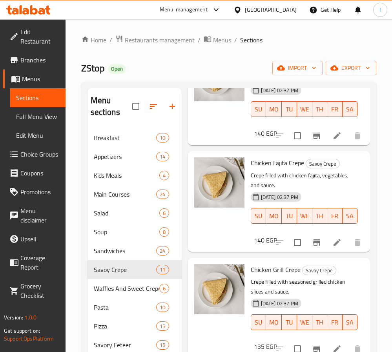
scroll to position [471, 0]
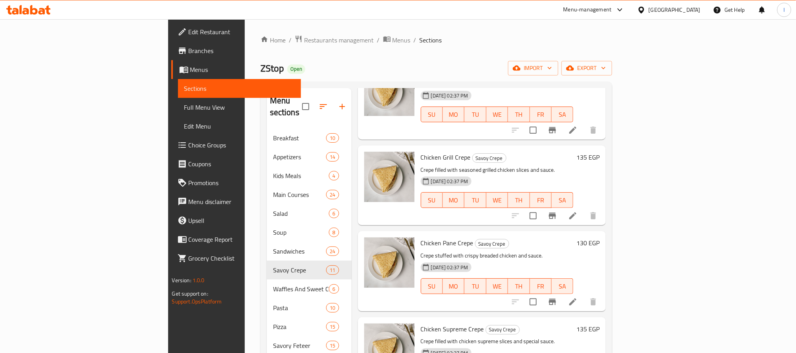
click at [392, 52] on div "Home / Restaurants management / Menus / Sections ZStop Open import export Menu …" at bounding box center [436, 303] width 352 height 537
click at [304, 39] on span "Restaurants management" at bounding box center [339, 39] width 70 height 9
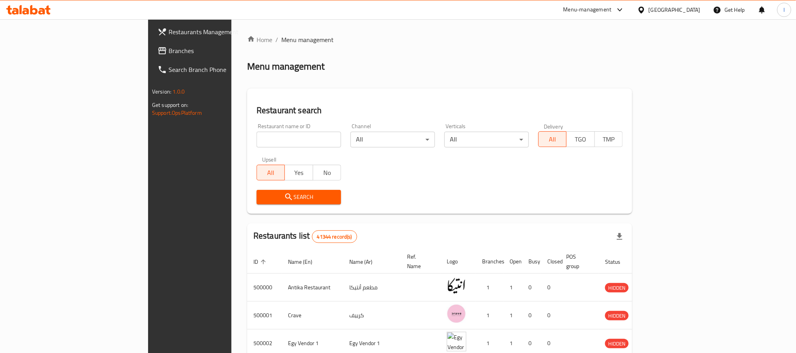
click at [310, 78] on div "Home / Menu management Menu management Restaurant search Restaurant name or ID …" at bounding box center [439, 294] width 385 height 519
click at [258, 142] on input "search" at bounding box center [299, 140] width 84 height 16
paste input "671323"
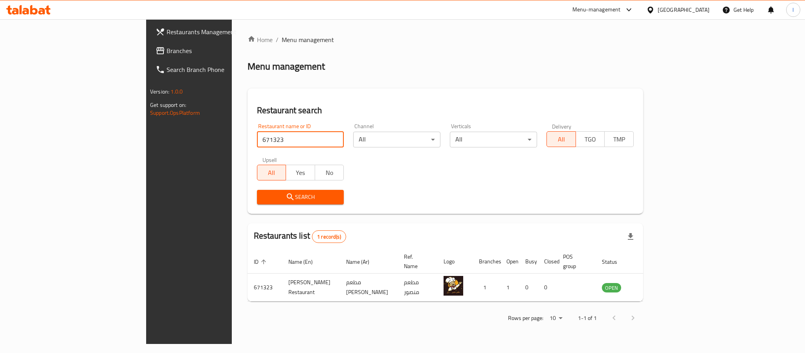
click at [291, 78] on div "Home / Menu management Menu management Restaurant search Restaurant name or ID …" at bounding box center [445, 181] width 396 height 293
click at [257, 140] on input "671323" at bounding box center [300, 140] width 87 height 16
type input "ZStop"
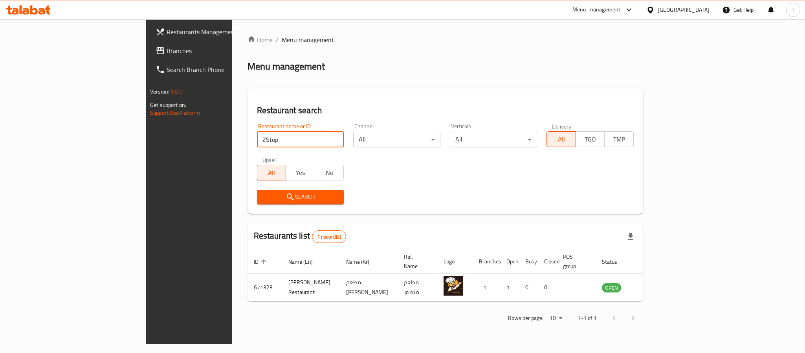
click at [263, 199] on span "Search" at bounding box center [300, 197] width 75 height 10
click at [202, 198] on div at bounding box center [402, 176] width 805 height 353
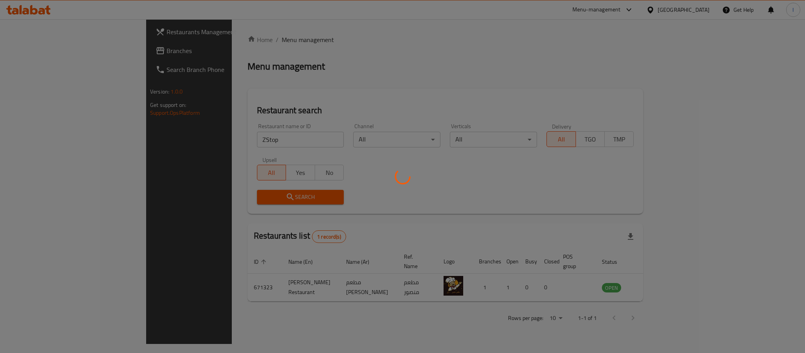
click at [269, 81] on div at bounding box center [402, 176] width 805 height 353
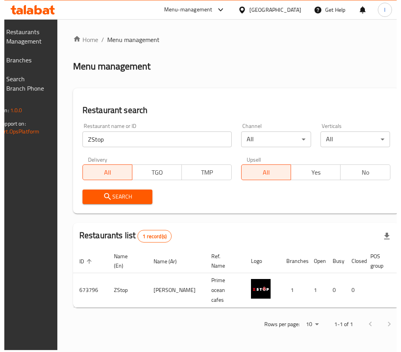
scroll to position [0, 84]
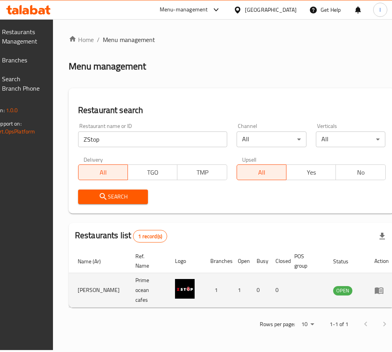
click at [375, 288] on icon "enhanced table" at bounding box center [379, 290] width 9 height 9
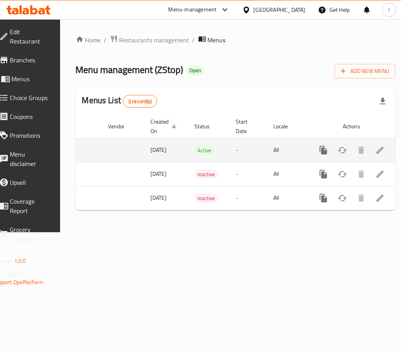
scroll to position [0, 72]
click at [382, 153] on icon "enhanced table" at bounding box center [380, 150] width 9 height 9
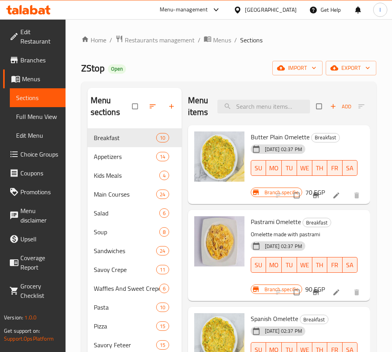
click at [175, 70] on div "ZStop Open import export" at bounding box center [228, 68] width 295 height 15
click at [118, 174] on span "Kids Meals" at bounding box center [116, 175] width 44 height 9
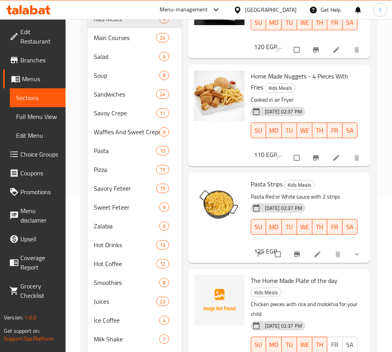
scroll to position [177, 0]
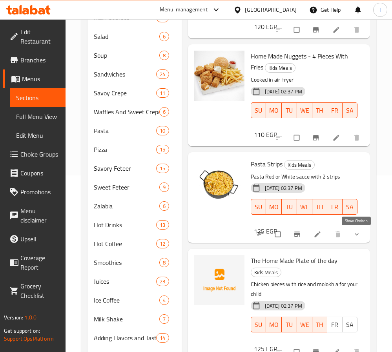
click at [358, 237] on icon "show more" at bounding box center [357, 235] width 8 height 8
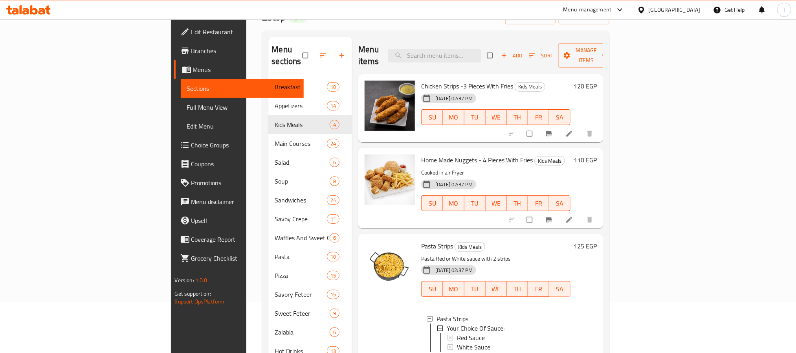
scroll to position [0, 0]
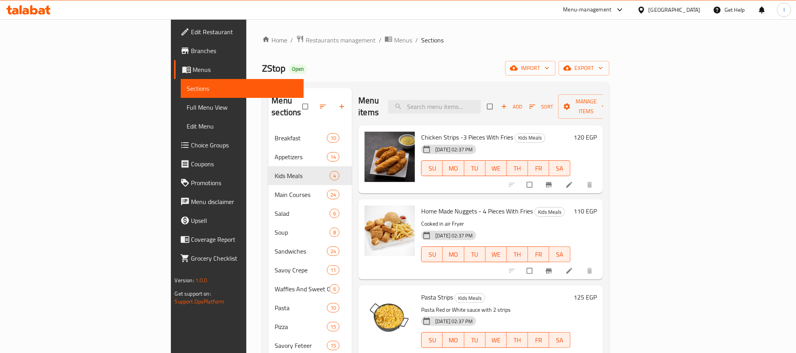
click at [401, 103] on icon "button" at bounding box center [504, 107] width 8 height 8
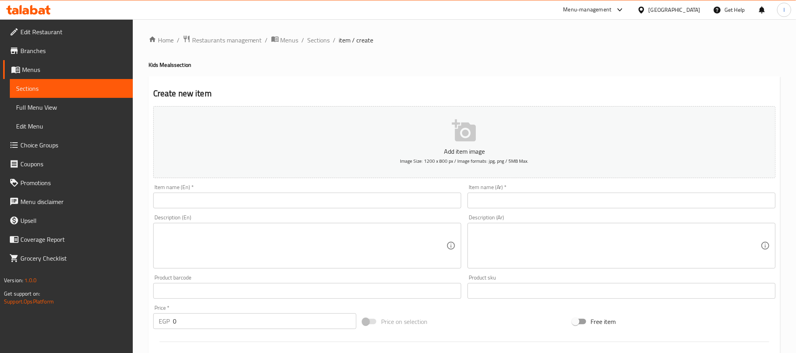
click at [401, 200] on input "text" at bounding box center [307, 200] width 308 height 16
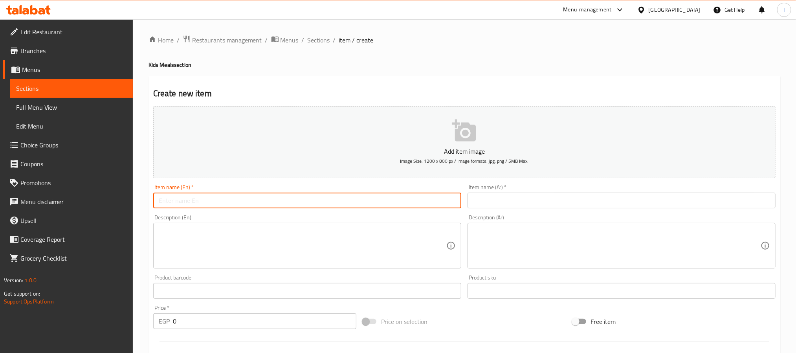
paste input "Chicken Grill or Pane"
type input "Chicken Grill or Pane"
click at [401, 204] on input "text" at bounding box center [621, 200] width 308 height 16
paste input "دجاج مشوي أو بانيه"
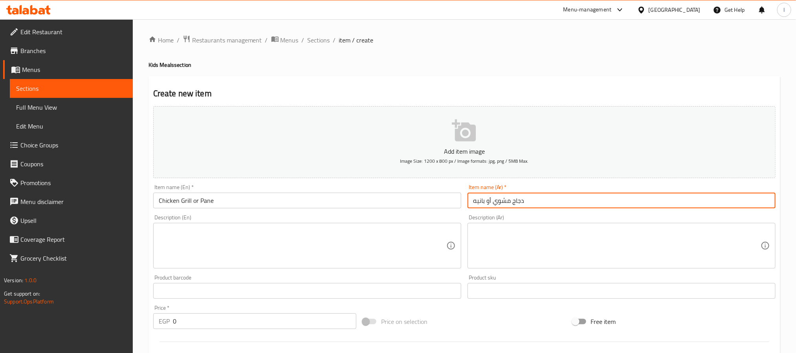
type input "دجاج مشوي أو بانيه"
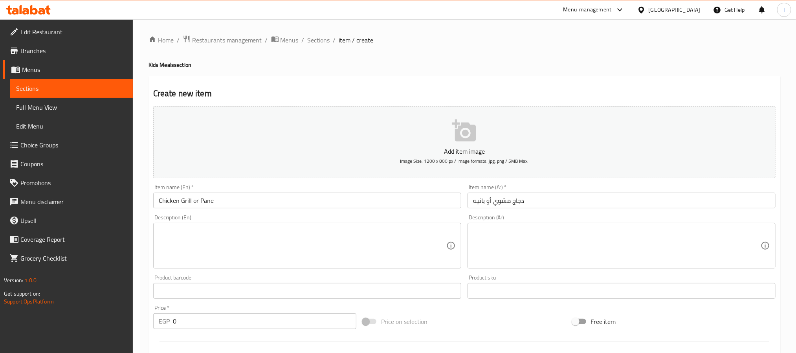
click at [290, 323] on input "0" at bounding box center [264, 321] width 183 height 16
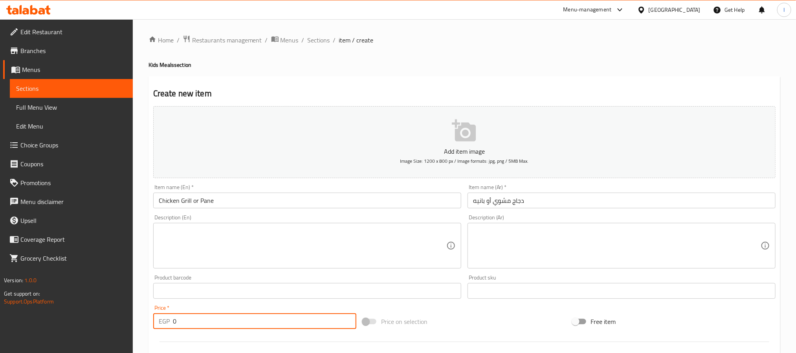
click at [290, 323] on input "0" at bounding box center [264, 321] width 183 height 16
type input "110"
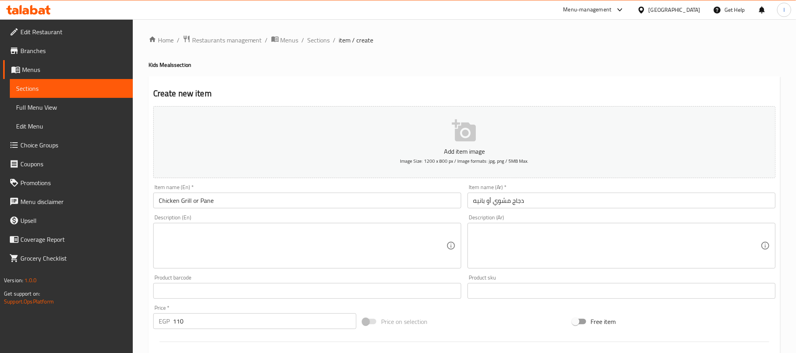
click at [401, 312] on div "Price on selection" at bounding box center [463, 321] width 209 height 21
click at [348, 256] on textarea at bounding box center [303, 245] width 288 height 37
paste textarea "Grilled or crispy breaded chicken served hot."
type textarea "Grilled or crispy breaded chicken served hot."
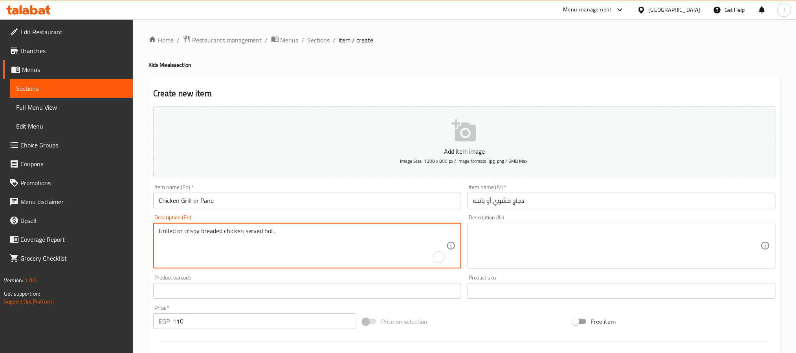
click at [401, 243] on textarea at bounding box center [617, 245] width 288 height 37
paste textarea "دجاج مشوي أو بانيه مقرمش يقدم ساخن."
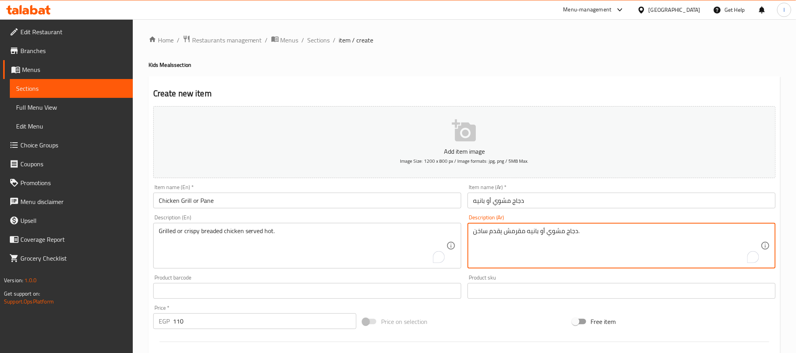
type textarea "دجاج مشوي أو بانيه مقرمش يقدم ساخن."
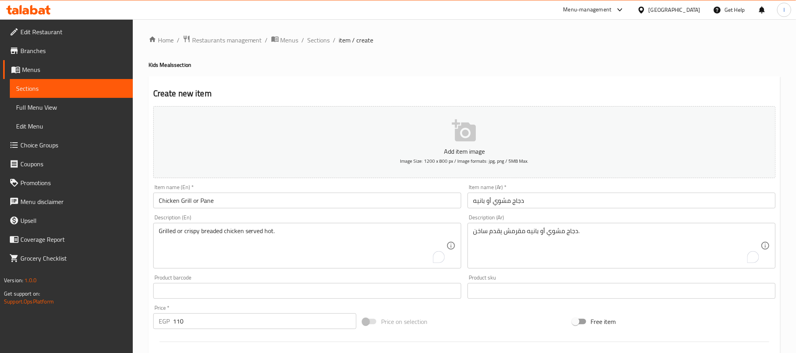
click at [401, 71] on div "Home / Restaurants management / Menus / Sections / item / create Kids Meals sec…" at bounding box center [464, 287] width 632 height 504
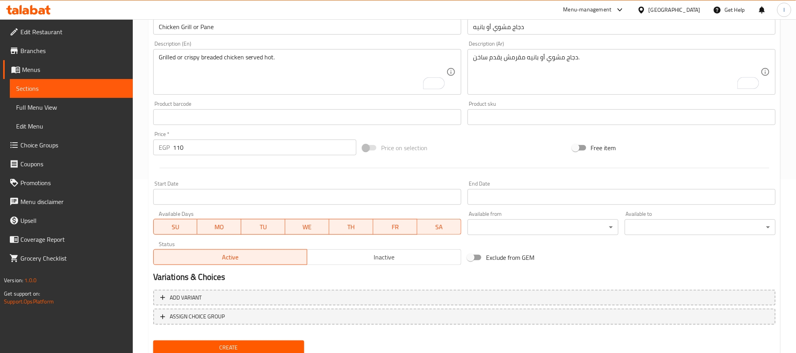
scroll to position [177, 0]
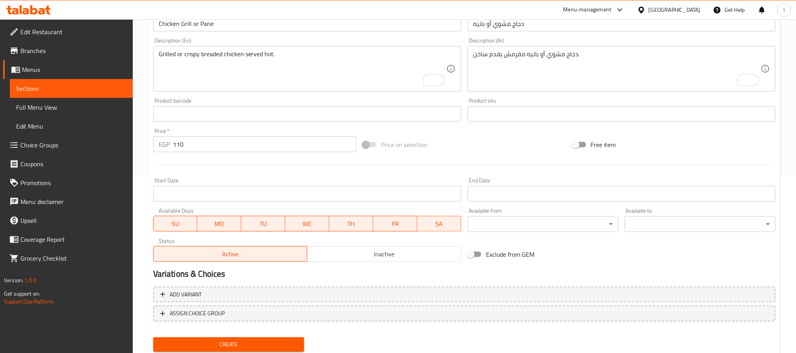
click at [401, 152] on div "Price on selection" at bounding box center [463, 144] width 209 height 21
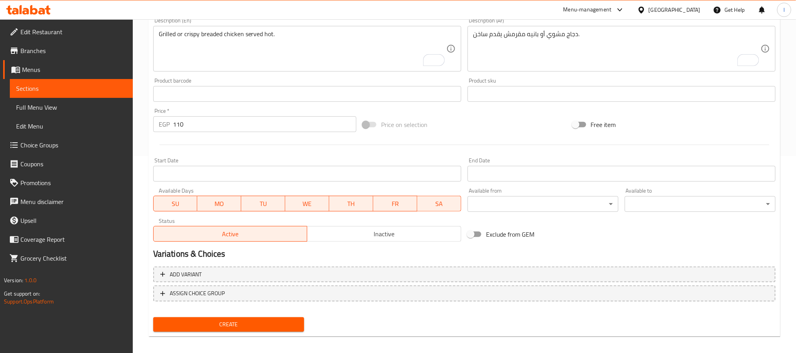
scroll to position [202, 0]
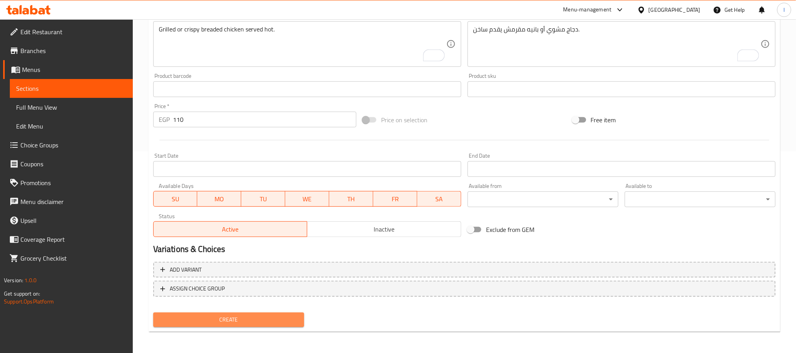
click at [280, 315] on span "Create" at bounding box center [228, 320] width 138 height 10
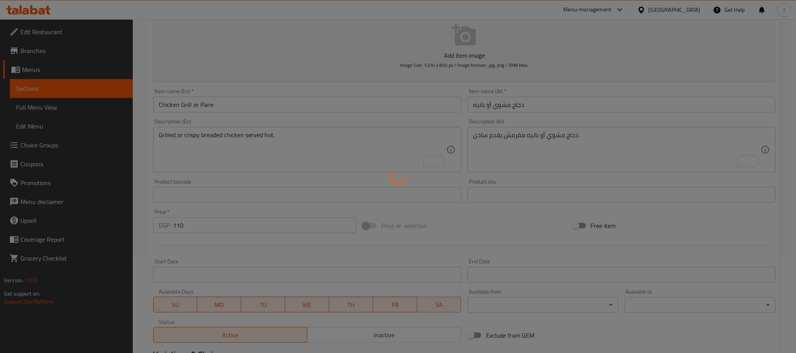
scroll to position [0, 0]
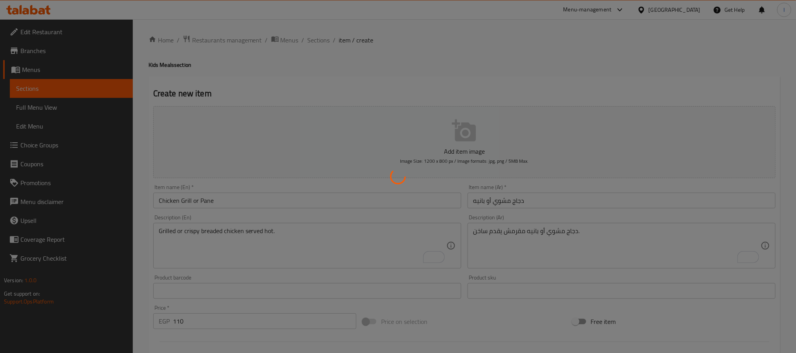
type input "0"
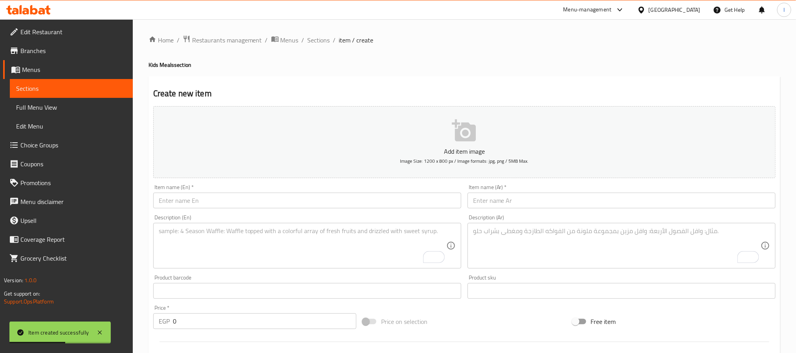
click at [346, 200] on input "text" at bounding box center [307, 200] width 308 height 16
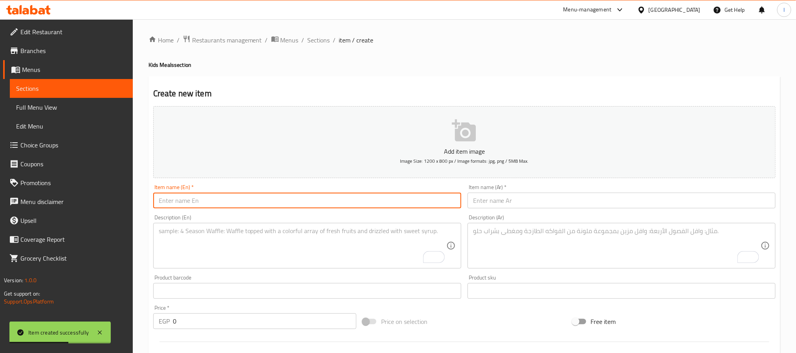
paste input "Chicken Grills"
type input "Chicken Grills"
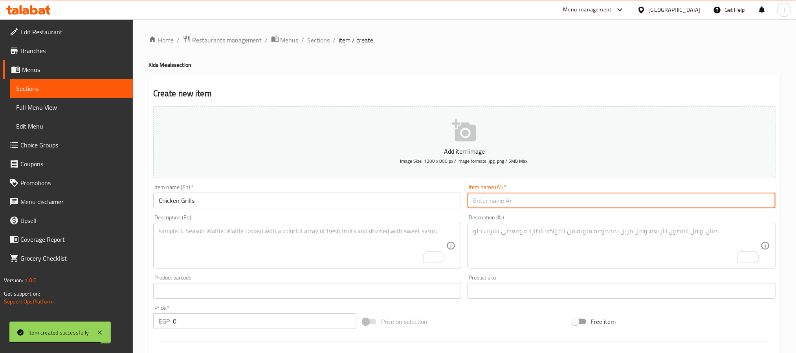
click at [401, 203] on input "text" at bounding box center [621, 200] width 308 height 16
paste input "ربع دجاجة مشوية"
type input "ربع دجاجة مشوية"
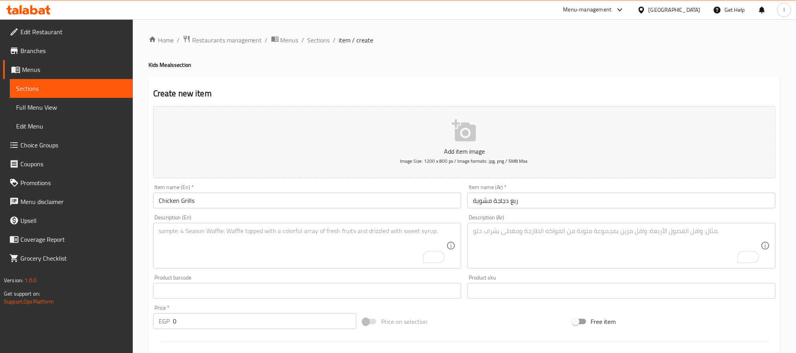
click at [244, 202] on input "Chicken Grills" at bounding box center [307, 200] width 308 height 16
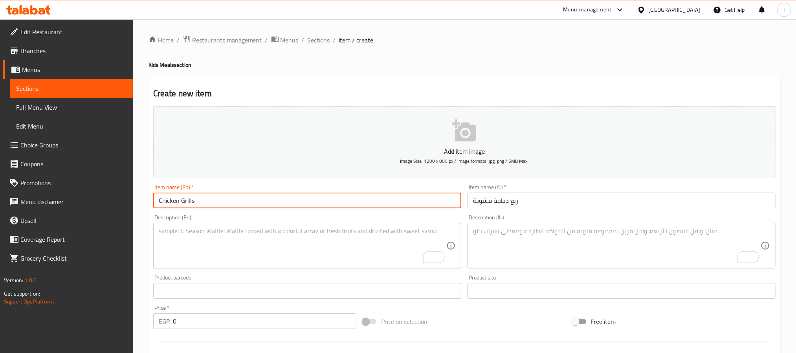
paste input "1/4"
click at [159, 202] on input "Chicken Grills" at bounding box center [307, 200] width 308 height 16
paste input "1/4"
type input "1/4 Chicken Grills"
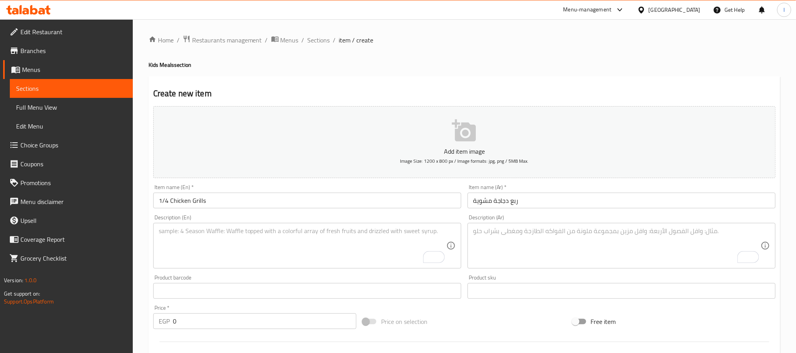
click at [255, 325] on input "0" at bounding box center [264, 321] width 183 height 16
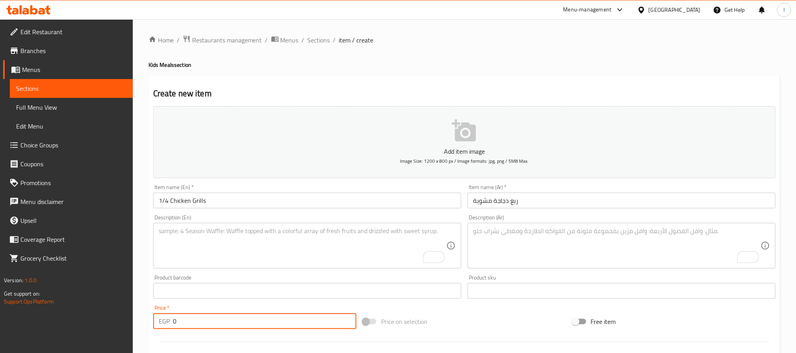
click at [255, 325] on input "0" at bounding box center [264, 321] width 183 height 16
type input "110"
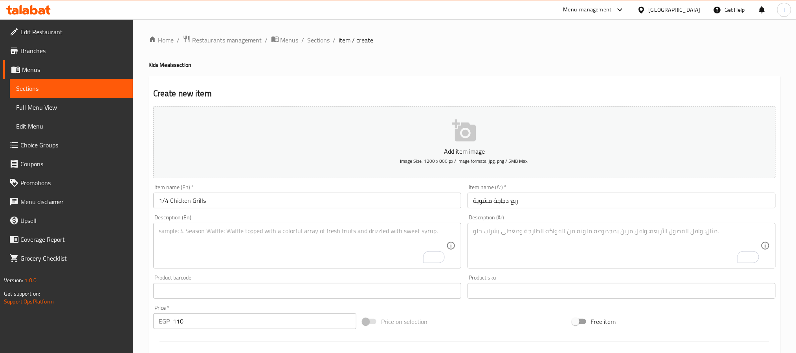
click at [401, 322] on div "Price on selection" at bounding box center [463, 321] width 209 height 21
click at [348, 245] on textarea "To enrich screen reader interactions, please activate Accessibility in Grammarl…" at bounding box center [303, 245] width 288 height 37
paste textarea "Quarter marinated chicken grilled to perfection."
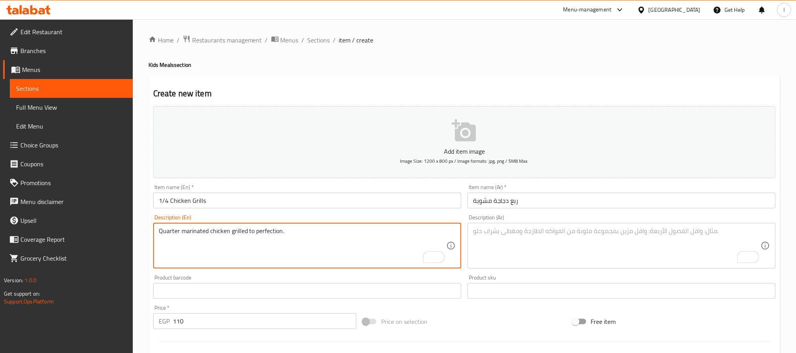
type textarea "Quarter marinated chicken grilled to perfection."
click at [401, 246] on textarea "To enrich screen reader interactions, please activate Accessibility in Grammarl…" at bounding box center [617, 245] width 288 height 37
paste textarea "ربع دجاجة متبلة ومشوية على الفحم."
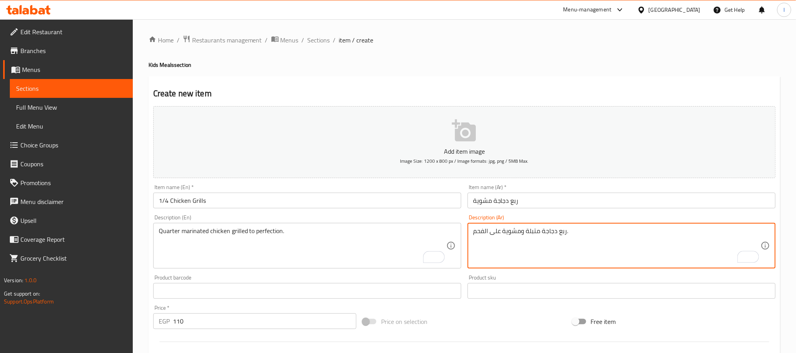
type textarea "ربع دجاجة متبلة ومشوية على الفحم."
click at [401, 93] on h2 "Create new item" at bounding box center [464, 94] width 622 height 12
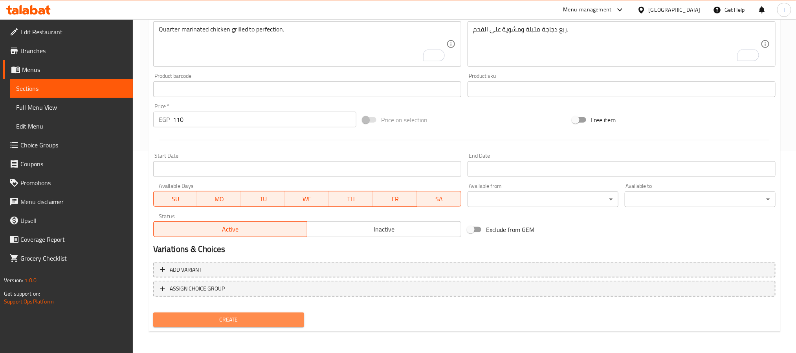
click at [262, 315] on span "Create" at bounding box center [228, 320] width 138 height 10
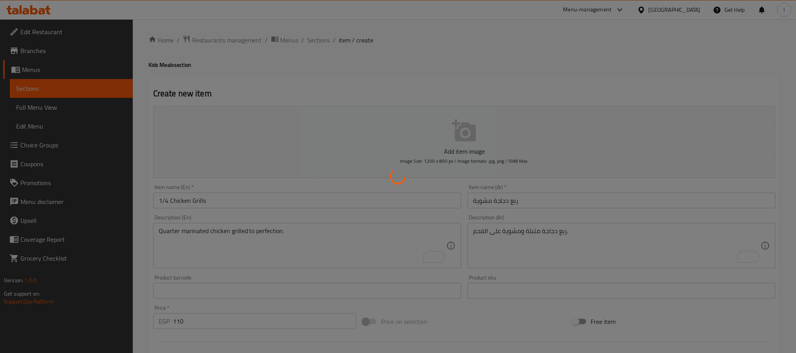
type input "0"
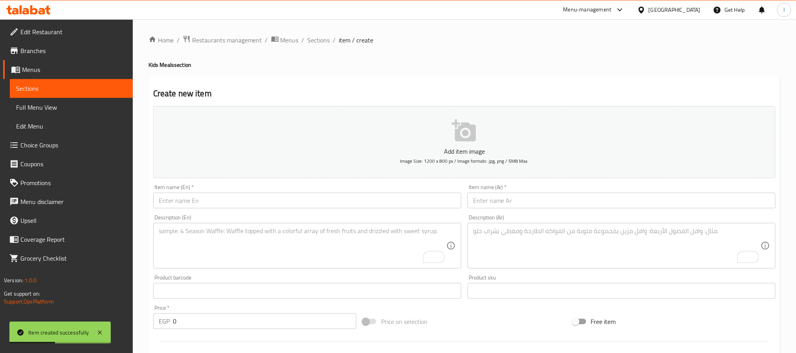
click at [315, 197] on input "text" at bounding box center [307, 200] width 308 height 16
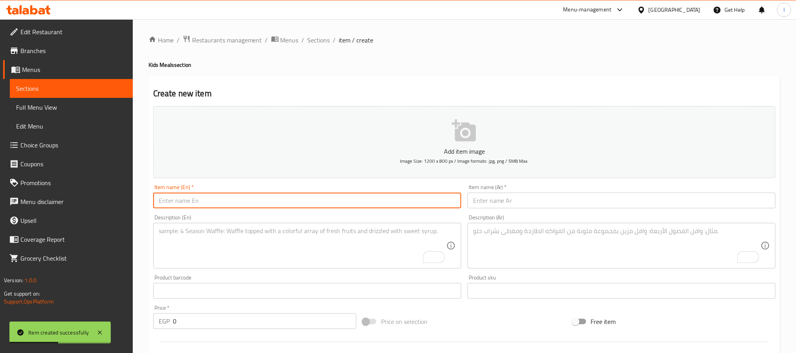
paste input "Grill Pane Vegetables with Rice"
type input "Grill Pane Vegetables with Rice"
click at [401, 203] on input "text" at bounding box center [621, 200] width 308 height 16
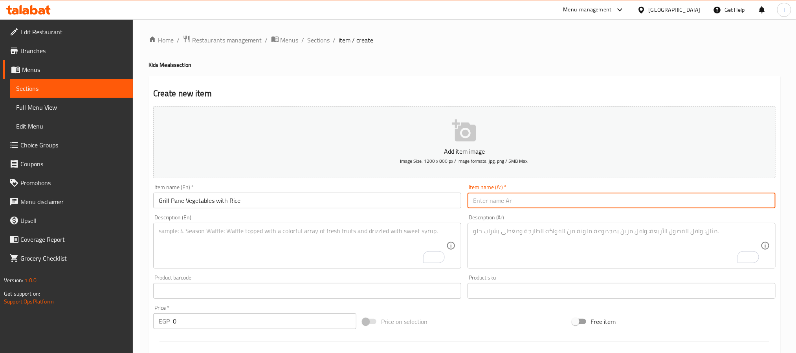
paste input "خضراوات مشوية مع الأرز"
type input "خضراوات مشوية مع الأرز"
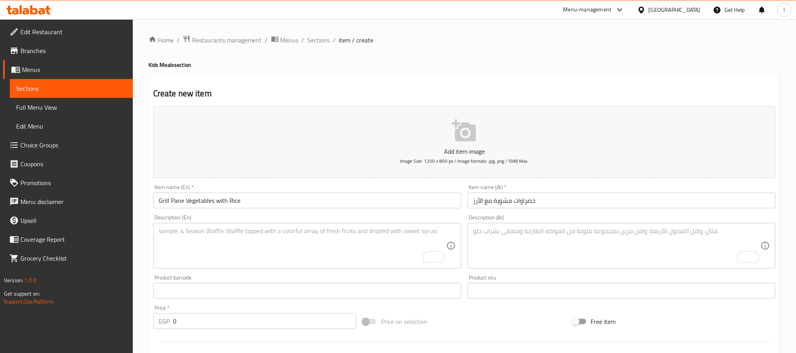
drag, startPoint x: 344, startPoint y: 95, endPoint x: 378, endPoint y: 133, distance: 51.5
click at [345, 95] on h2 "Create new item" at bounding box center [464, 94] width 622 height 12
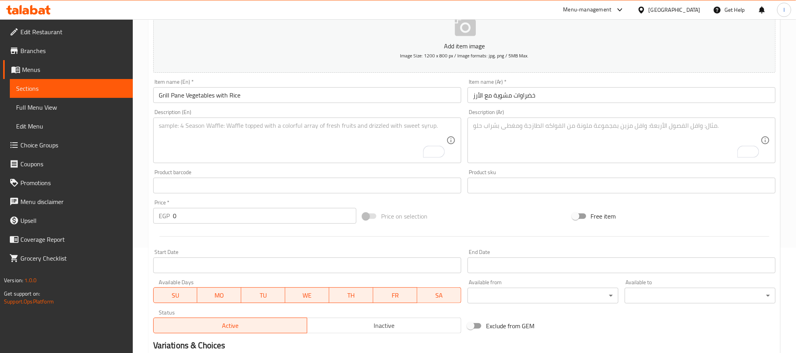
scroll to position [177, 0]
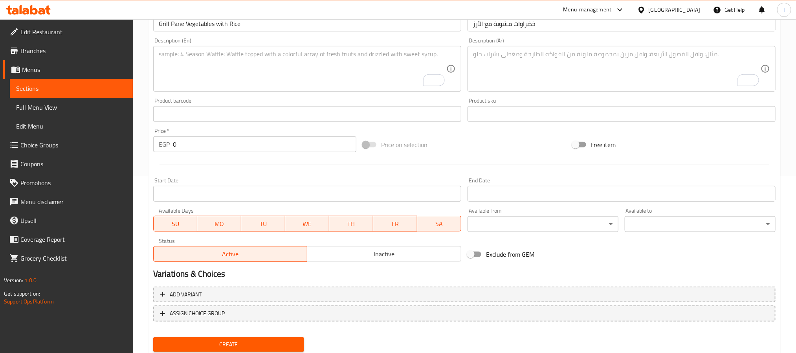
click at [197, 150] on input "0" at bounding box center [264, 144] width 183 height 16
type input "110"
click at [401, 156] on div at bounding box center [464, 164] width 629 height 19
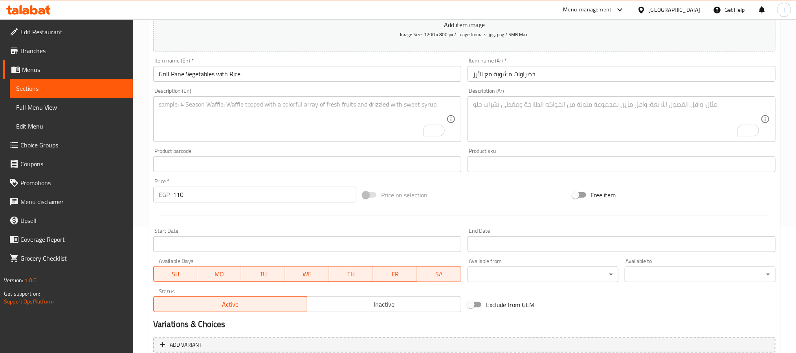
scroll to position [202, 0]
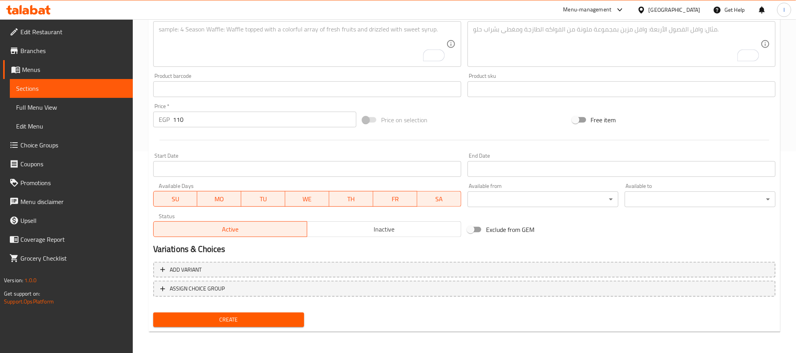
click at [276, 323] on span "Create" at bounding box center [228, 320] width 138 height 10
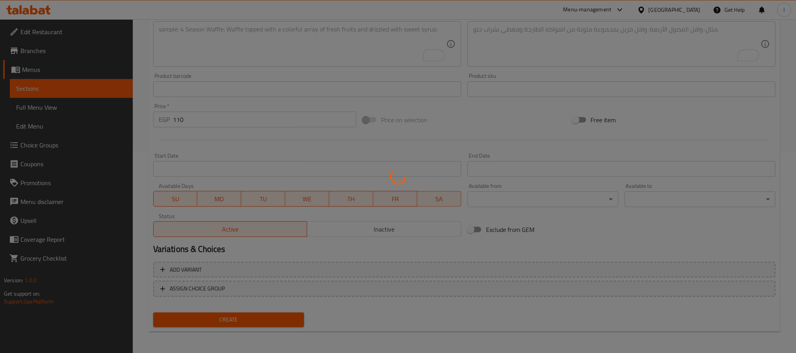
type input "0"
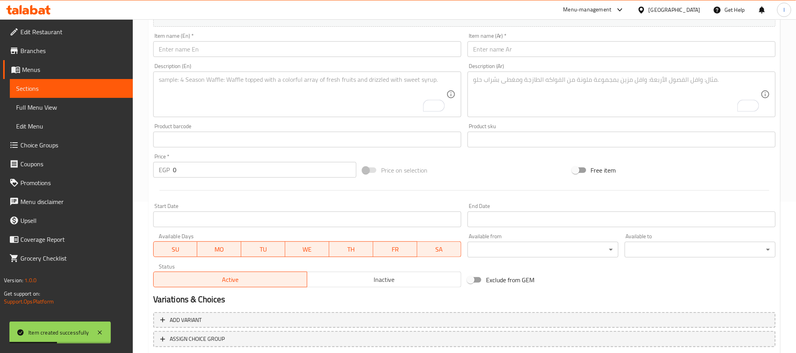
scroll to position [143, 0]
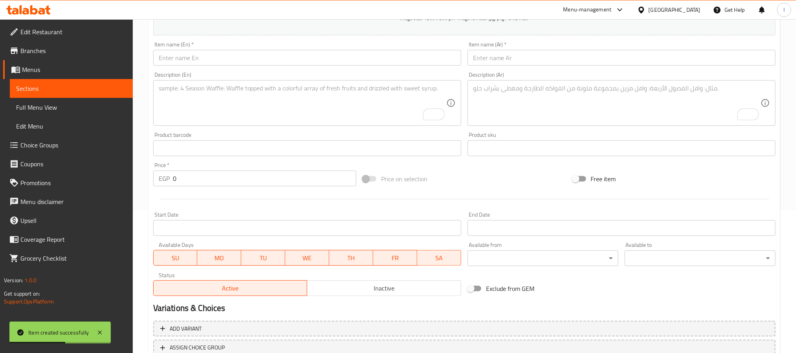
click at [211, 59] on input "text" at bounding box center [307, 58] width 308 height 16
paste input "Rice Kofta Vegetables"
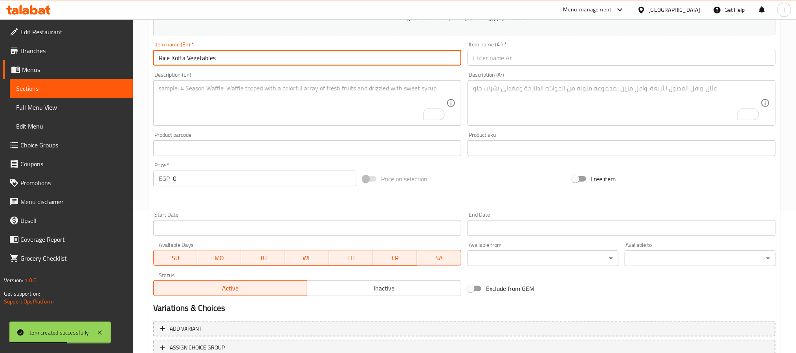
type input "Rice Kofta Vegetables"
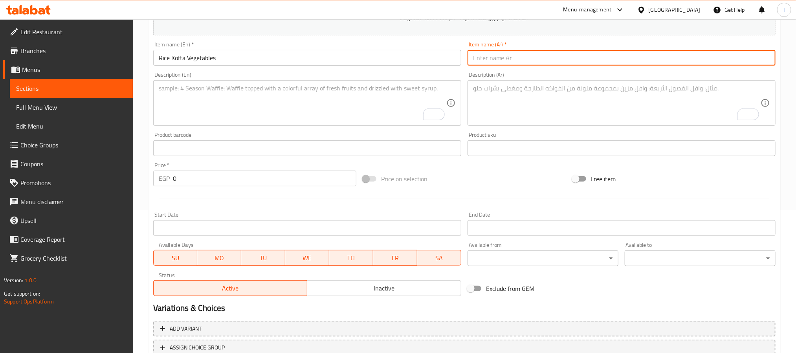
drag, startPoint x: 506, startPoint y: 56, endPoint x: 505, endPoint y: 65, distance: 9.1
click at [401, 56] on input "text" at bounding box center [621, 58] width 308 height 16
paste input "كفتة أرز مع خضار"
type input "كفتة أرز مع خضار"
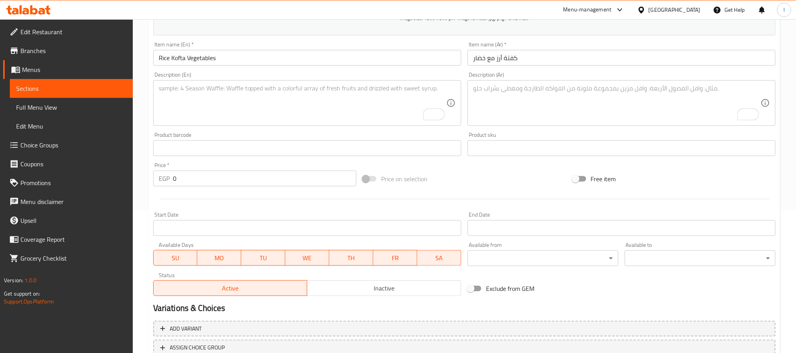
click at [288, 181] on input "0" at bounding box center [264, 178] width 183 height 16
type input "1"
type input "110"
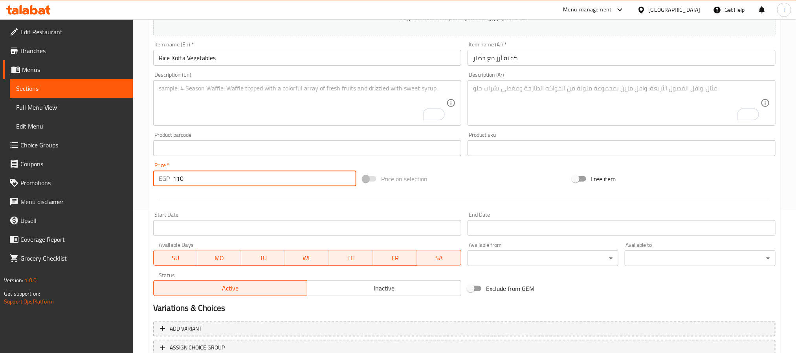
click at [401, 191] on div at bounding box center [464, 198] width 629 height 19
click at [338, 108] on textarea "To enrich screen reader interactions, please activate Accessibility in Grammarl…" at bounding box center [303, 102] width 288 height 37
paste textarea "Tender rice kofta served with grilled vegetables"
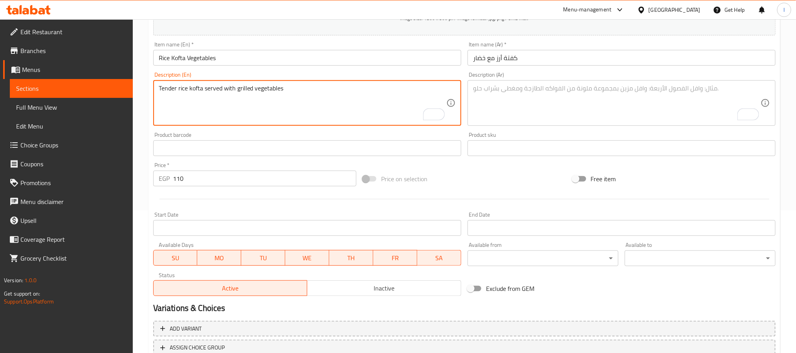
type textarea "Tender rice kofta served with grilled vegetables"
click at [401, 110] on textarea "To enrich screen reader interactions, please activate Accessibility in Grammarl…" at bounding box center [617, 102] width 288 height 37
paste textarea "كفتة أرز طرية تقدم مع خضار مشوي."
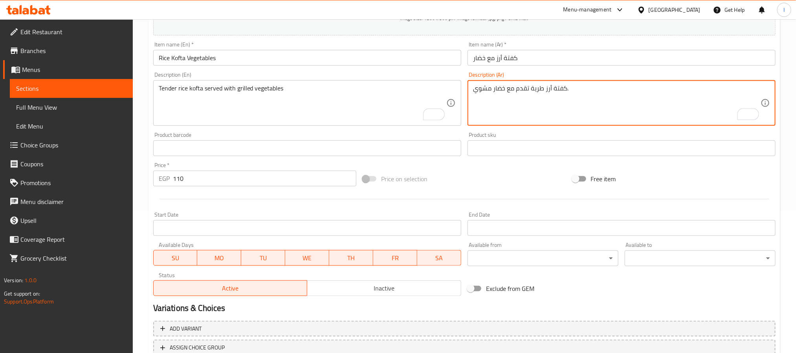
type textarea "كفتة أرز طرية تقدم مع خضار مشوي."
click at [401, 178] on div "Price on selection" at bounding box center [463, 178] width 209 height 21
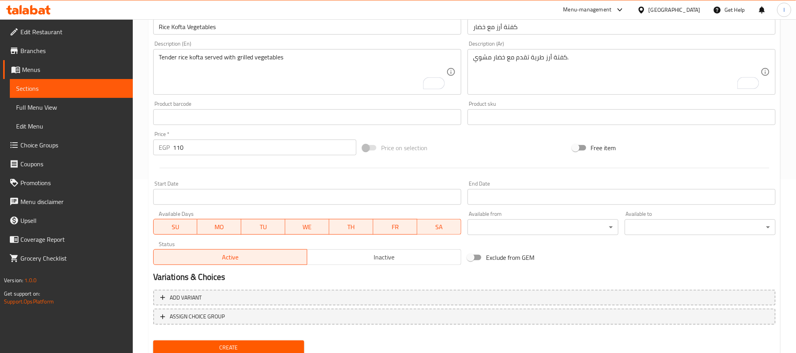
scroll to position [202, 0]
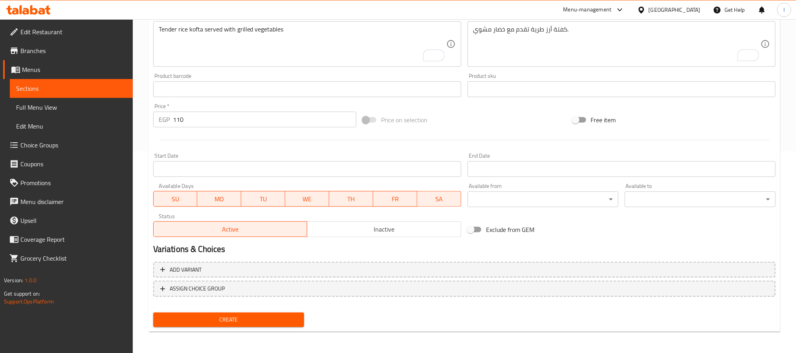
click at [287, 321] on span "Create" at bounding box center [228, 320] width 138 height 10
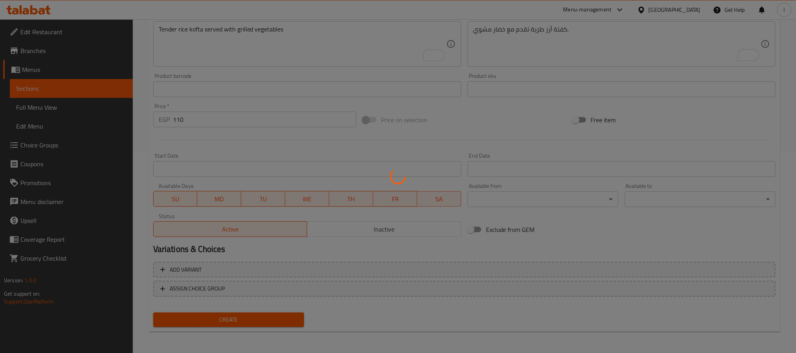
type input "0"
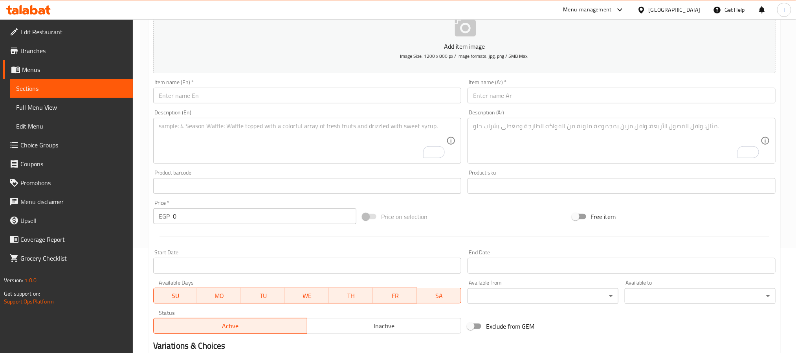
scroll to position [0, 0]
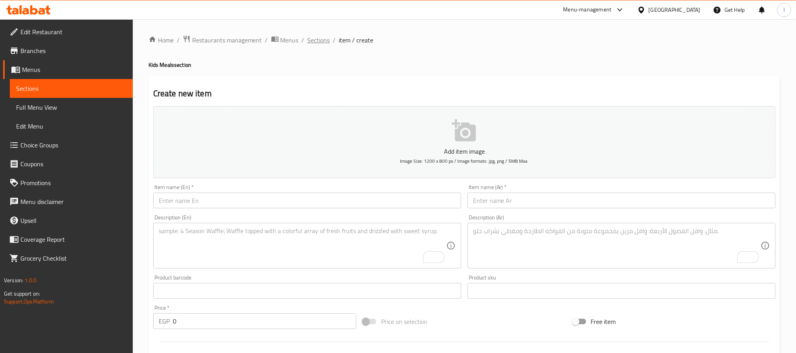
click at [326, 42] on span "Sections" at bounding box center [319, 39] width 22 height 9
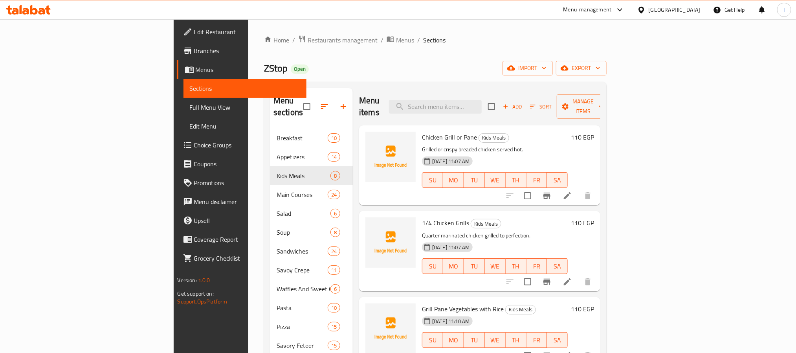
drag, startPoint x: 372, startPoint y: 65, endPoint x: 370, endPoint y: 60, distance: 4.9
click at [372, 65] on div "ZStop Open import export" at bounding box center [435, 68] width 343 height 15
click at [264, 70] on span "ZStop" at bounding box center [276, 68] width 24 height 18
copy span "ZStop"
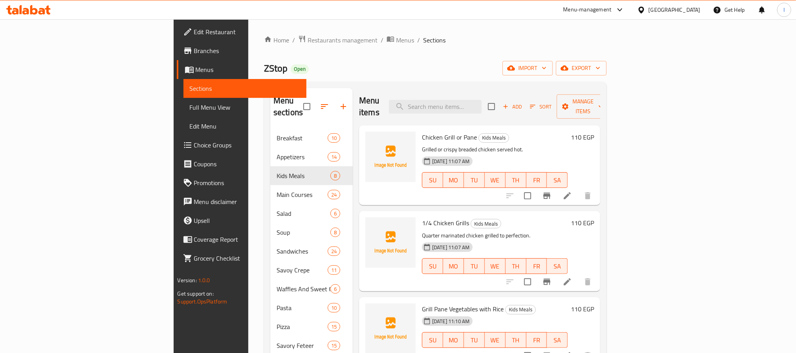
click at [363, 57] on div "Home / Restaurants management / Menus / Sections ZStop Open import export Menu …" at bounding box center [435, 303] width 343 height 537
click at [308, 37] on span "Restaurants management" at bounding box center [343, 39] width 70 height 9
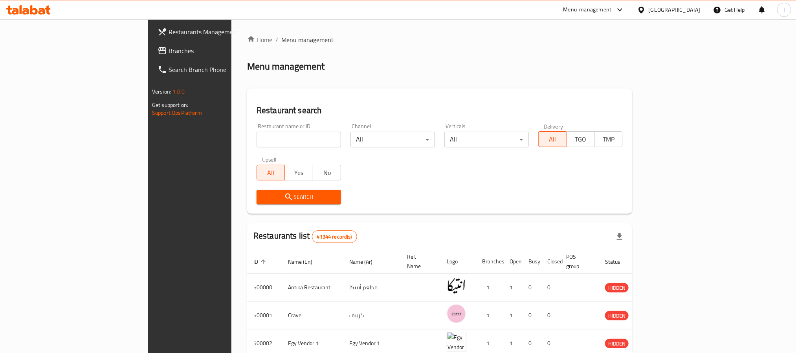
drag, startPoint x: 42, startPoint y: 50, endPoint x: 60, endPoint y: 62, distance: 22.2
click at [169, 50] on span "Branches" at bounding box center [222, 50] width 106 height 9
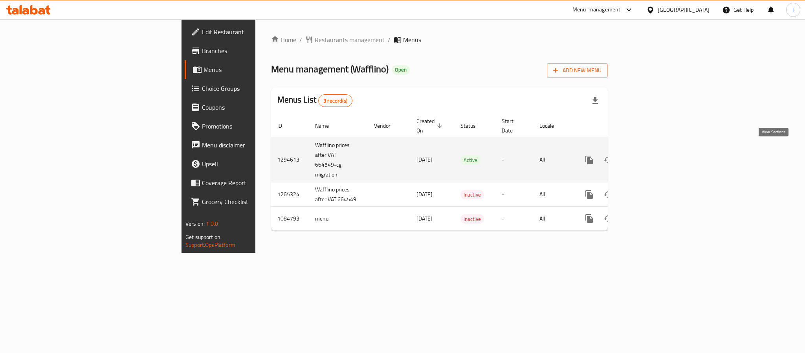
click at [649, 156] on icon "enhanced table" at bounding box center [645, 159] width 7 height 7
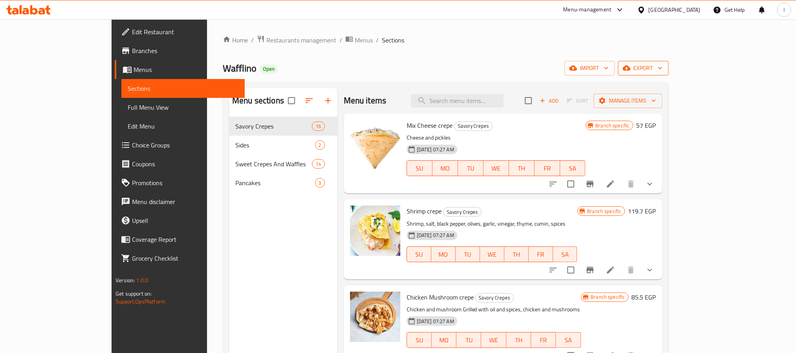
click at [662, 73] on span "export" at bounding box center [643, 68] width 38 height 10
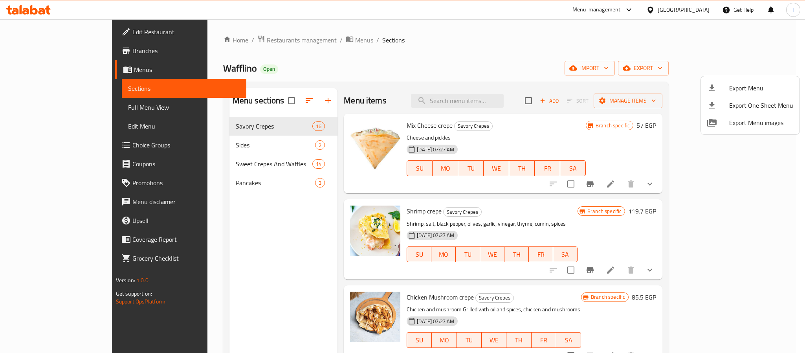
click at [610, 51] on div at bounding box center [402, 176] width 805 height 353
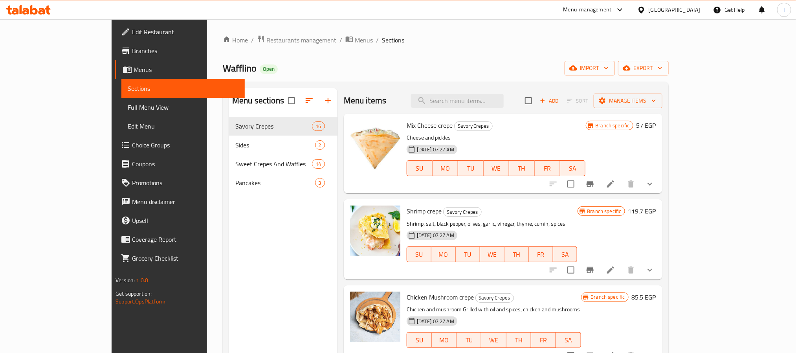
click at [572, 50] on div "Home / Restaurants management / Menus / Sections Wafflino Open import export Me…" at bounding box center [446, 241] width 446 height 412
click at [425, 57] on div "Home / Restaurants management / Menus / Sections Wafflino Open import export Me…" at bounding box center [446, 241] width 446 height 412
click at [266, 44] on span "Restaurants management" at bounding box center [301, 39] width 70 height 9
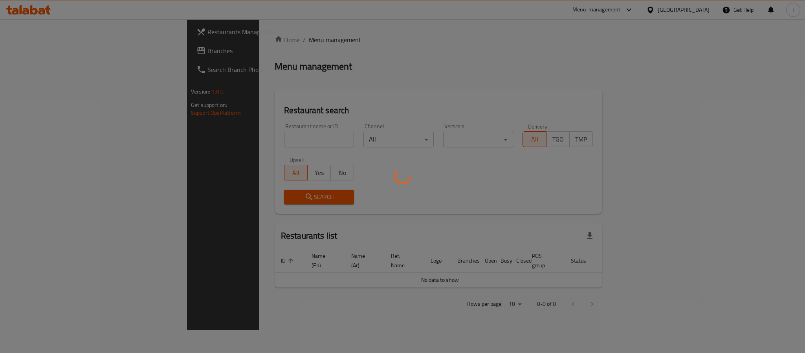
click at [329, 78] on div at bounding box center [402, 176] width 805 height 353
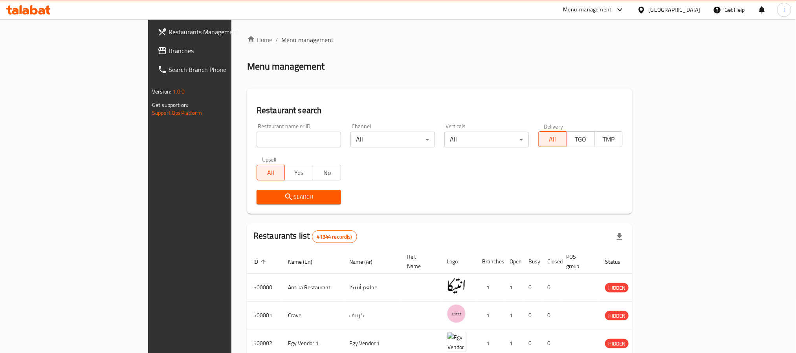
drag, startPoint x: 80, startPoint y: 32, endPoint x: 108, endPoint y: 25, distance: 29.3
click at [169, 32] on span "Restaurants Management" at bounding box center [222, 31] width 106 height 9
